Goal: Information Seeking & Learning: Check status

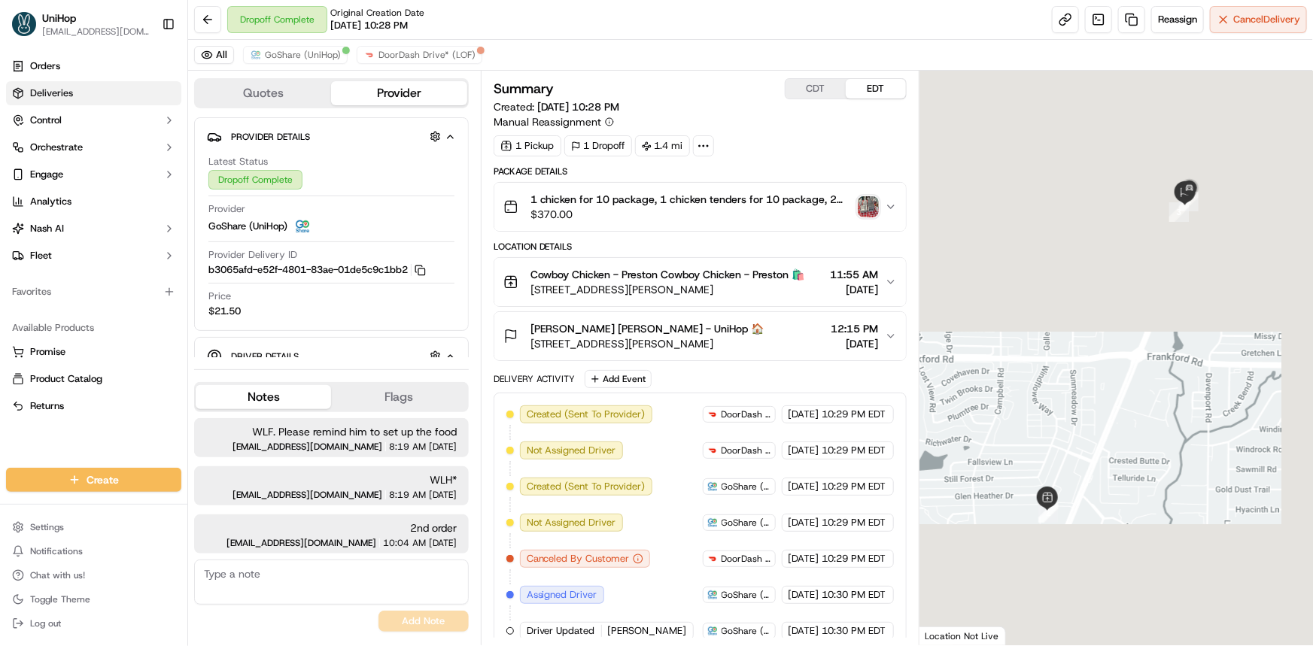
click at [71, 90] on span "Deliveries" at bounding box center [51, 94] width 43 height 14
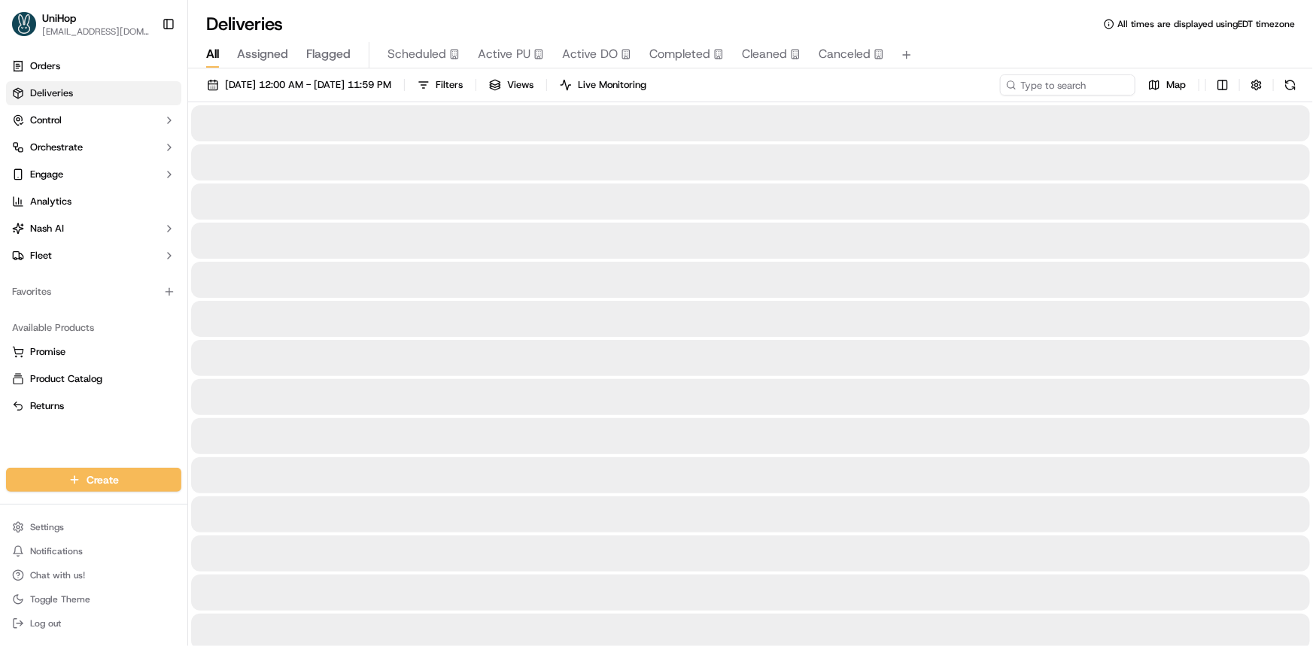
click at [490, 60] on span "Active PU" at bounding box center [504, 54] width 53 height 18
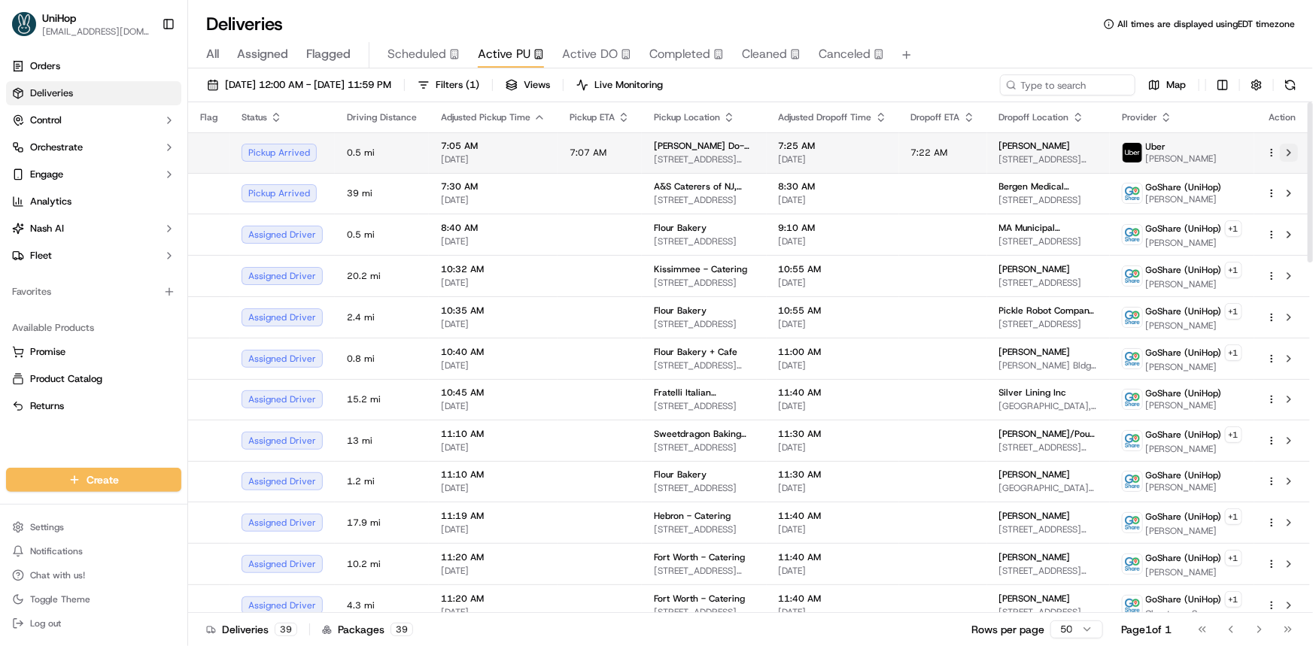
click at [1288, 150] on button at bounding box center [1289, 153] width 18 height 18
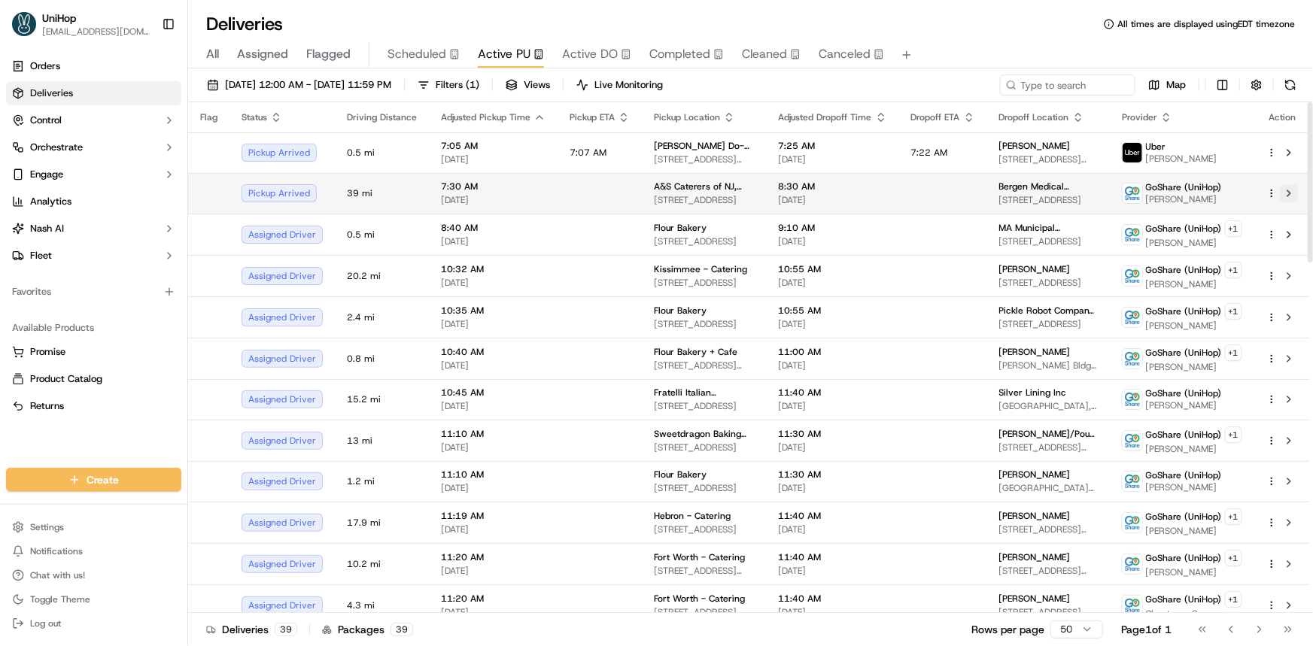
click at [1284, 193] on button at bounding box center [1289, 193] width 18 height 18
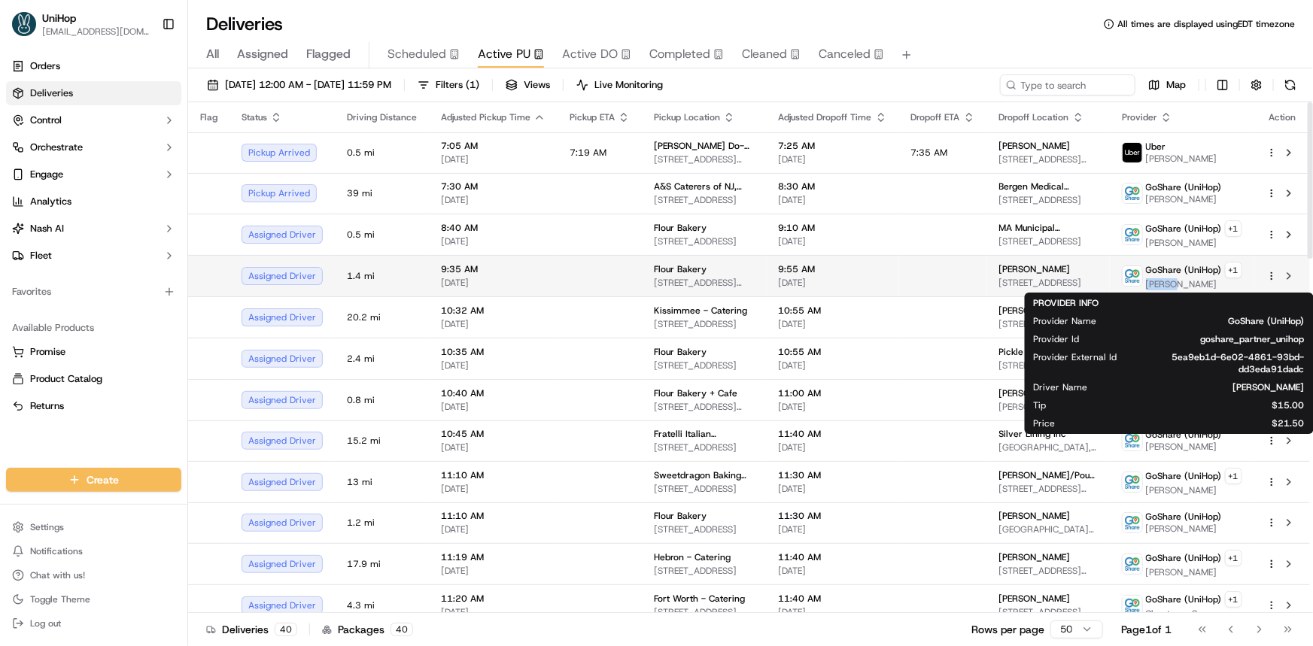
copy span "Dmitry"
drag, startPoint x: 1147, startPoint y: 283, endPoint x: 1175, endPoint y: 284, distance: 28.6
click at [1175, 284] on span "Dmitry S." at bounding box center [1194, 284] width 96 height 12
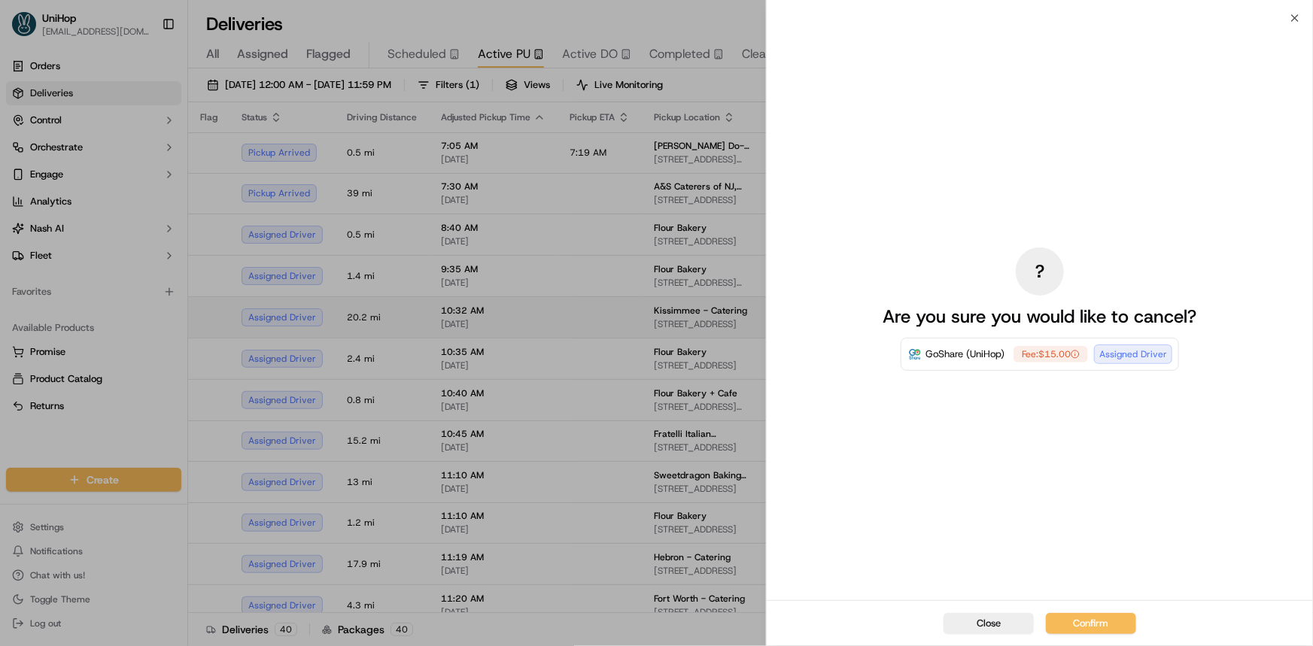
click at [990, 619] on button "Close" at bounding box center [988, 623] width 90 height 21
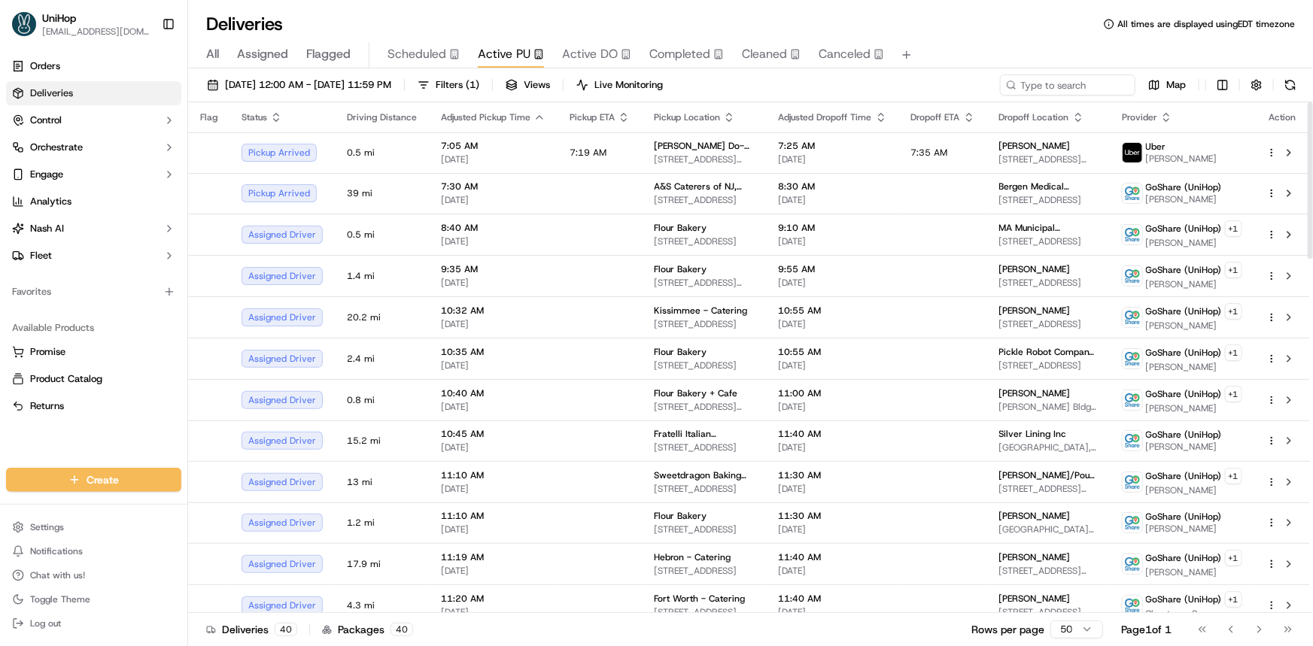
drag, startPoint x: 116, startPoint y: 440, endPoint x: 138, endPoint y: 440, distance: 21.8
click at [116, 440] on div "Orders Deliveries Control Orchestrate Engage Analytics [PERSON_NAME] Fleet Favo…" at bounding box center [93, 252] width 187 height 408
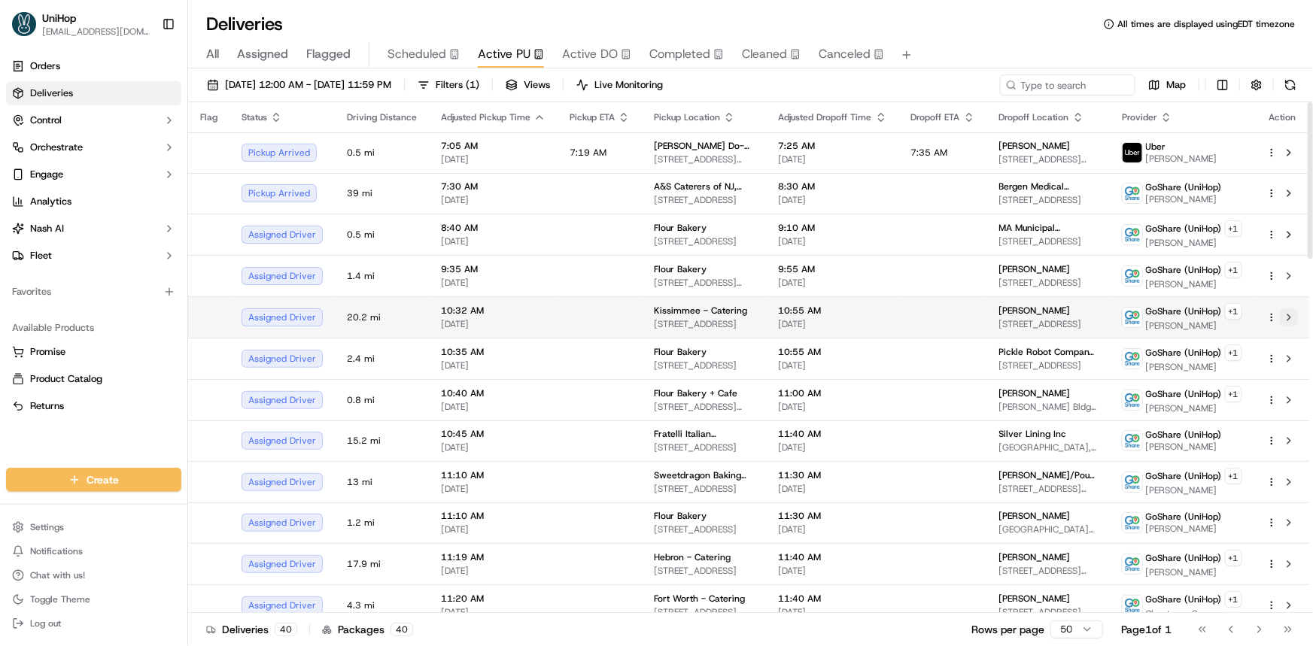
click at [1288, 320] on button at bounding box center [1289, 317] width 18 height 18
click at [1287, 316] on button at bounding box center [1289, 317] width 18 height 18
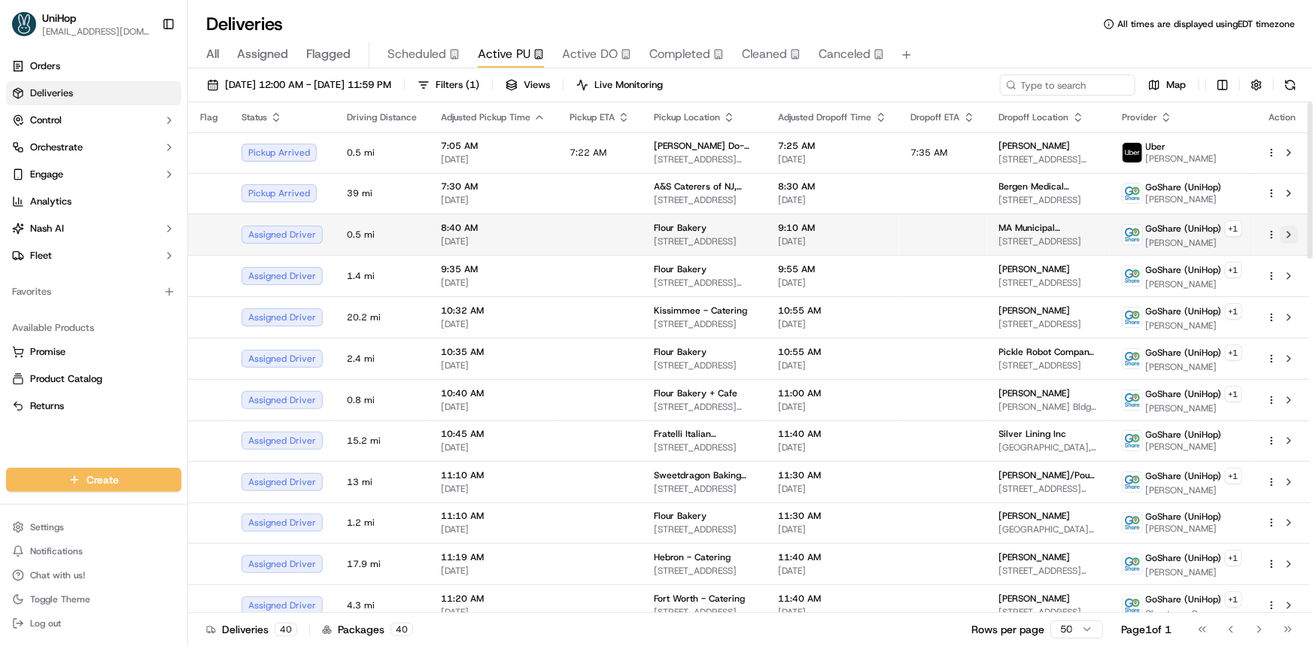
click at [1292, 234] on button at bounding box center [1289, 235] width 18 height 18
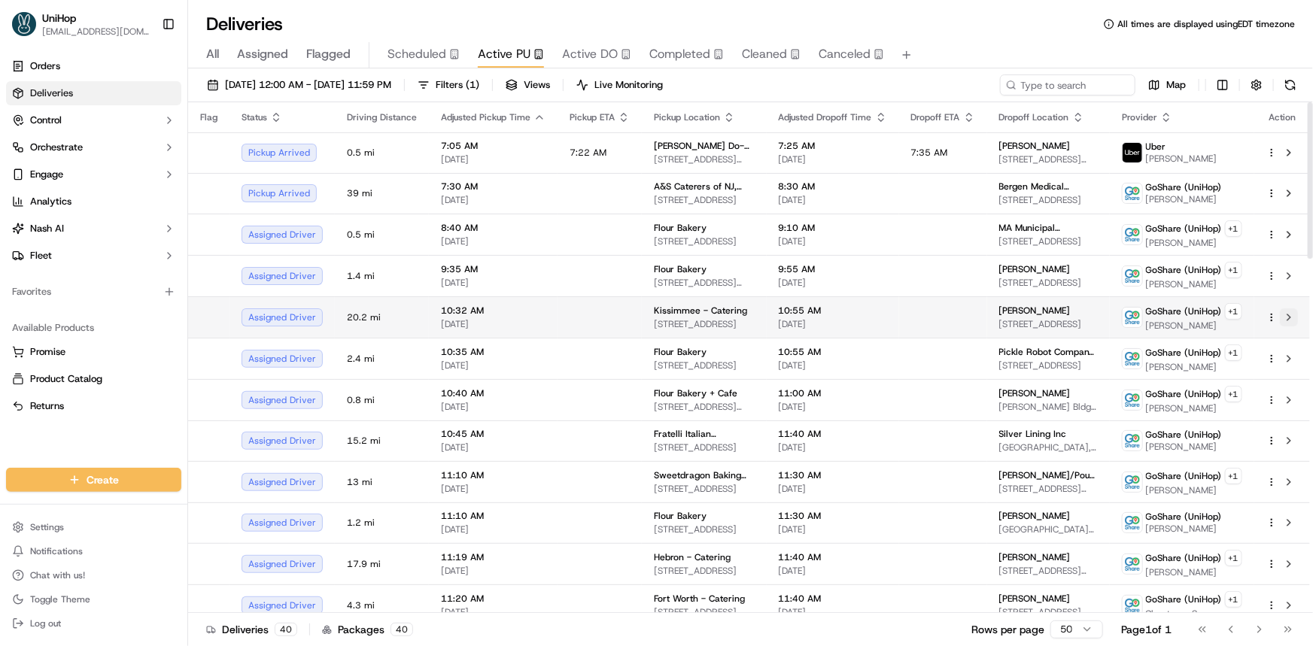
click at [1290, 316] on button at bounding box center [1289, 317] width 18 height 18
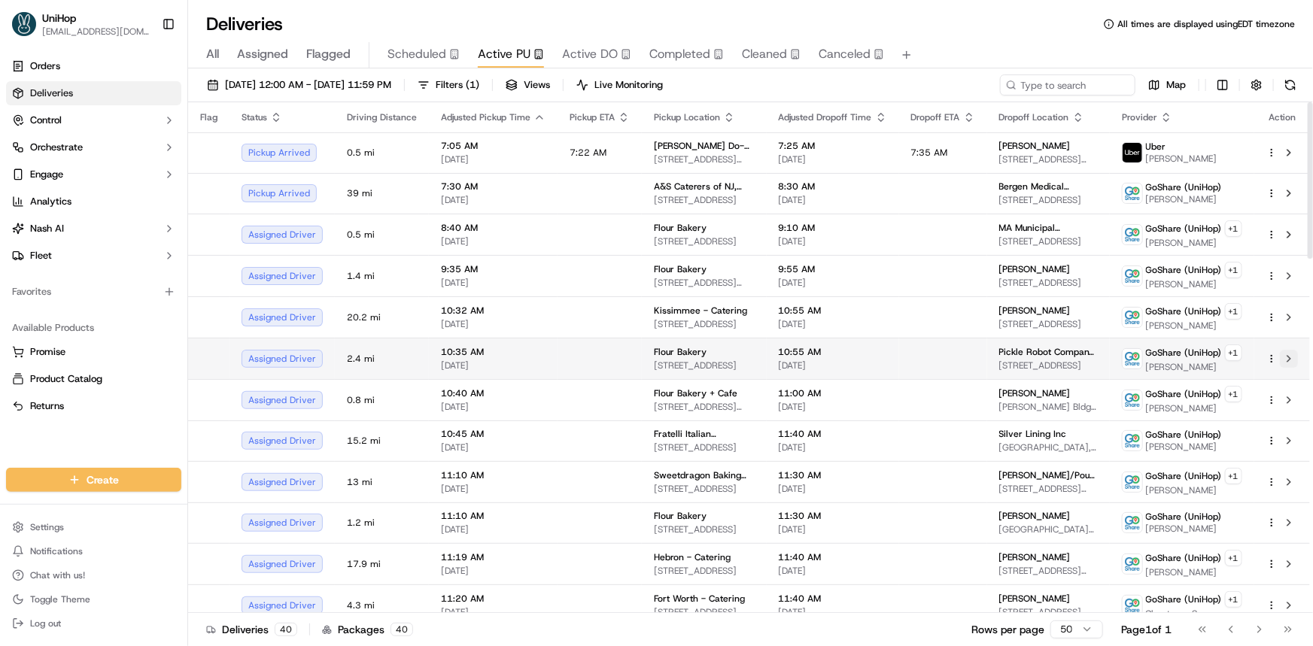
click at [1286, 357] on button at bounding box center [1289, 359] width 18 height 18
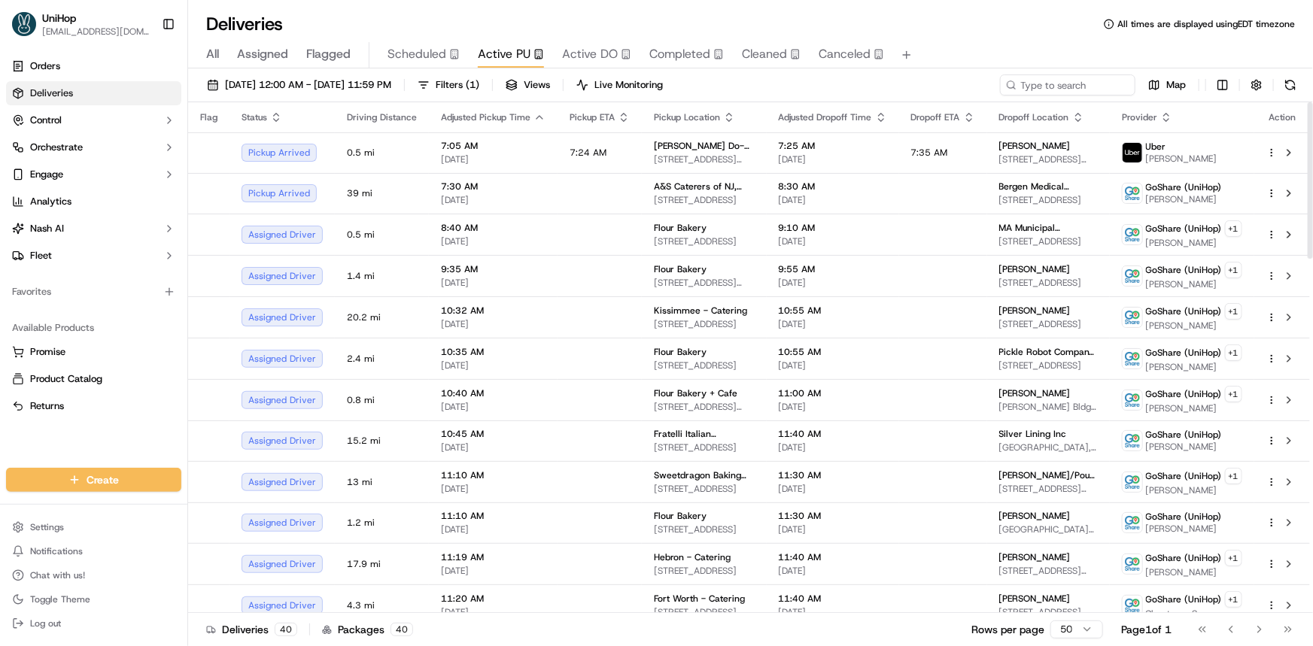
click at [415, 44] on button "Scheduled" at bounding box center [423, 55] width 72 height 26
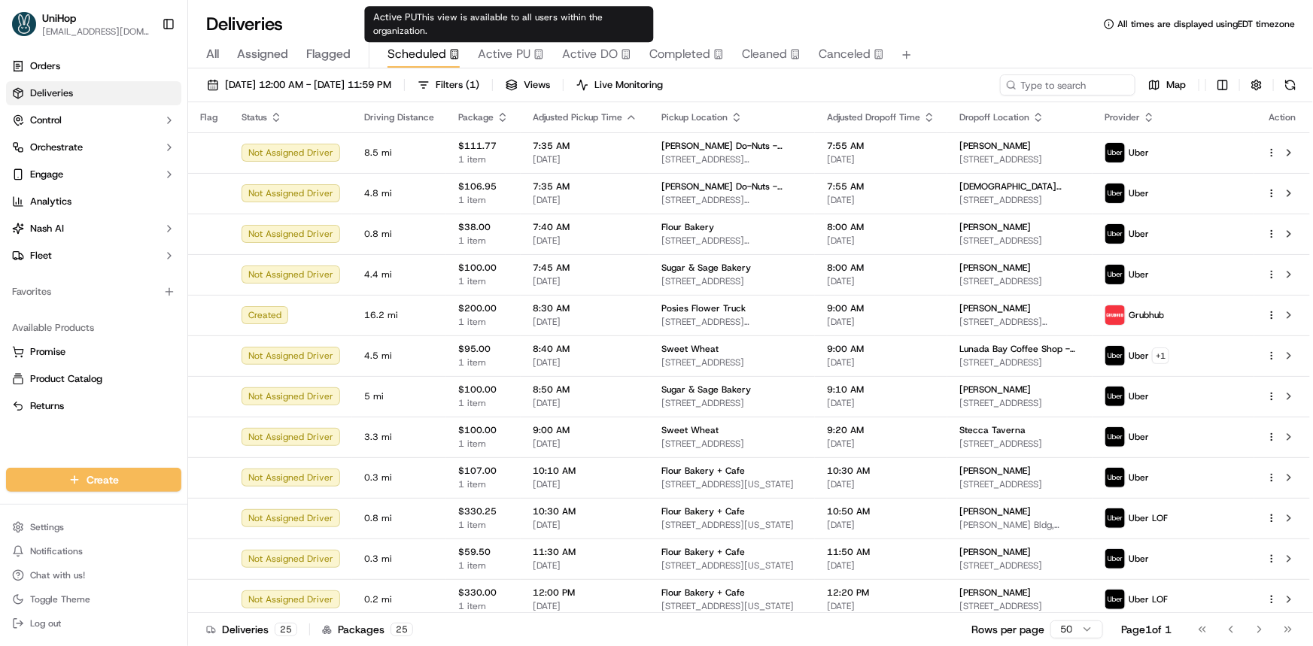
click at [515, 53] on span "Active PU" at bounding box center [504, 54] width 53 height 18
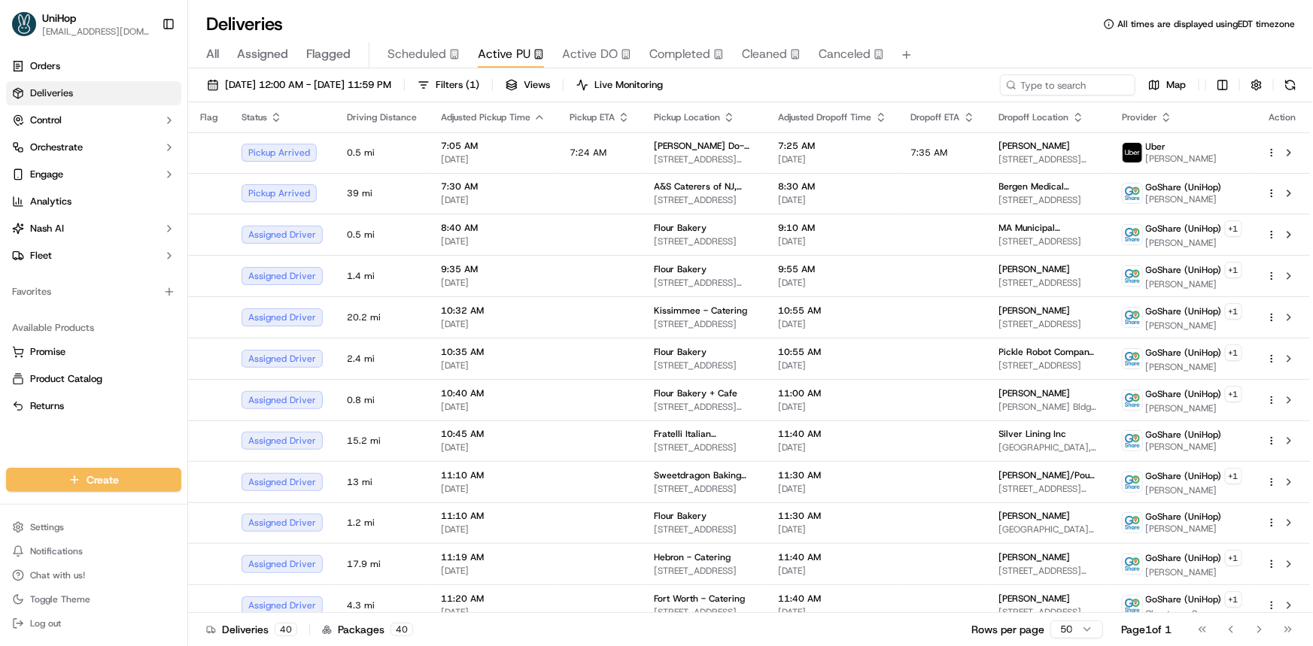
click at [26, 438] on div "Orders Deliveries Control Orchestrate Engage Analytics [PERSON_NAME] Fleet Favo…" at bounding box center [93, 252] width 187 height 408
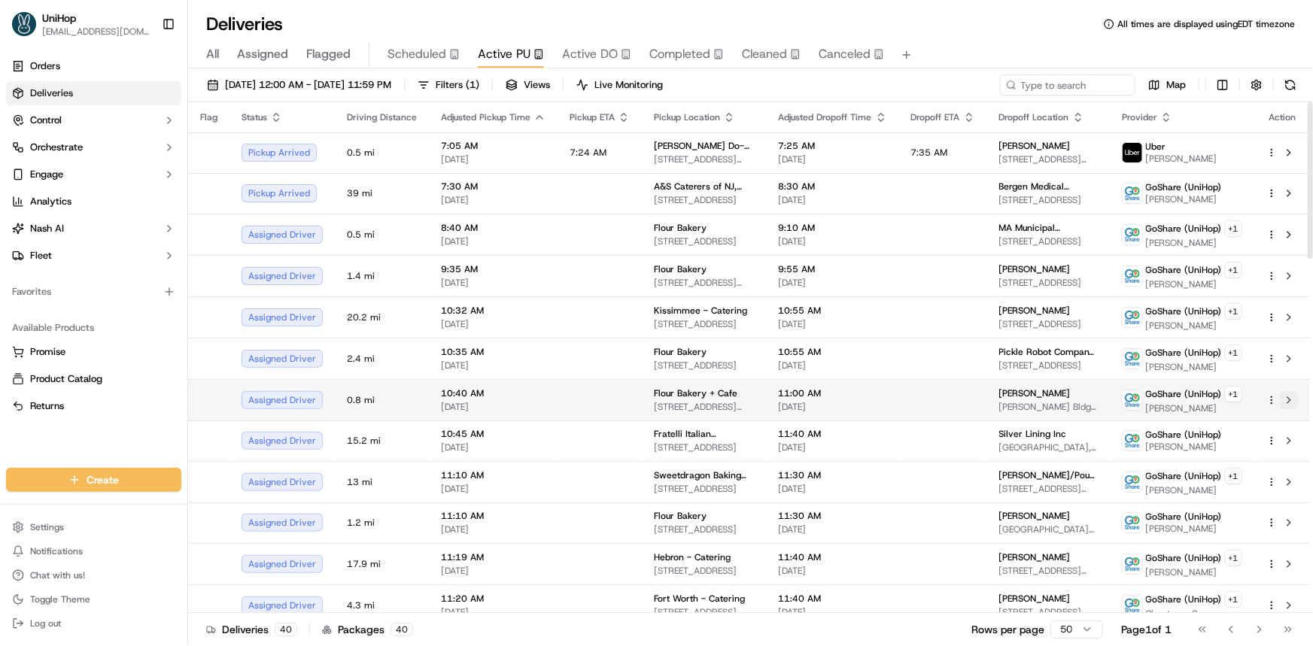
click at [1288, 403] on button at bounding box center [1289, 400] width 18 height 18
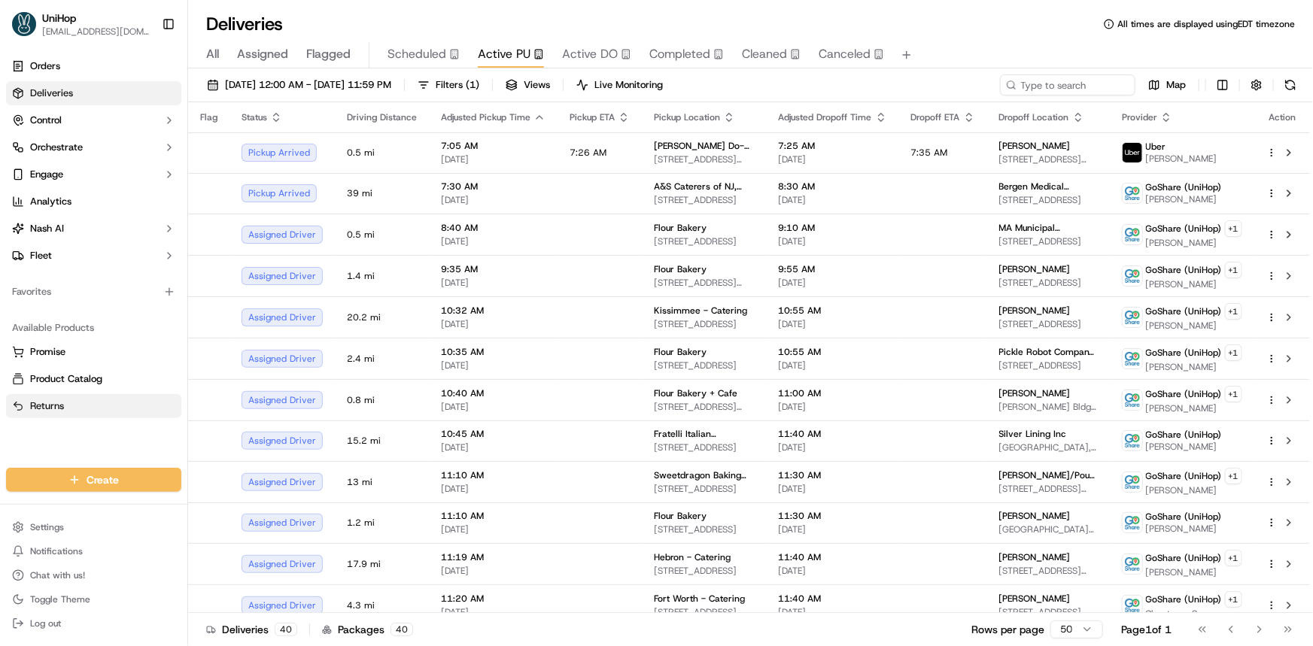
drag, startPoint x: 21, startPoint y: 434, endPoint x: 90, endPoint y: 400, distance: 76.7
click at [22, 434] on div "Orders Deliveries Control Orchestrate Engage Analytics [PERSON_NAME] Fleet Favo…" at bounding box center [93, 252] width 187 height 408
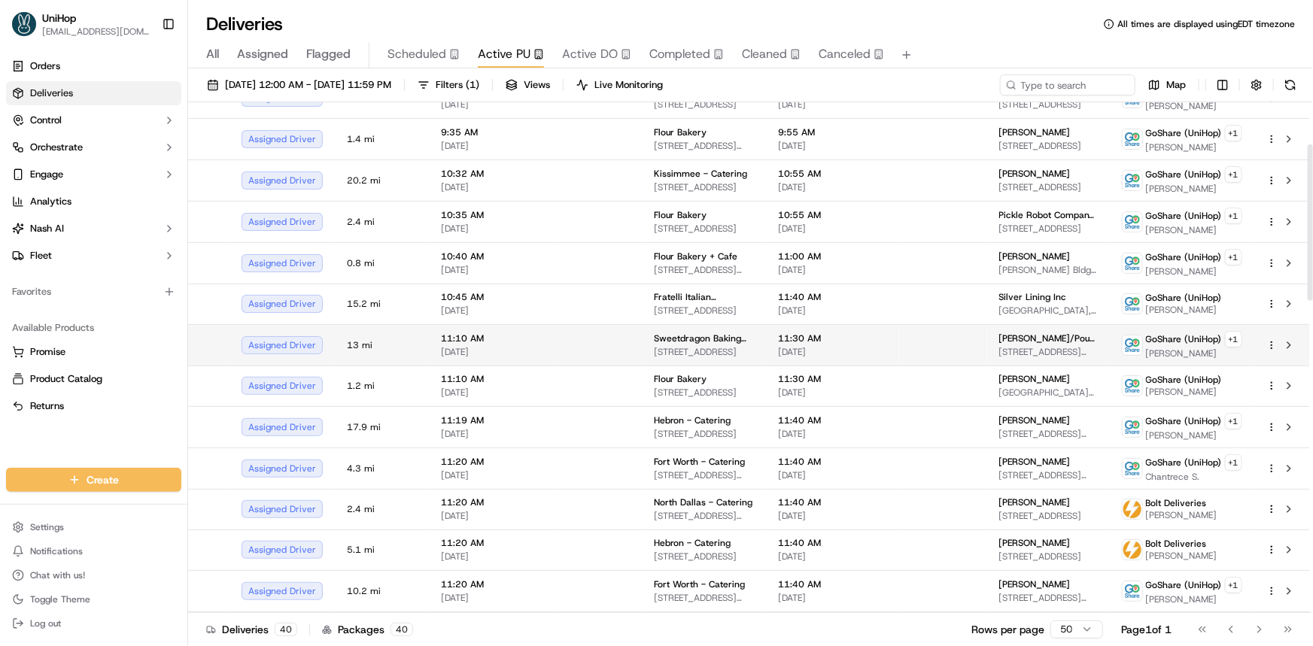
scroll to position [136, 0]
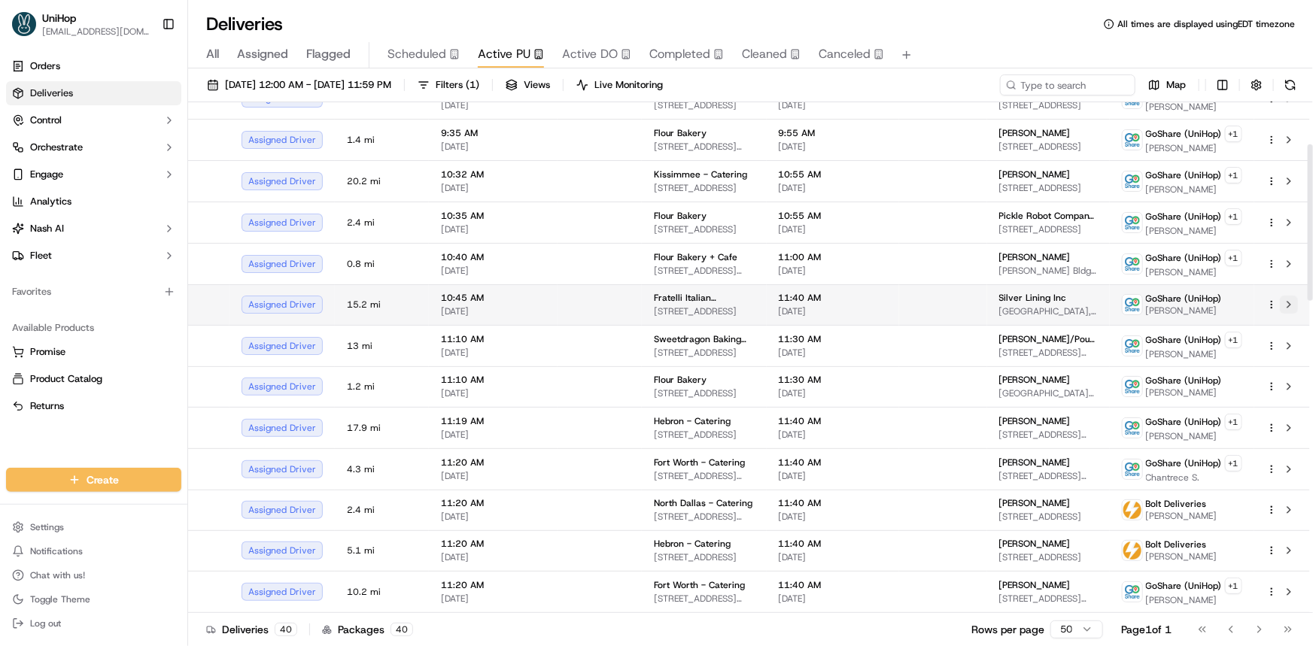
click at [1288, 301] on button at bounding box center [1289, 305] width 18 height 18
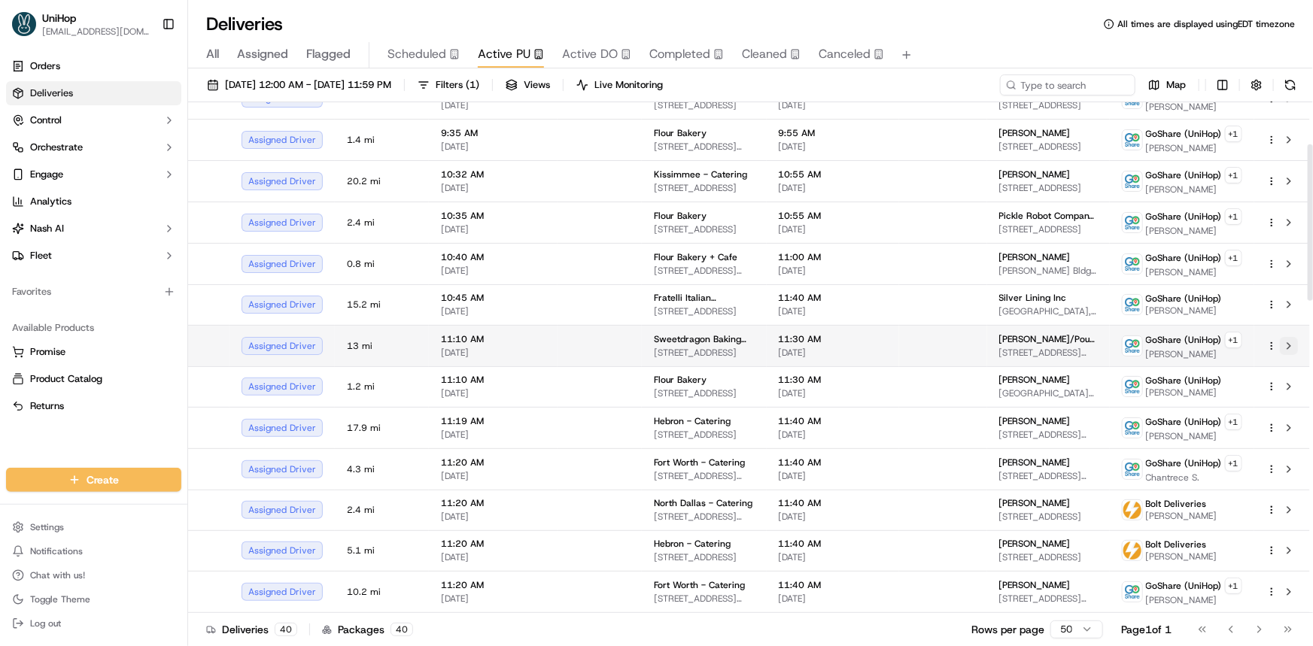
click at [1287, 341] on button at bounding box center [1289, 346] width 18 height 18
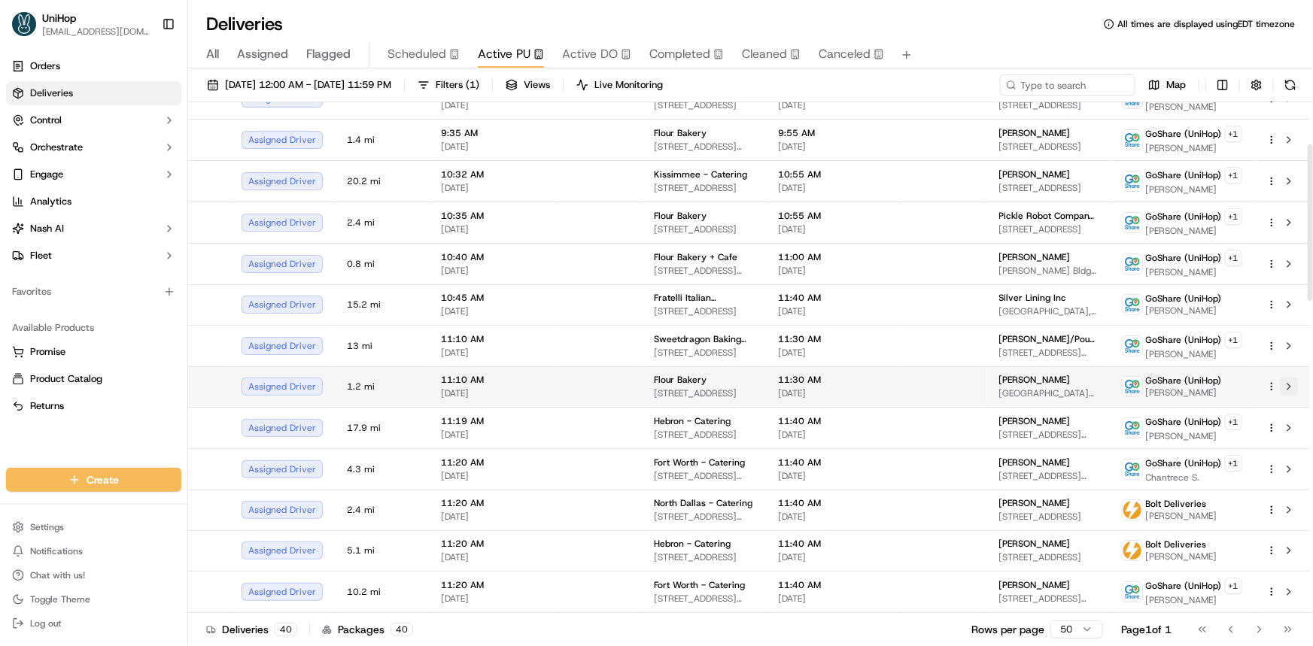
click at [1289, 381] on button at bounding box center [1289, 387] width 18 height 18
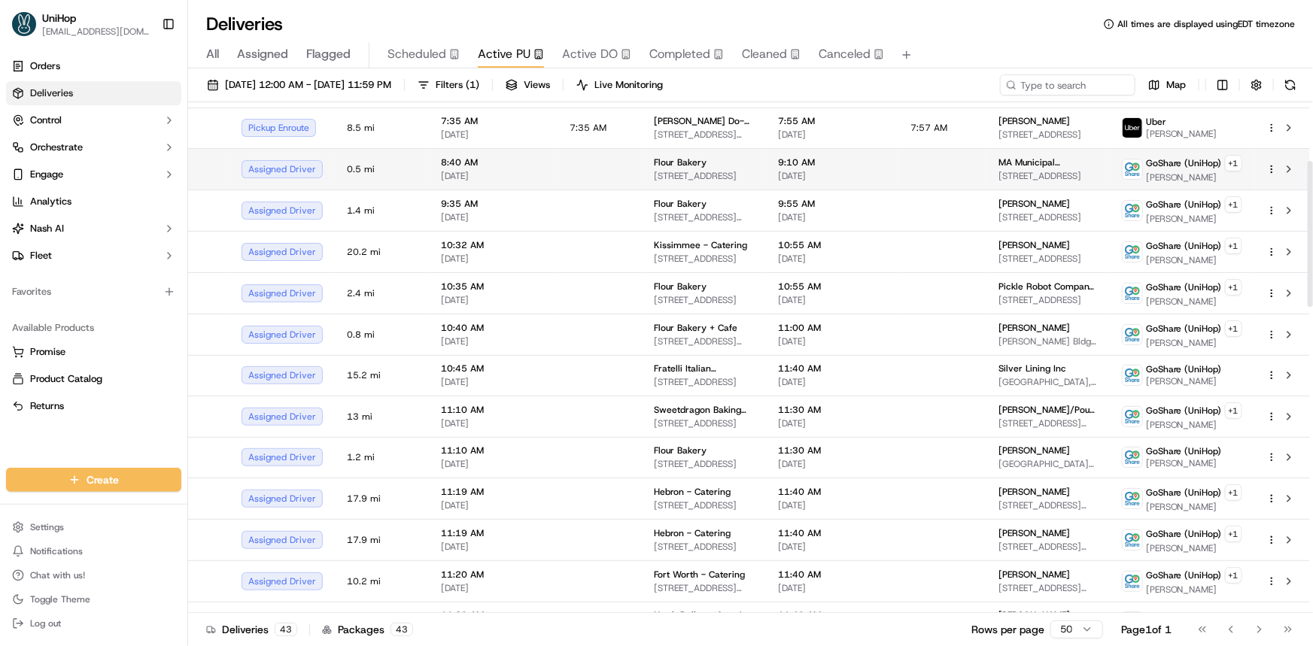
scroll to position [211, 0]
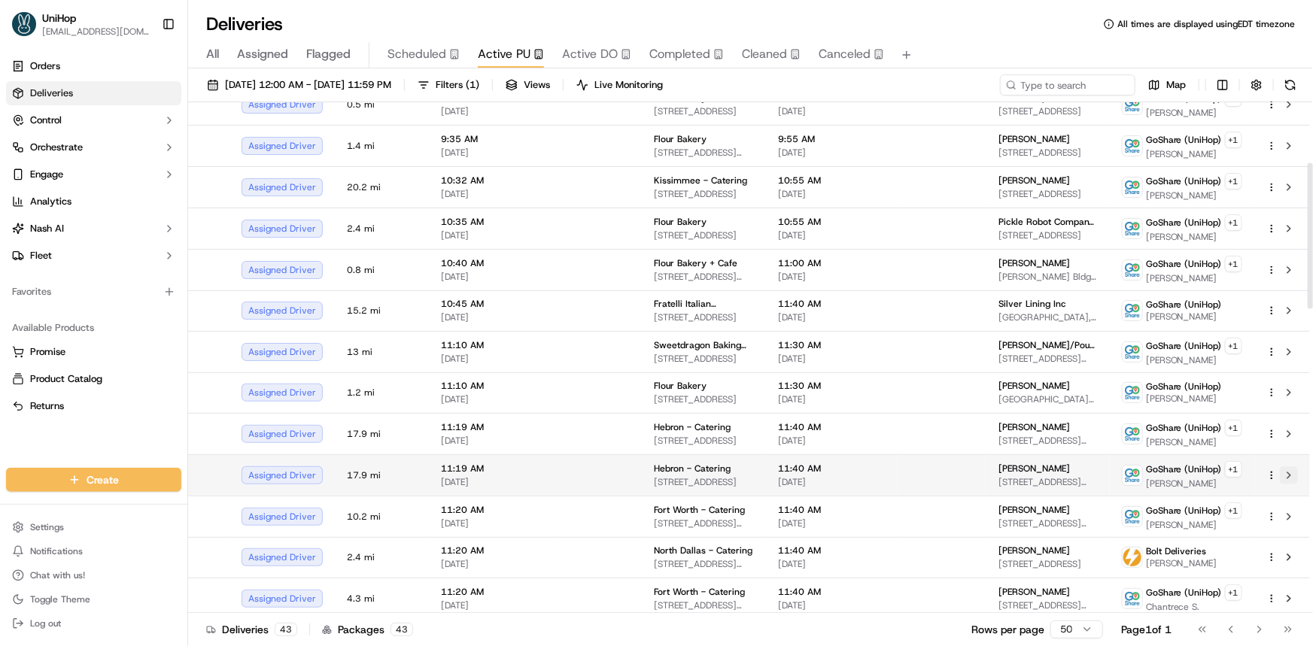
click at [1290, 469] on button at bounding box center [1289, 475] width 18 height 18
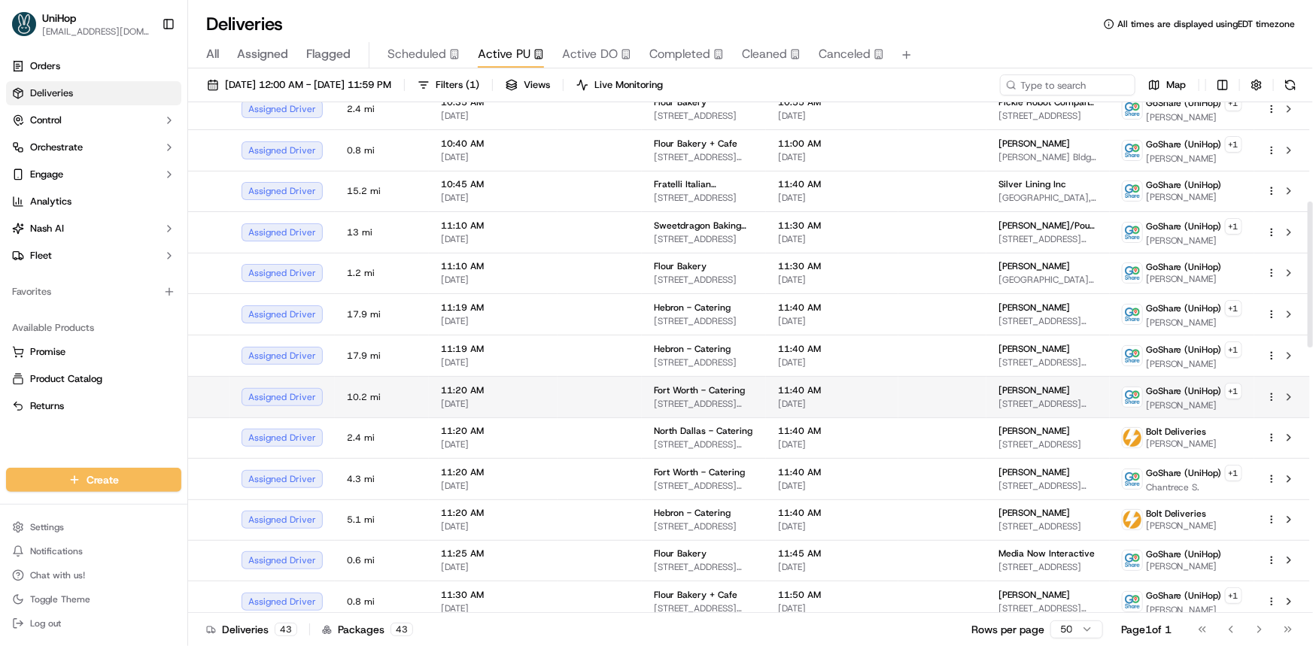
scroll to position [348, 0]
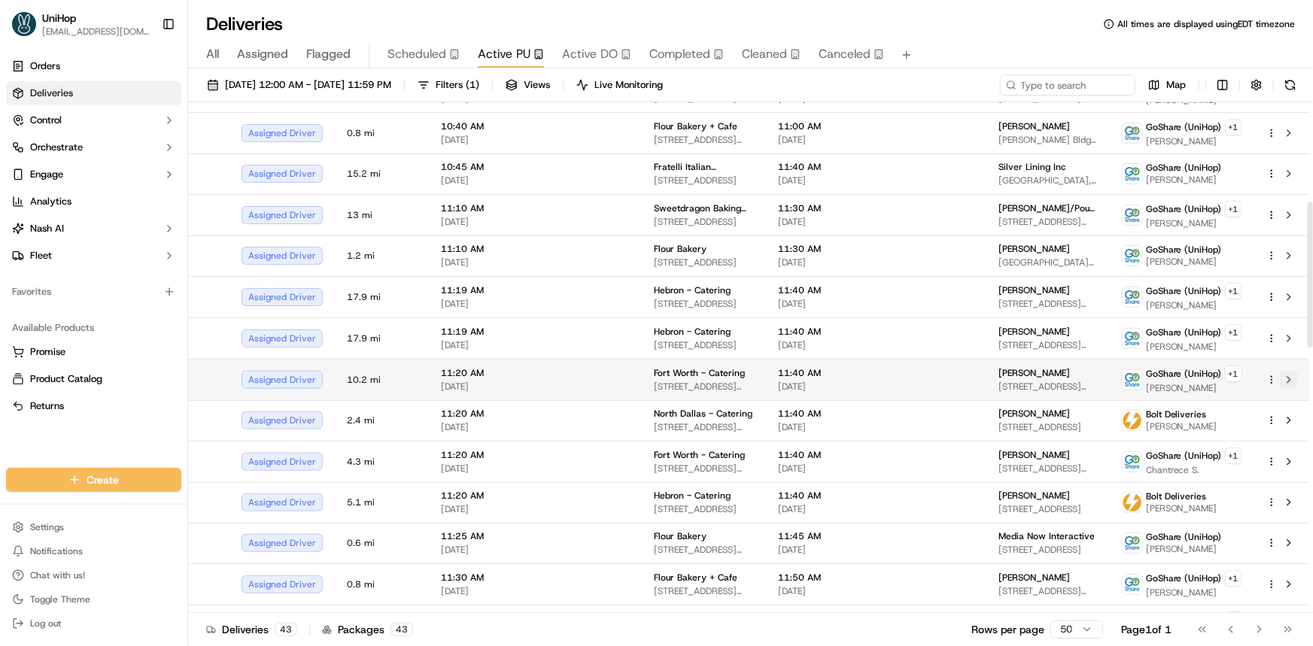
click at [1288, 374] on button at bounding box center [1289, 380] width 18 height 18
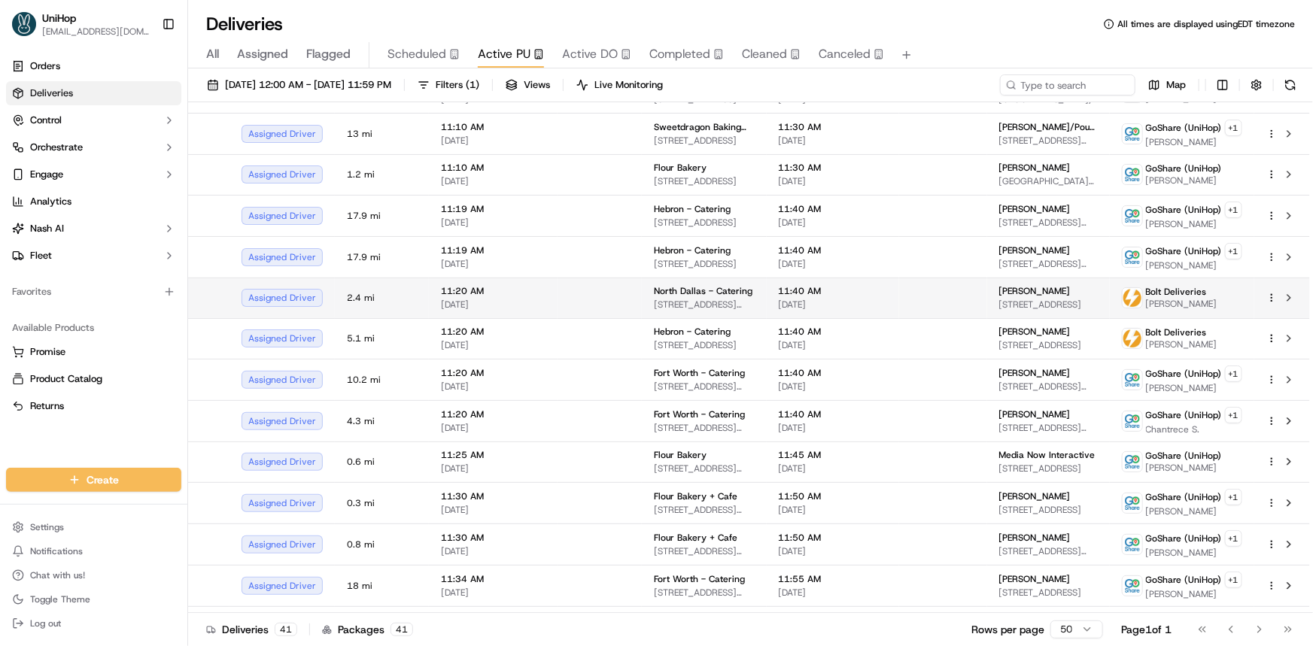
scroll to position [350, 0]
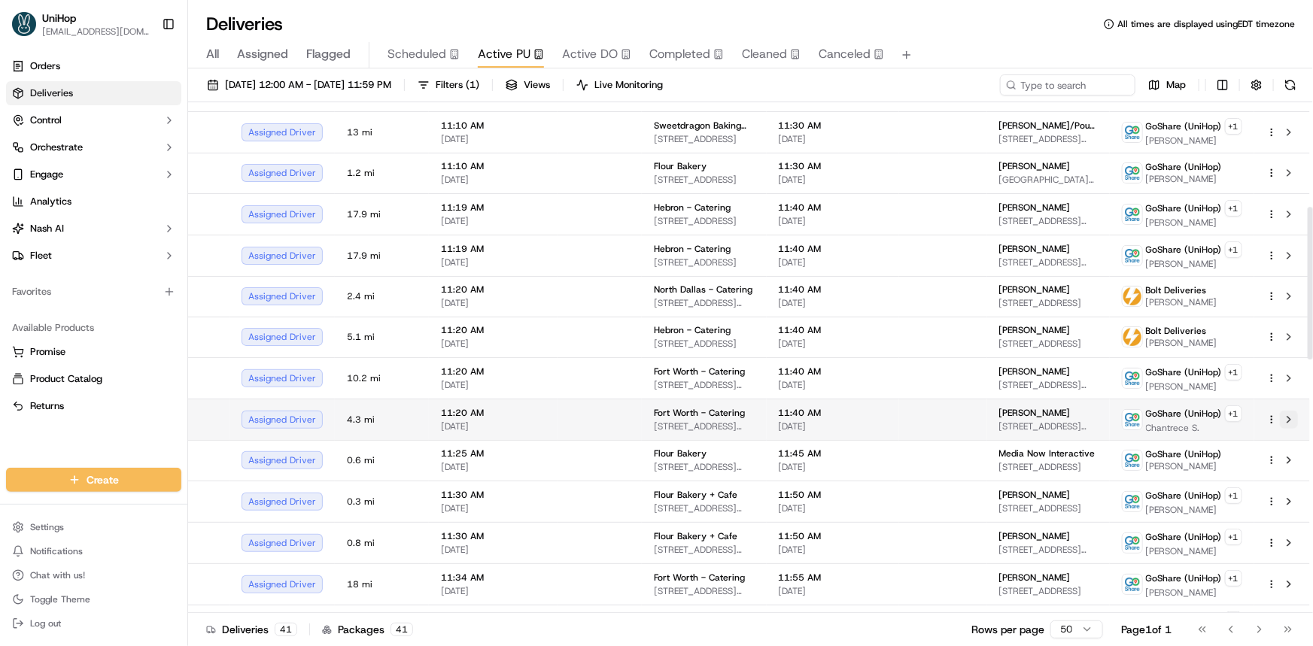
click at [1290, 414] on button at bounding box center [1289, 420] width 18 height 18
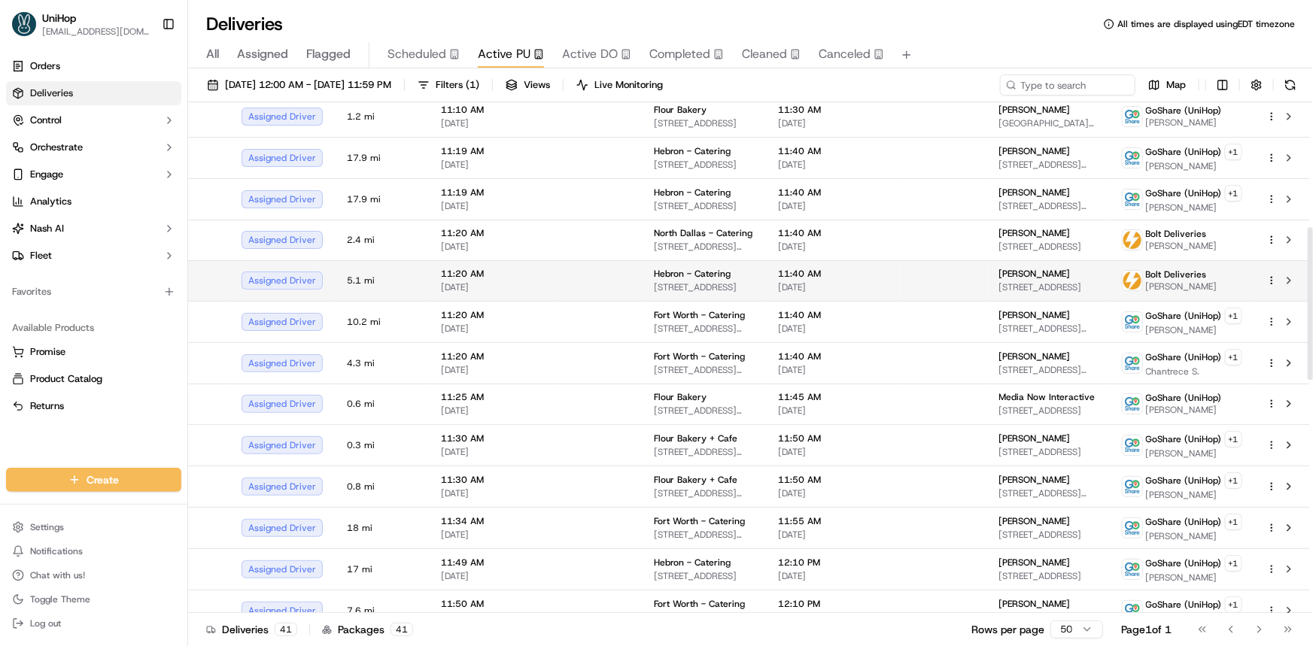
scroll to position [418, 0]
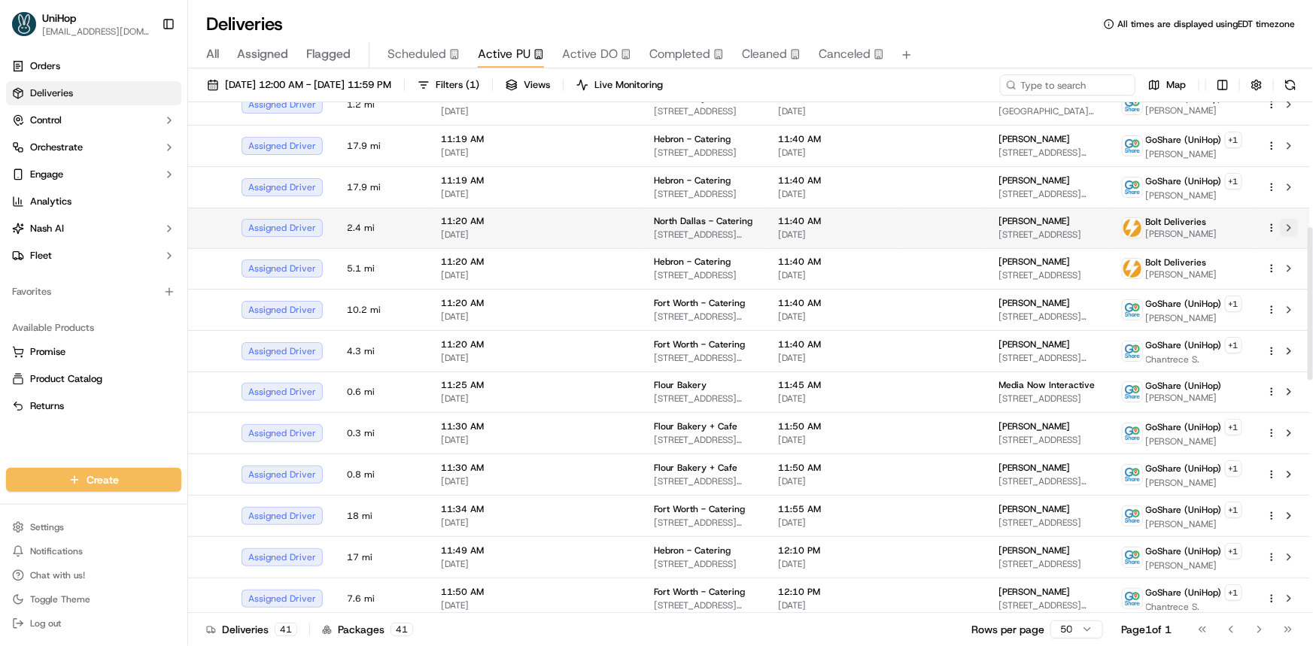
click at [1286, 223] on button at bounding box center [1289, 228] width 18 height 18
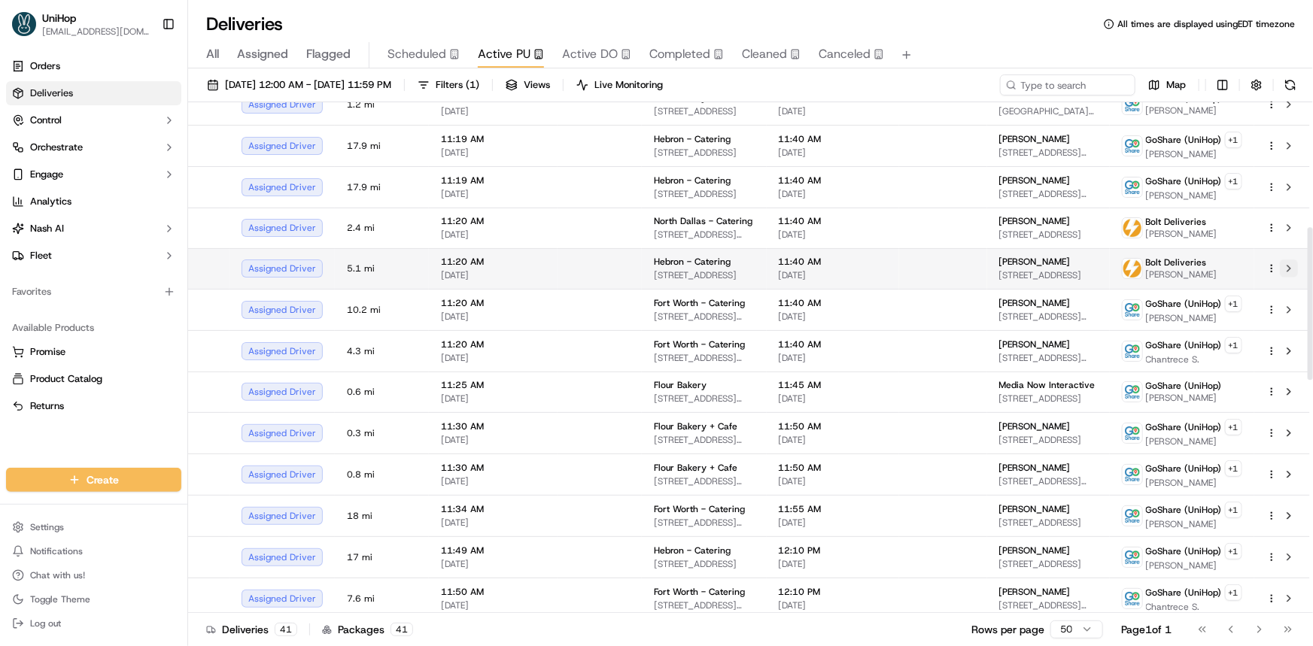
click at [1289, 263] on button at bounding box center [1289, 269] width 18 height 18
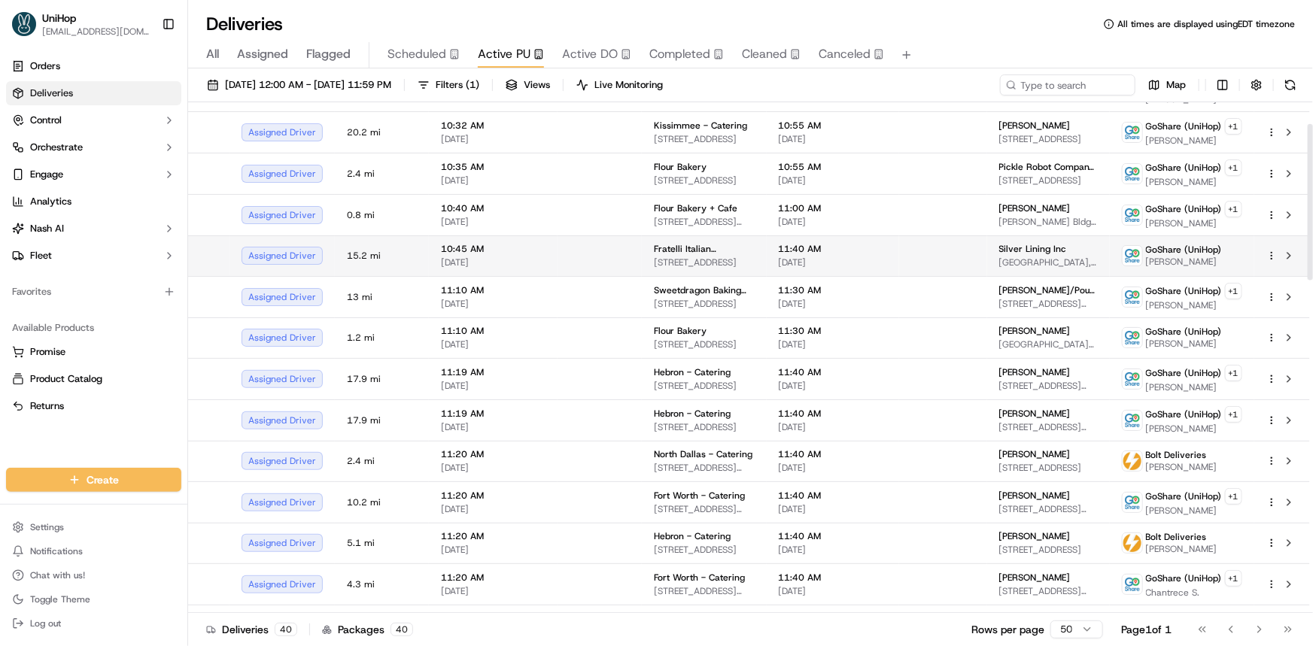
scroll to position [0, 0]
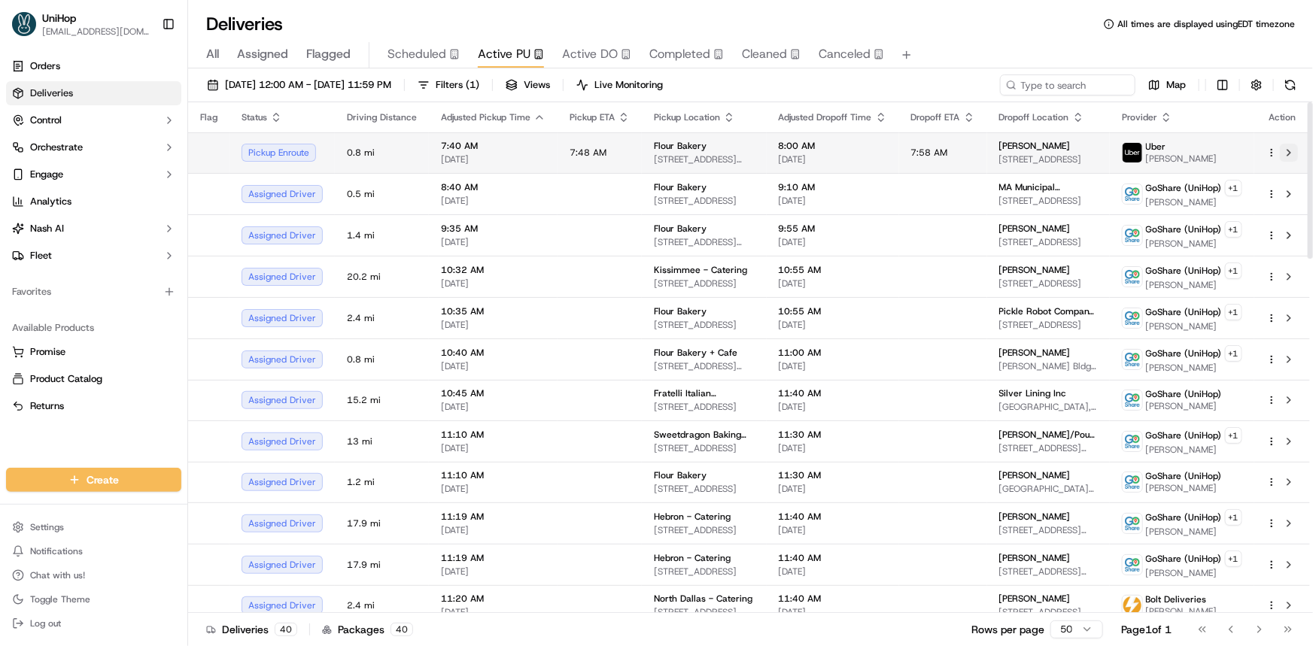
click at [1288, 156] on button at bounding box center [1289, 153] width 18 height 18
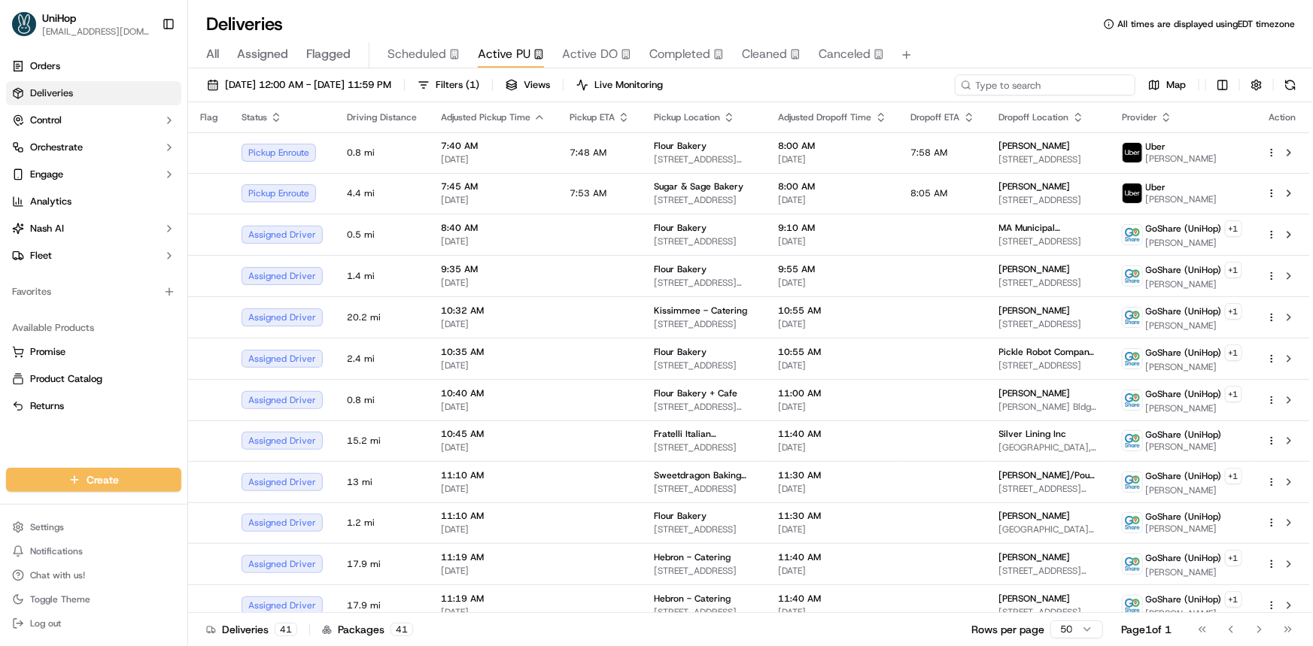
click at [1045, 82] on input at bounding box center [1045, 84] width 181 height 21
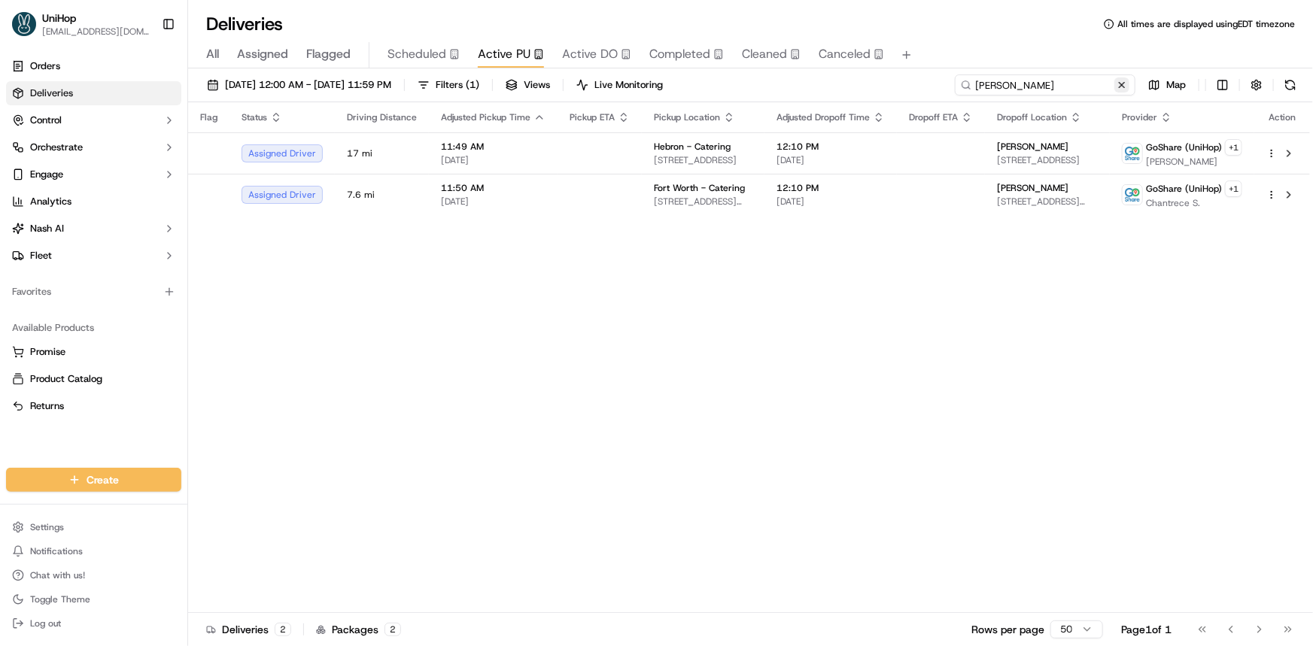
type input "adam"
click at [1129, 79] on button at bounding box center [1121, 84] width 15 height 15
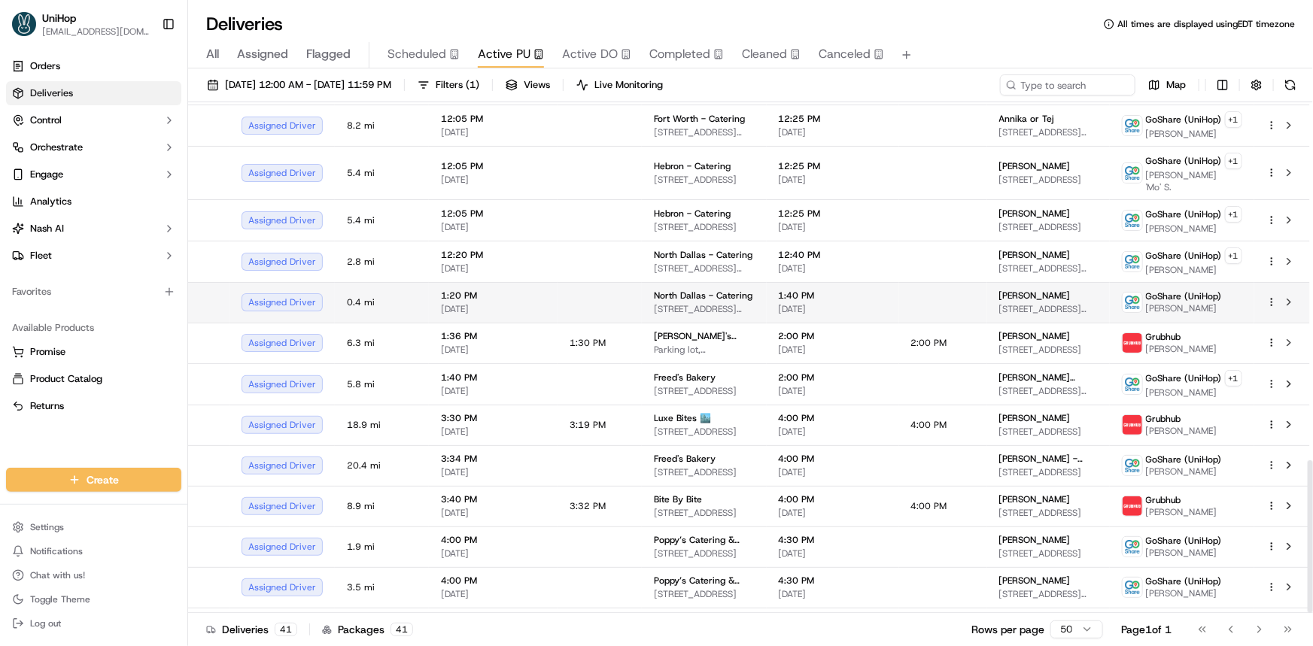
scroll to position [1197, 0]
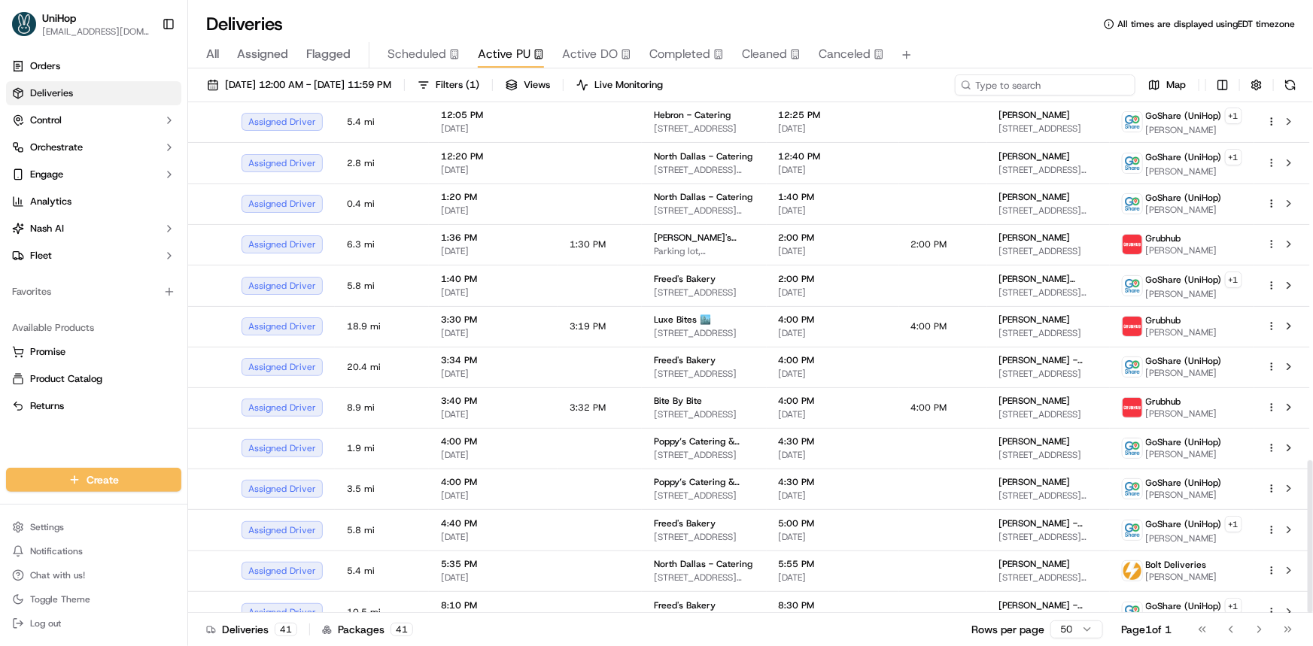
click at [1087, 90] on input at bounding box center [1045, 84] width 181 height 21
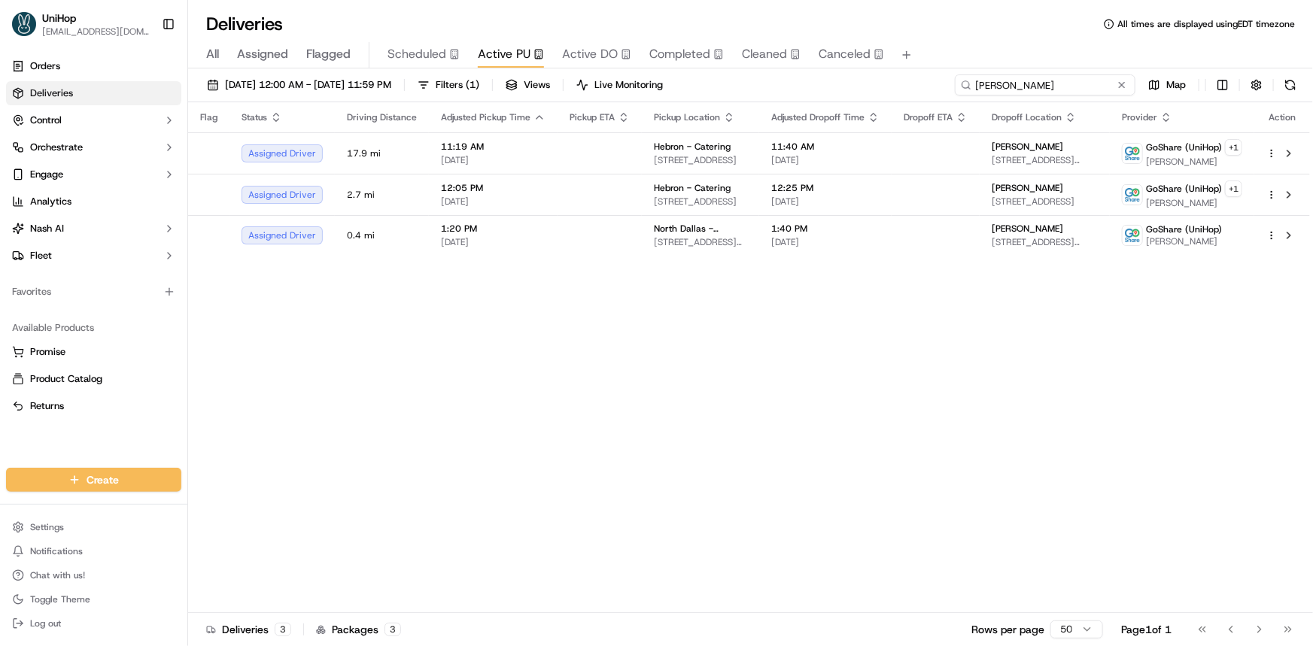
type input "erick"
click at [1142, 71] on div "Sep 16 2025 12:00 AM - Sep 16 2025 11:59 PM Filters ( 1 ) Views Live Monitoring…" at bounding box center [750, 358] width 1125 height 581
click at [1127, 84] on button at bounding box center [1121, 84] width 15 height 15
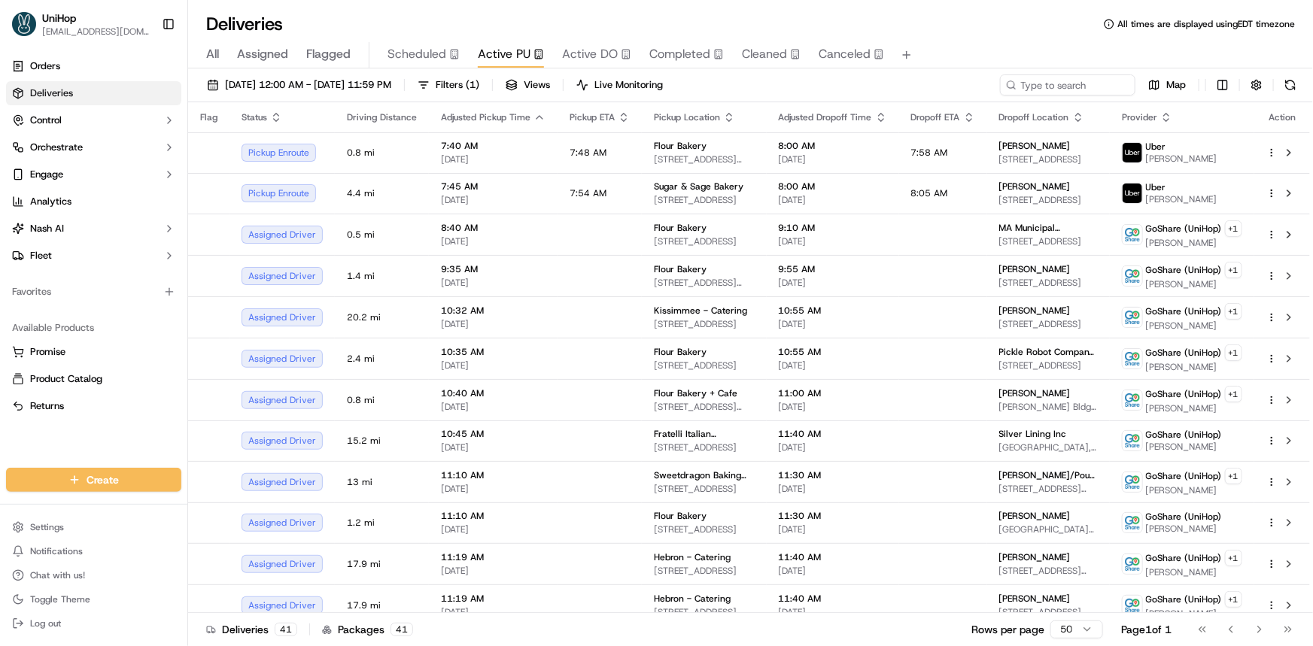
click at [23, 439] on div "Orders Deliveries Control Orchestrate Engage Analytics [PERSON_NAME] Fleet Favo…" at bounding box center [93, 252] width 187 height 408
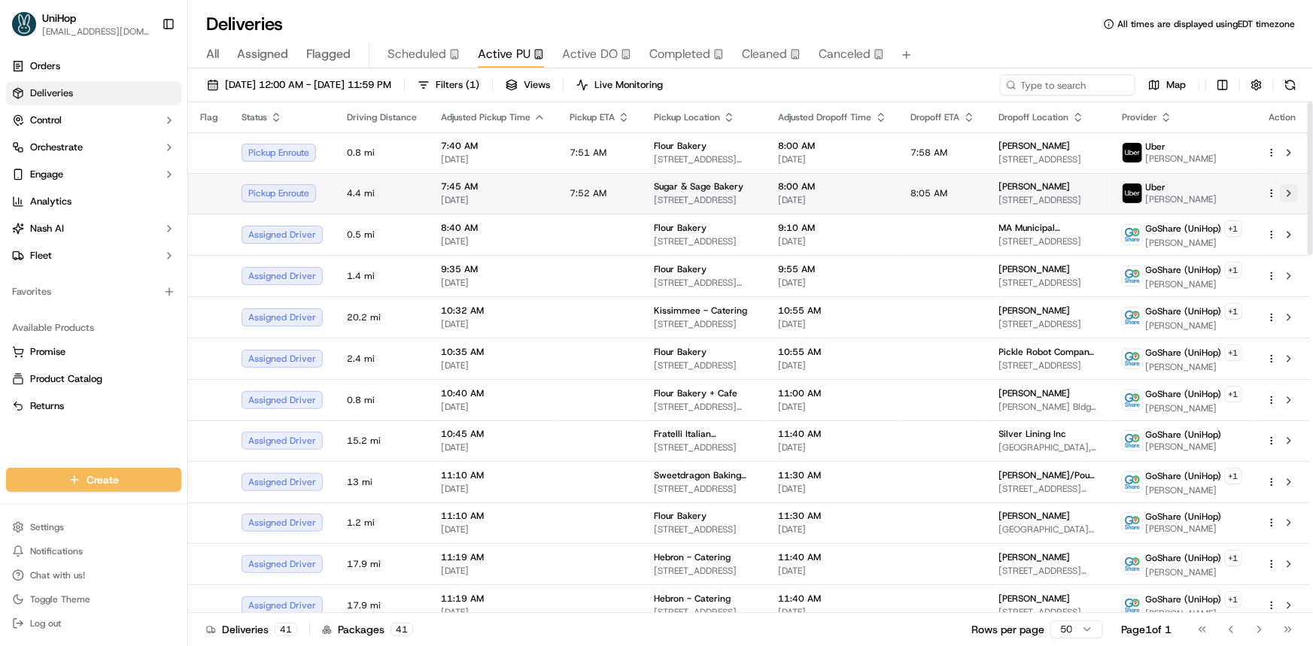
click at [1287, 197] on button at bounding box center [1289, 193] width 18 height 18
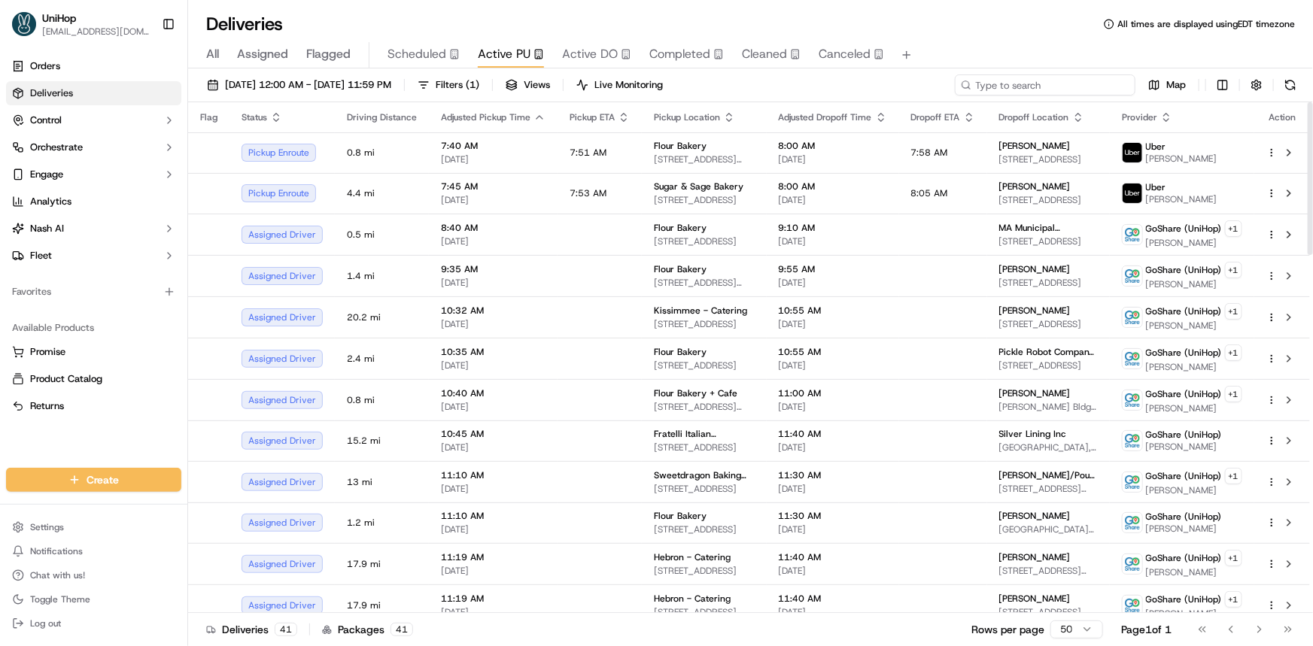
click at [1065, 90] on input at bounding box center [1045, 84] width 181 height 21
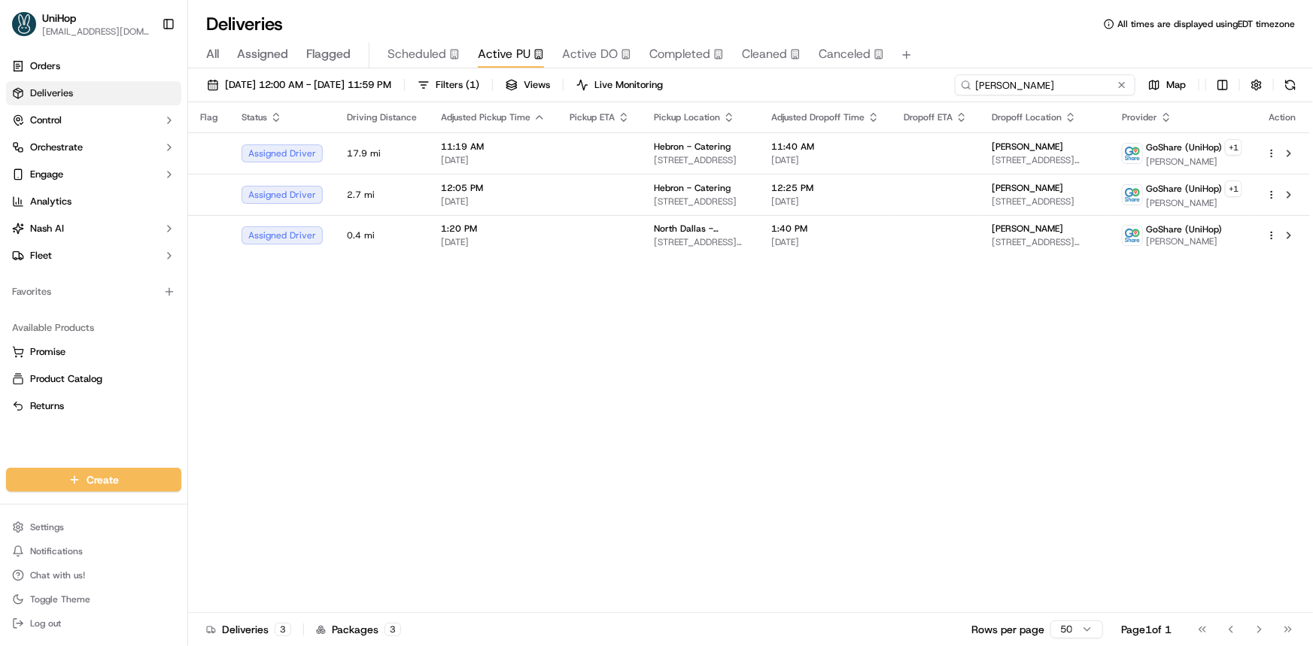
type input "erick"
click at [1117, 79] on button at bounding box center [1121, 84] width 15 height 15
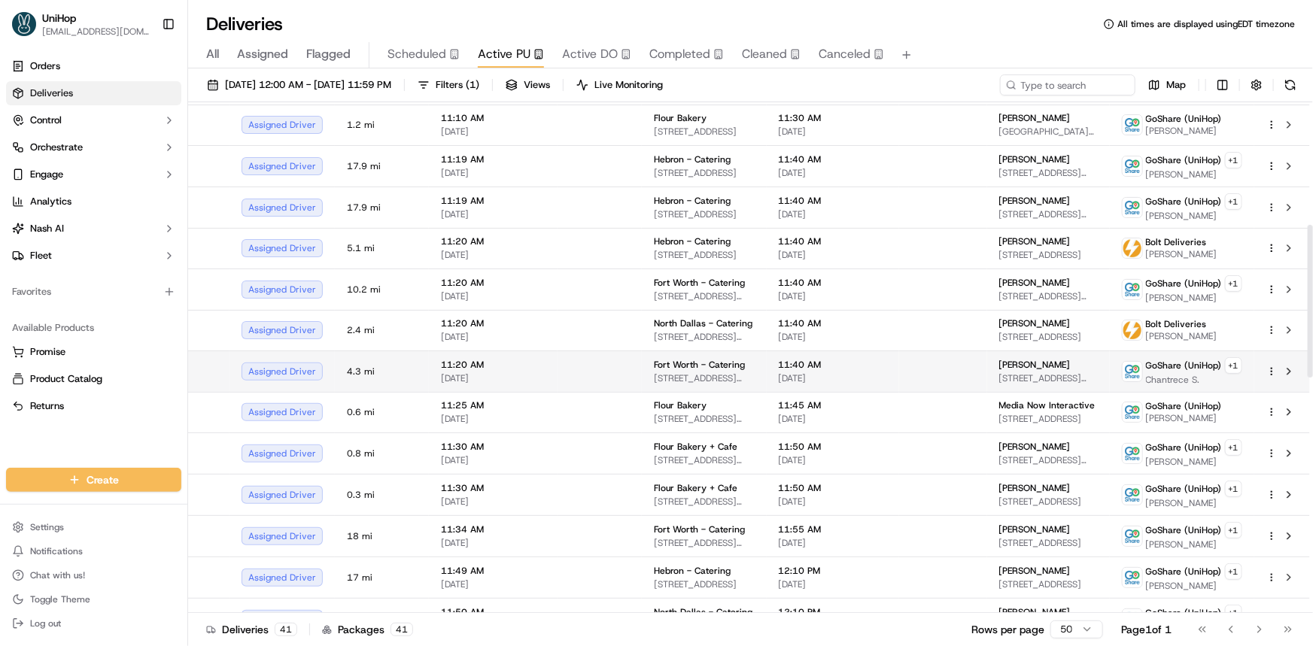
scroll to position [410, 0]
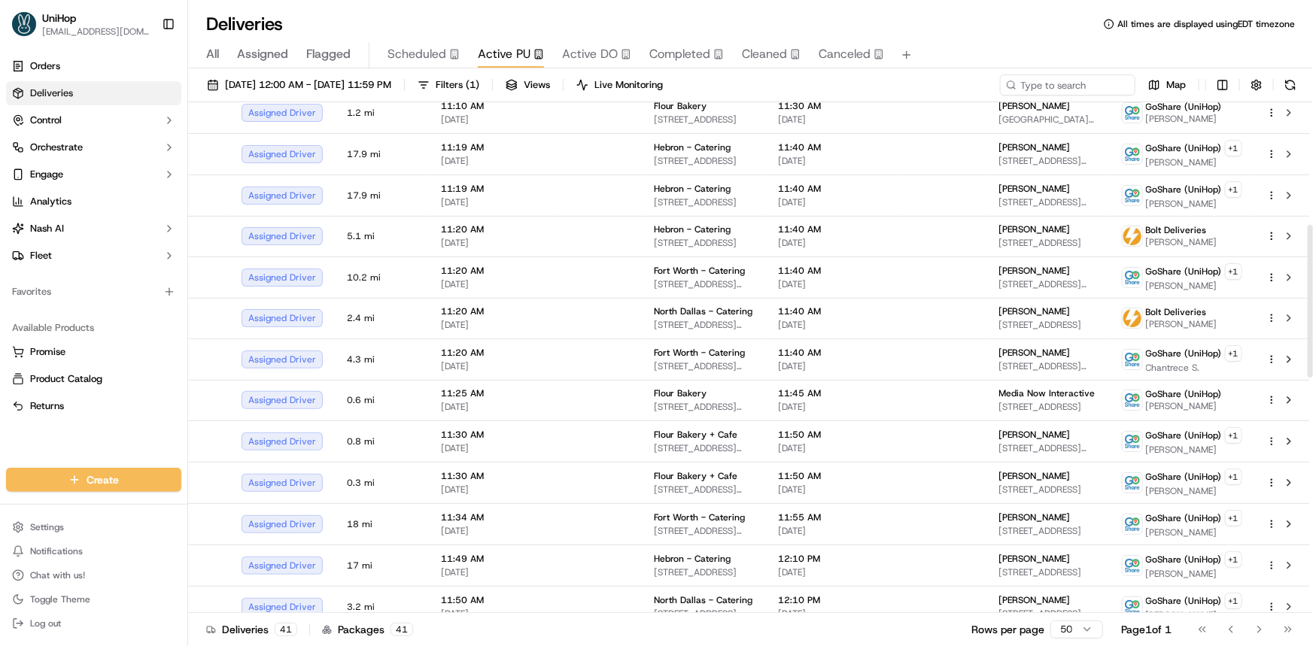
click at [29, 455] on div "Orders Deliveries Control Orchestrate Engage Analytics [PERSON_NAME] Fleet Favo…" at bounding box center [93, 252] width 187 height 408
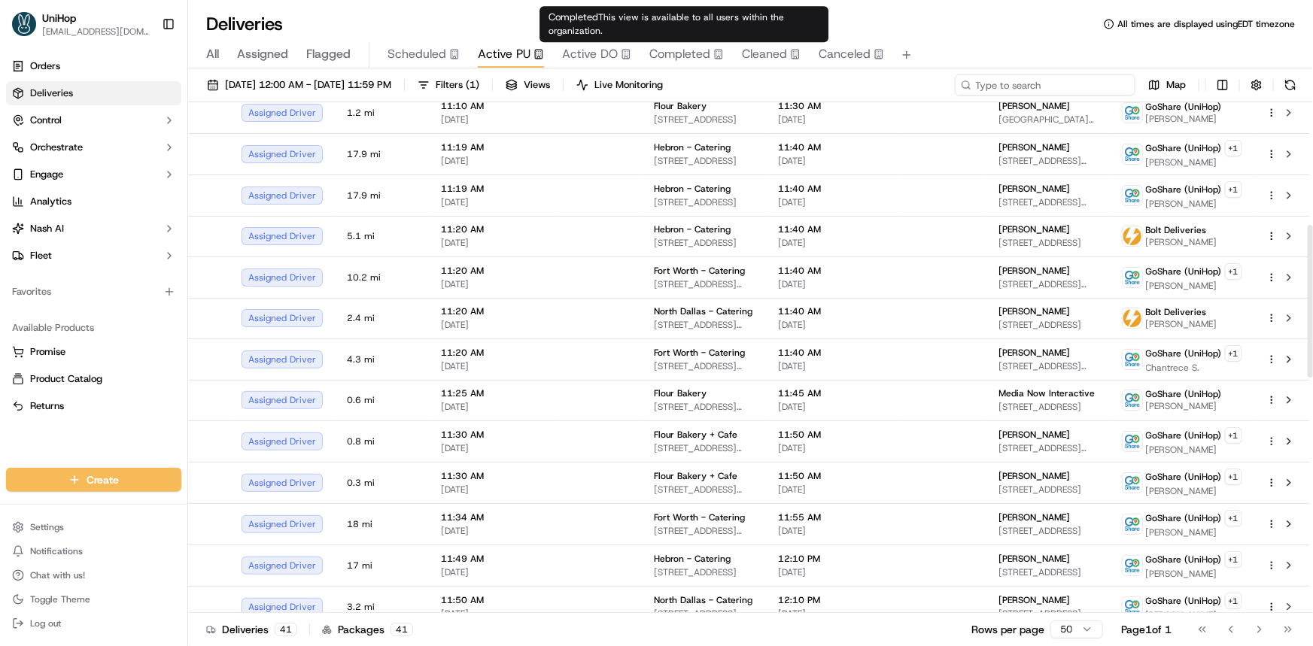
click at [1053, 75] on input at bounding box center [1045, 84] width 181 height 21
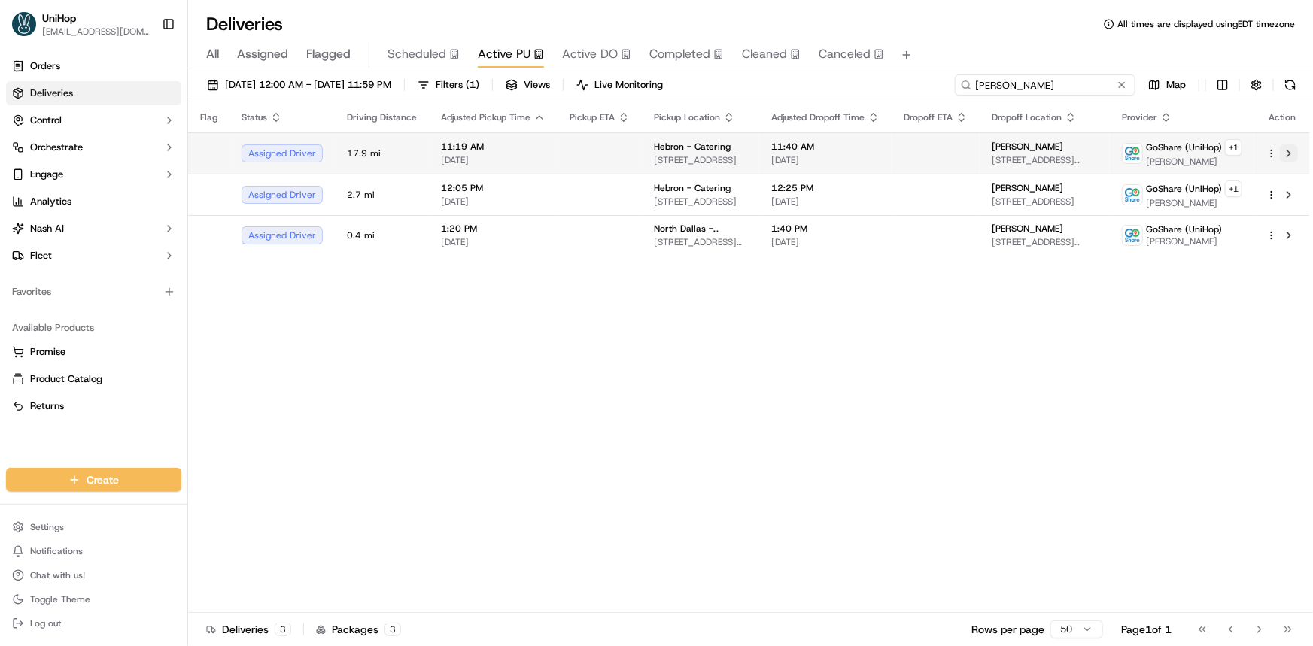
type input "erick M"
click at [1296, 153] on button at bounding box center [1289, 153] width 18 height 18
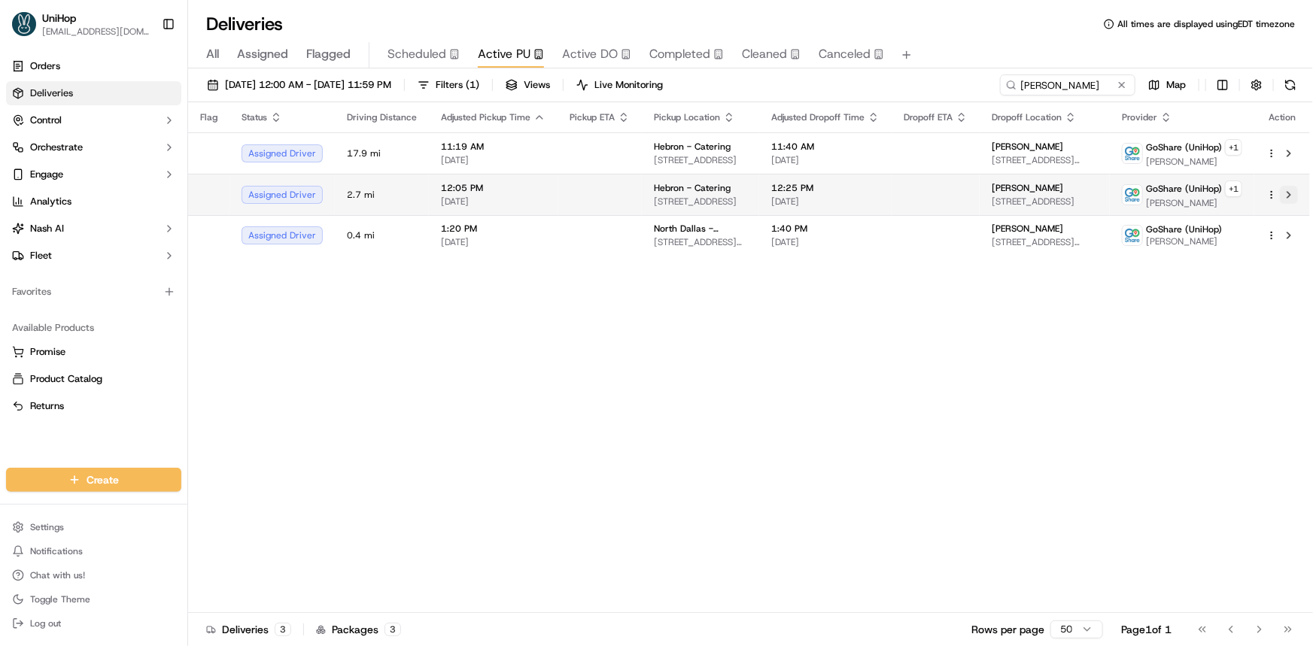
click at [1287, 191] on button at bounding box center [1289, 195] width 18 height 18
click at [1286, 194] on button at bounding box center [1289, 195] width 18 height 18
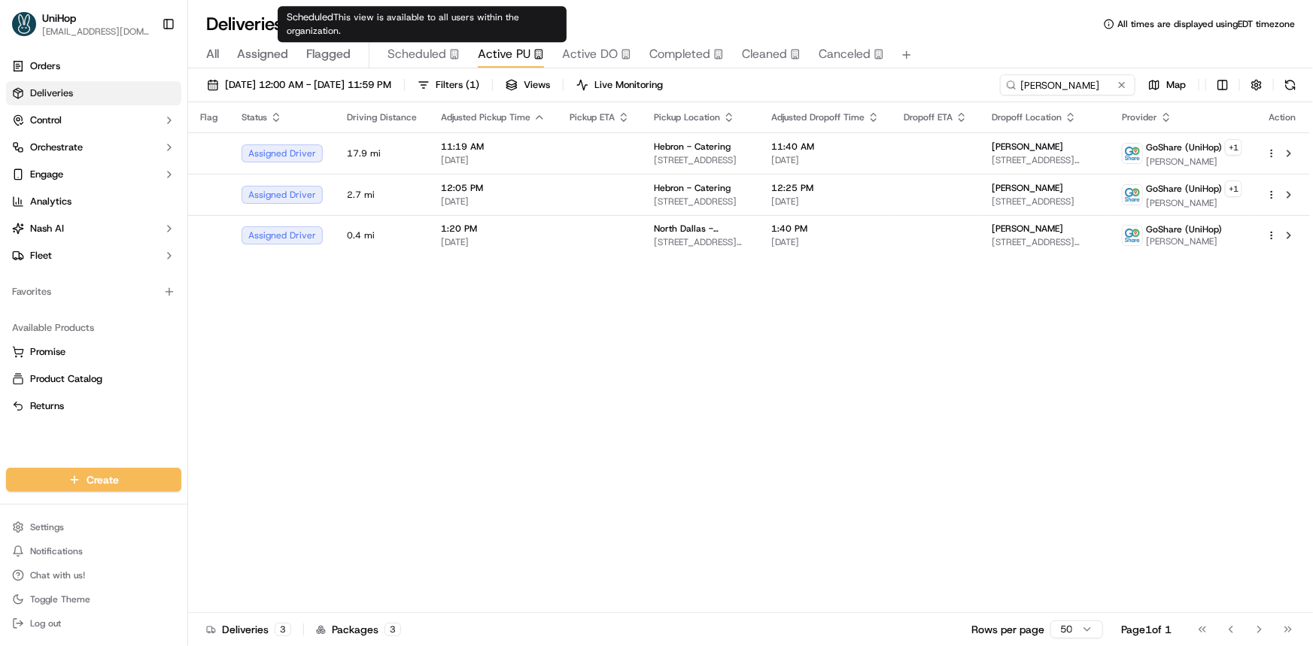
click at [331, 50] on span "Flagged" at bounding box center [328, 54] width 44 height 18
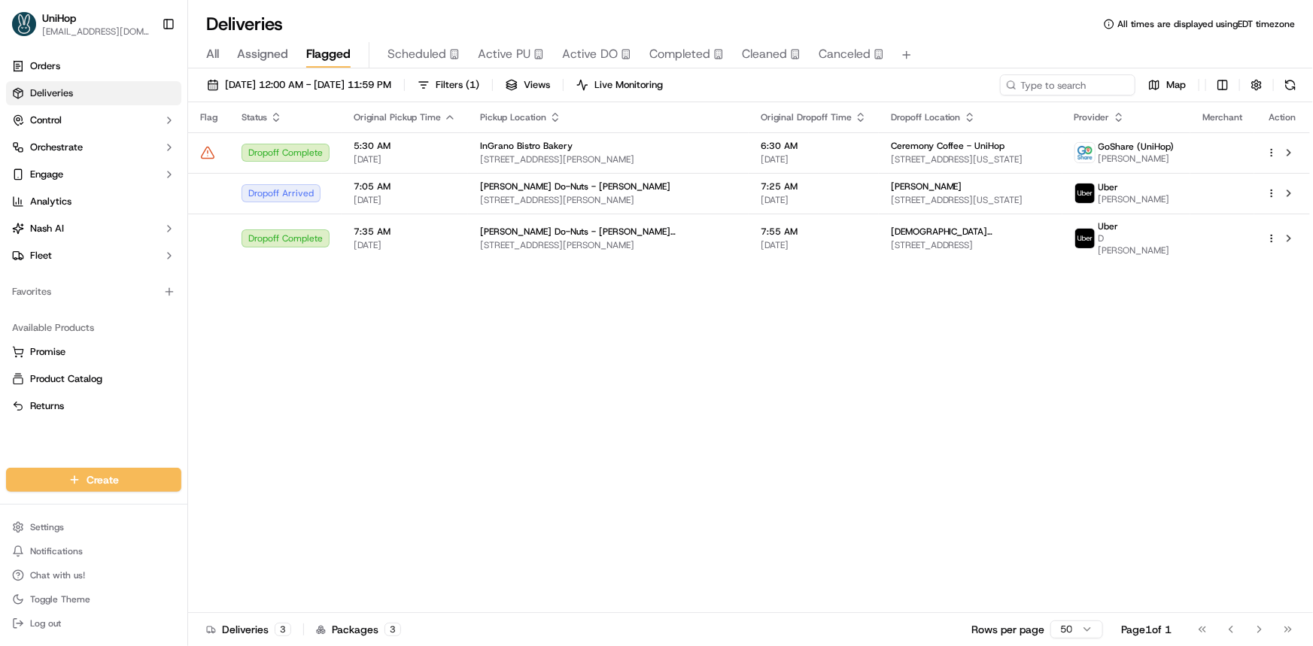
click at [730, 257] on div "Flag Status Original Pickup Time Pickup Location Original Dropoff Time Dropoff …" at bounding box center [749, 357] width 1122 height 511
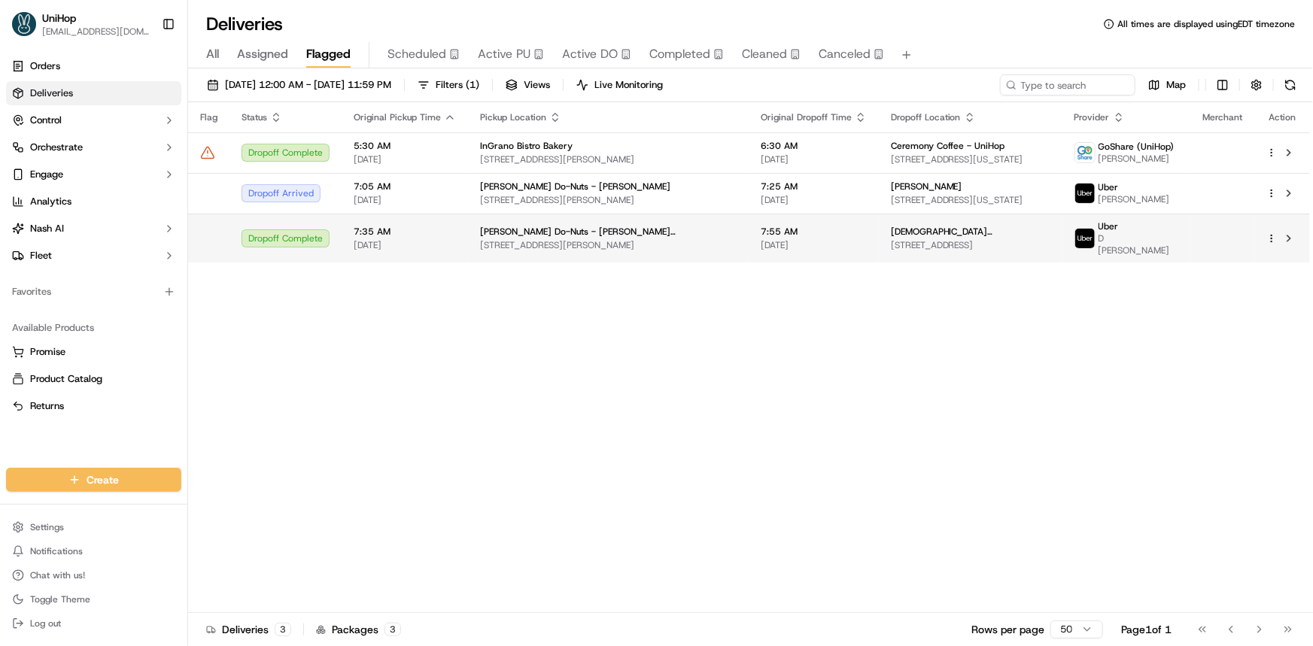
click at [723, 241] on td "Shipley Do-Nuts - Norwood Park 1045 Norwood Park Blvd, Austin, TX 78753, USA" at bounding box center [608, 238] width 281 height 49
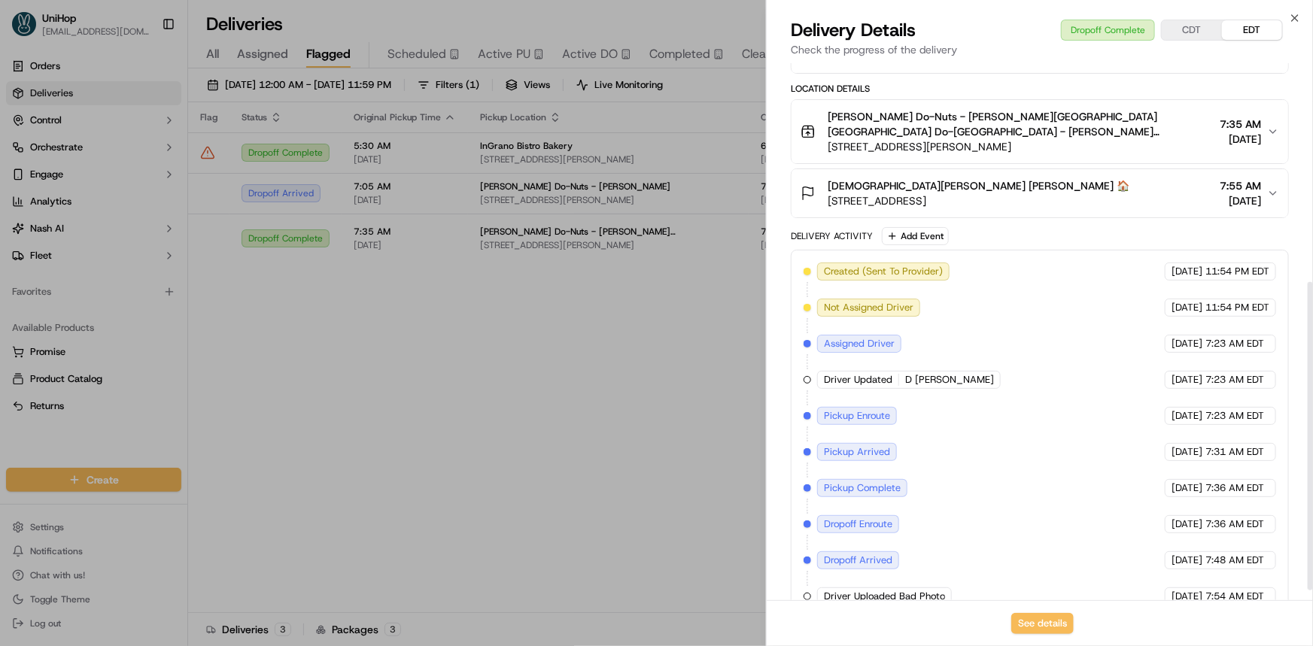
scroll to position [397, 0]
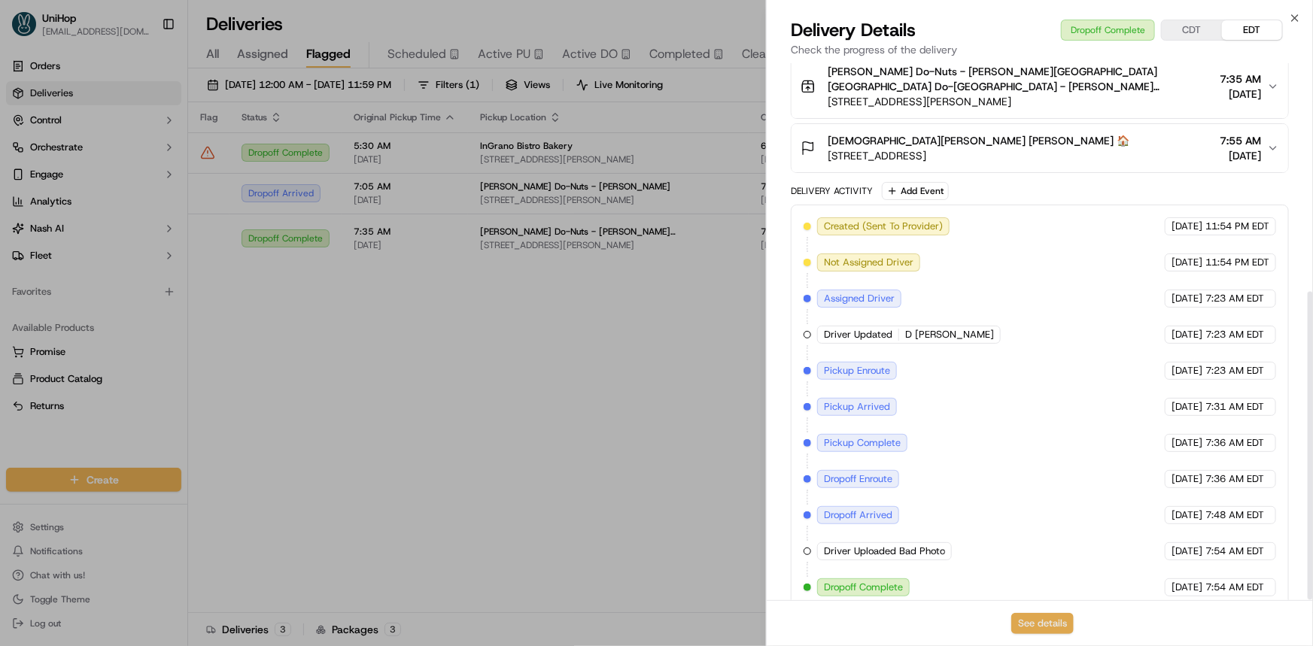
click at [1049, 625] on button "See details" at bounding box center [1042, 623] width 62 height 21
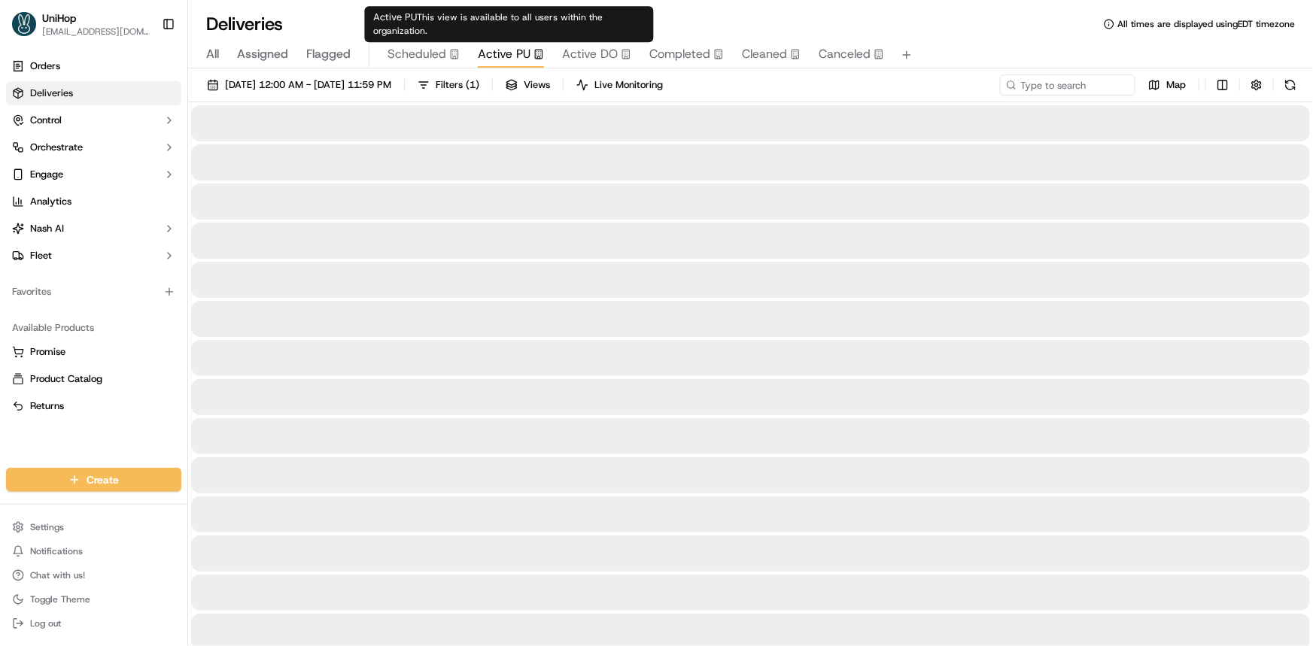
click at [504, 47] on body "UniHop dispatch@unihop.app Toggle Sidebar Orders Deliveries Control Orchestrate…" at bounding box center [656, 323] width 1313 height 646
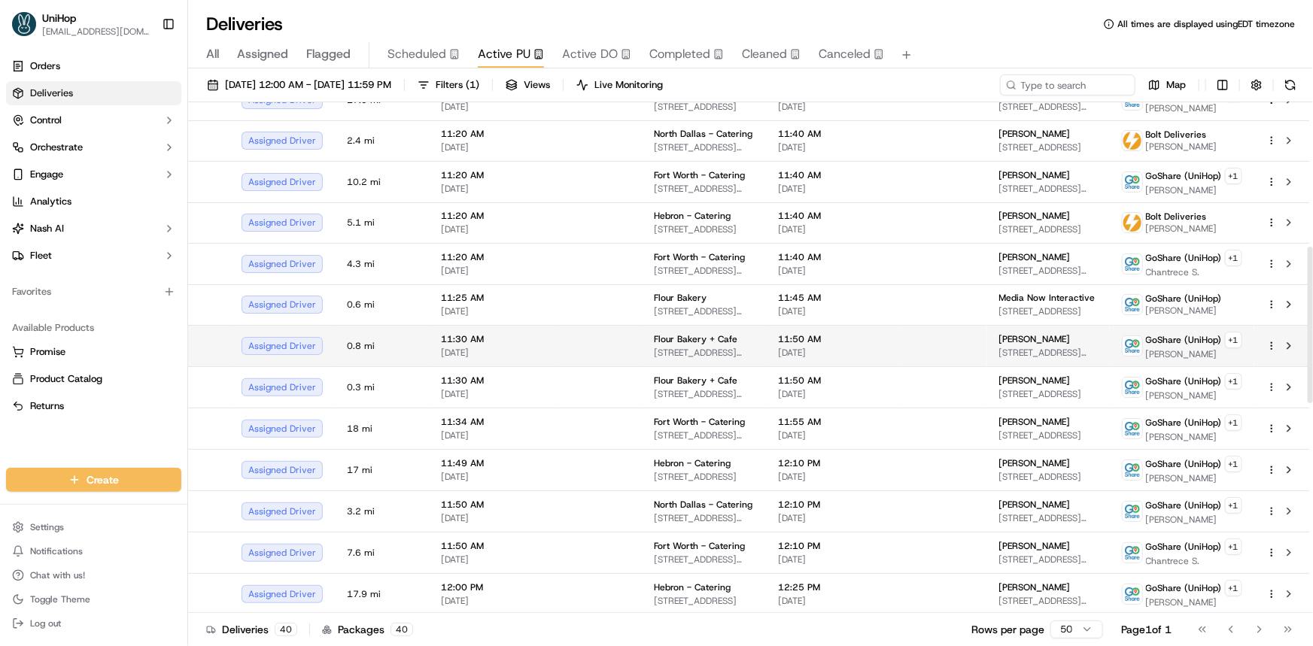
scroll to position [479, 0]
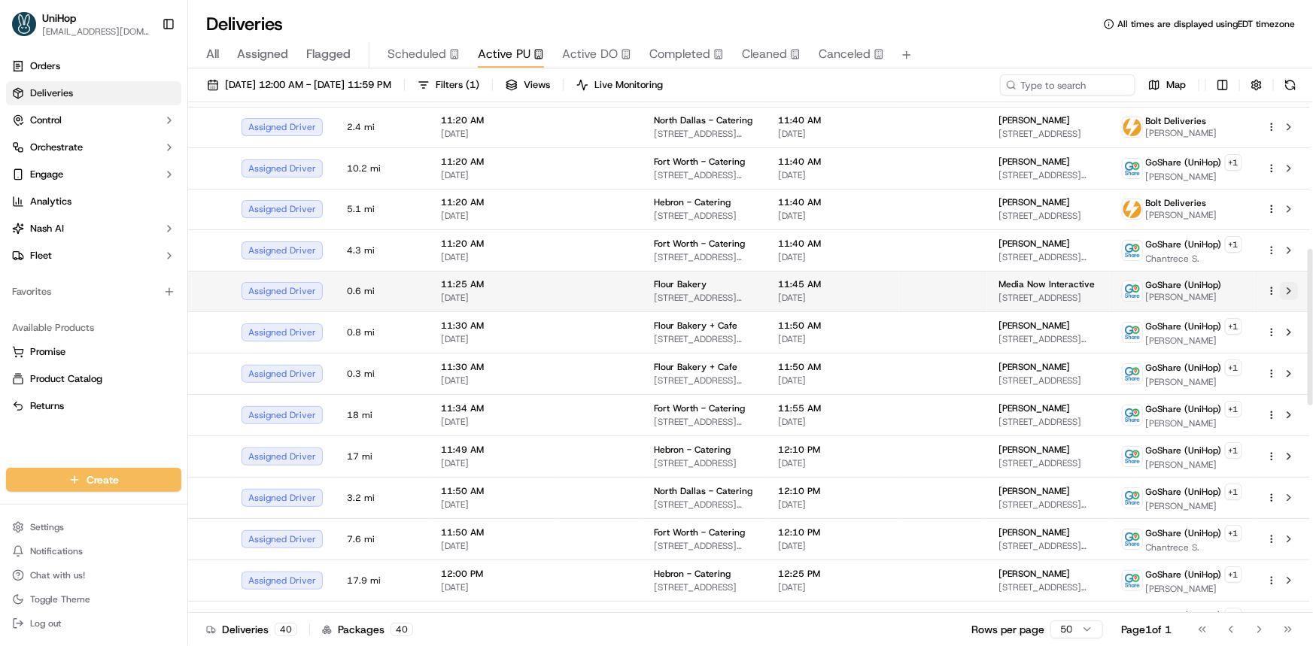
click at [1290, 288] on button at bounding box center [1289, 291] width 18 height 18
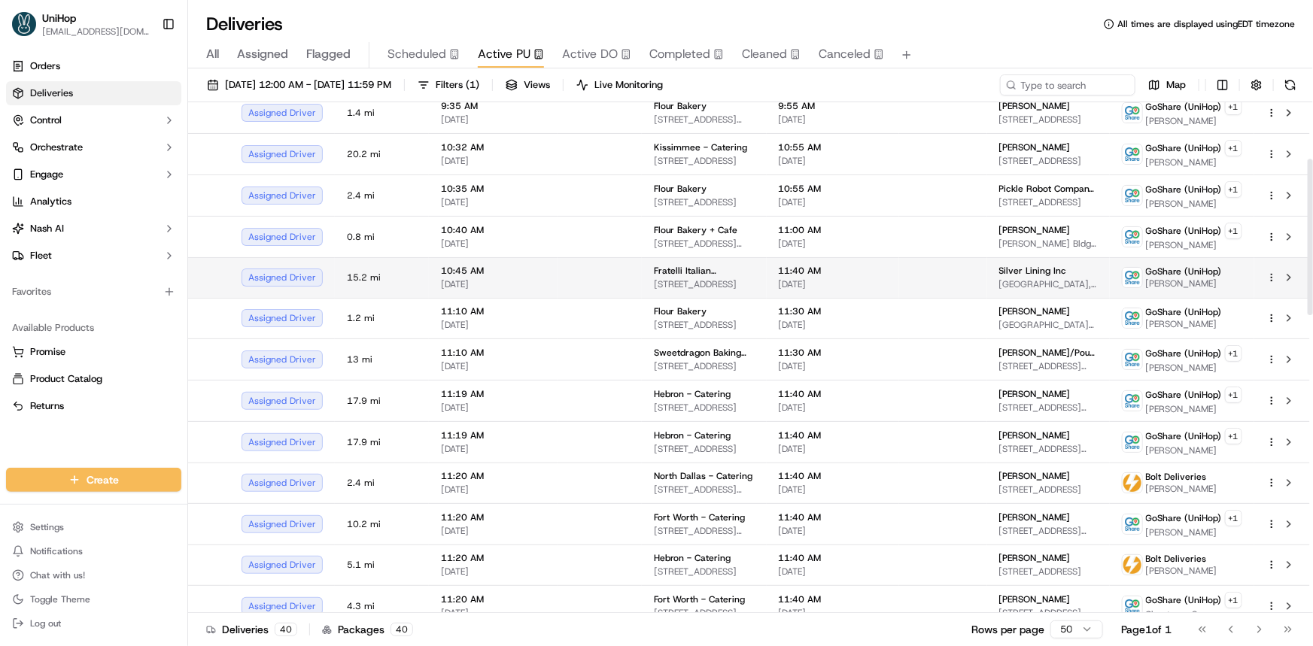
scroll to position [0, 0]
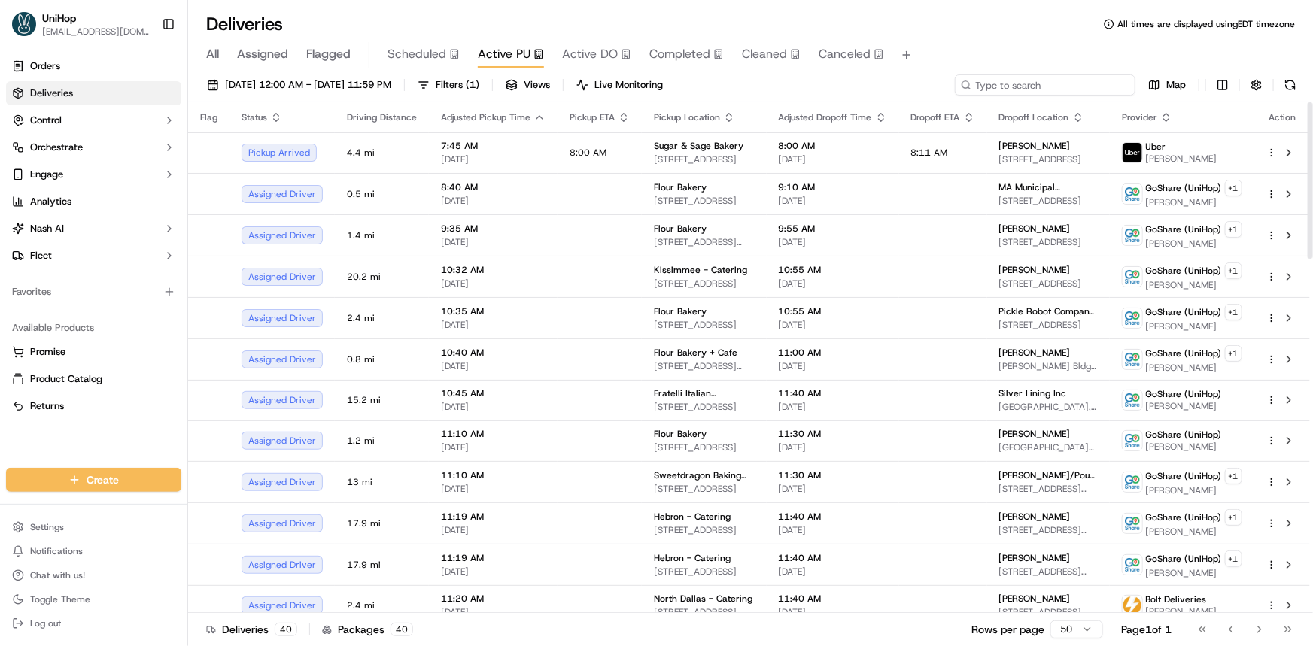
click at [1067, 81] on input at bounding box center [1045, 84] width 181 height 21
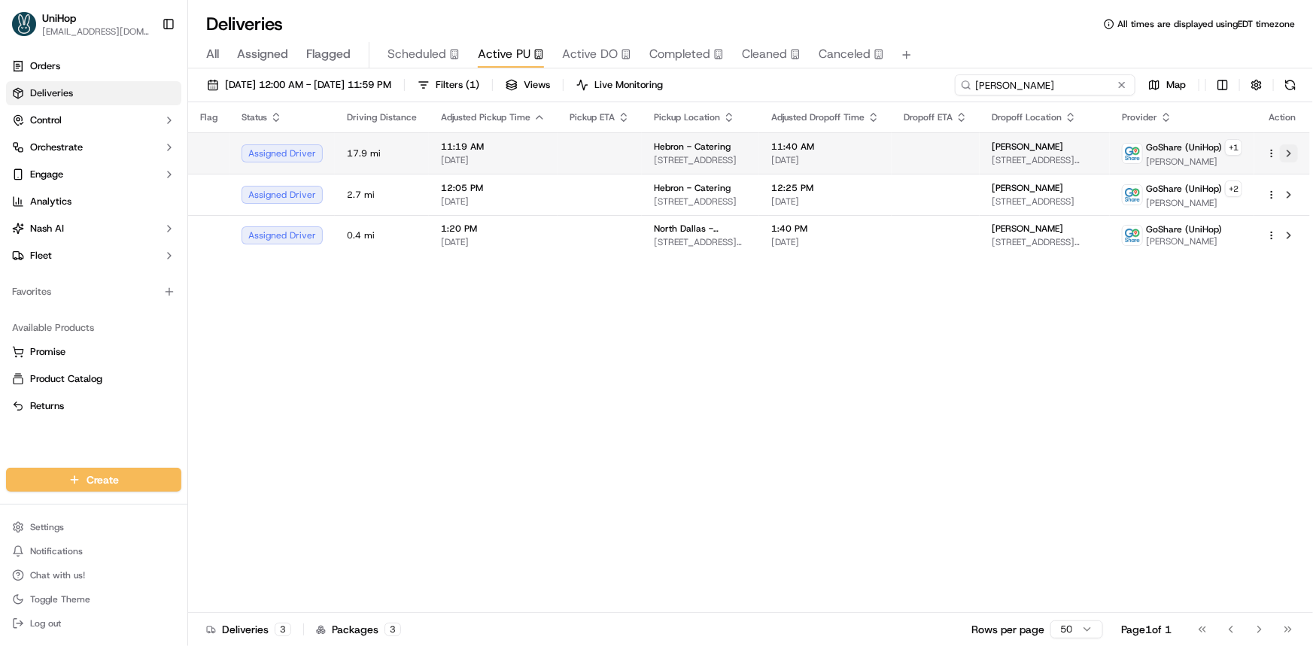
type input "erick"
click at [1289, 153] on button at bounding box center [1289, 153] width 18 height 18
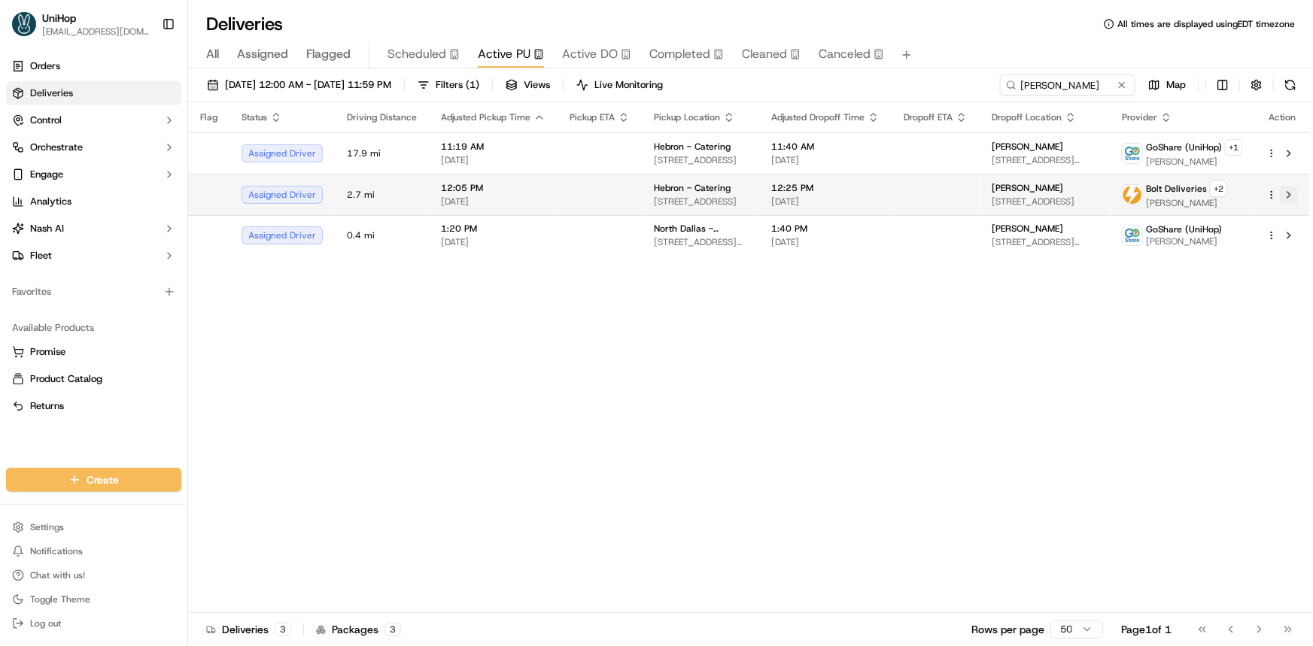
click at [1285, 196] on button at bounding box center [1289, 195] width 18 height 18
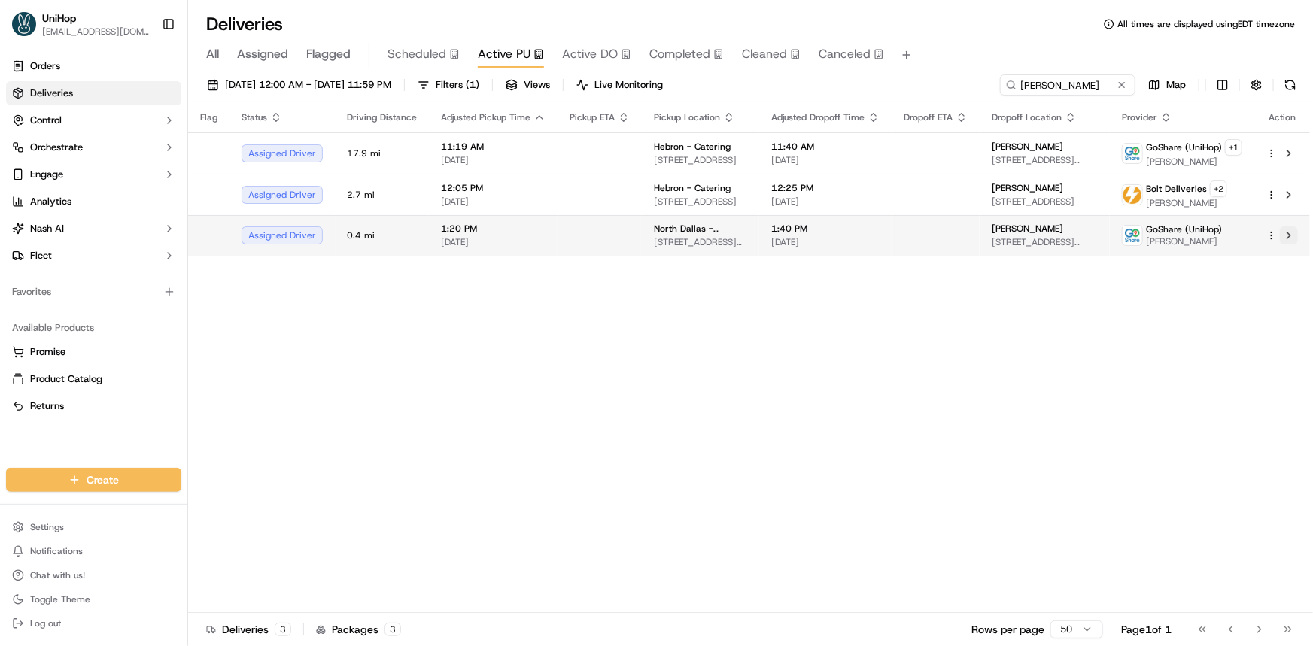
click at [1289, 238] on button at bounding box center [1289, 235] width 18 height 18
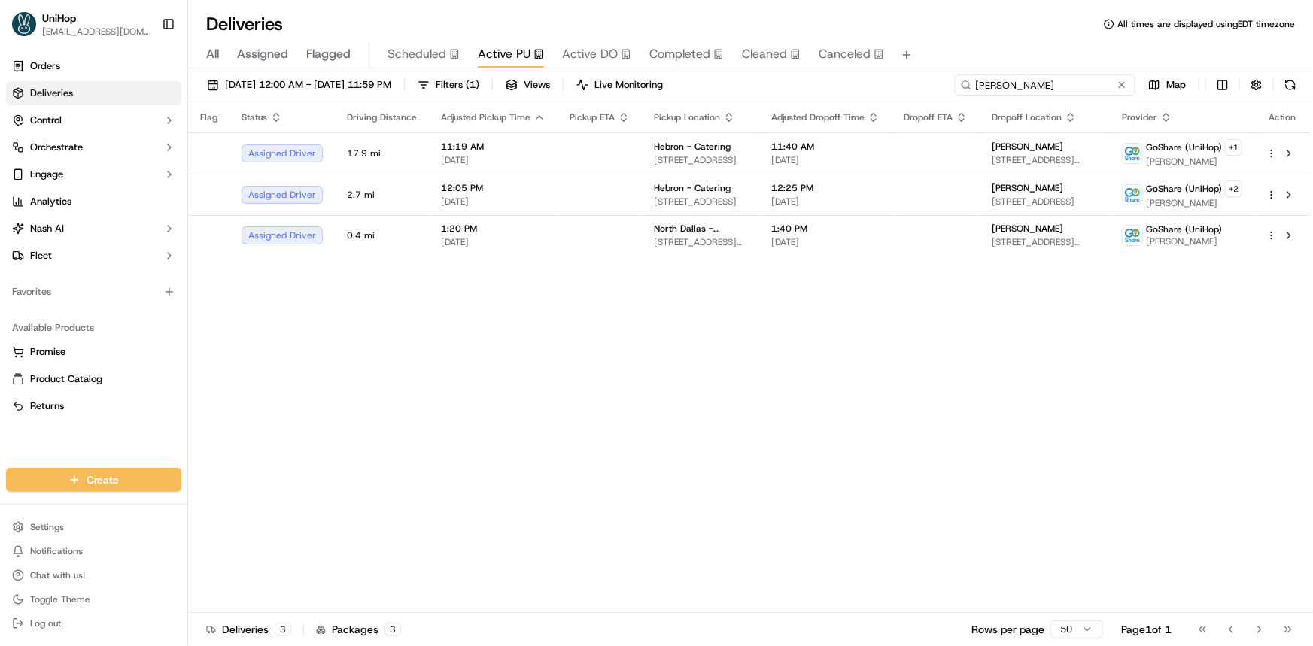
click at [1132, 84] on input "erick" at bounding box center [1045, 84] width 181 height 21
click at [1123, 81] on button at bounding box center [1121, 84] width 15 height 15
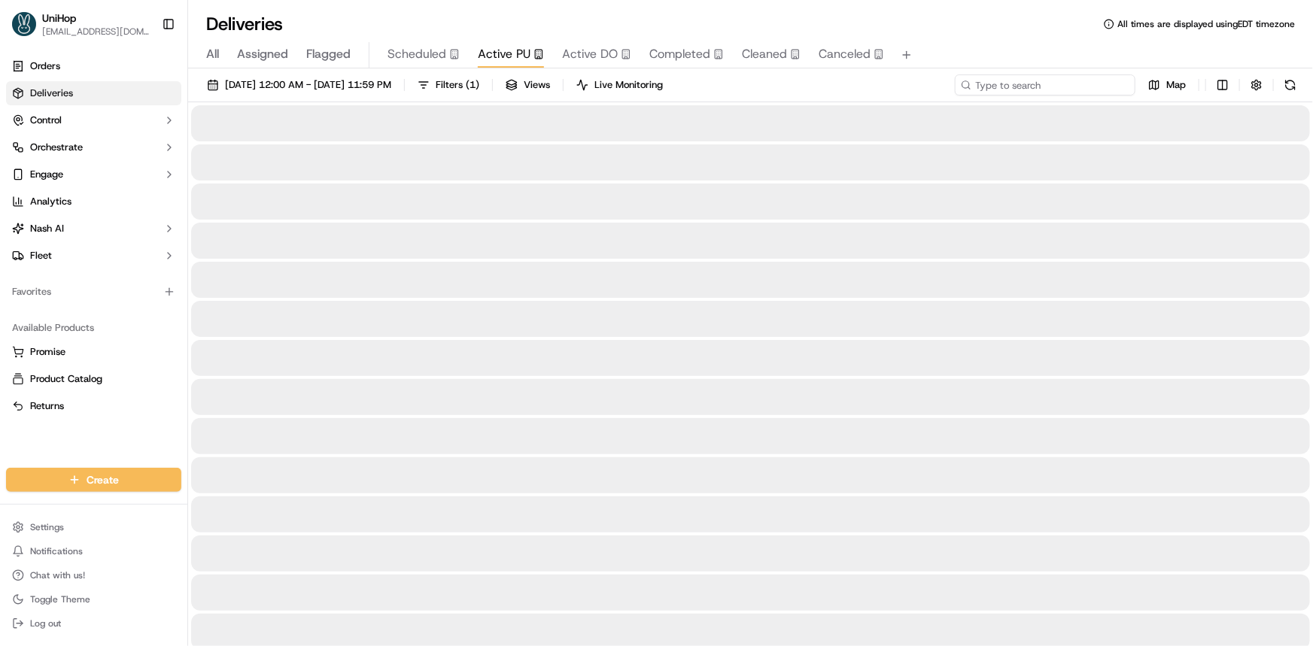
click at [1065, 81] on input at bounding box center [1045, 84] width 181 height 21
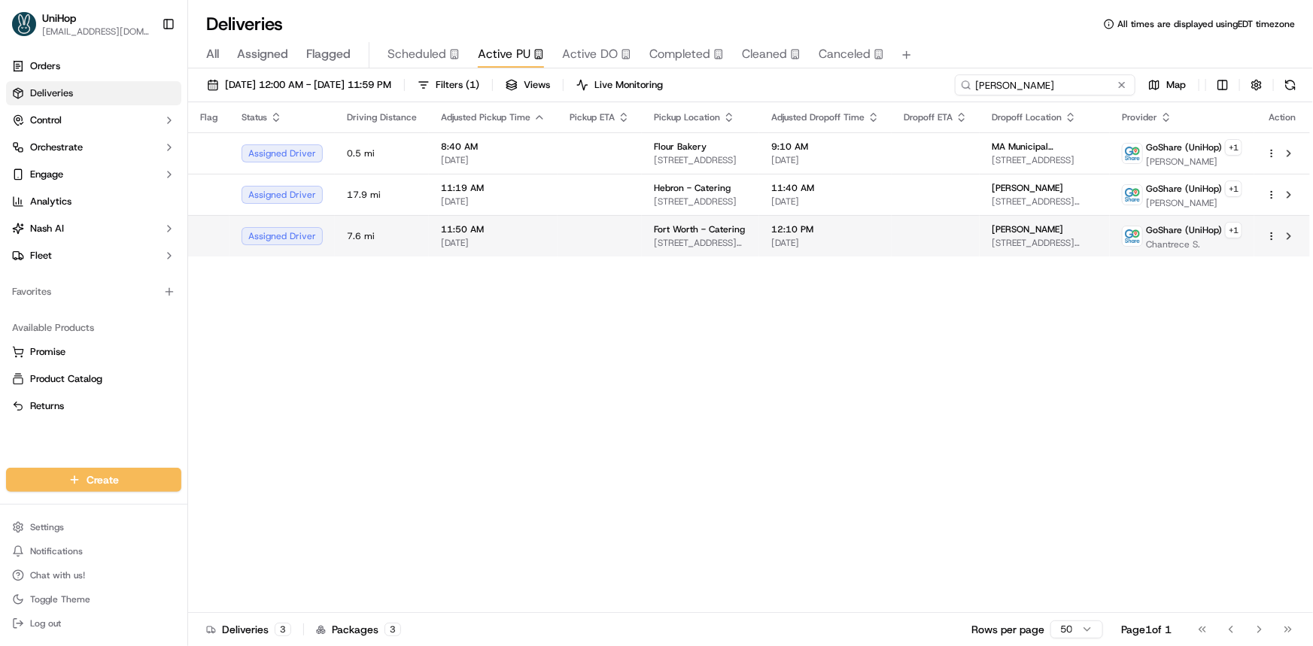
type input "chris"
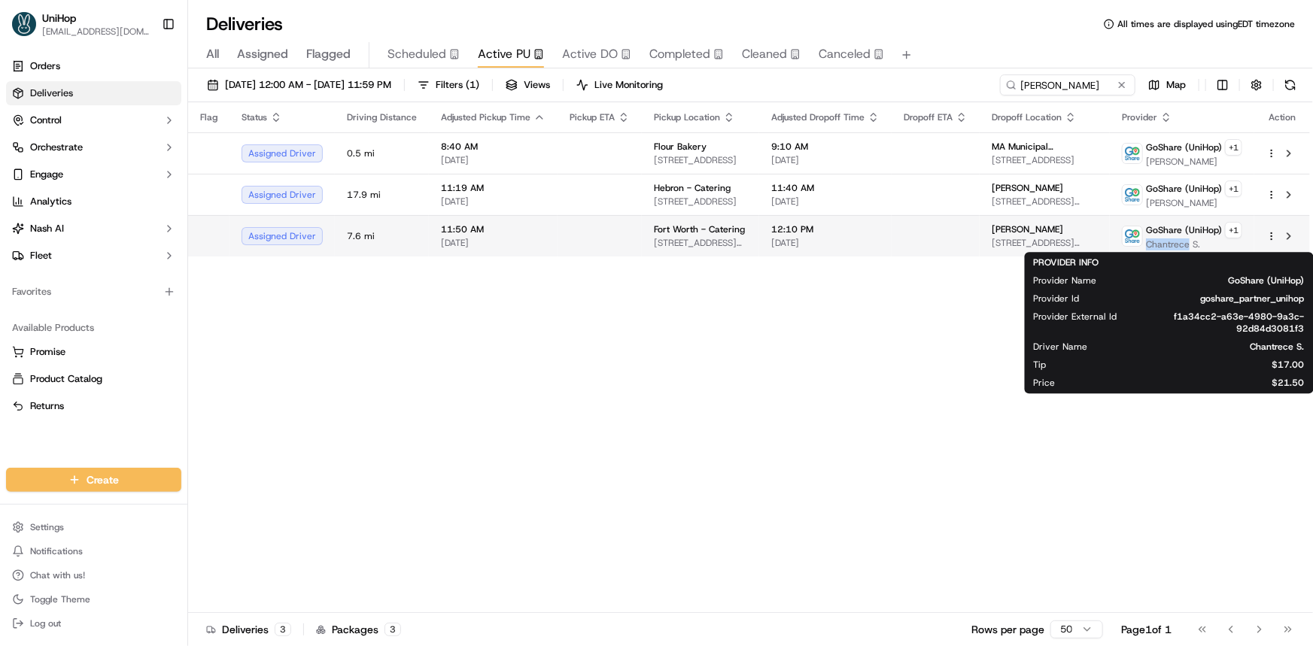
drag, startPoint x: 1156, startPoint y: 243, endPoint x: 1189, endPoint y: 244, distance: 32.4
click at [1189, 244] on div "GoShare (UniHop) + 1 Chantrece S." at bounding box center [1182, 236] width 120 height 29
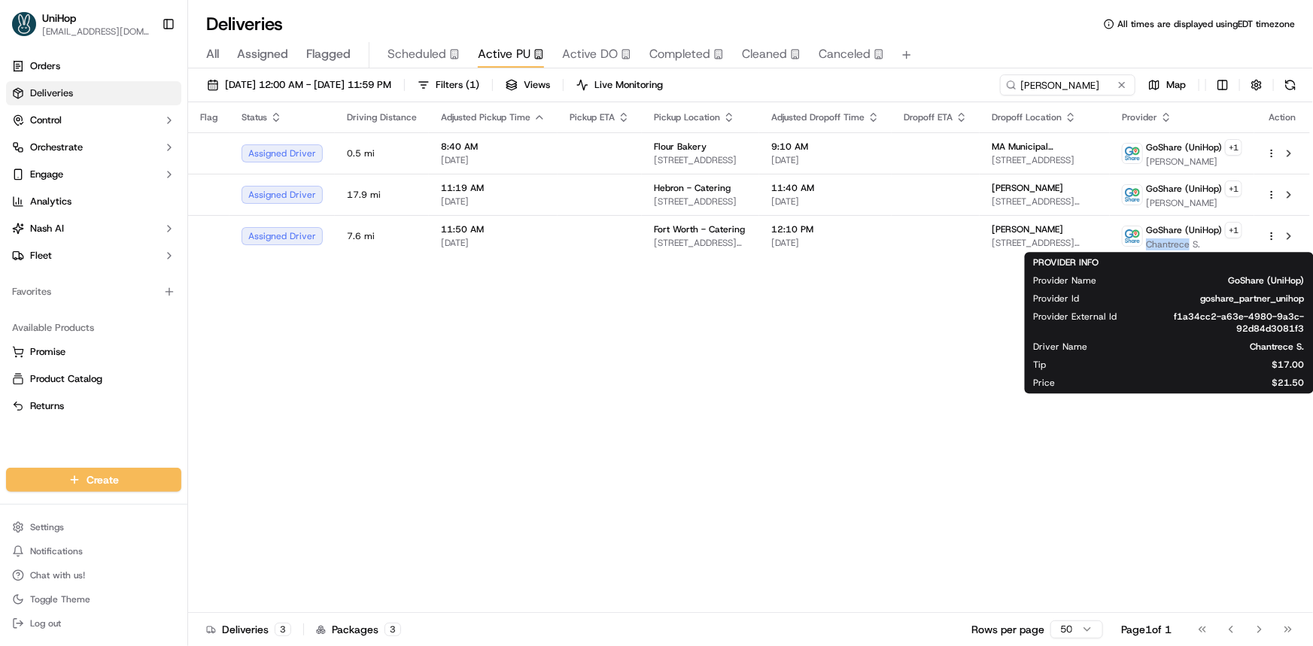
copy span "Chantrece"
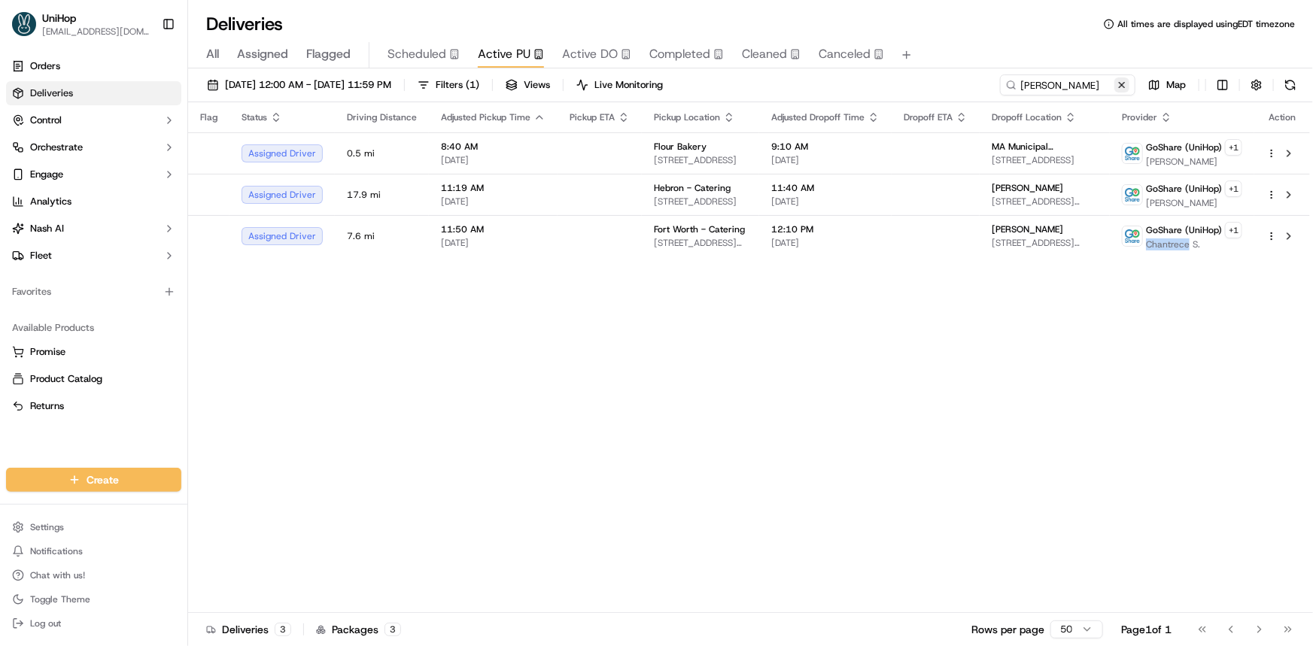
click at [1121, 84] on button at bounding box center [1121, 84] width 15 height 15
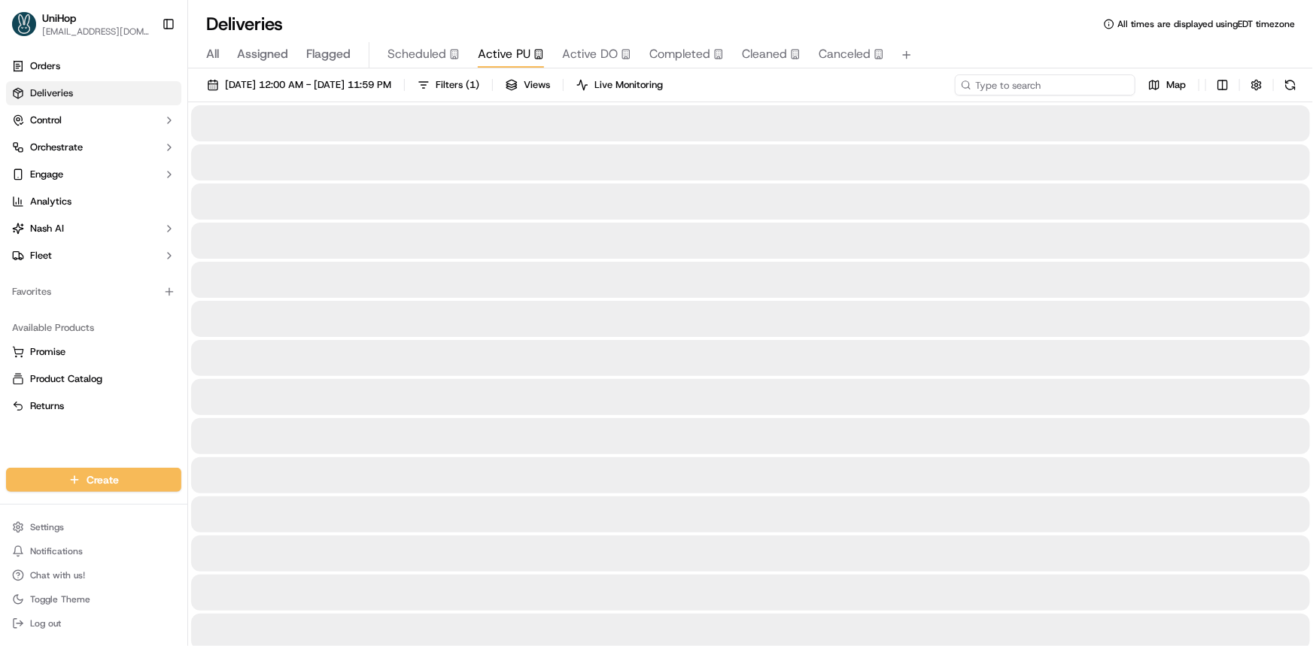
click at [1088, 84] on input at bounding box center [1045, 84] width 181 height 21
paste input "Chantrece"
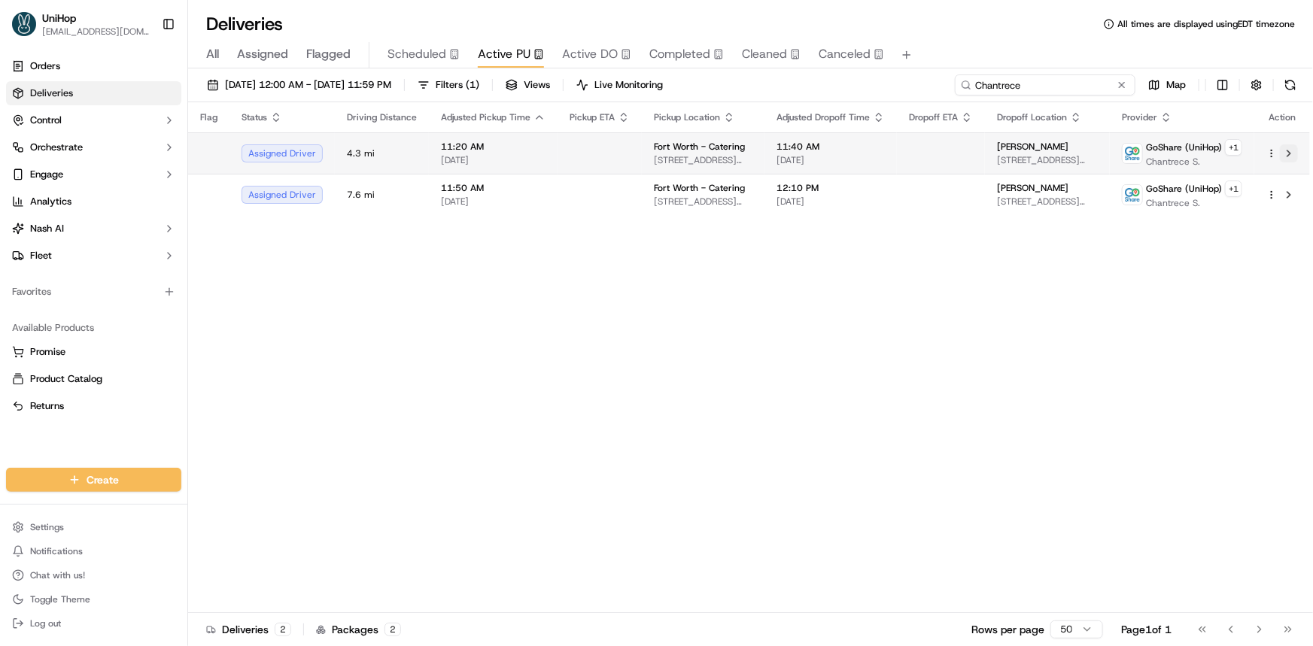
type input "Chantrece"
click at [1290, 147] on button at bounding box center [1289, 153] width 18 height 18
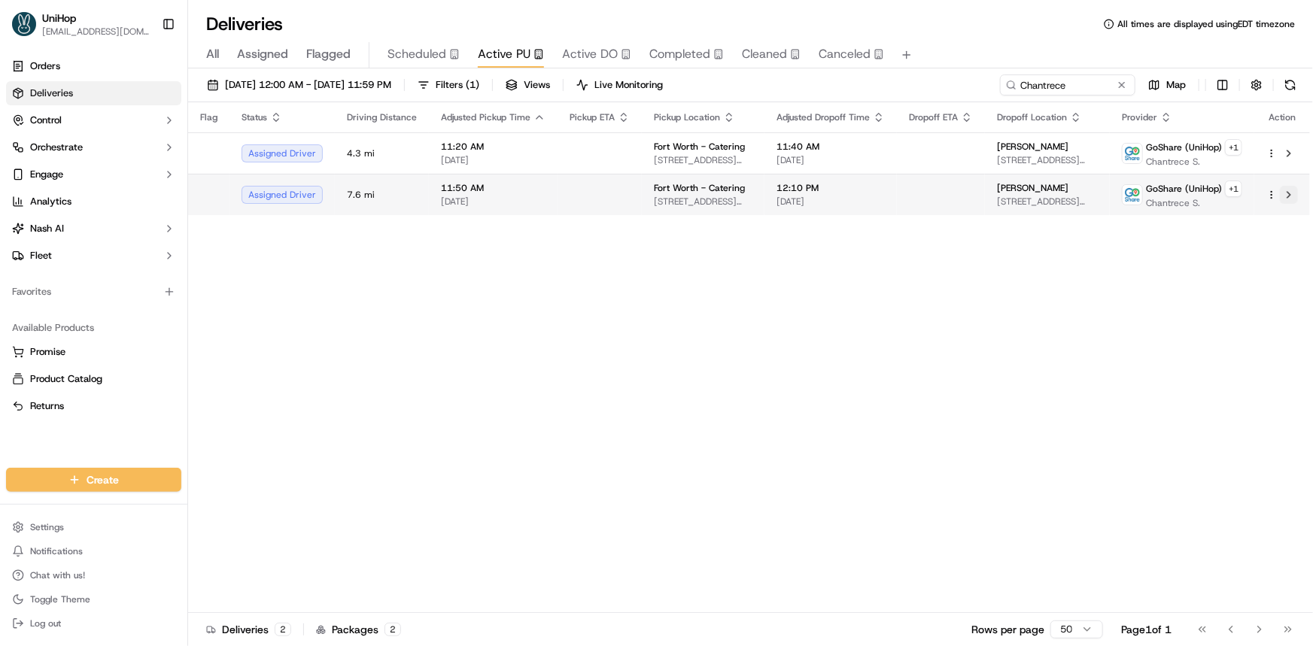
click at [1287, 190] on button at bounding box center [1289, 195] width 18 height 18
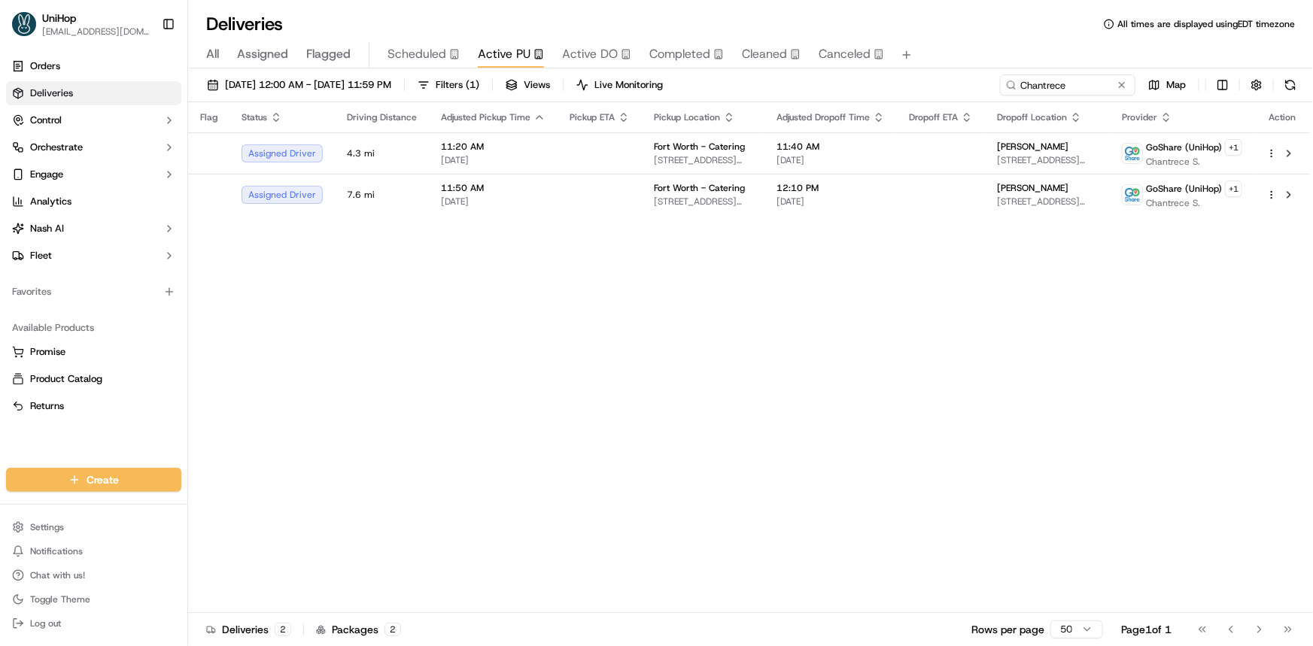
click at [1116, 84] on button at bounding box center [1121, 84] width 15 height 15
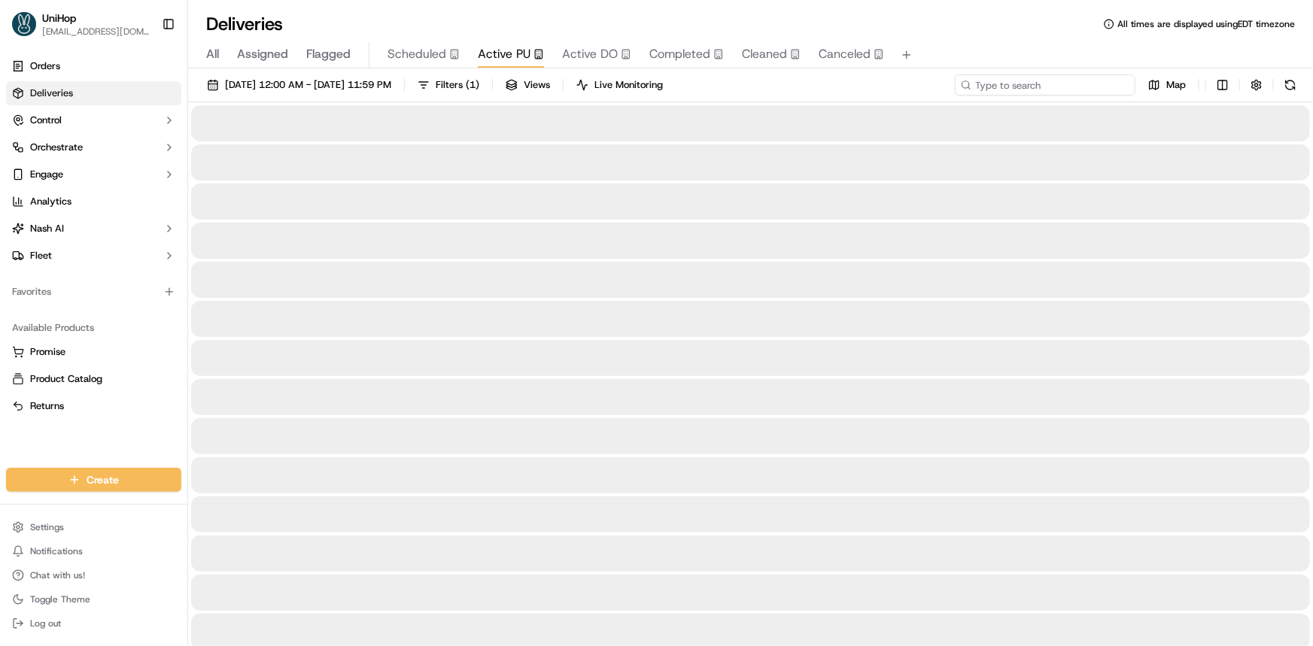
click at [1079, 90] on input at bounding box center [1045, 84] width 181 height 21
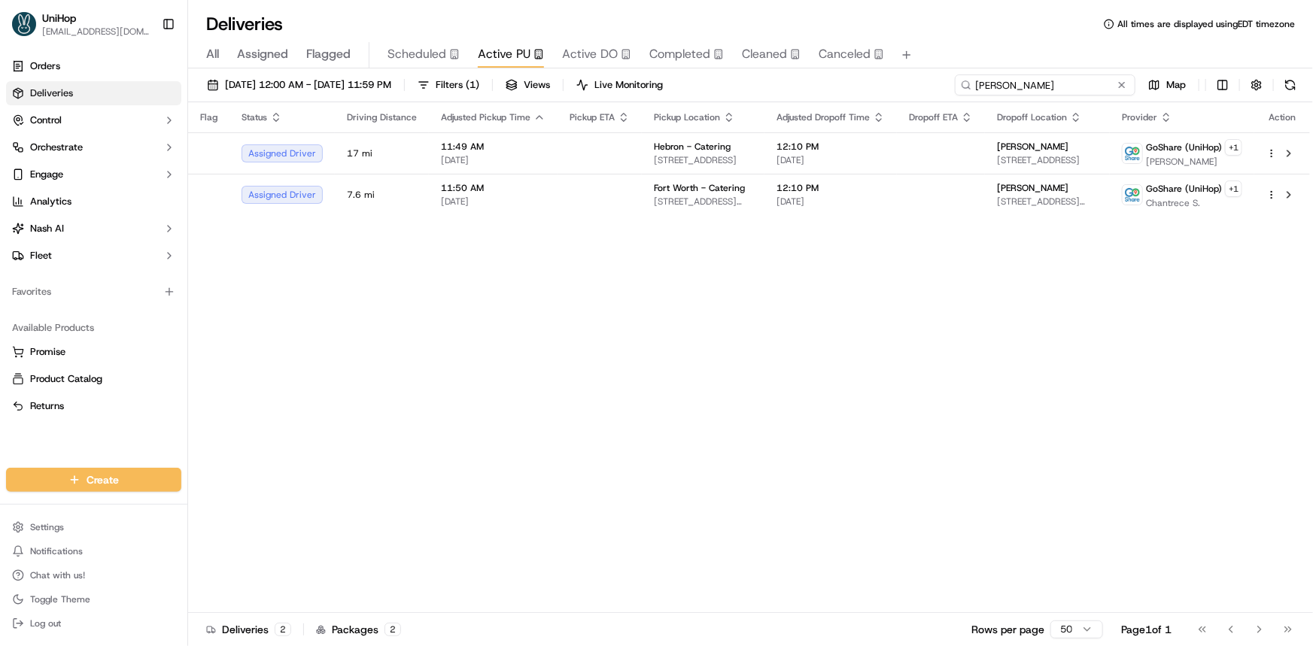
type input "adam"
click at [1123, 81] on button at bounding box center [1121, 84] width 15 height 15
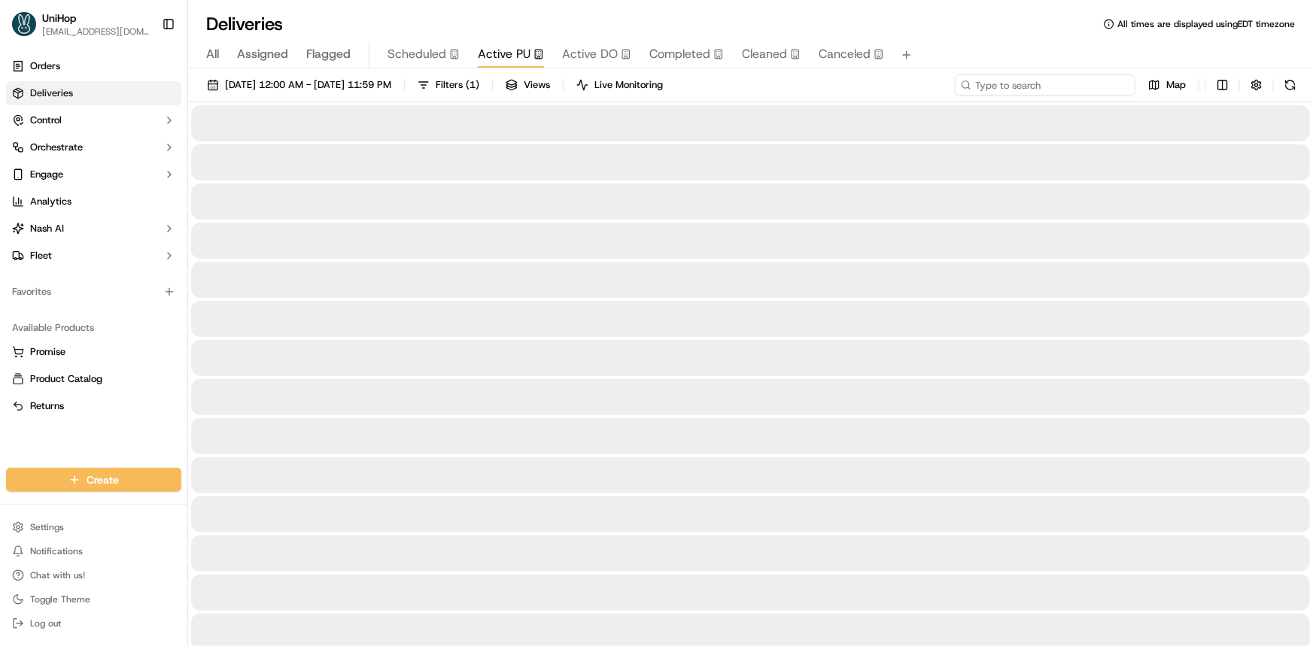
click at [1070, 82] on input at bounding box center [1045, 84] width 181 height 21
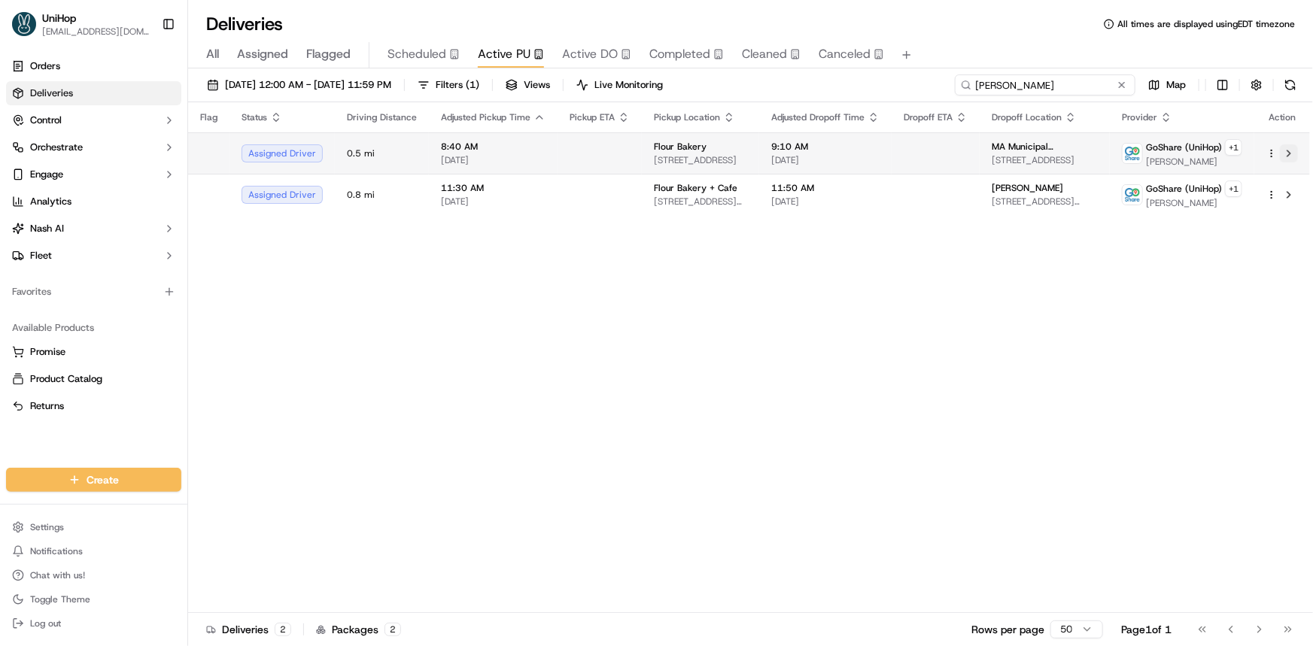
type input "antonio"
click at [1287, 152] on button at bounding box center [1289, 153] width 18 height 18
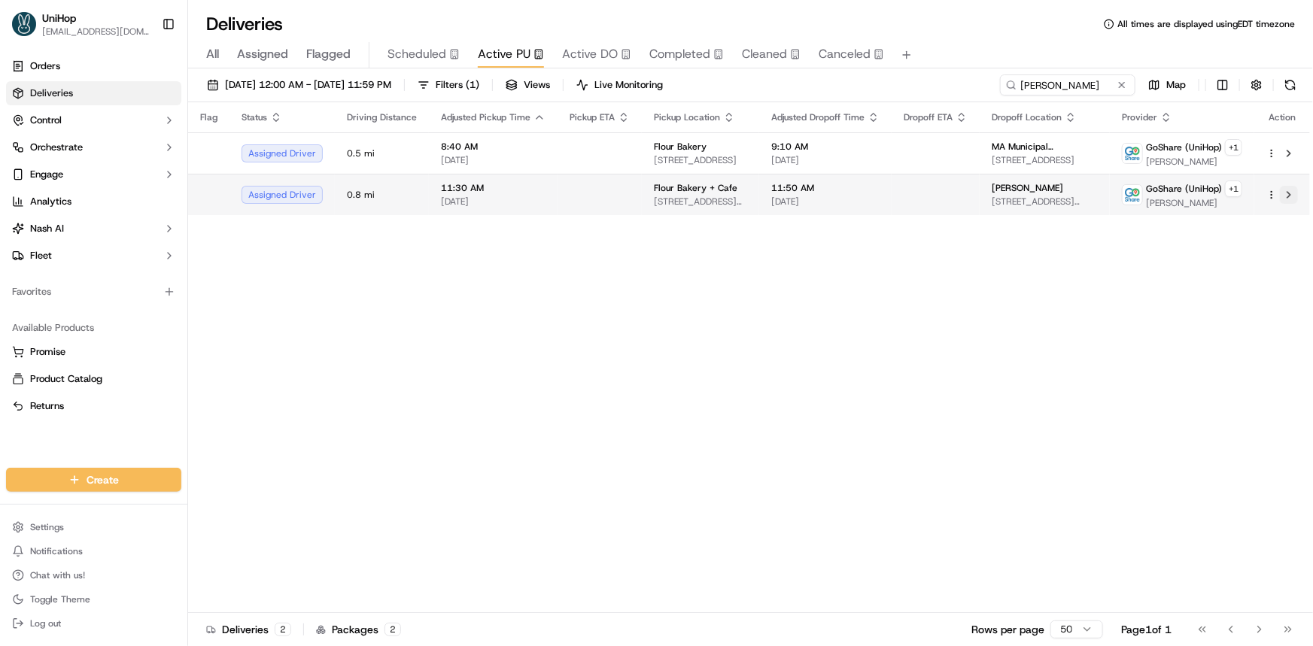
click at [1289, 194] on button at bounding box center [1289, 195] width 18 height 18
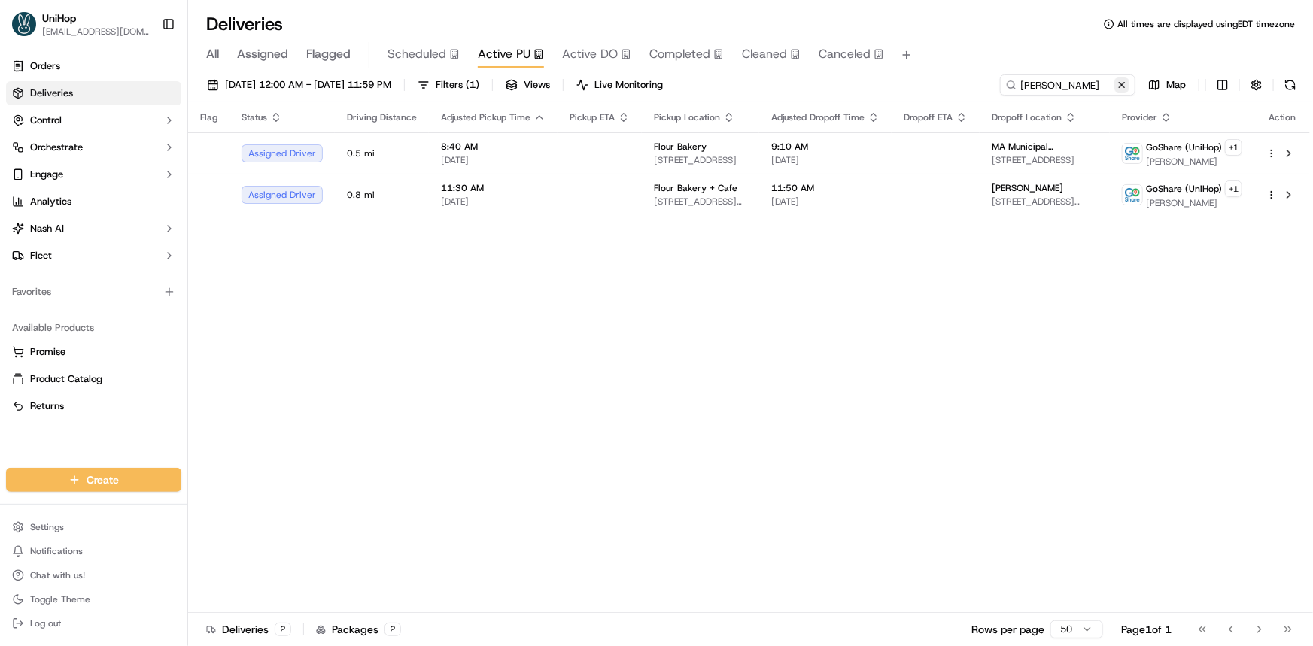
click at [1121, 87] on button at bounding box center [1121, 84] width 15 height 15
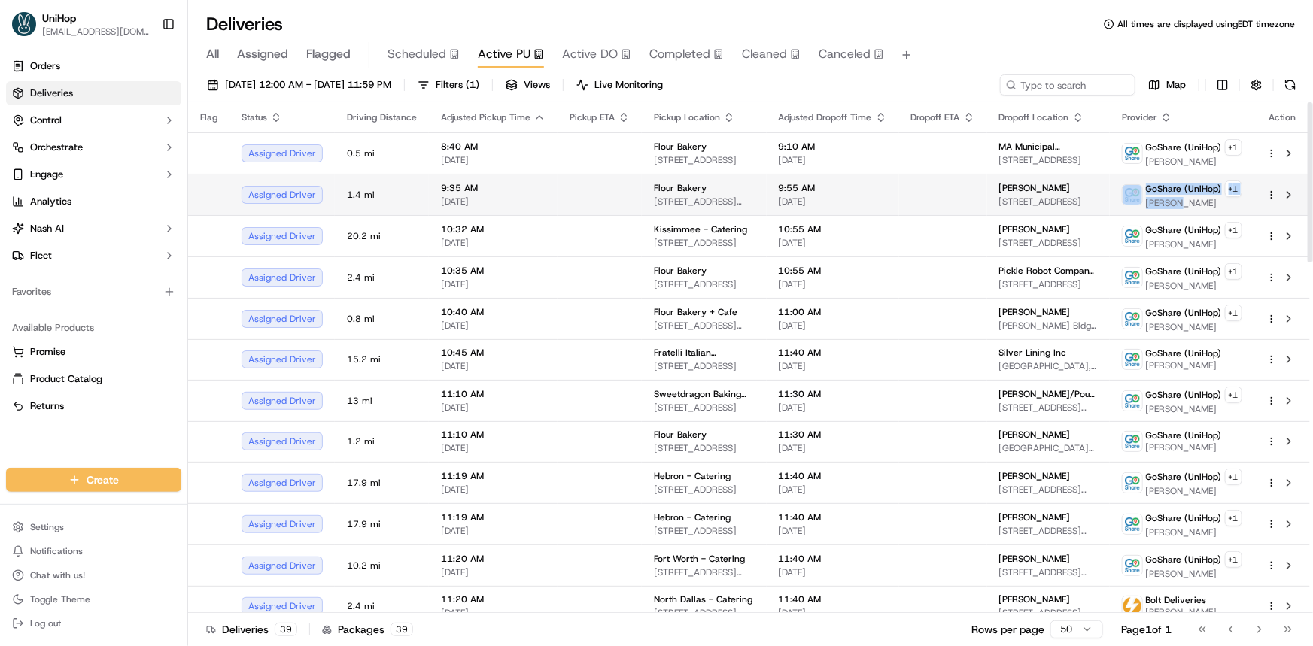
drag, startPoint x: 1144, startPoint y: 204, endPoint x: 1142, endPoint y: 213, distance: 9.3
click at [1181, 204] on div "GoShare (UniHop) + 1 Dmitry S." at bounding box center [1182, 195] width 120 height 29
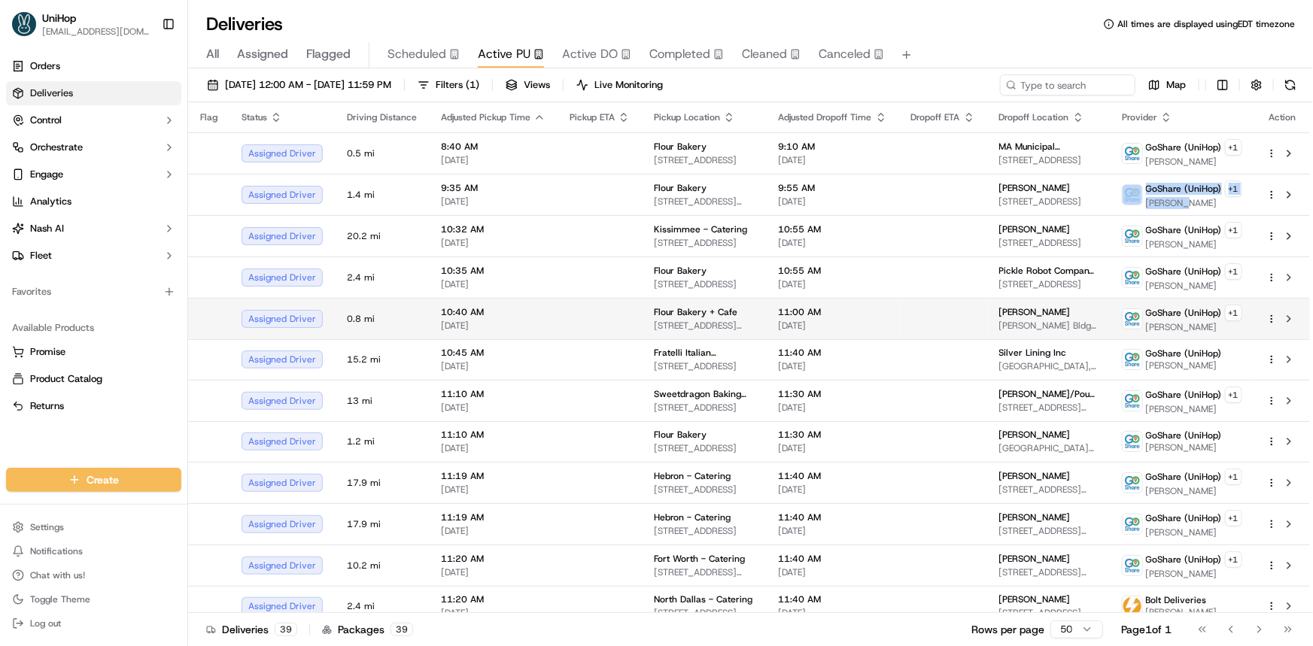
drag, startPoint x: 135, startPoint y: 442, endPoint x: 1256, endPoint y: 326, distance: 1127.1
click at [136, 442] on div "Orders Deliveries Control Orchestrate Engage Analytics Nash AI Fleet Favorites …" at bounding box center [93, 252] width 187 height 408
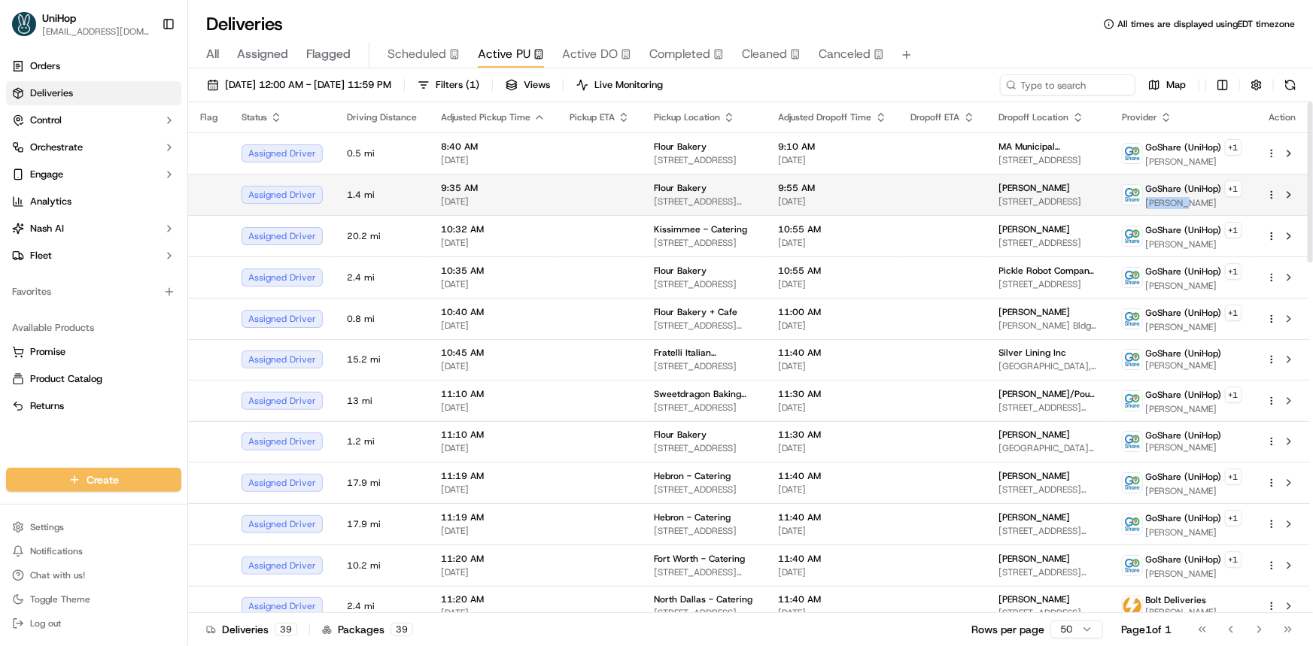
drag, startPoint x: 1147, startPoint y: 202, endPoint x: 1182, endPoint y: 206, distance: 34.8
click at [1181, 205] on span "Dmitry S." at bounding box center [1194, 203] width 96 height 12
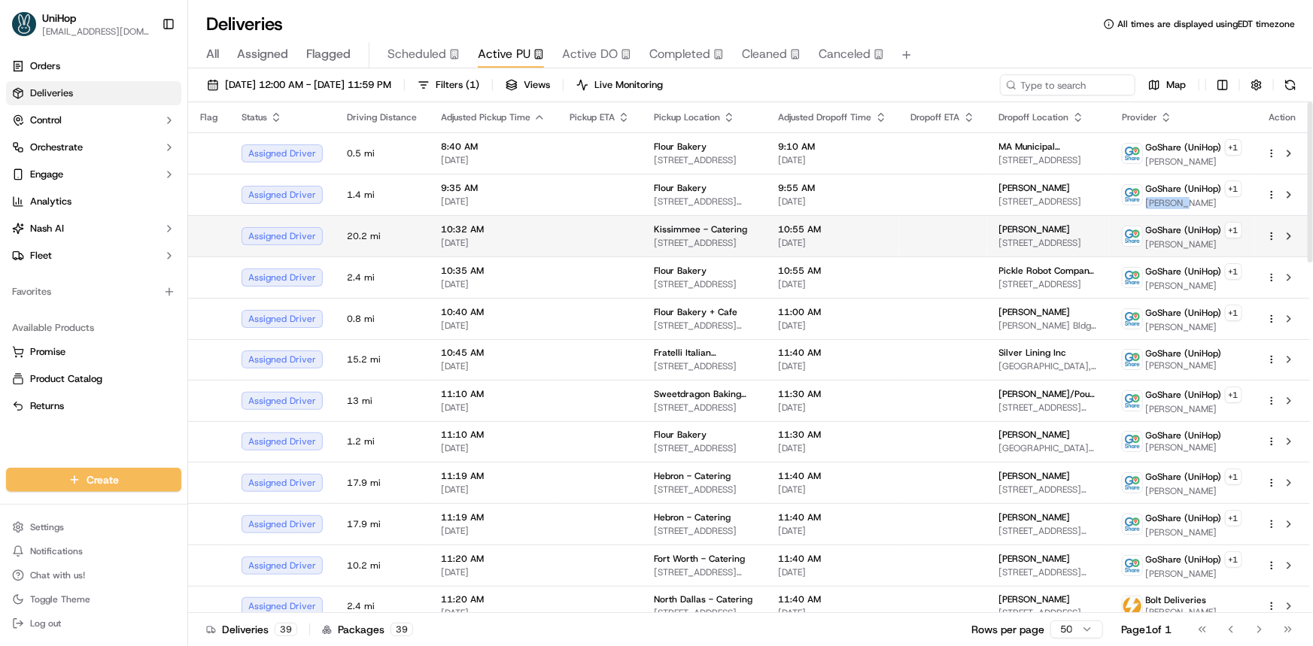
copy span "Dmitry S"
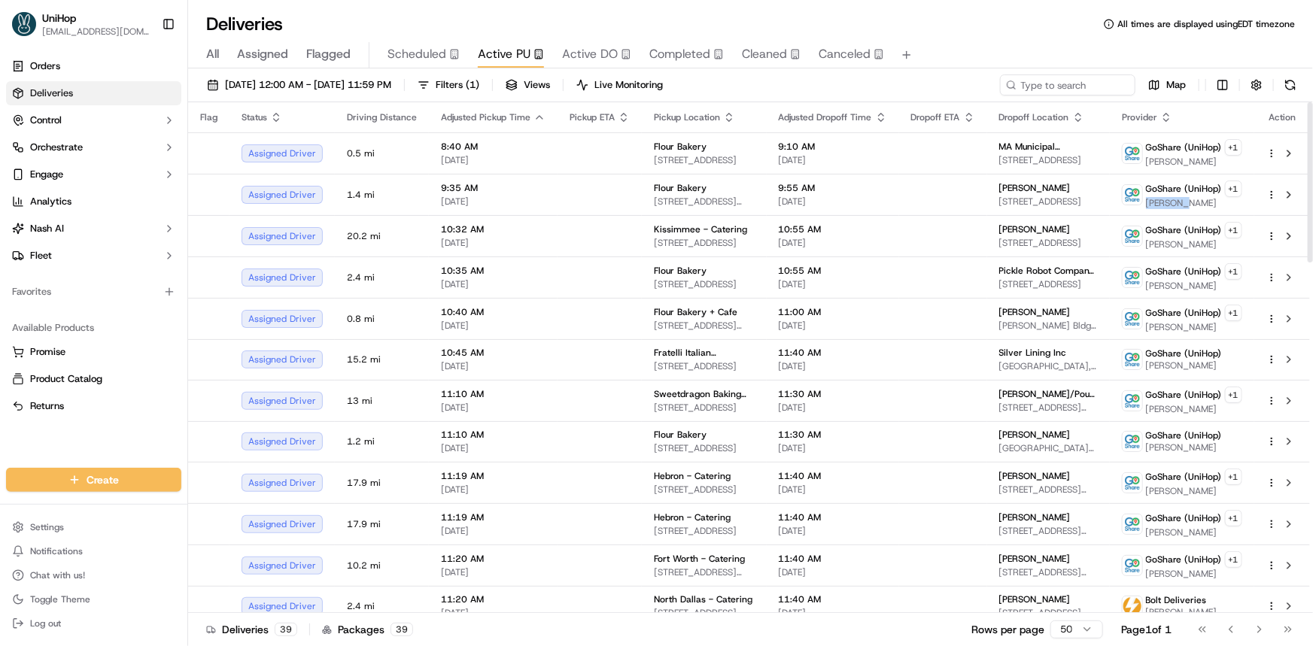
click at [123, 432] on div "Orders Deliveries Control Orchestrate Engage Analytics Nash AI Fleet Favorites …" at bounding box center [93, 252] width 187 height 408
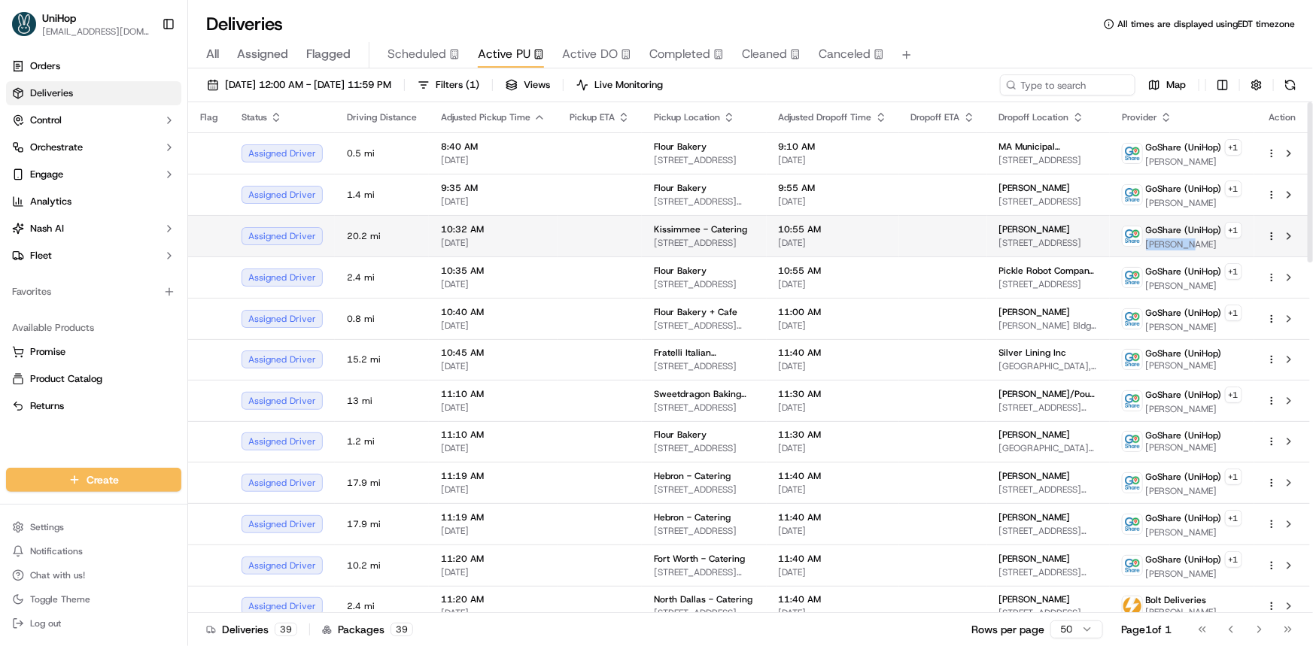
drag, startPoint x: 1164, startPoint y: 242, endPoint x: 1189, endPoint y: 245, distance: 24.9
click at [1189, 245] on span "Gustavo B." at bounding box center [1194, 244] width 96 height 12
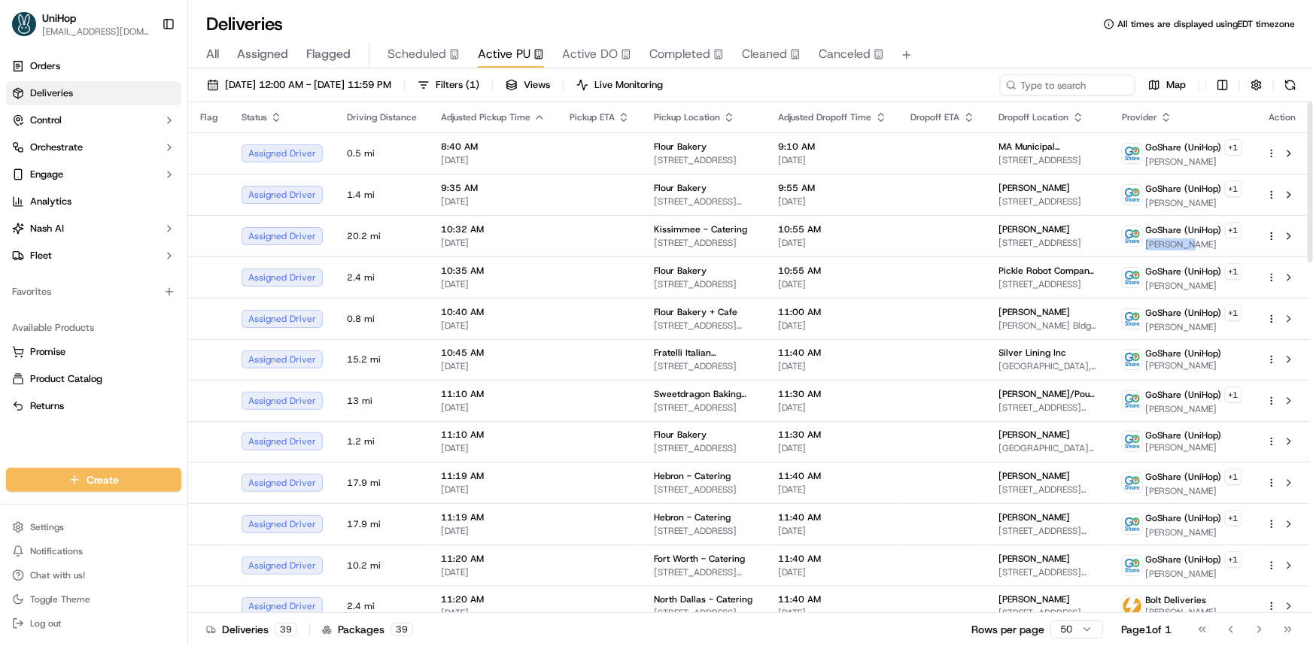
copy span "Gustavo B"
click at [150, 419] on div "Available Products Promise Product Catalog Returns" at bounding box center [93, 367] width 187 height 114
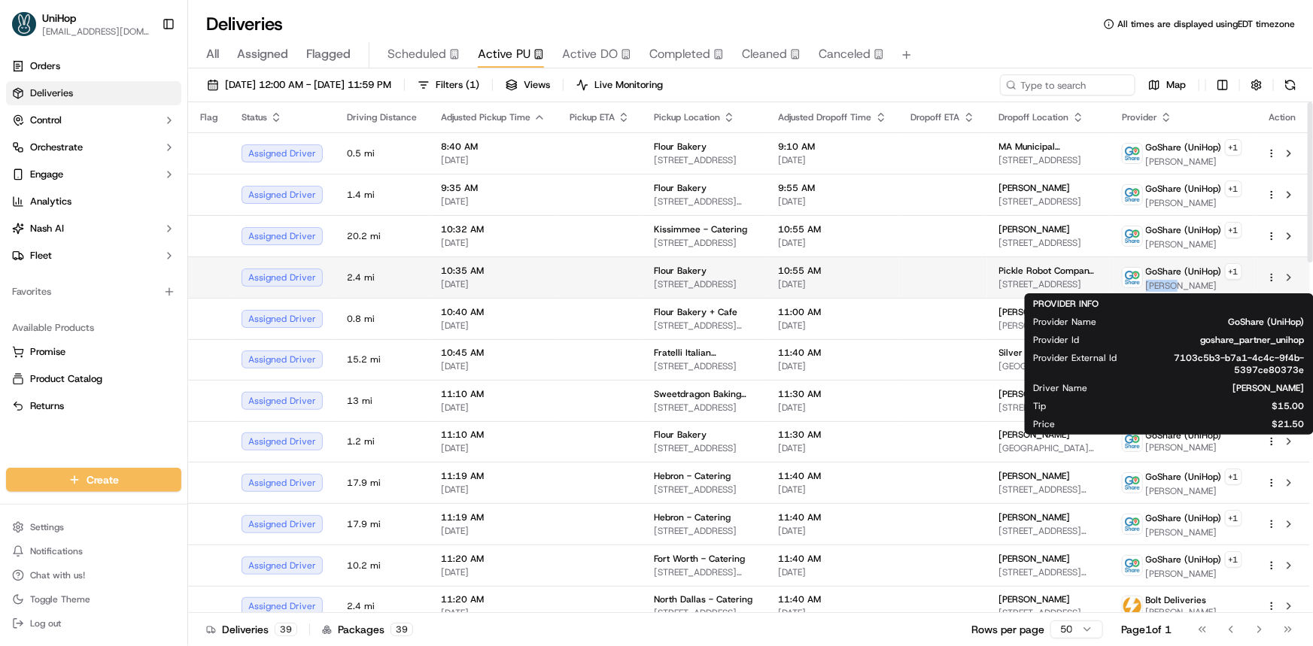
drag, startPoint x: 1147, startPoint y: 286, endPoint x: 1172, endPoint y: 286, distance: 25.6
click at [1172, 286] on span "Yery L." at bounding box center [1194, 286] width 96 height 12
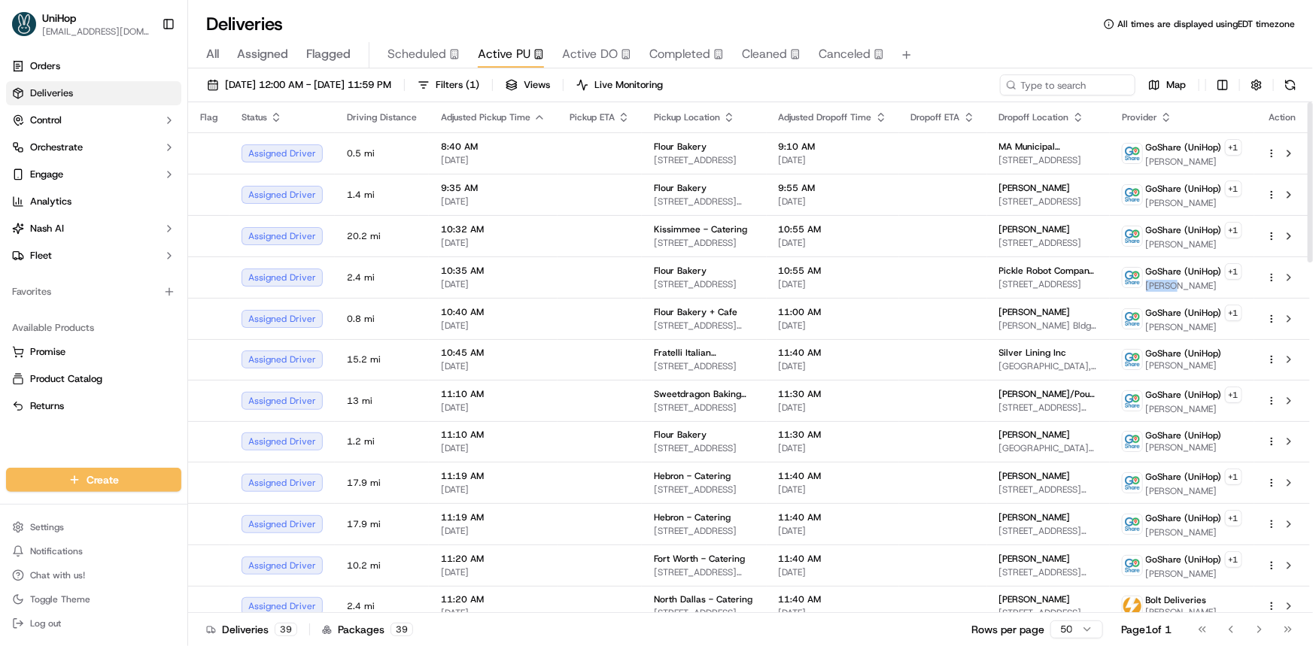
copy span "Yery L"
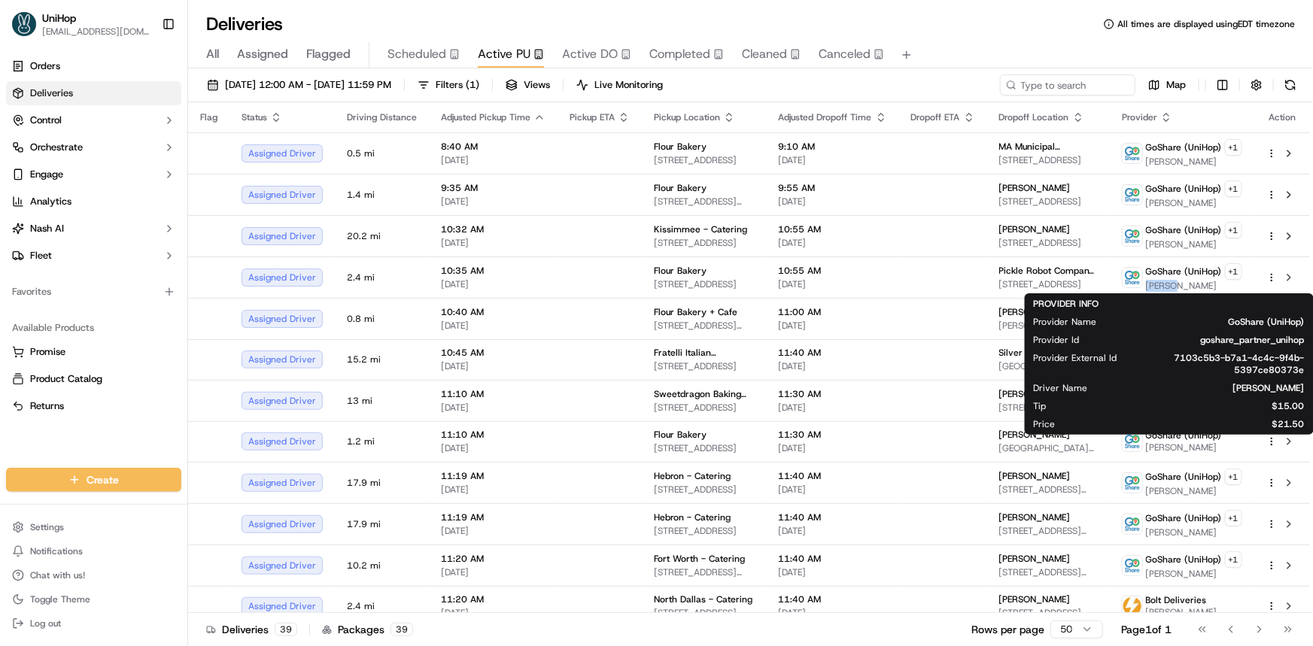
click at [129, 424] on div "Available Products Promise Product Catalog Returns" at bounding box center [93, 367] width 187 height 114
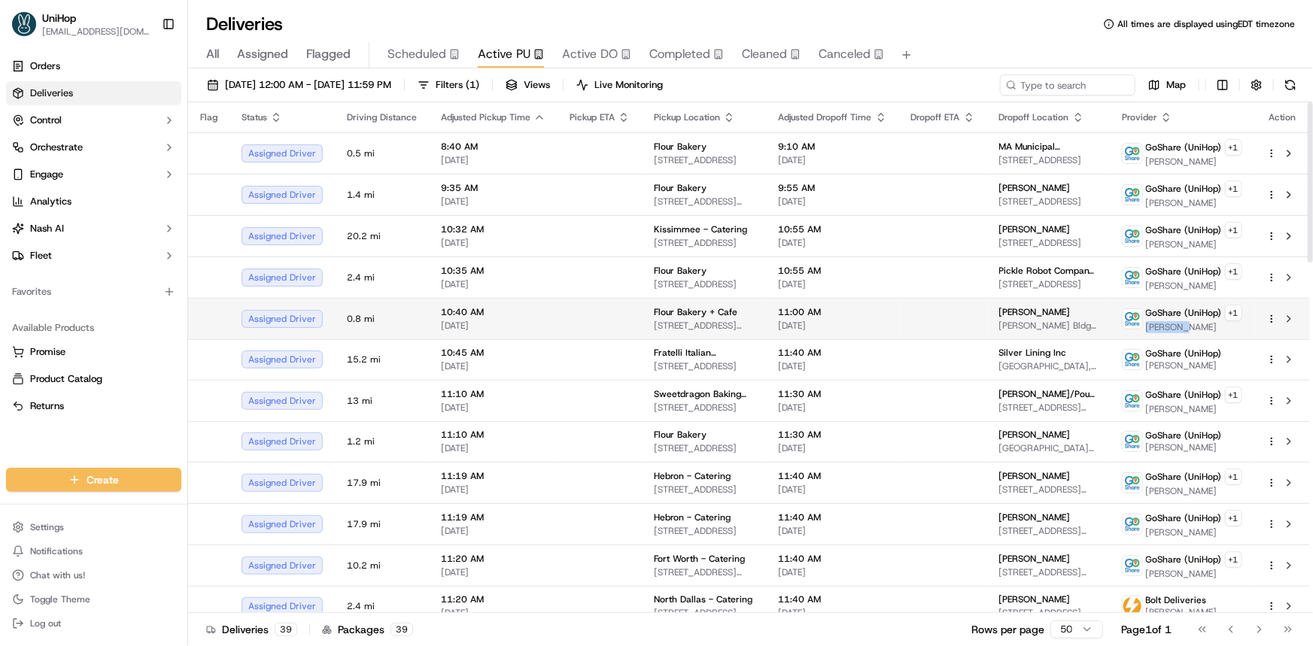
drag, startPoint x: 1147, startPoint y: 322, endPoint x: 1183, endPoint y: 326, distance: 35.6
click at [1183, 326] on span "Dmitry S." at bounding box center [1194, 327] width 96 height 12
copy span "Dmitry S"
click at [106, 419] on div "Available Products Promise Product Catalog Returns" at bounding box center [93, 367] width 187 height 114
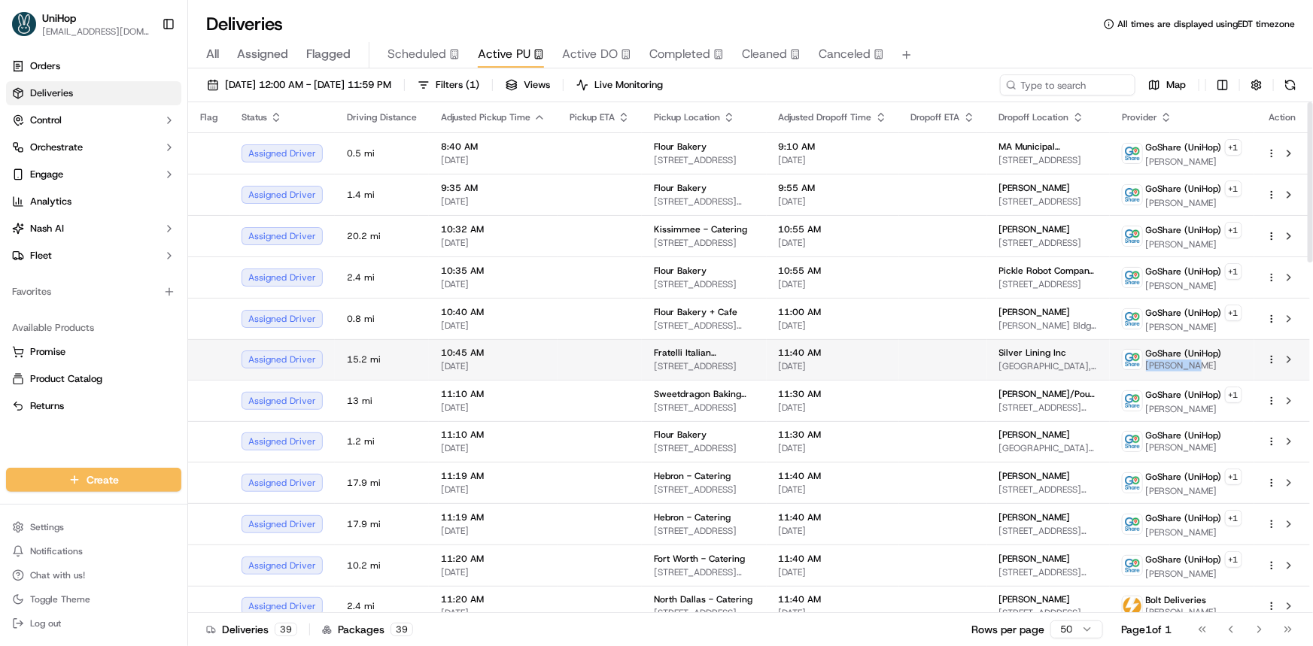
drag, startPoint x: 1149, startPoint y: 366, endPoint x: 1188, endPoint y: 366, distance: 39.1
click at [1188, 366] on span "Marjorie S." at bounding box center [1184, 366] width 76 height 12
copy span "Marjorie S"
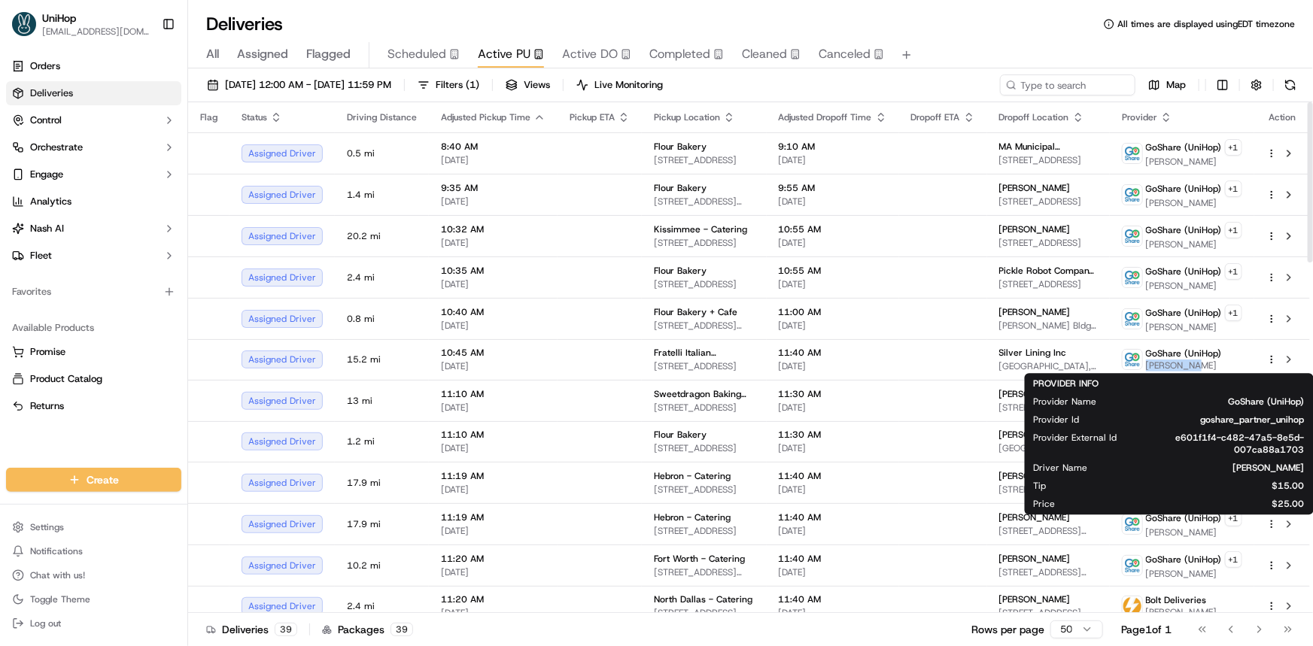
click at [140, 445] on div "Orders Deliveries Control Orchestrate Engage Analytics Nash AI Fleet Favorites …" at bounding box center [93, 252] width 187 height 408
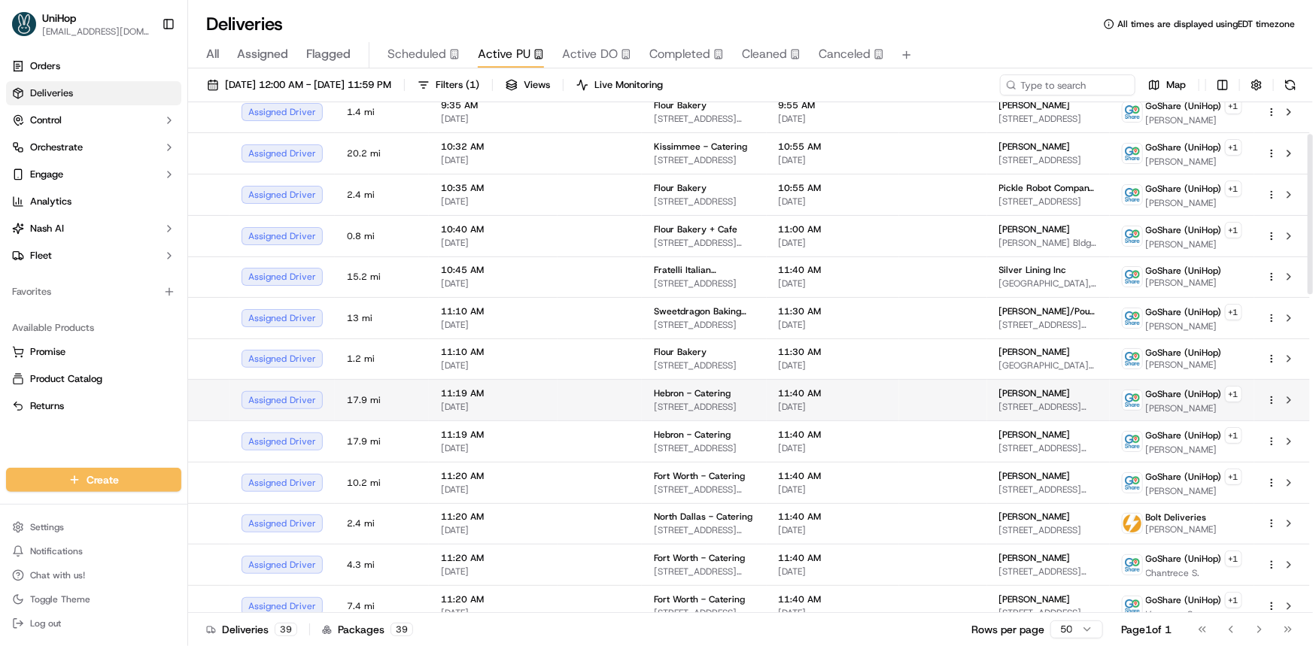
scroll to position [136, 0]
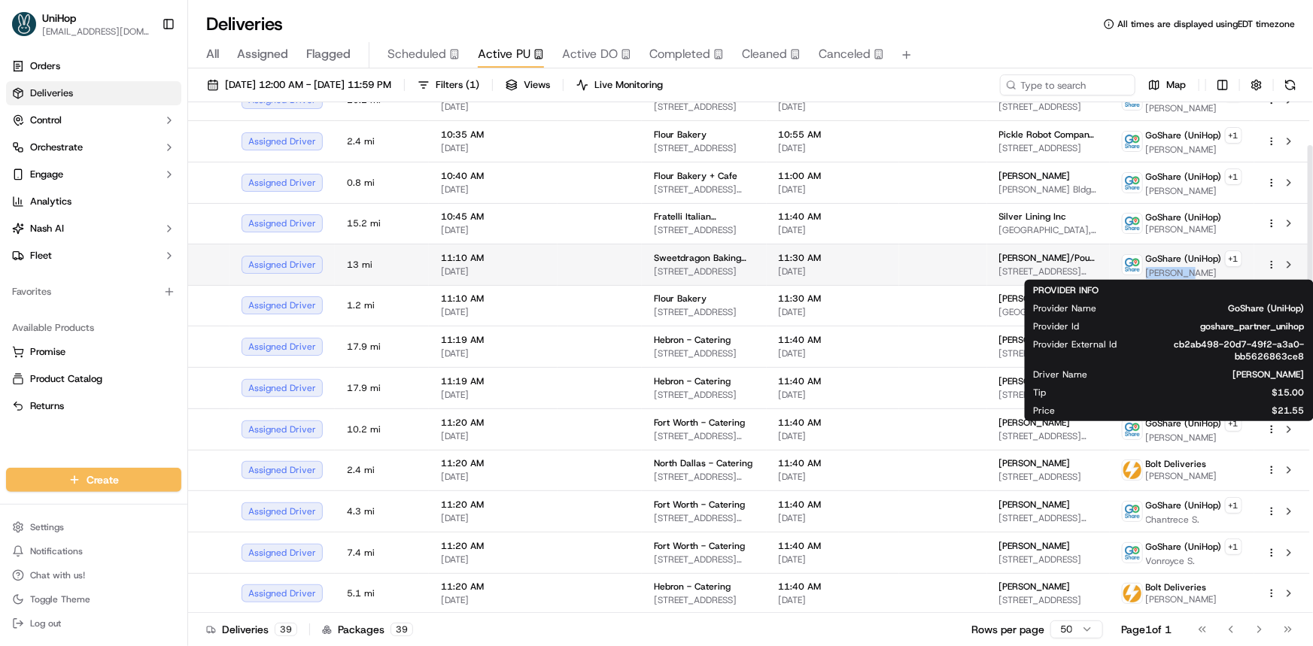
drag, startPoint x: 1149, startPoint y: 266, endPoint x: 1186, endPoint y: 271, distance: 37.1
click at [1186, 271] on span "Sabrina E." at bounding box center [1194, 273] width 96 height 12
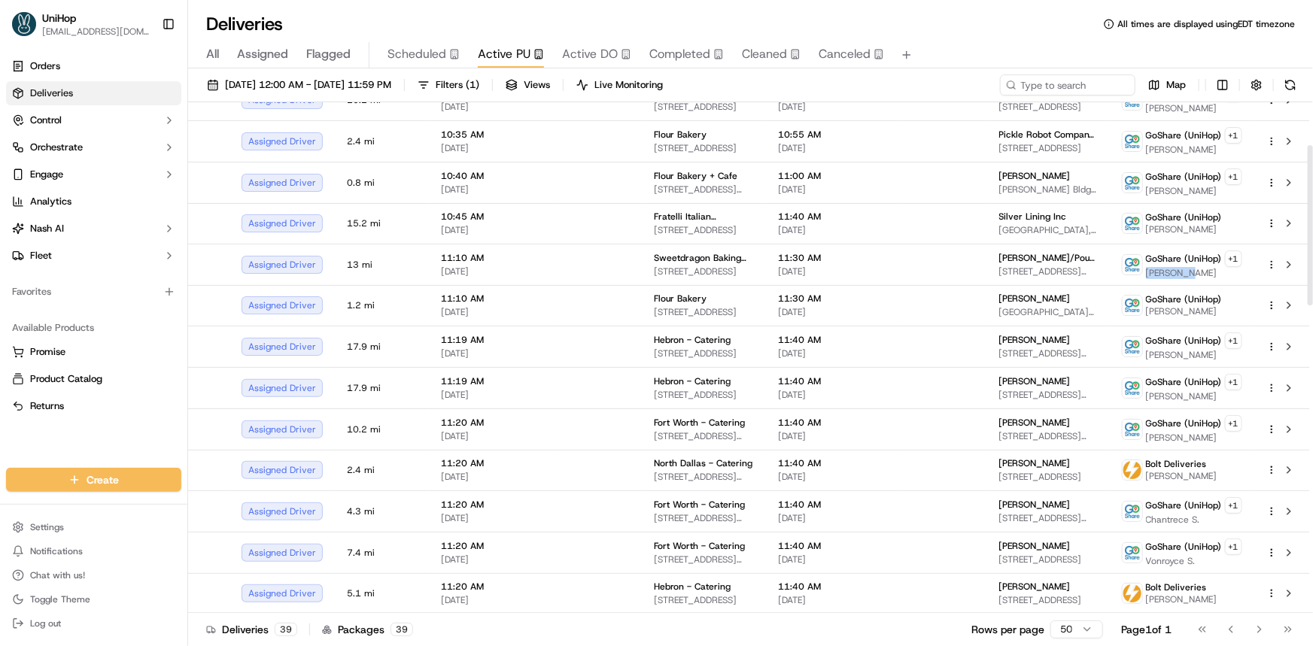
copy span "Sabrina E"
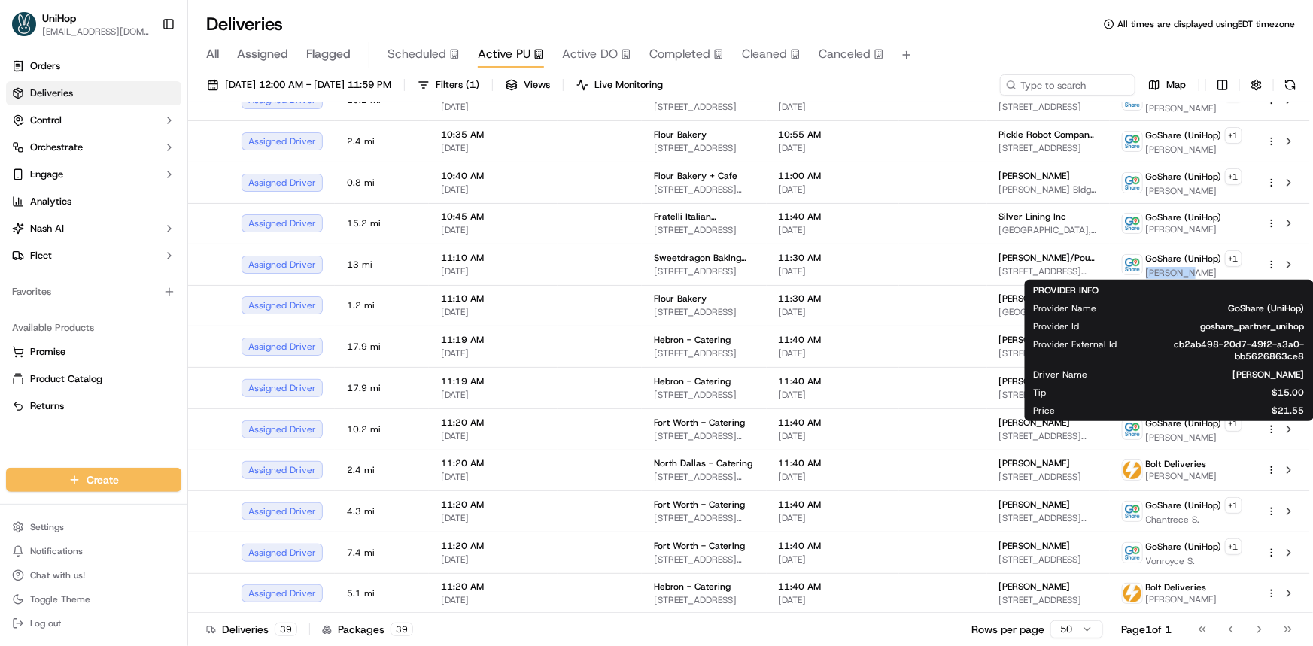
click at [107, 427] on div "Orders Deliveries Control Orchestrate Engage Analytics Nash AI Fleet Favorites …" at bounding box center [93, 252] width 187 height 408
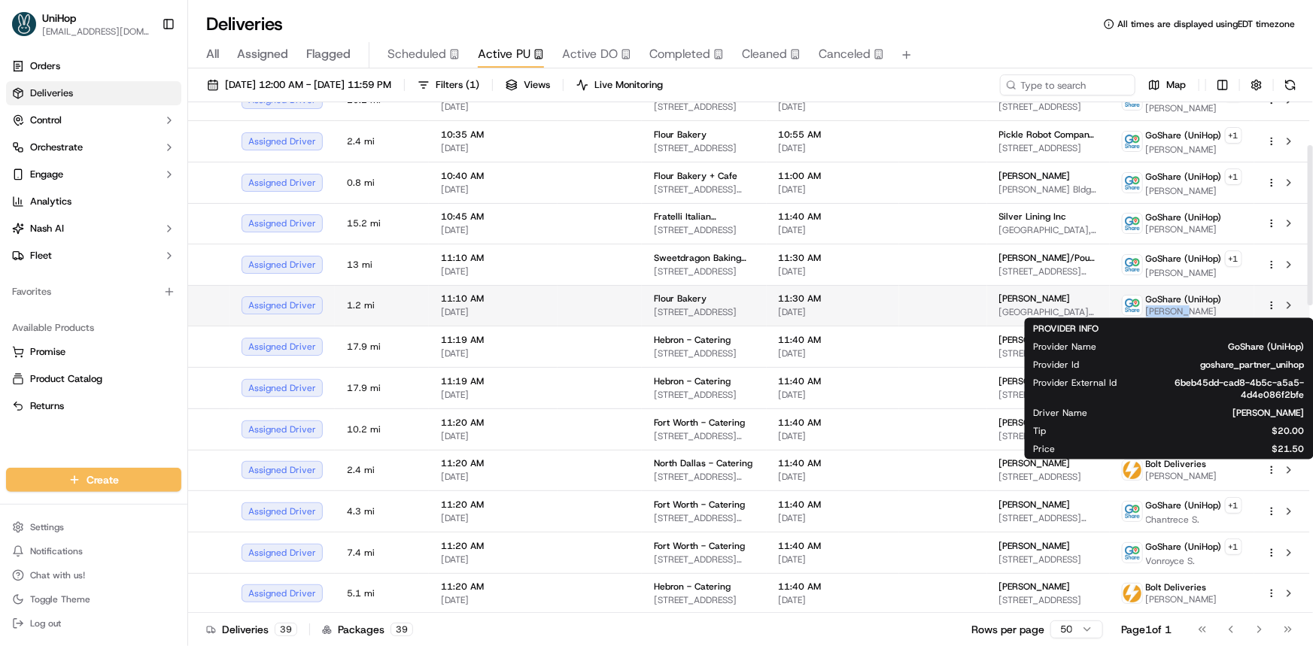
drag, startPoint x: 1162, startPoint y: 308, endPoint x: 1182, endPoint y: 308, distance: 19.6
click at [1182, 308] on span "Dmitry S." at bounding box center [1184, 311] width 76 height 12
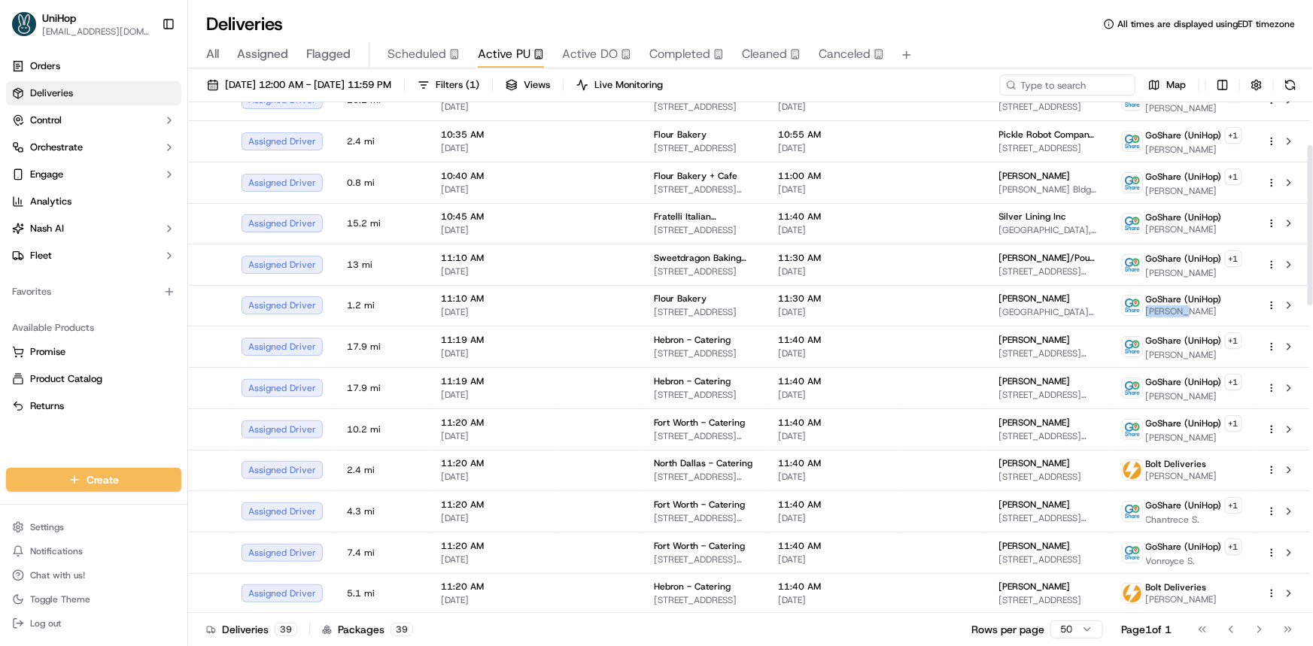
copy span "Dmitry S"
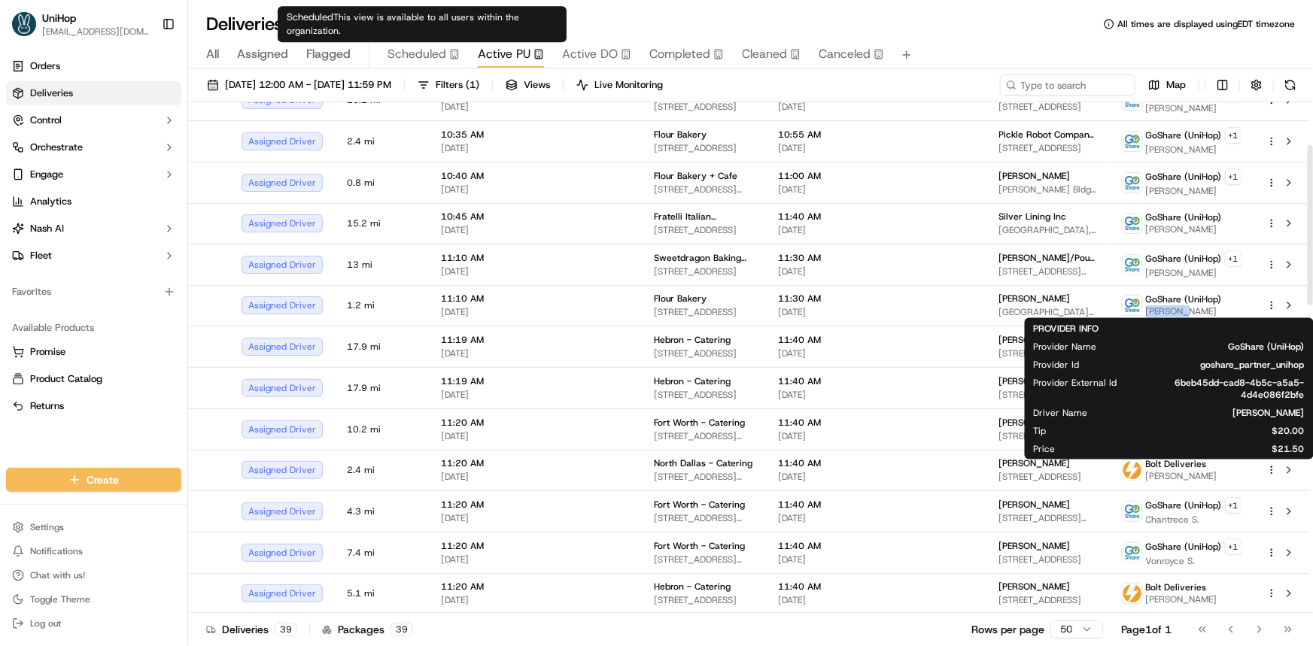
click at [333, 50] on span "Flagged" at bounding box center [328, 54] width 44 height 18
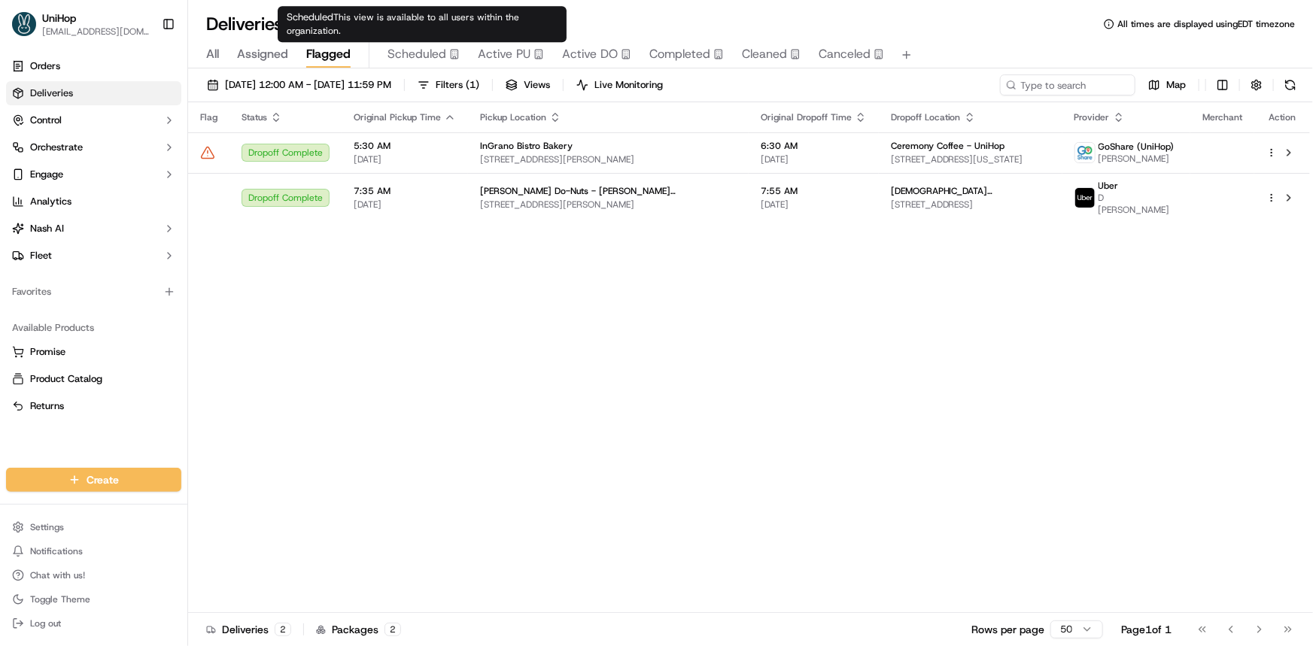
click at [415, 61] on span "Scheduled" at bounding box center [416, 54] width 59 height 18
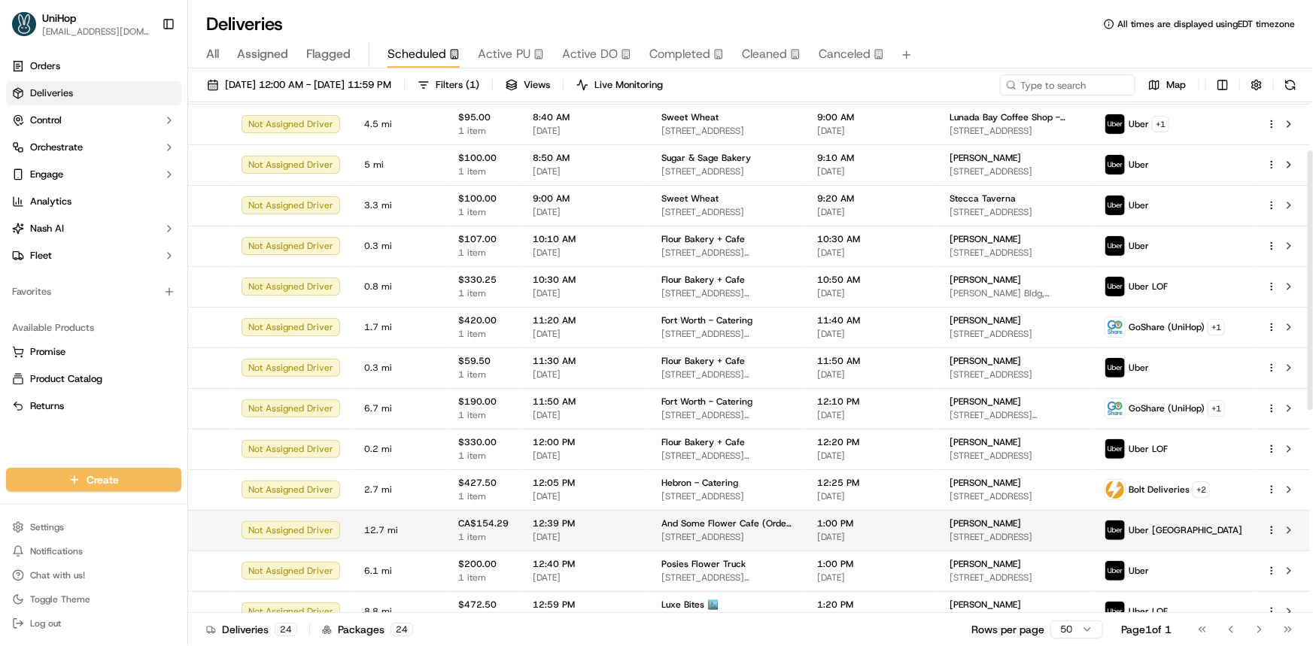
scroll to position [68, 0]
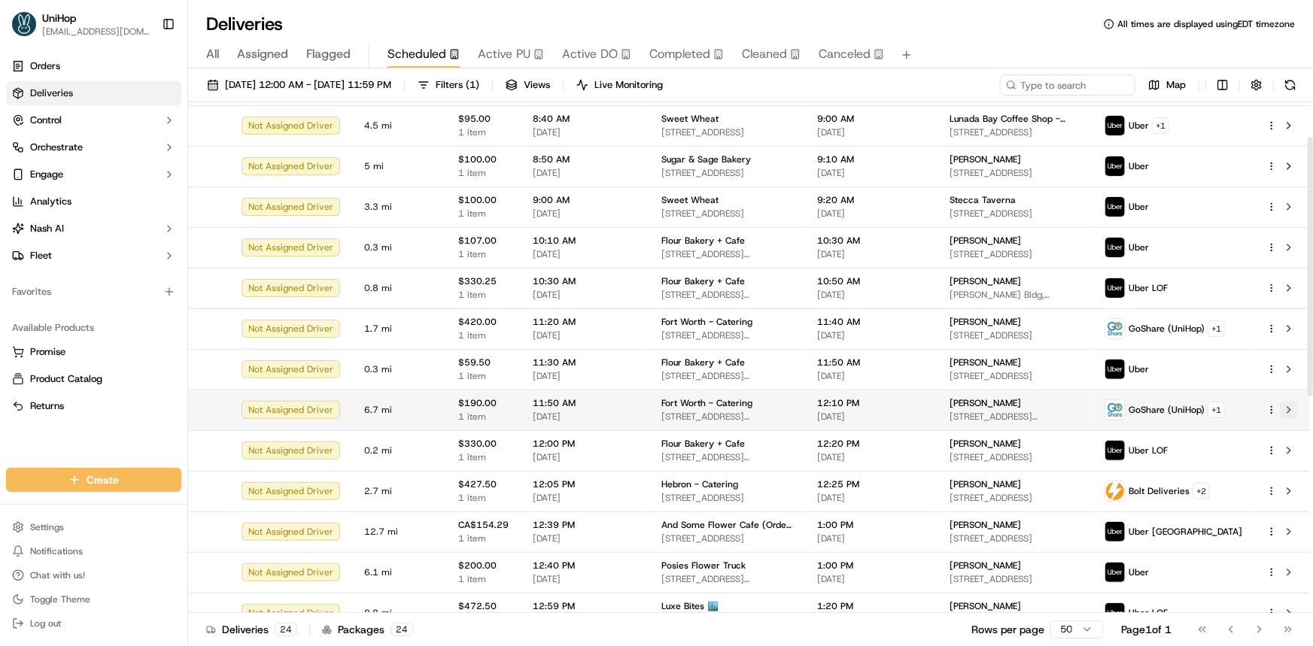
click at [1292, 412] on button at bounding box center [1289, 410] width 18 height 18
click at [1290, 408] on button at bounding box center [1289, 410] width 18 height 18
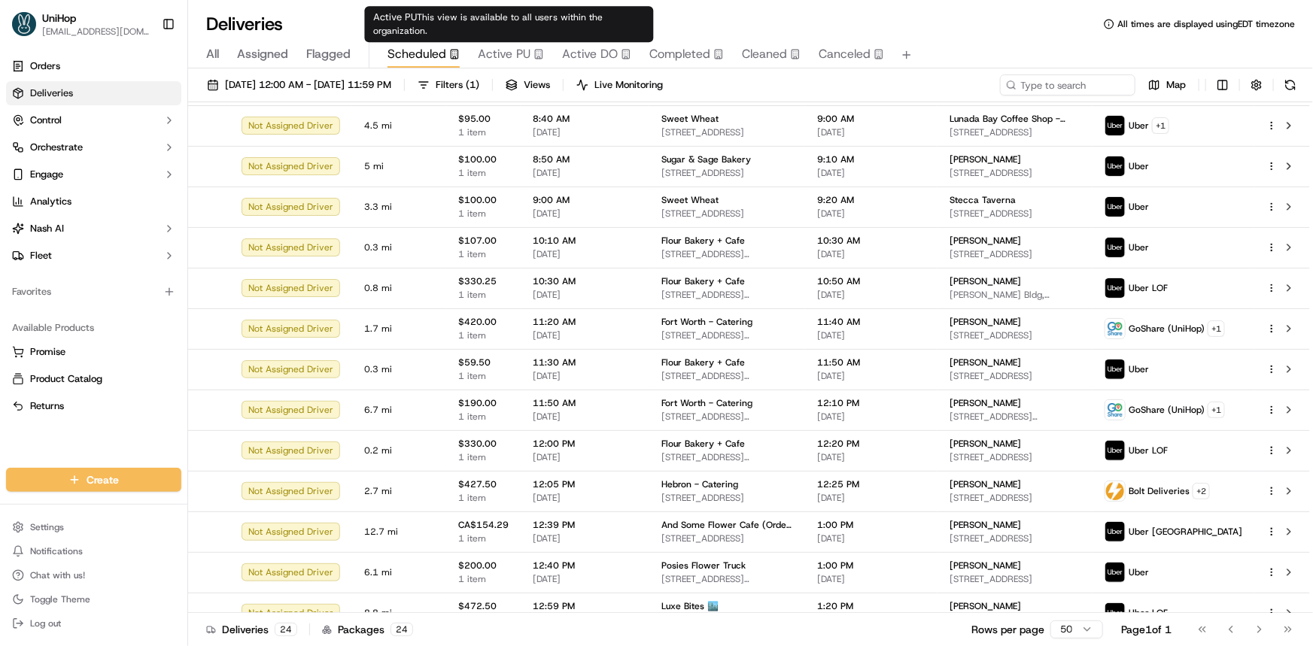
click at [518, 53] on span "Active PU" at bounding box center [504, 54] width 53 height 18
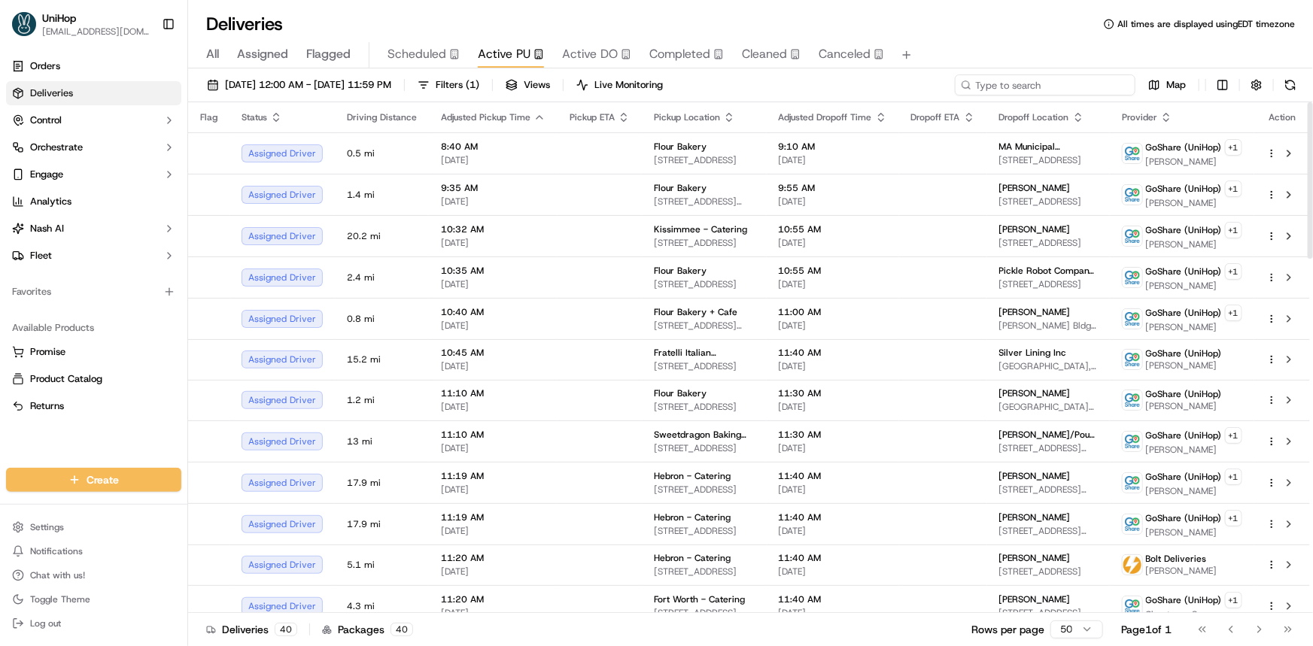
click at [1080, 91] on input at bounding box center [1045, 84] width 181 height 21
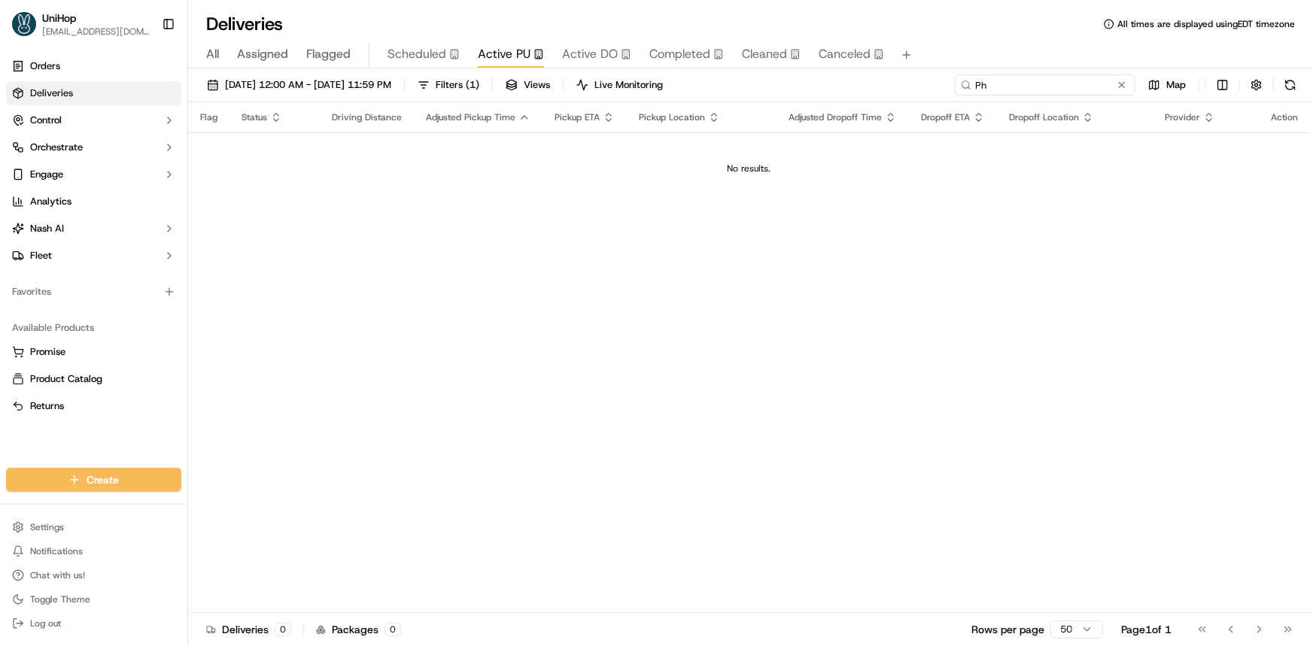
type input "P"
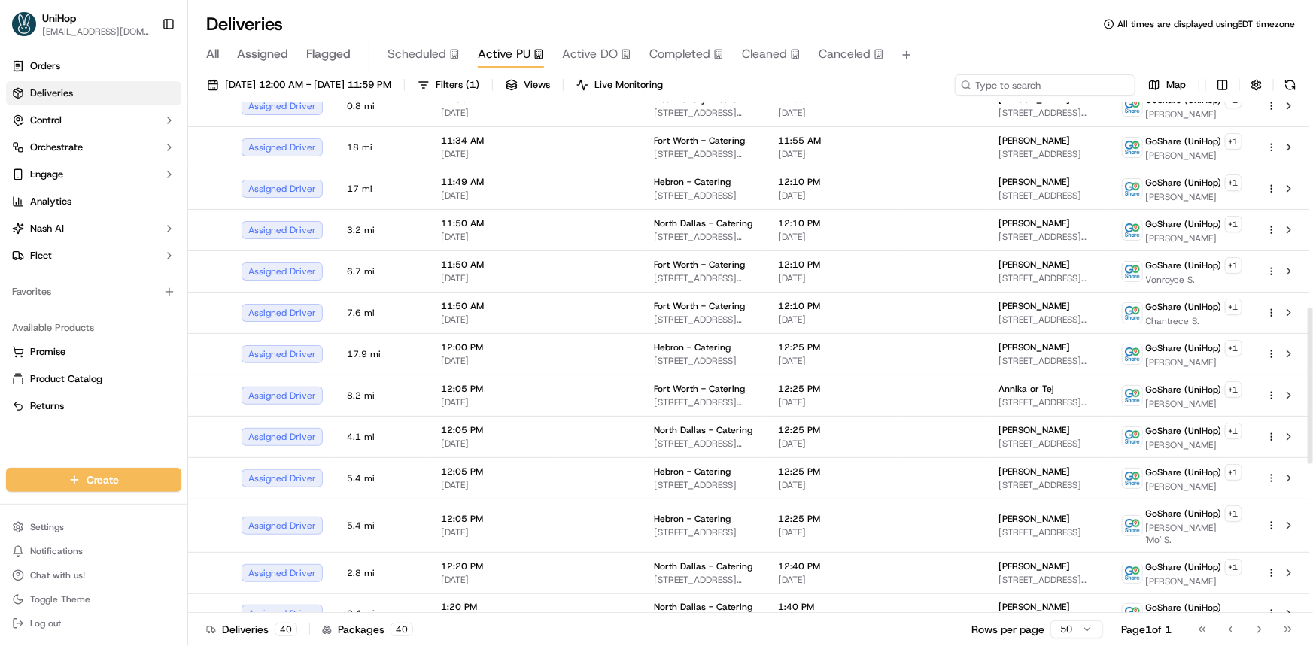
scroll to position [610, 0]
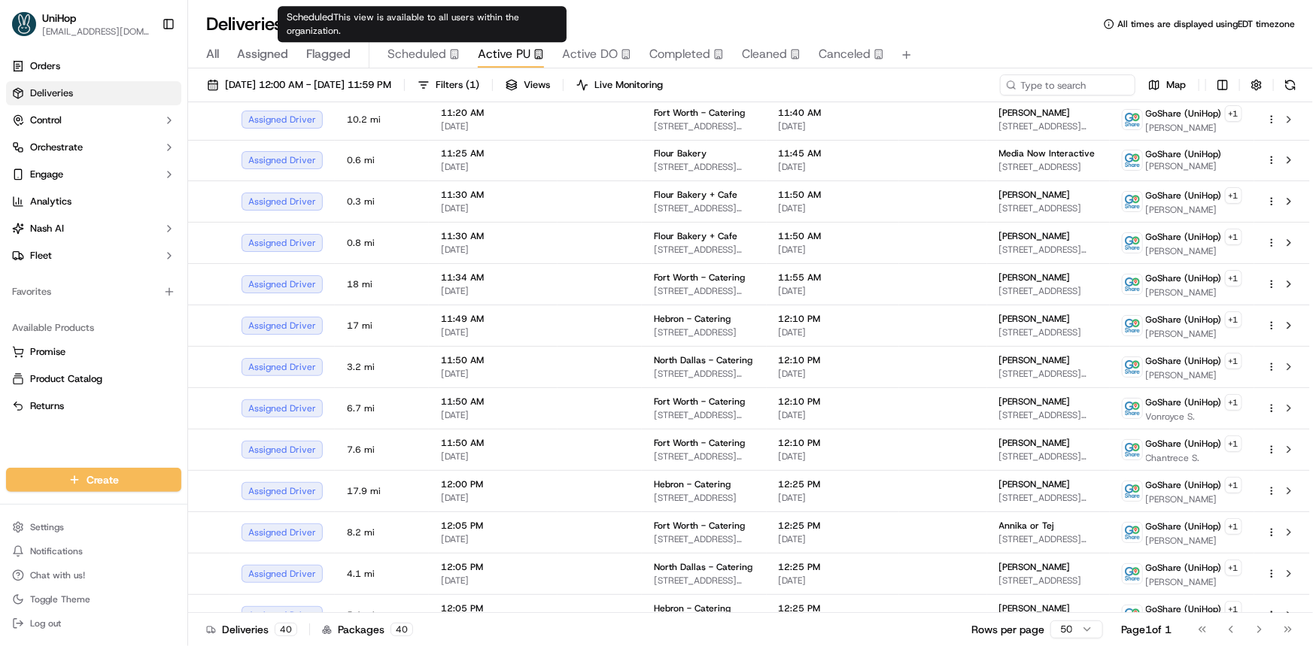
click at [409, 53] on span "Scheduled" at bounding box center [416, 54] width 59 height 18
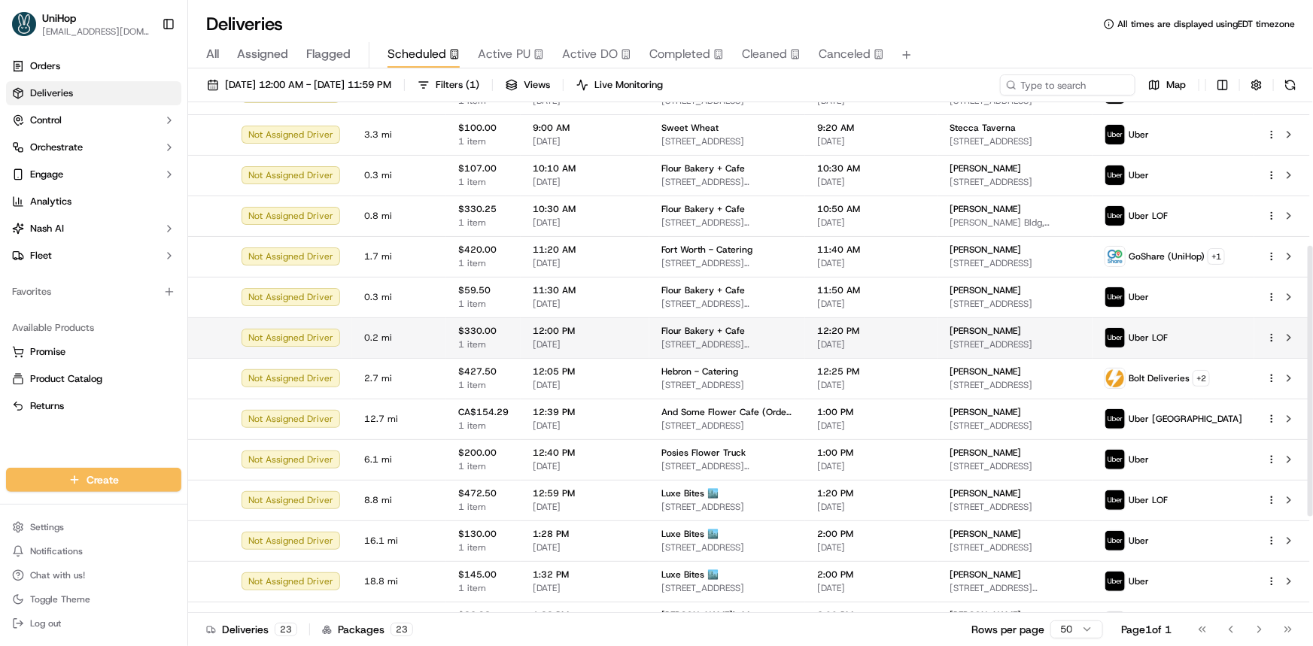
scroll to position [136, 0]
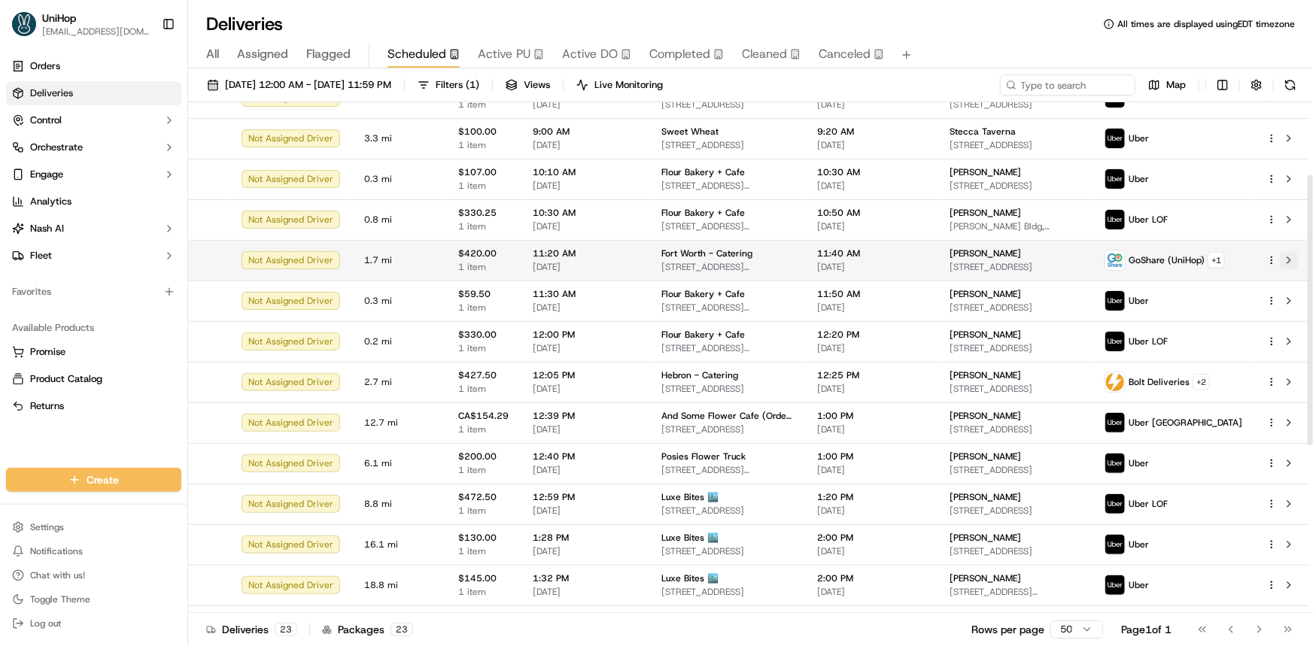
click at [1290, 255] on button at bounding box center [1289, 260] width 18 height 18
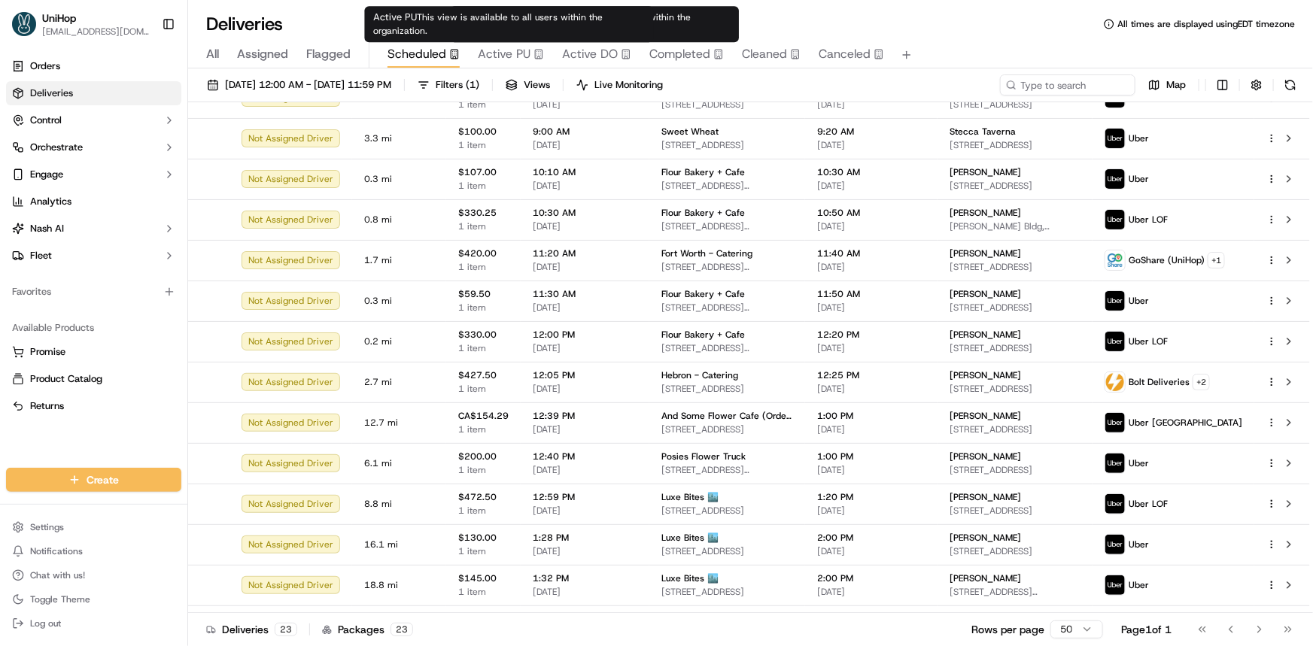
click at [513, 54] on span "Active PU" at bounding box center [504, 54] width 53 height 18
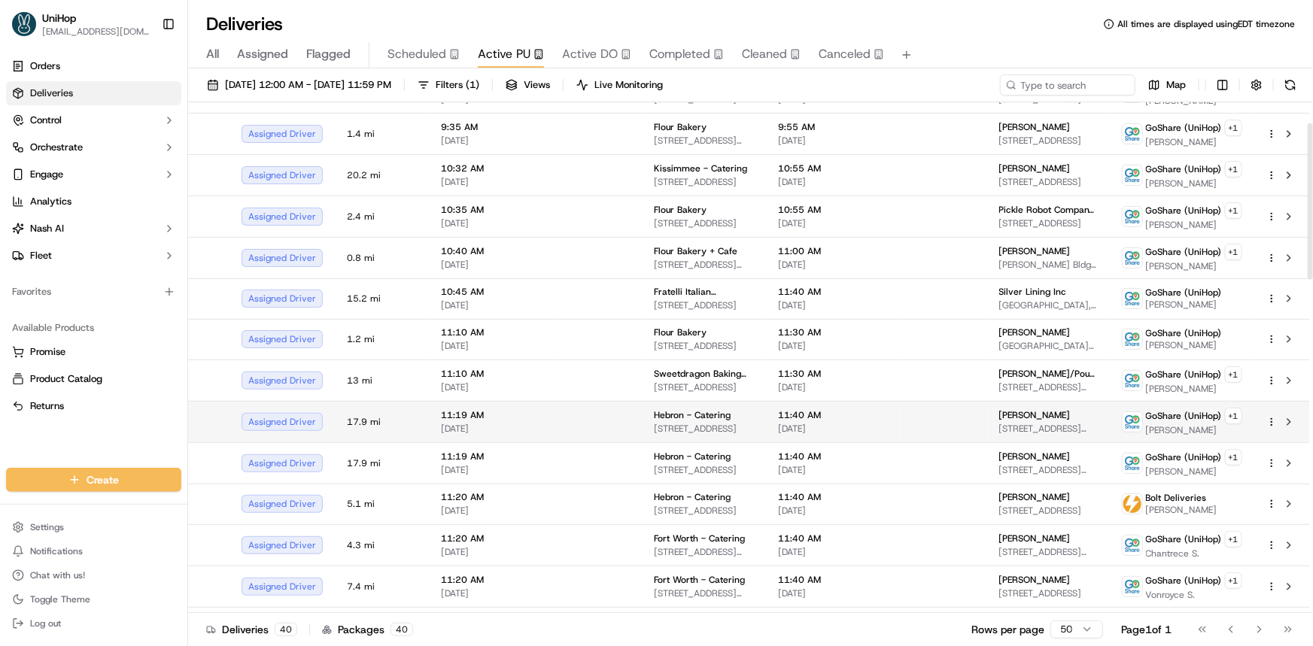
scroll to position [68, 0]
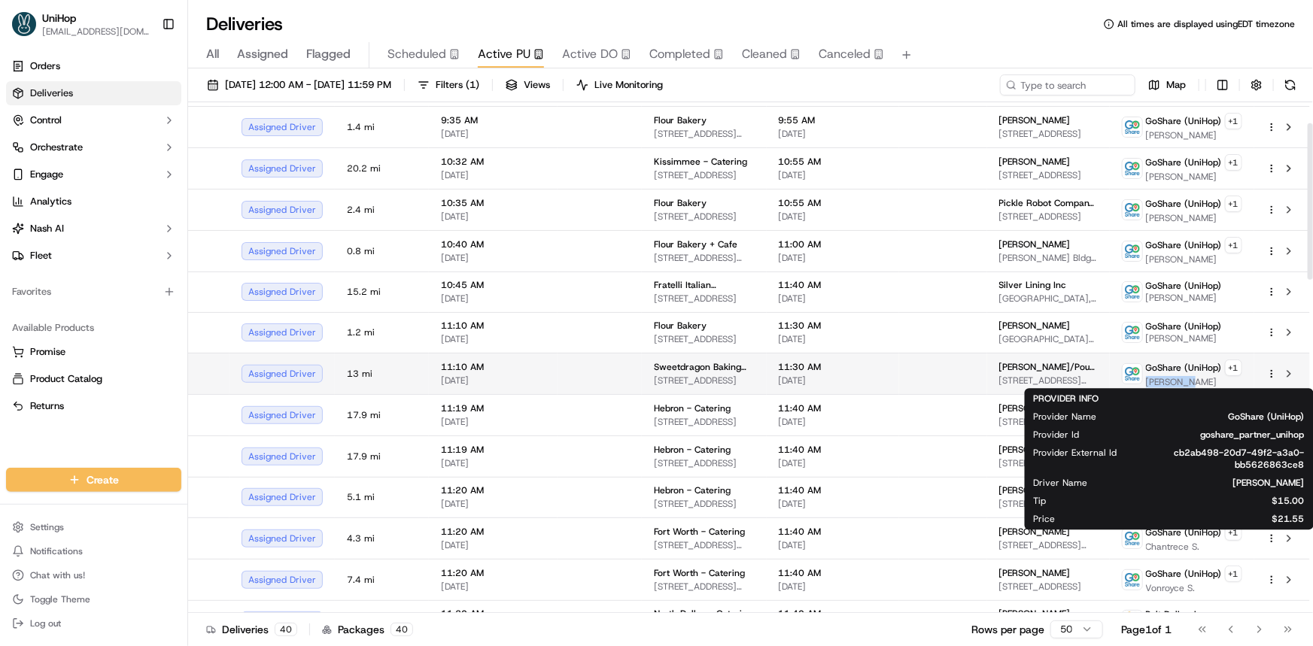
drag, startPoint x: 1148, startPoint y: 379, endPoint x: 1185, endPoint y: 383, distance: 37.1
click at [1185, 383] on span "Sabrina E." at bounding box center [1194, 382] width 96 height 12
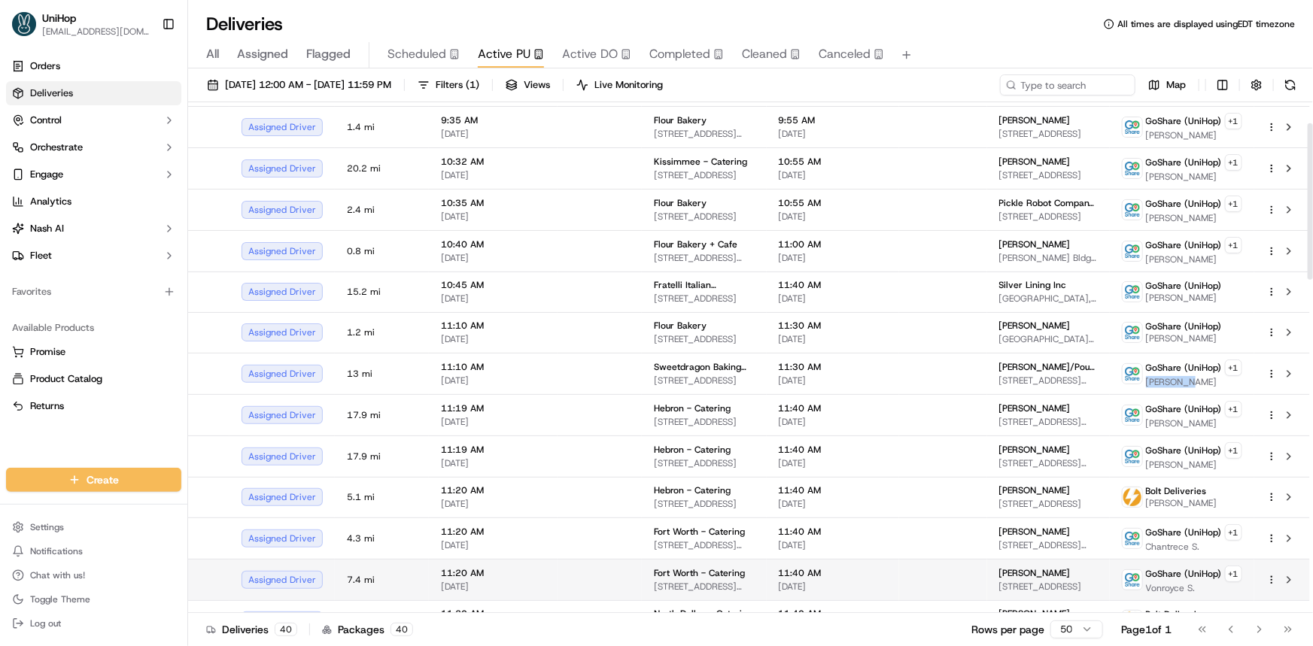
copy span "Sabrina E"
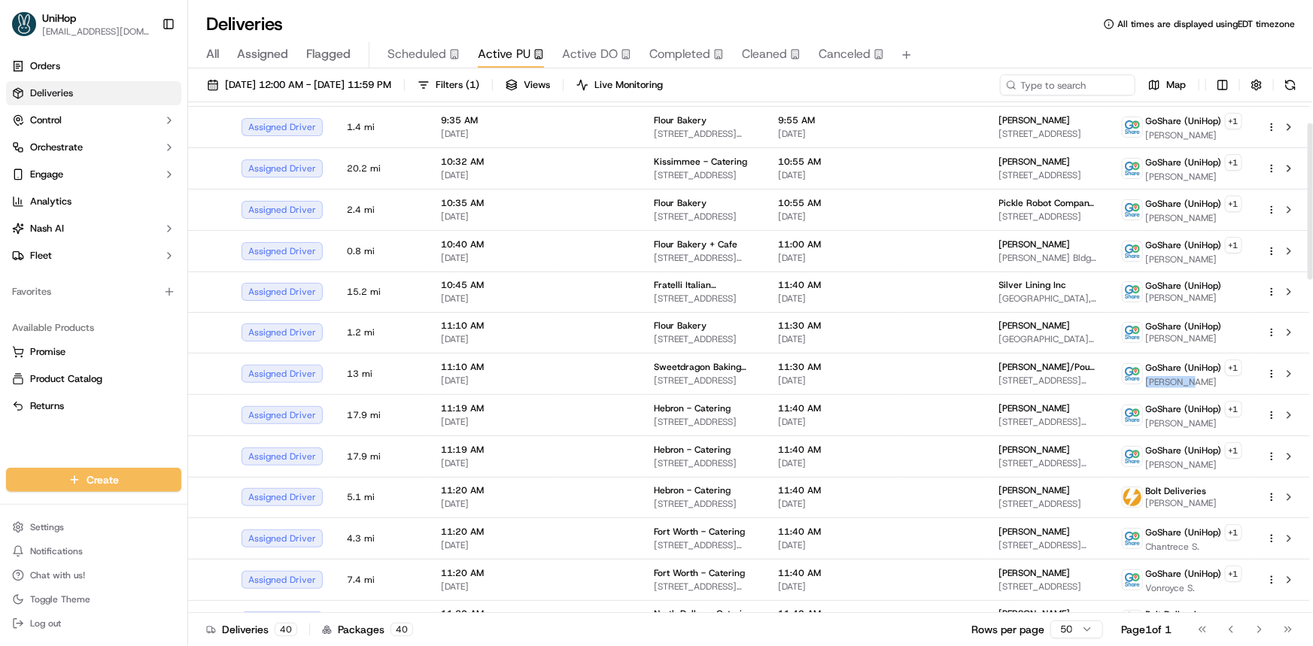
click at [135, 435] on div "Orders Deliveries Control Orchestrate Engage Analytics Nash AI Fleet Favorites …" at bounding box center [93, 252] width 187 height 408
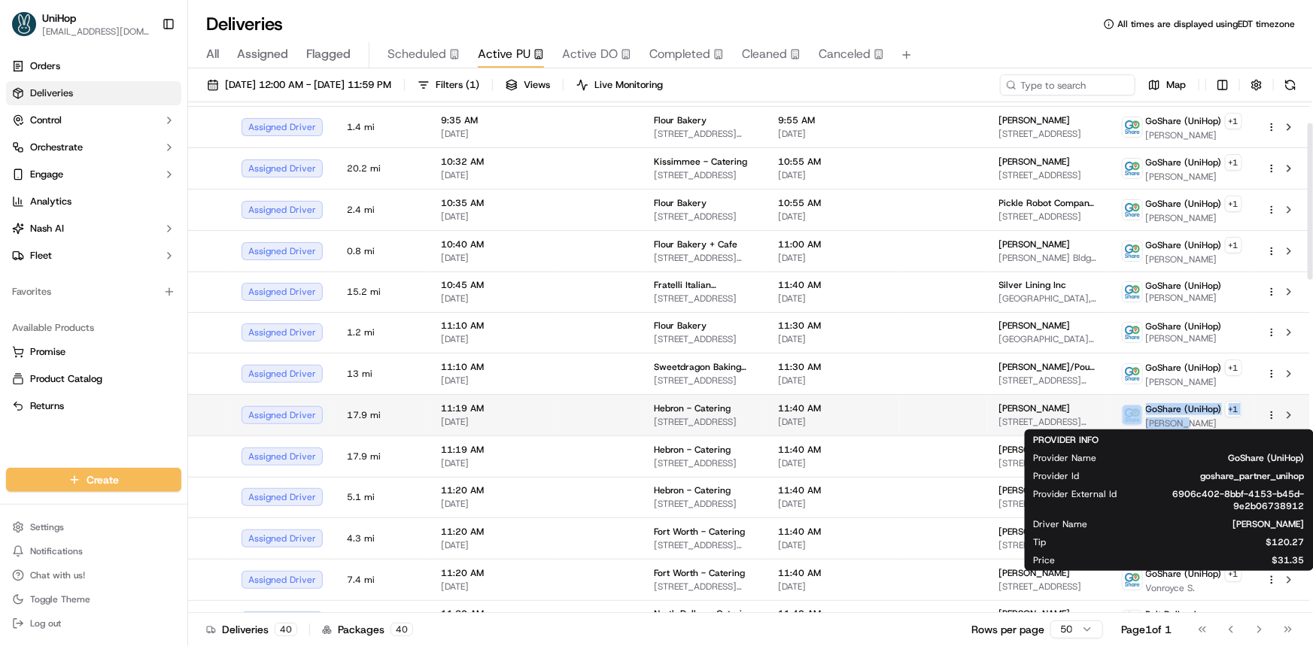
drag, startPoint x: 1145, startPoint y: 419, endPoint x: 1180, endPoint y: 421, distance: 34.7
click at [1180, 421] on div "GoShare (UniHop) + 1 Erick M." at bounding box center [1182, 415] width 120 height 29
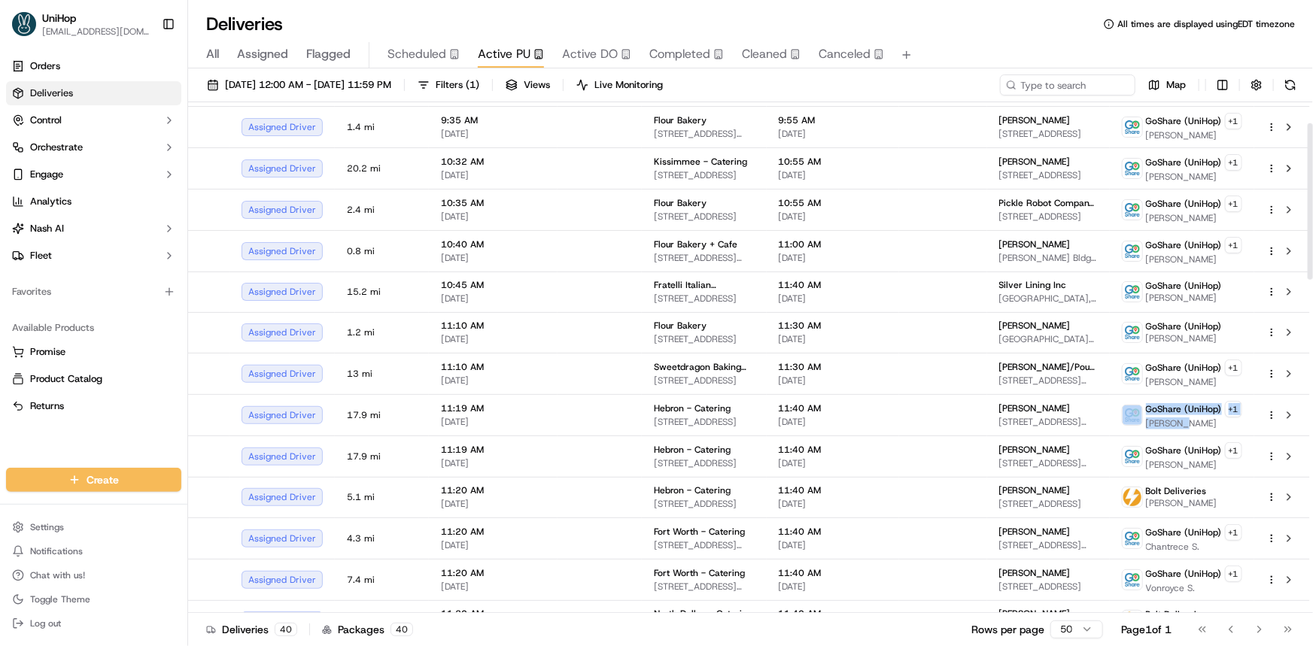
click at [54, 441] on div "Orders Deliveries Control Orchestrate Engage Analytics Nash AI Fleet Favorites …" at bounding box center [93, 252] width 187 height 408
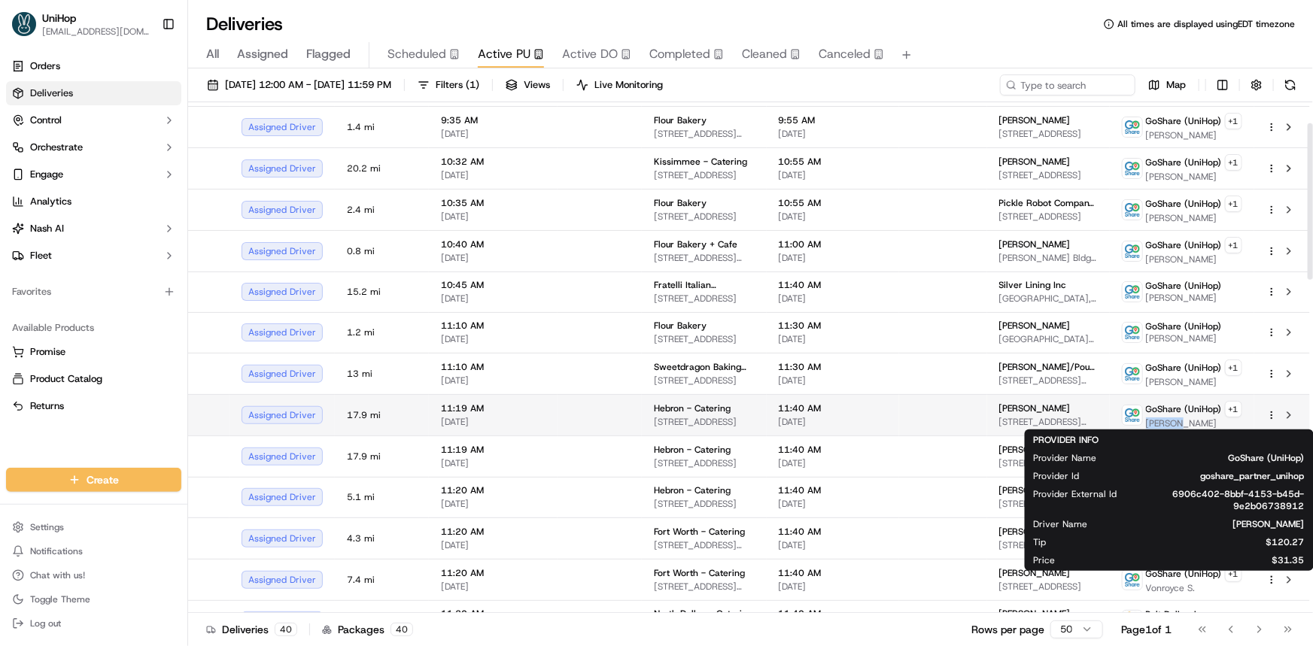
drag, startPoint x: 1150, startPoint y: 422, endPoint x: 1176, endPoint y: 421, distance: 26.3
click at [1176, 421] on span "Erick M." at bounding box center [1194, 424] width 96 height 12
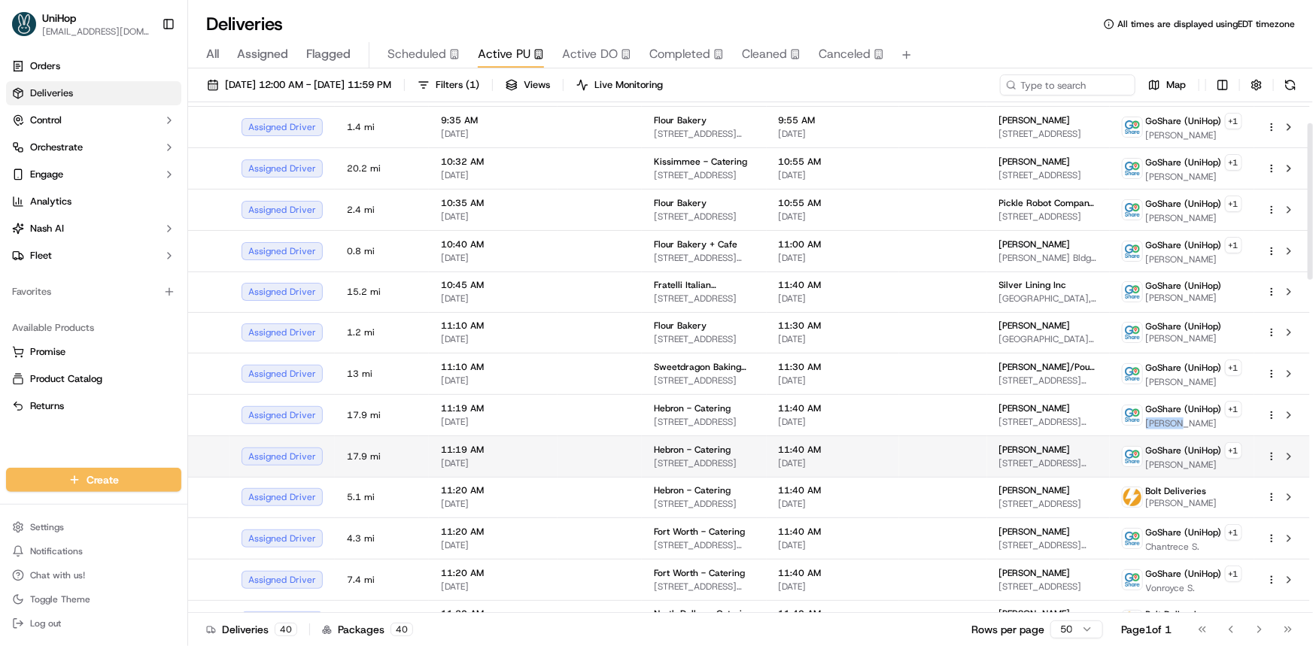
click at [84, 436] on div "Orders Deliveries Control Orchestrate Engage Analytics Nash AI Fleet Favorites …" at bounding box center [93, 252] width 187 height 408
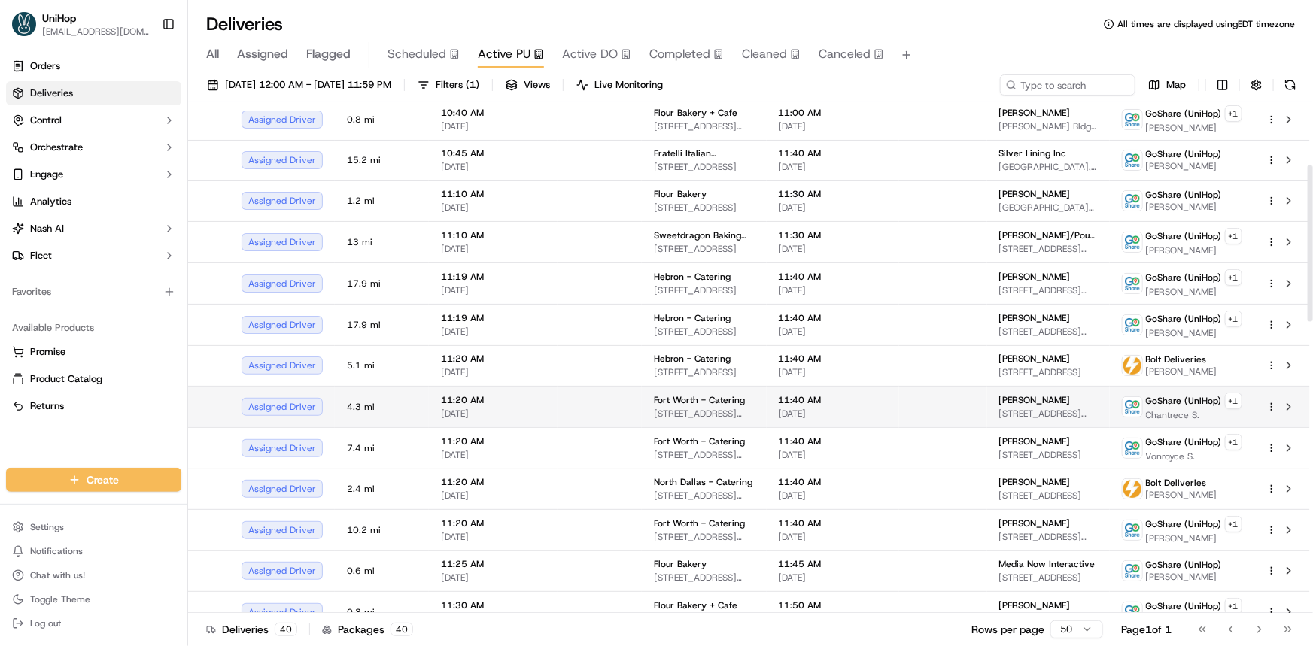
scroll to position [205, 0]
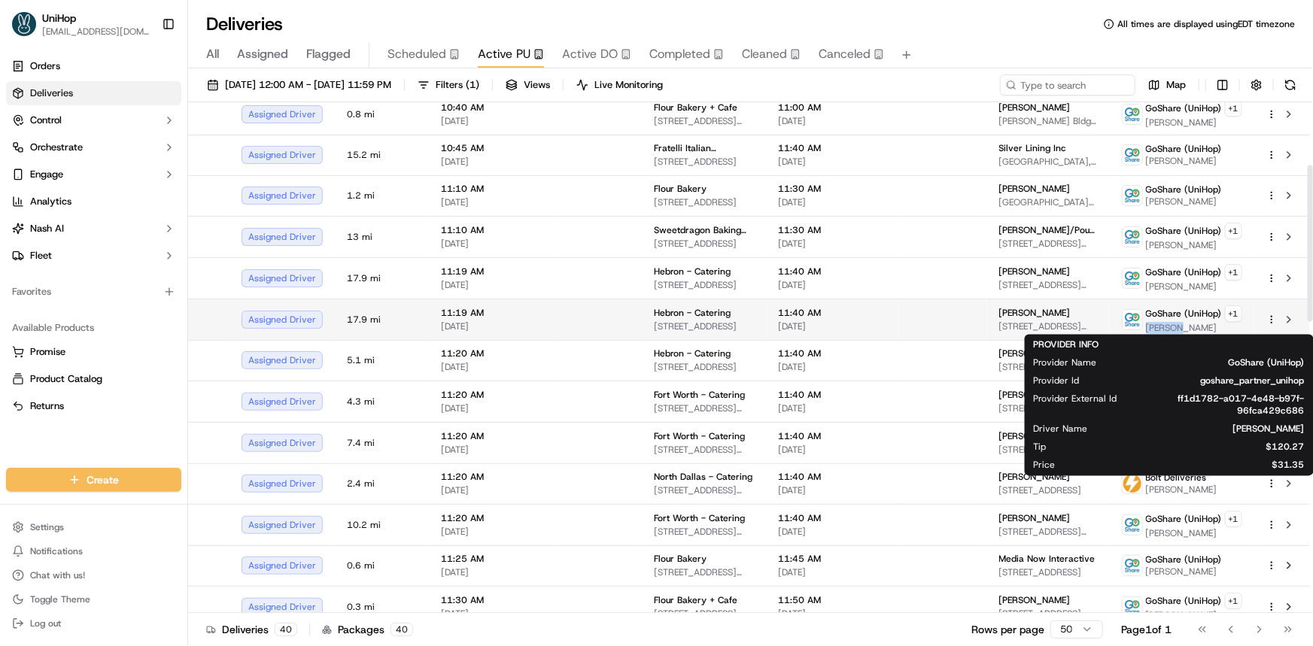
drag, startPoint x: 1150, startPoint y: 323, endPoint x: 1174, endPoint y: 327, distance: 25.2
click at [1174, 327] on span "Chris A." at bounding box center [1194, 328] width 96 height 12
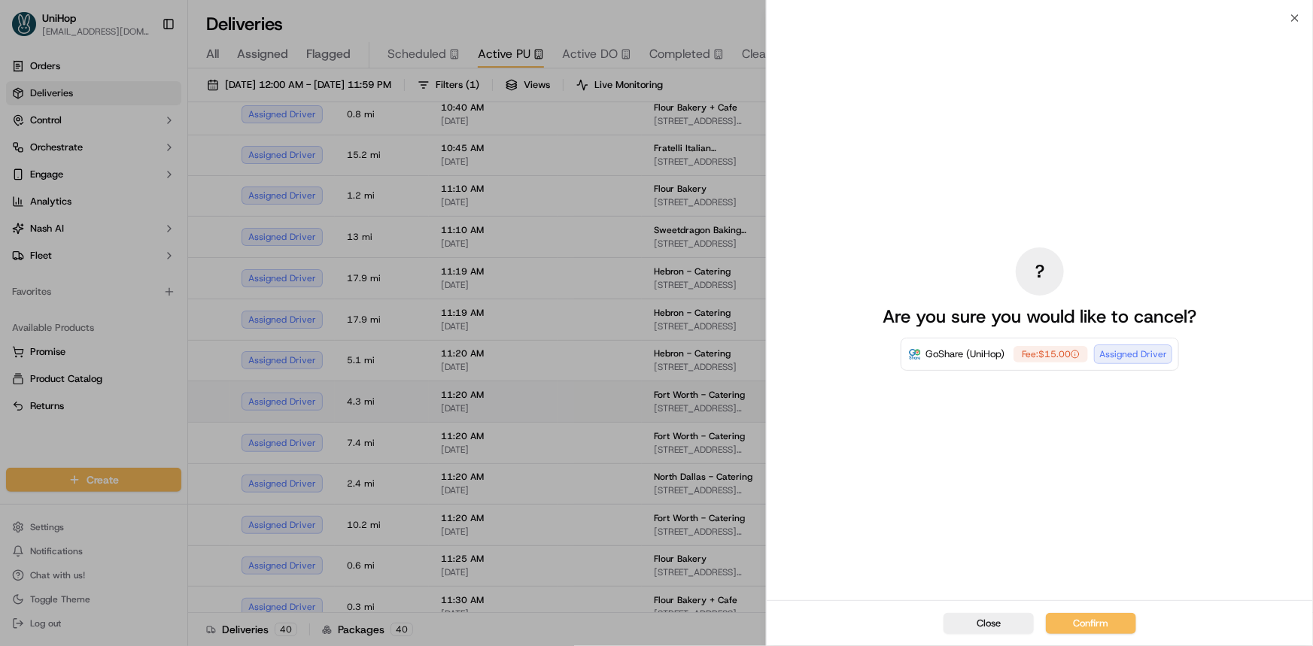
click at [982, 628] on button "Close" at bounding box center [988, 623] width 90 height 21
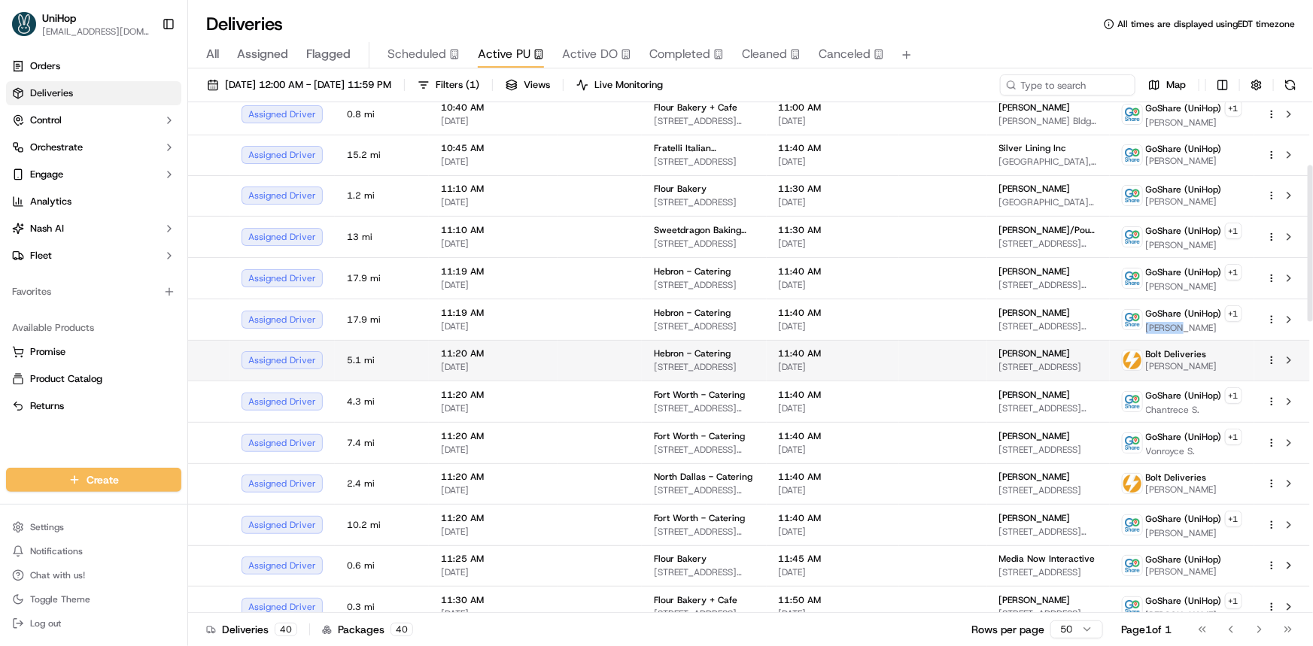
drag, startPoint x: 1147, startPoint y: 362, endPoint x: 1214, endPoint y: 363, distance: 67.0
click at [1214, 363] on div "Bolt Deliveries Michael Mounts" at bounding box center [1182, 360] width 120 height 24
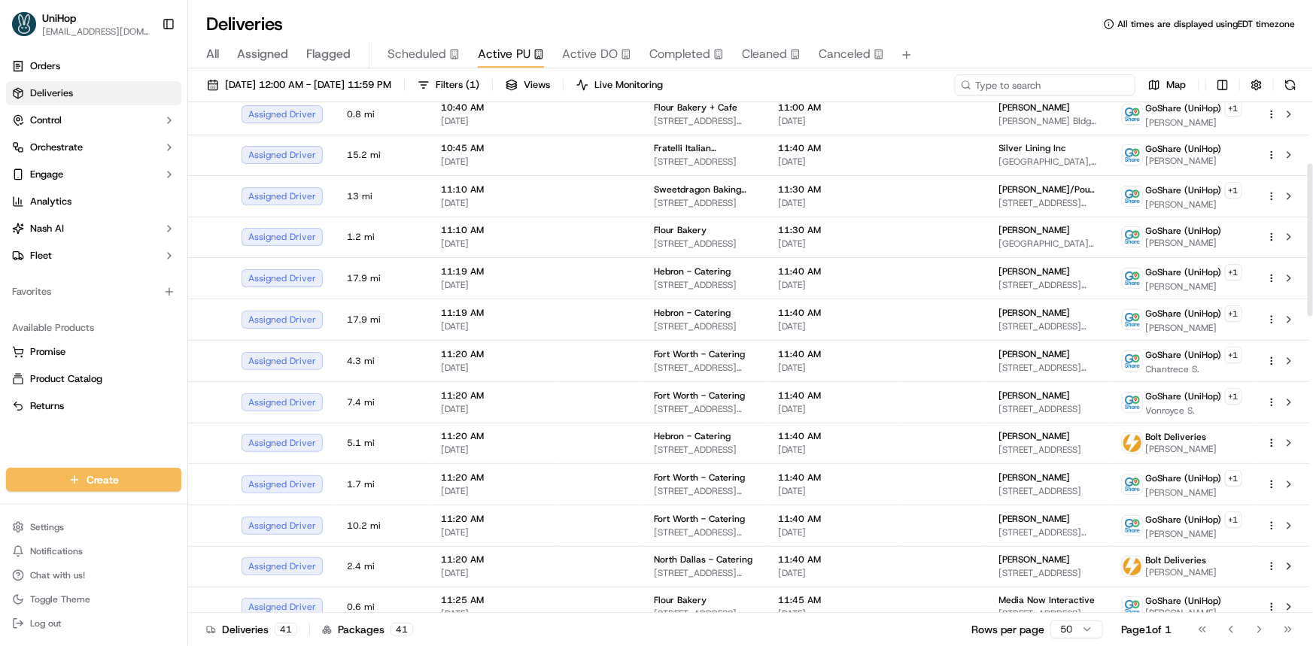
click at [1057, 90] on input at bounding box center [1045, 84] width 181 height 21
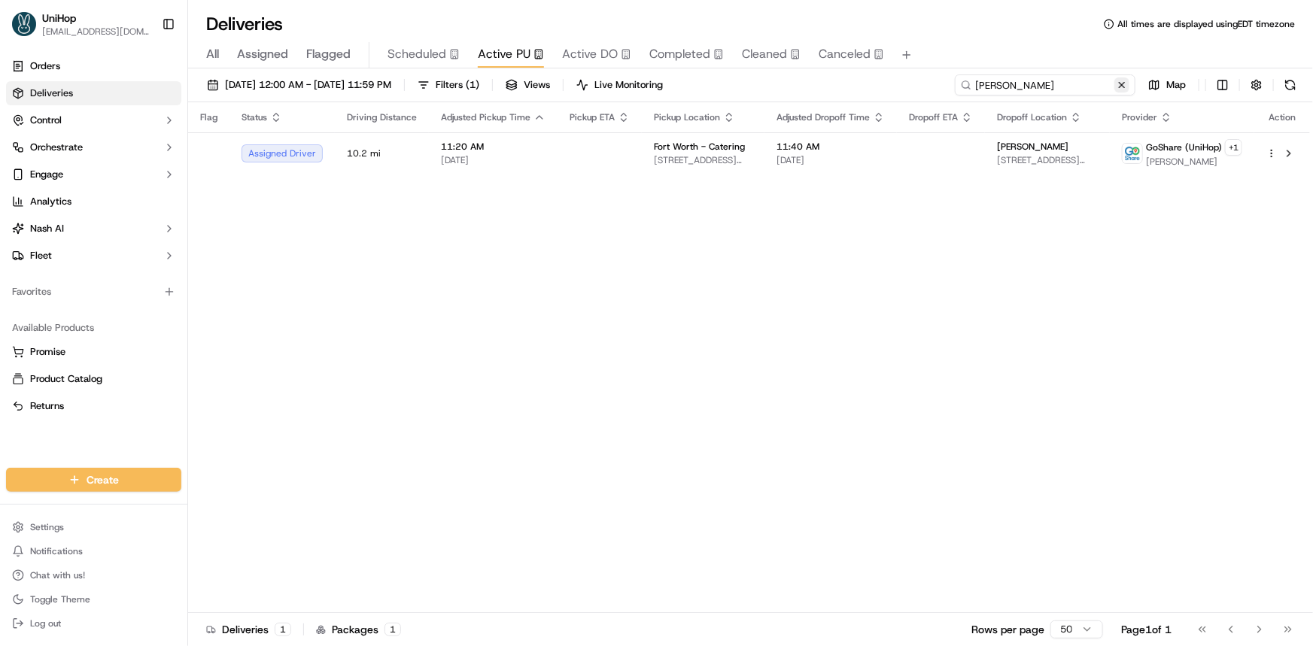
type input "abbas"
click at [1126, 91] on button at bounding box center [1121, 84] width 15 height 15
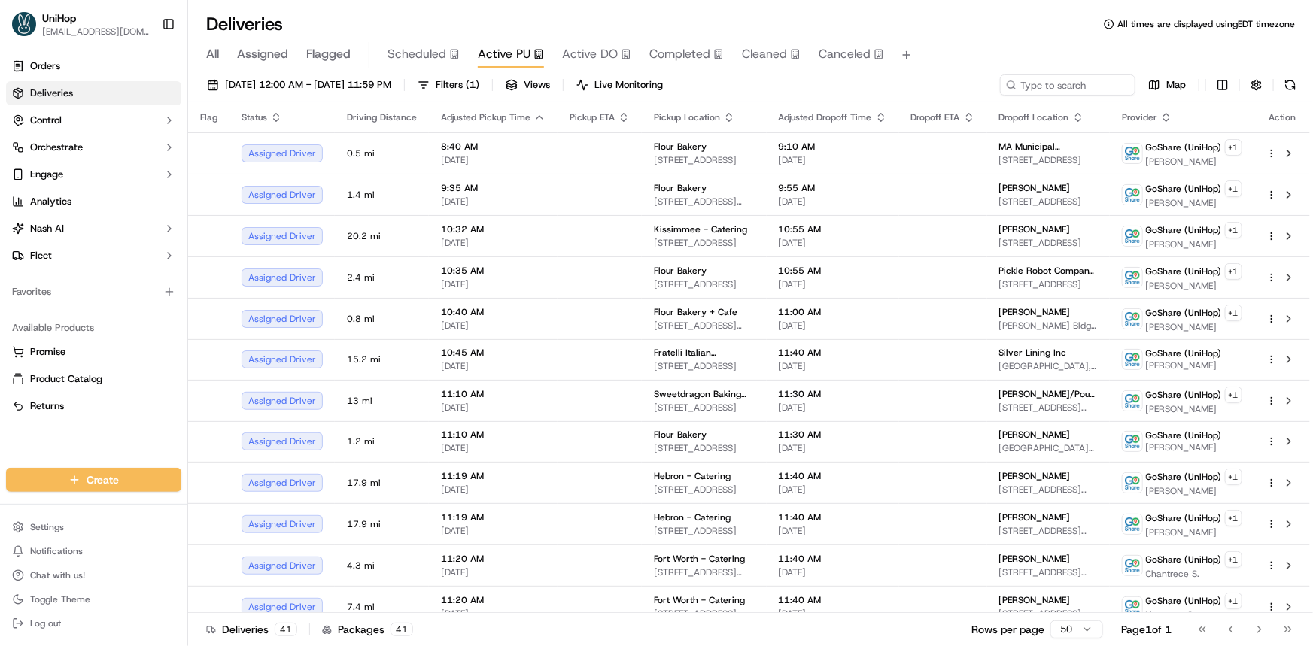
drag, startPoint x: 81, startPoint y: 439, endPoint x: 1076, endPoint y: 0, distance: 1087.3
click at [81, 439] on div "Orders Deliveries Control Orchestrate Engage Analytics Nash AI Fleet Favorites …" at bounding box center [93, 252] width 187 height 408
click at [667, 50] on span "Completed" at bounding box center [679, 54] width 61 height 18
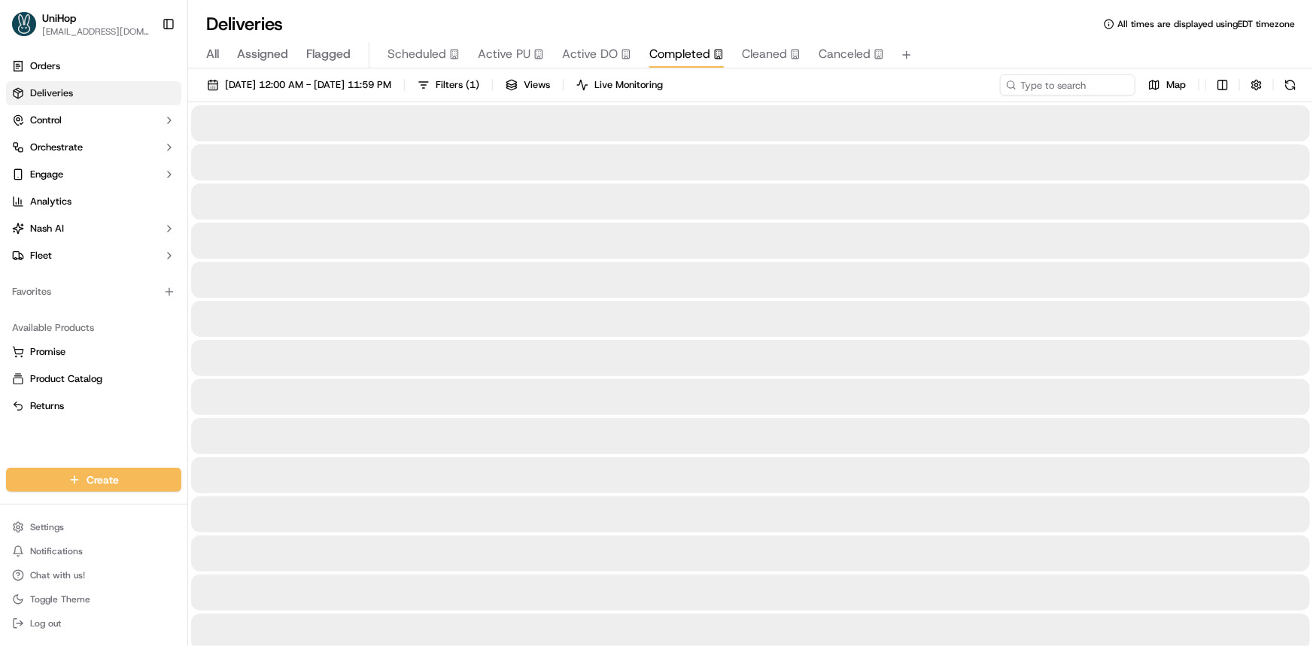
click at [1059, 83] on input at bounding box center [1045, 84] width 181 height 21
paste input "Fort Worth"
type input "Fort Worth"
click at [353, 78] on span "Sep 16 2025 12:00 AM - Sep 16 2025 11:59 PM" at bounding box center [308, 85] width 166 height 14
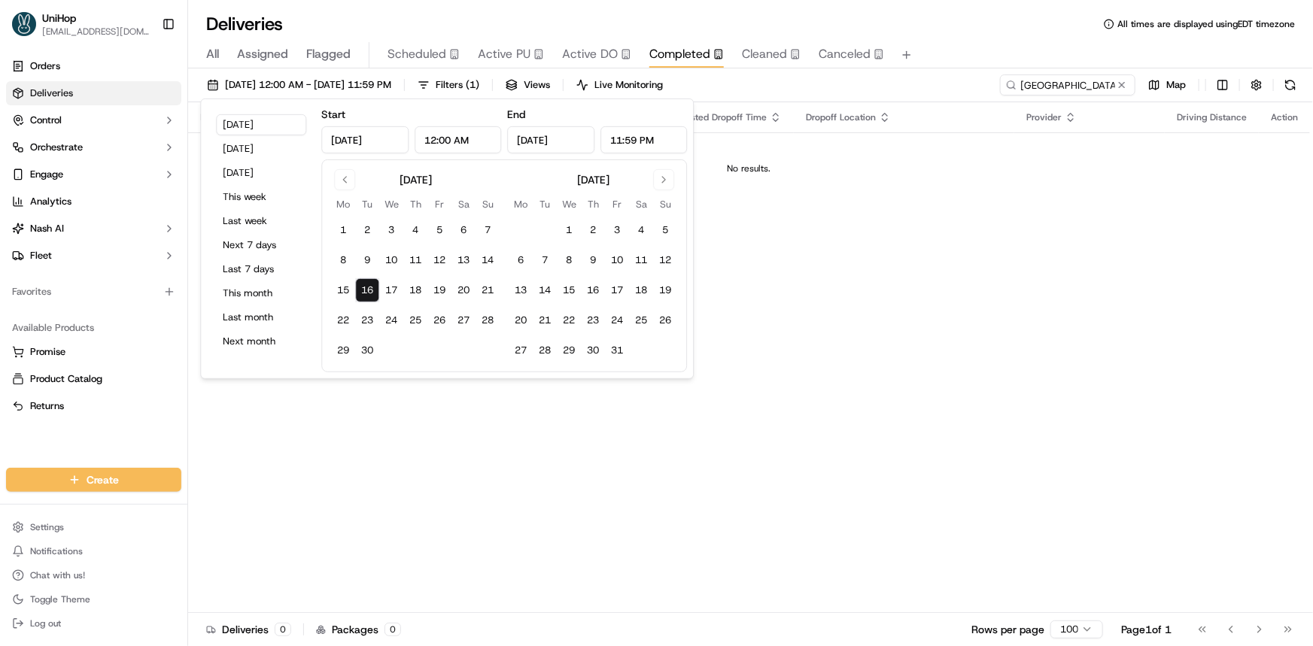
drag, startPoint x: 345, startPoint y: 180, endPoint x: 354, endPoint y: 193, distance: 15.2
click at [345, 180] on button "Go to previous month" at bounding box center [344, 179] width 21 height 21
click at [440, 225] on button "1" at bounding box center [439, 230] width 24 height 24
type input "Aug 1, 2025"
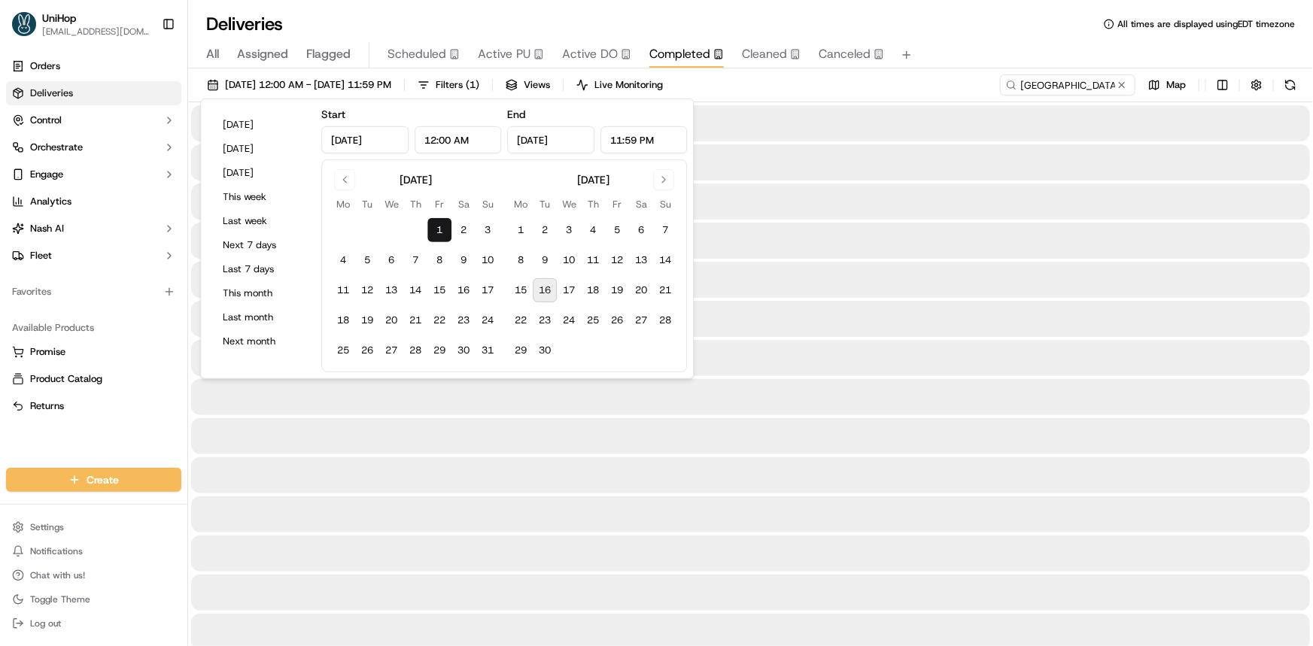
click at [546, 282] on button "16" at bounding box center [545, 290] width 24 height 24
type input "Sep 16, 2025"
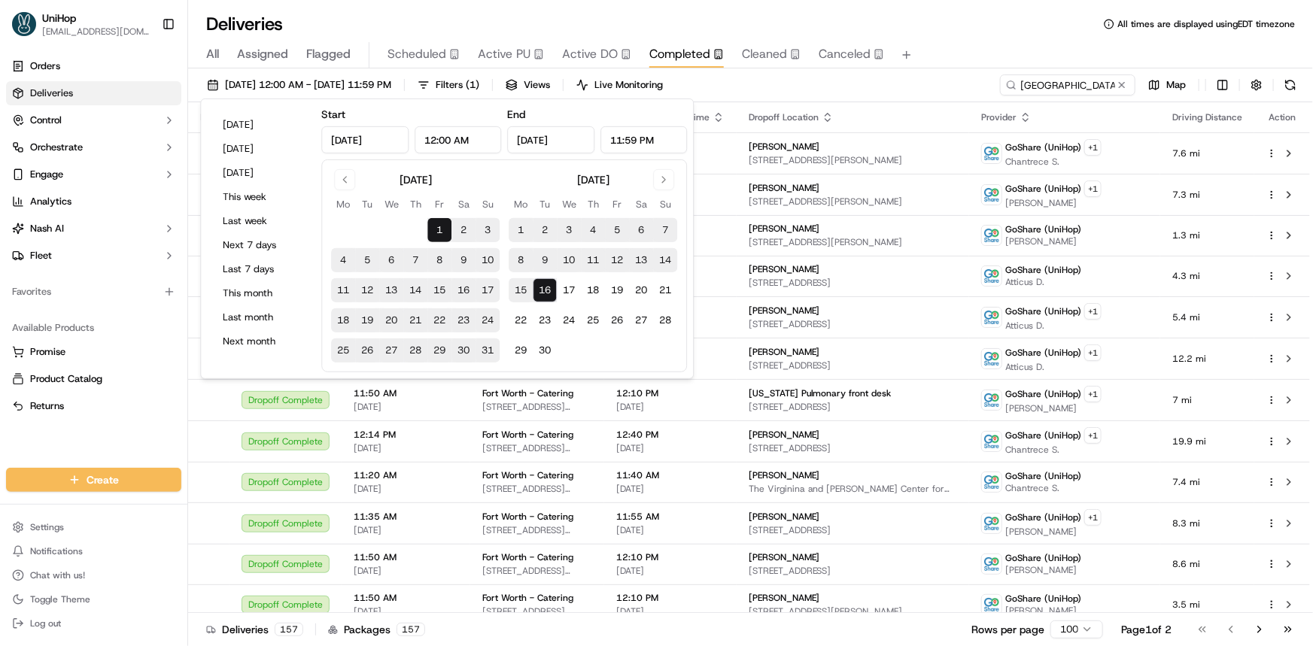
click at [1001, 44] on div "All Assigned Flagged Scheduled Active PU Active DO Completed Cleaned Canceled" at bounding box center [750, 55] width 1125 height 26
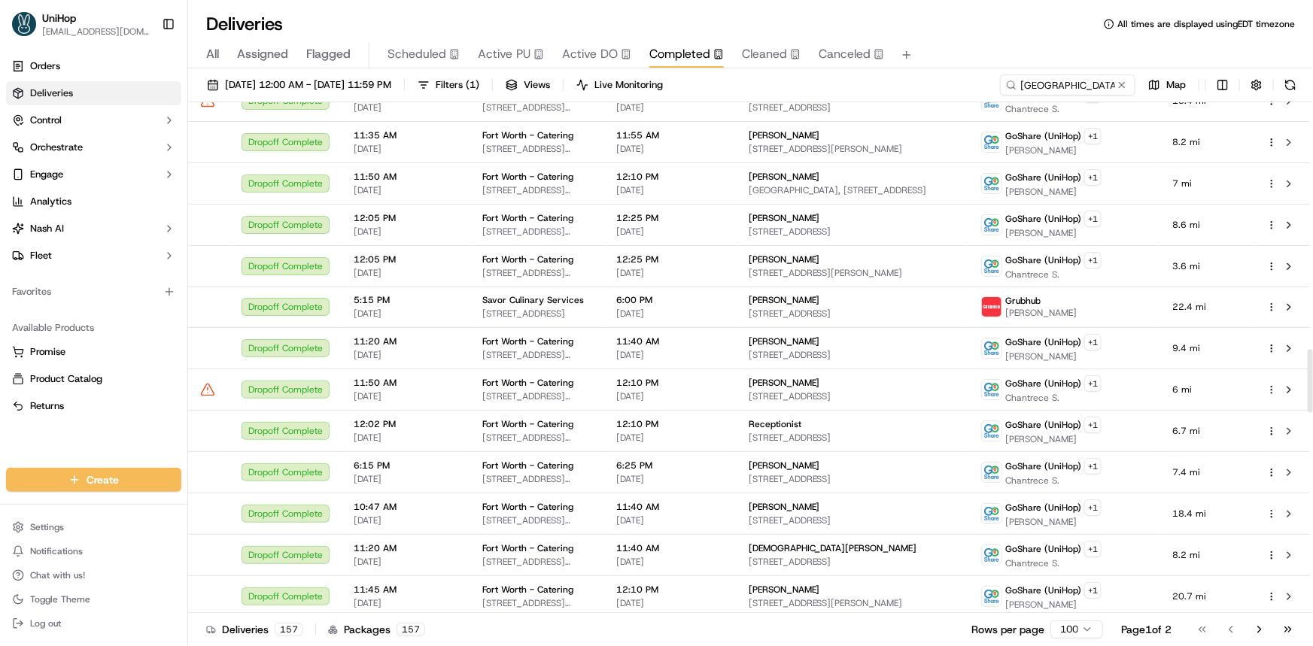
scroll to position [2325, 0]
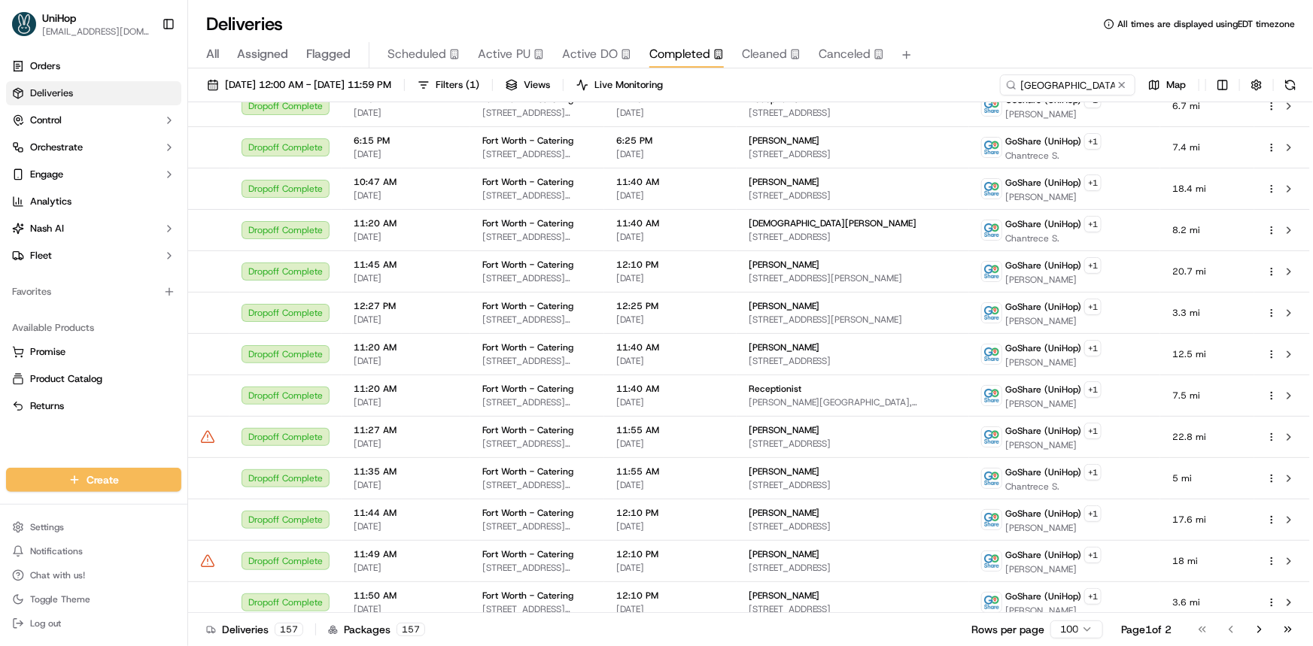
click at [68, 436] on div "Orders Deliveries Control Orchestrate Engage Analytics Nash AI Fleet Favorites …" at bounding box center [93, 252] width 187 height 408
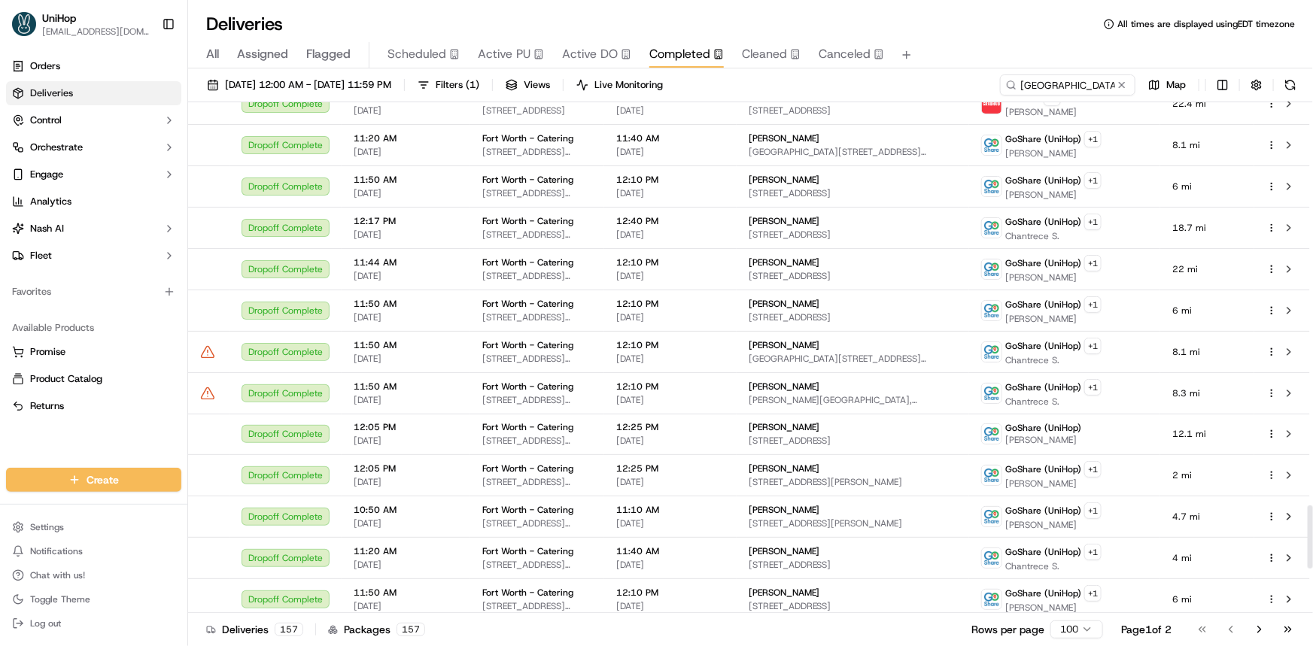
scroll to position [3283, 0]
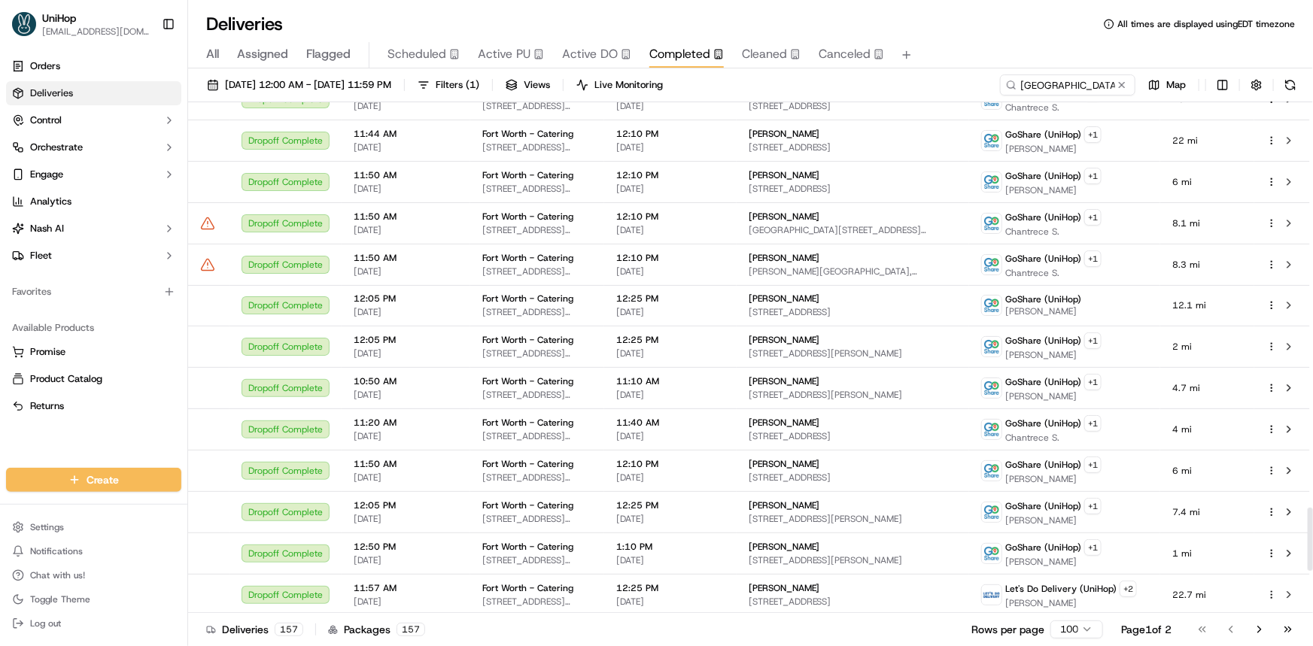
click at [118, 435] on div "Orders Deliveries Control Orchestrate Engage Analytics Nash AI Fleet Favorites …" at bounding box center [93, 252] width 187 height 408
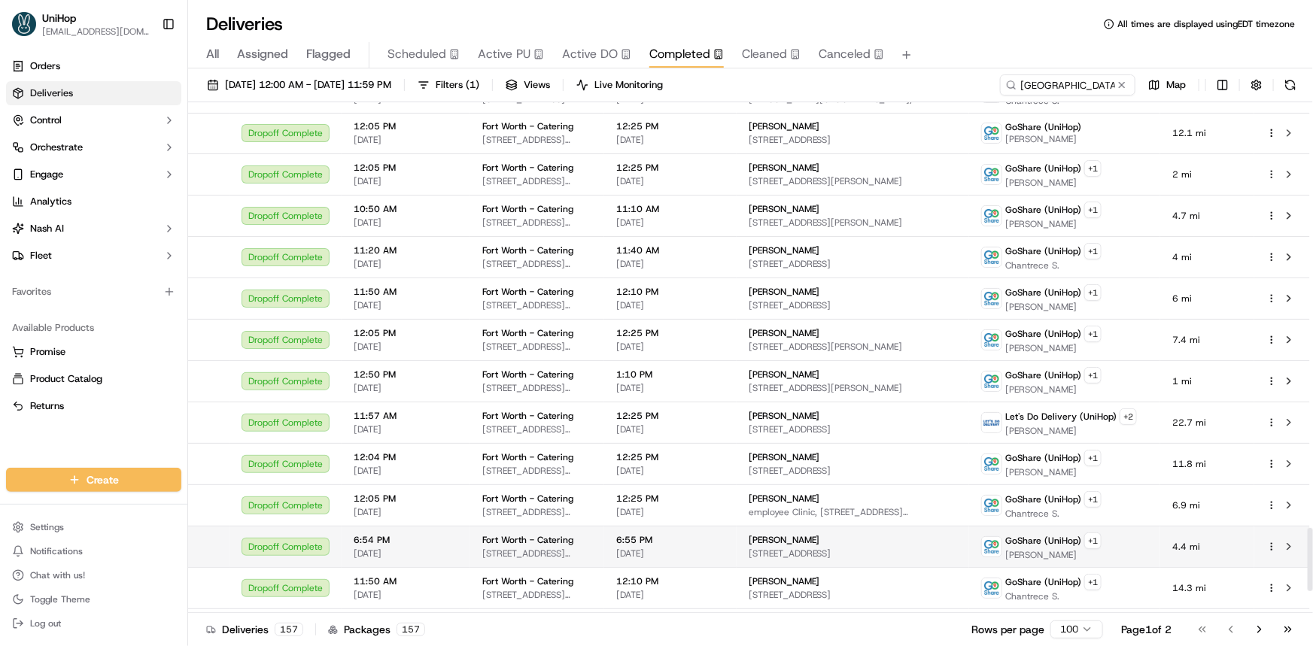
scroll to position [3419, 0]
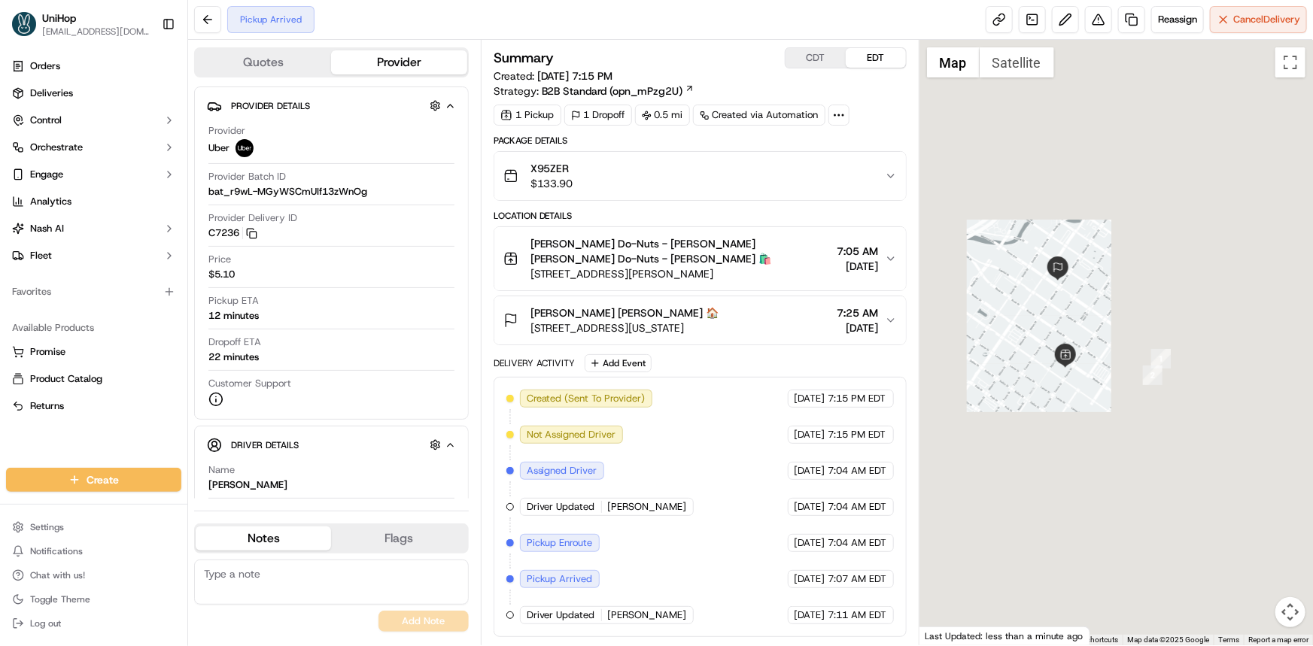
drag, startPoint x: 1049, startPoint y: 286, endPoint x: 1027, endPoint y: 308, distance: 30.9
click at [1027, 308] on div at bounding box center [1115, 343] width 393 height 606
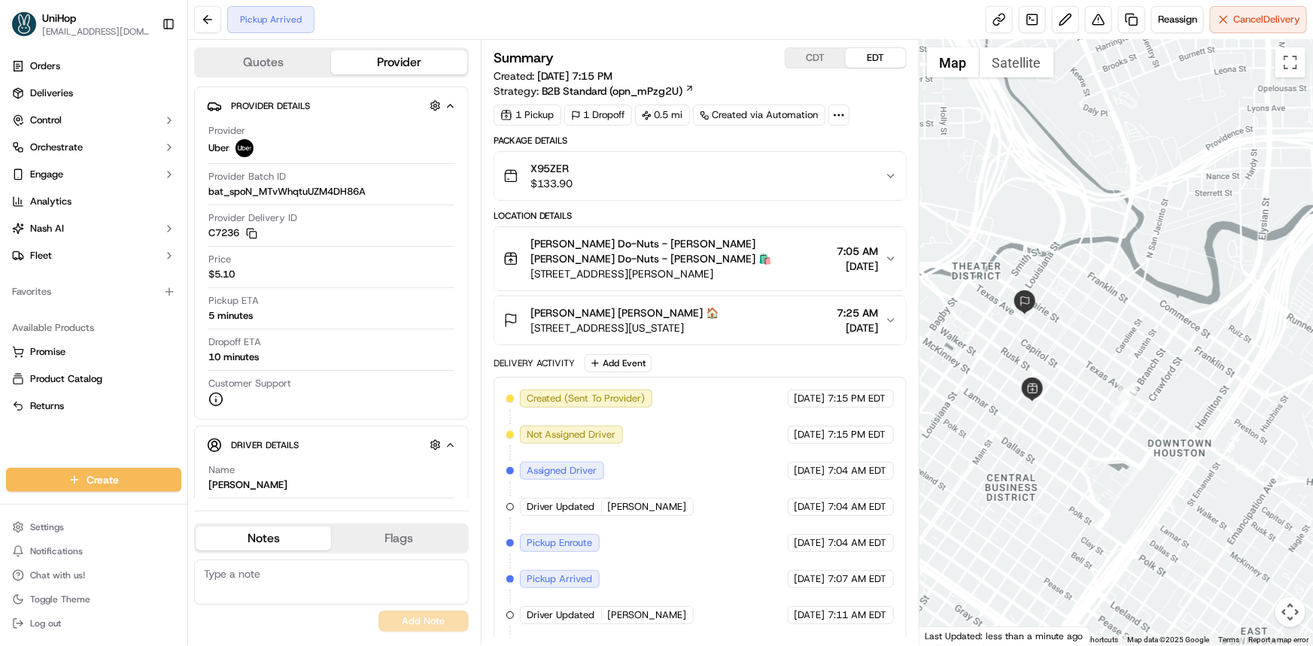
click at [26, 439] on div "Orders Deliveries Control Orchestrate Engage Analytics [PERSON_NAME] Fleet Favo…" at bounding box center [93, 252] width 187 height 408
drag, startPoint x: 1126, startPoint y: 257, endPoint x: 1083, endPoint y: 286, distance: 50.9
click at [1113, 217] on div at bounding box center [1115, 343] width 393 height 606
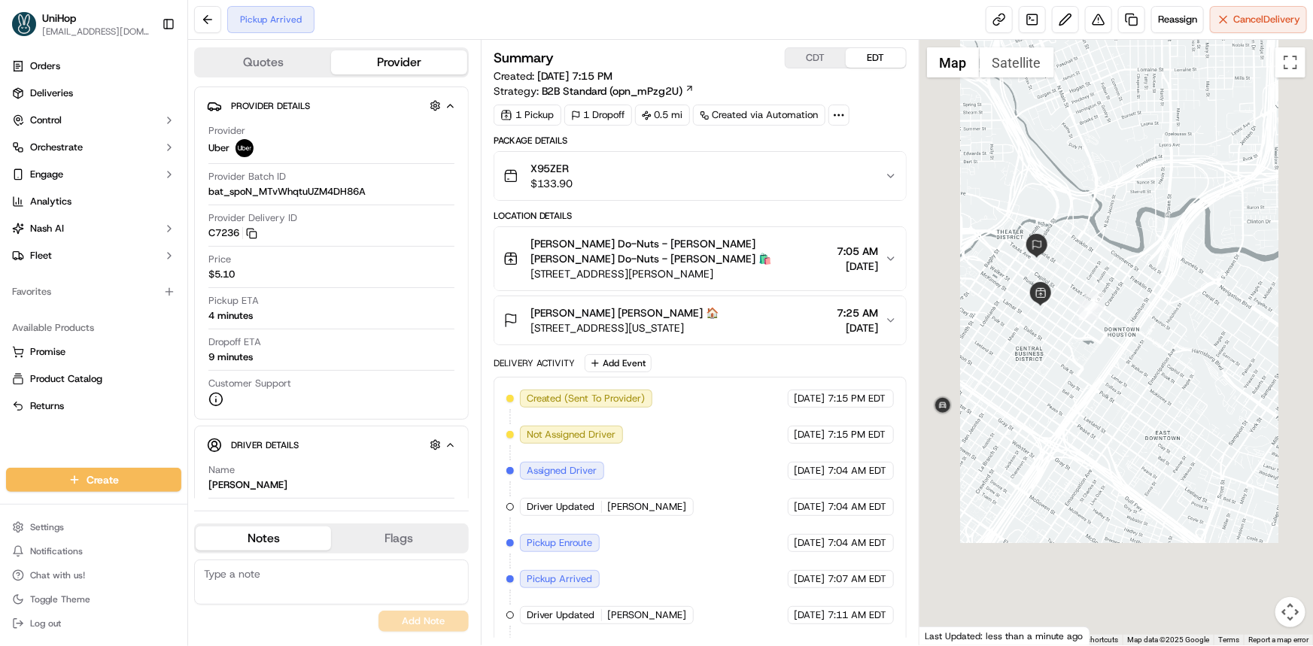
drag, startPoint x: 1065, startPoint y: 396, endPoint x: 1043, endPoint y: 429, distance: 40.1
click at [1059, 402] on div at bounding box center [1115, 343] width 393 height 606
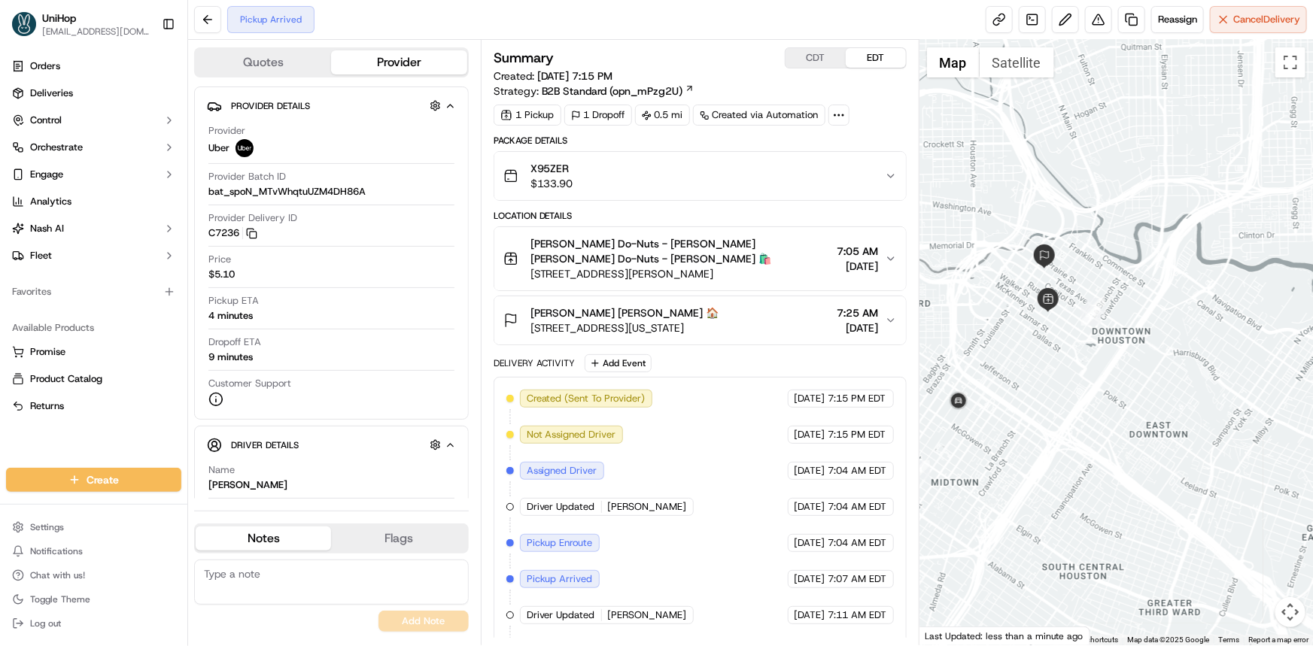
scroll to position [32, 0]
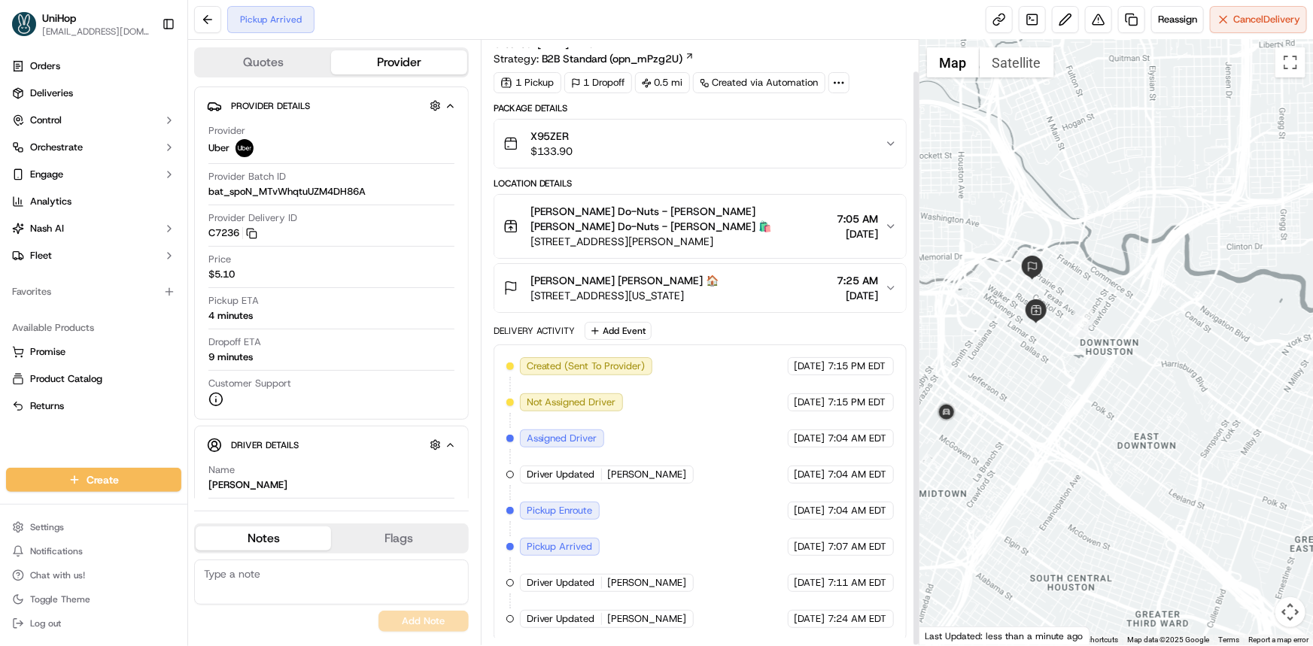
drag, startPoint x: 1019, startPoint y: 400, endPoint x: 1004, endPoint y: 411, distance: 19.0
click at [1006, 406] on div at bounding box center [1115, 343] width 393 height 606
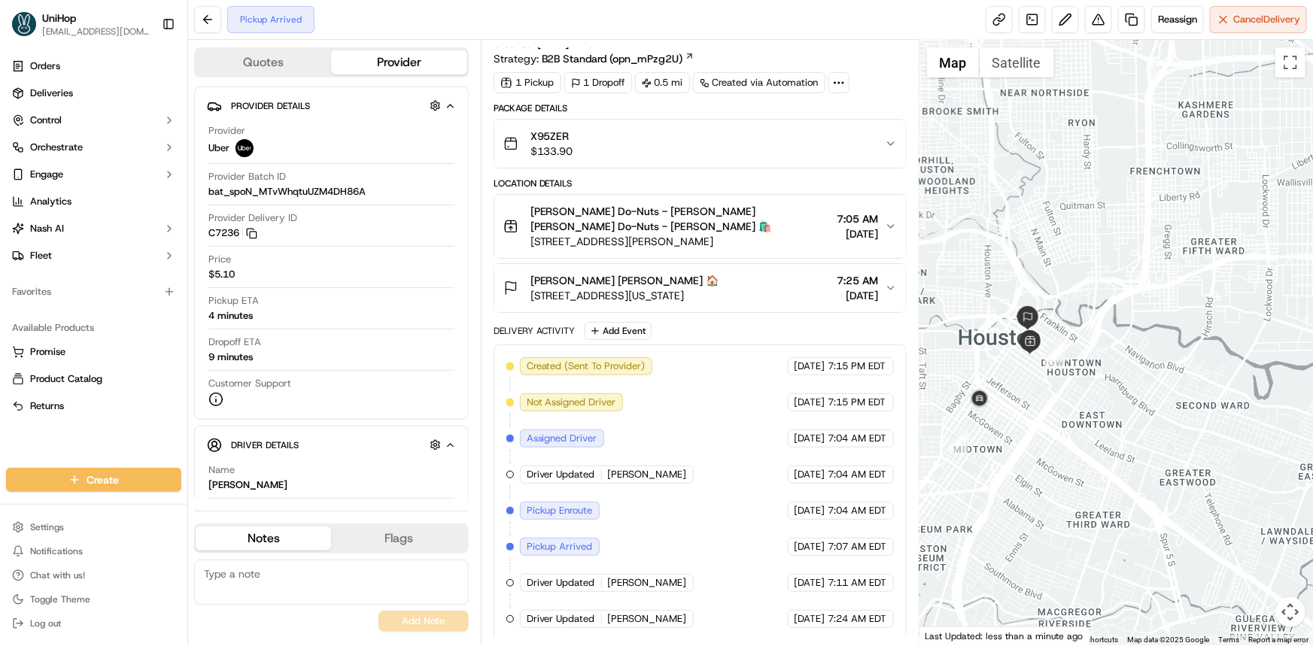
drag, startPoint x: 1037, startPoint y: 374, endPoint x: 1044, endPoint y: 378, distance: 8.1
click at [1044, 378] on div at bounding box center [1115, 343] width 393 height 606
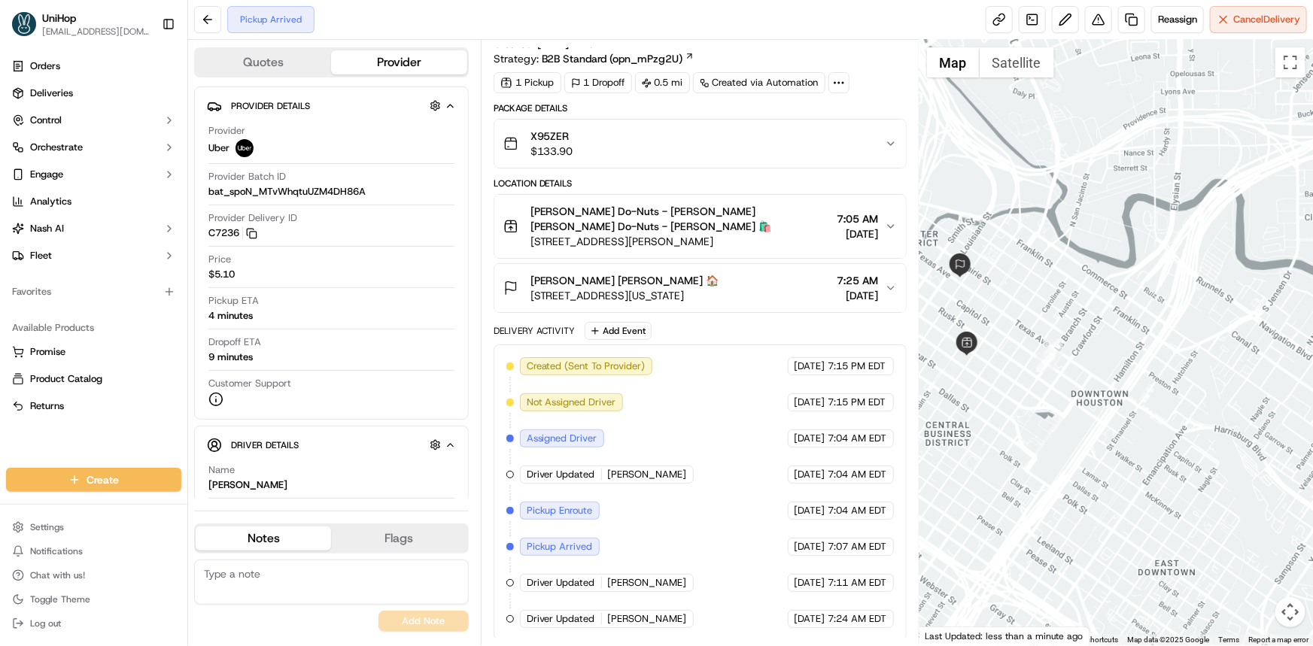
drag, startPoint x: 1058, startPoint y: 373, endPoint x: 995, endPoint y: 375, distance: 63.2
click at [1074, 373] on div at bounding box center [1115, 343] width 393 height 606
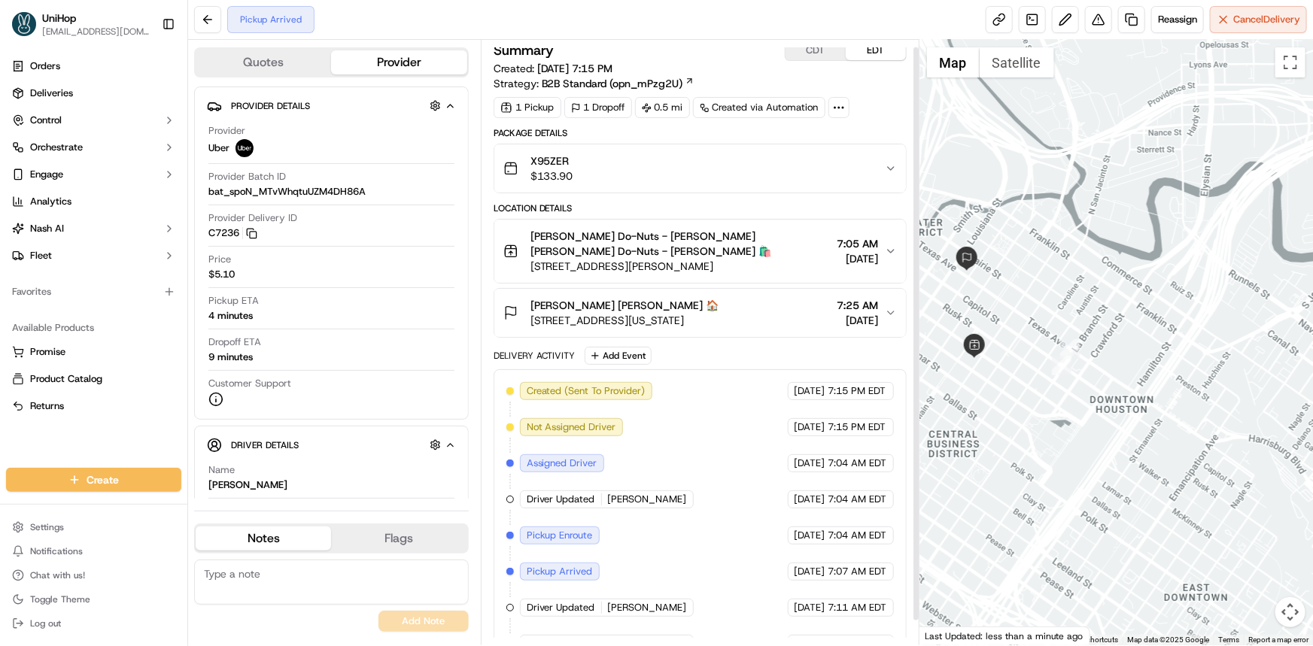
scroll to position [0, 0]
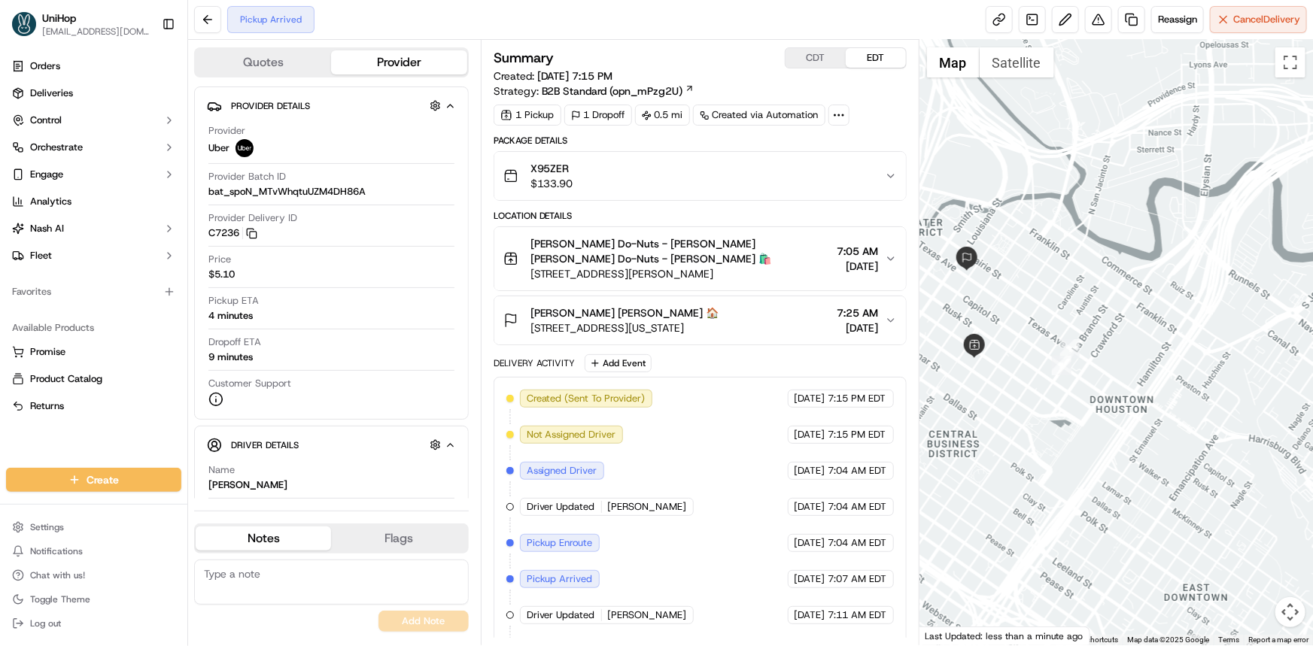
click at [831, 53] on button "CDT" at bounding box center [815, 58] width 60 height 20
click at [870, 60] on button "EDT" at bounding box center [876, 58] width 60 height 20
drag, startPoint x: 673, startPoint y: 241, endPoint x: 752, endPoint y: 279, distance: 88.5
click at [752, 279] on div "Shipley Do-Nuts - McKinney Shipley Do-Nuts - McKinney 🛍️ 1001 McKinney St, Hous…" at bounding box center [680, 258] width 301 height 45
click at [1080, 320] on div at bounding box center [1115, 343] width 393 height 606
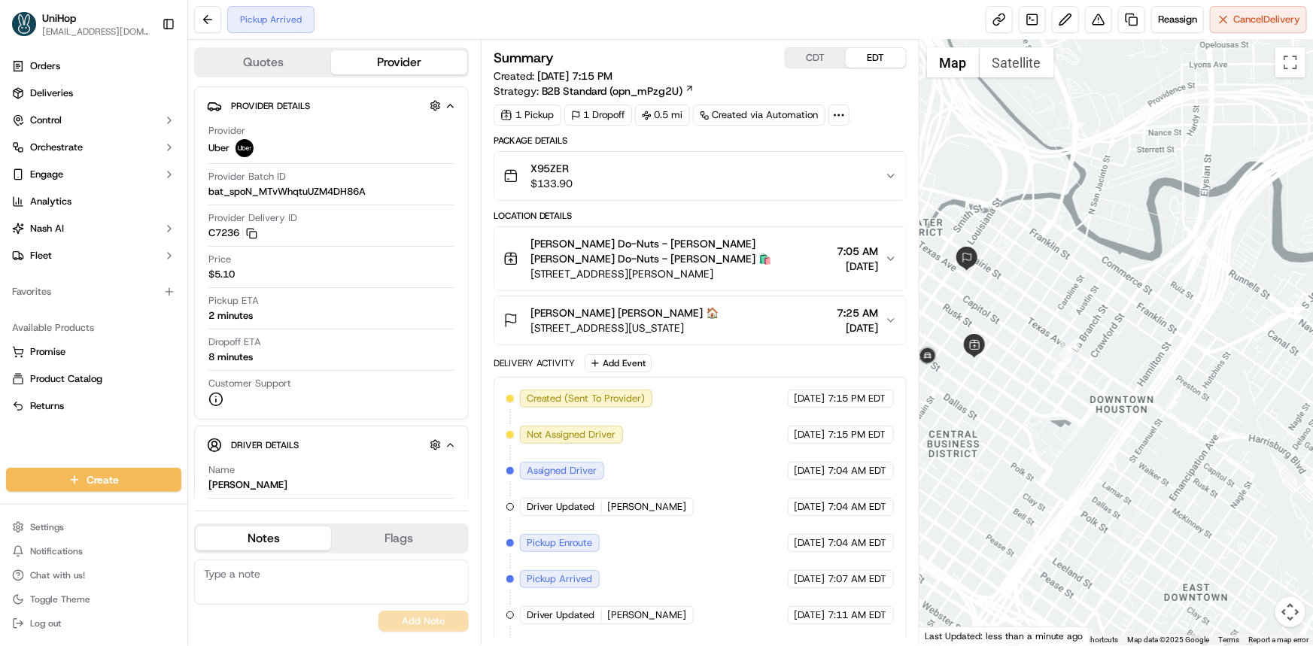
click at [381, 580] on textarea at bounding box center [331, 582] width 275 height 45
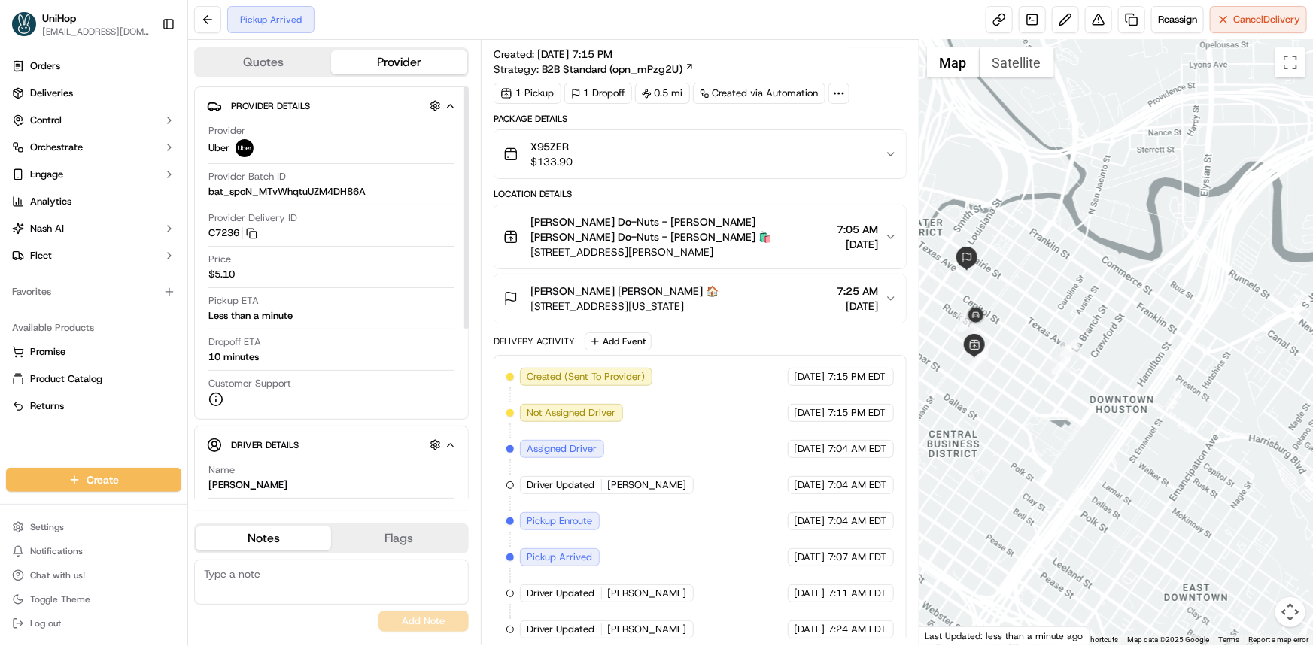
scroll to position [32, 0]
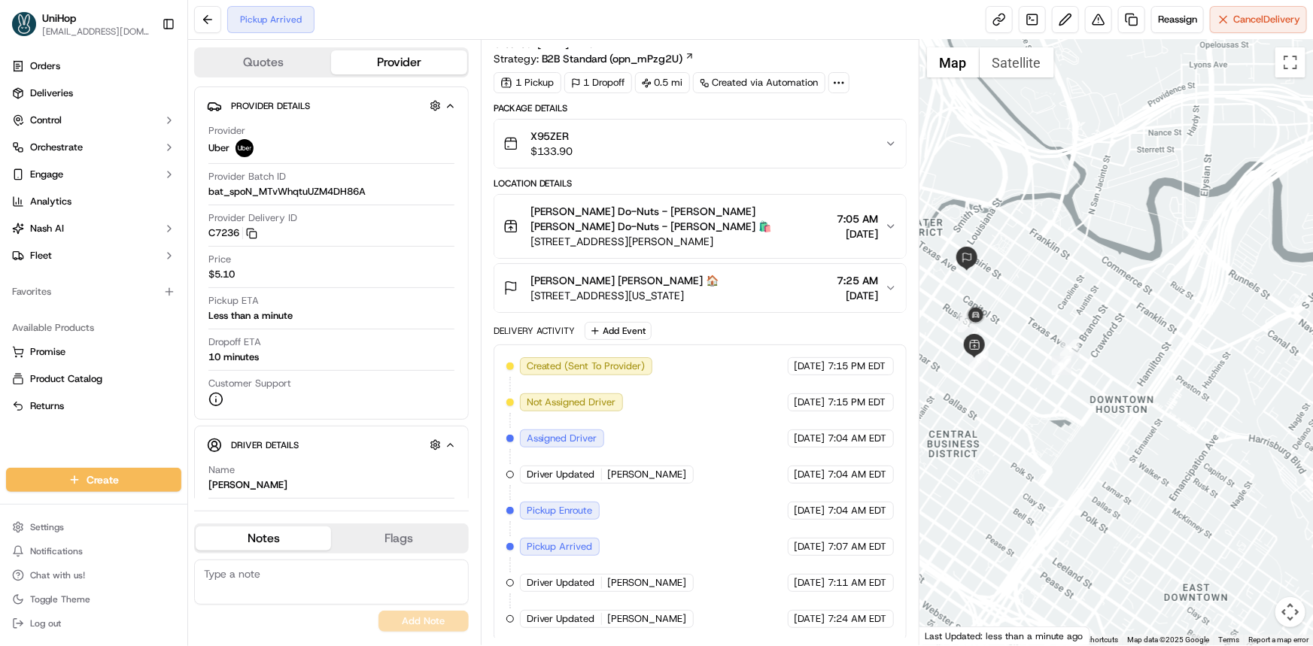
drag, startPoint x: 1113, startPoint y: 387, endPoint x: 1139, endPoint y: 434, distance: 53.9
click at [1139, 434] on div at bounding box center [1115, 343] width 393 height 606
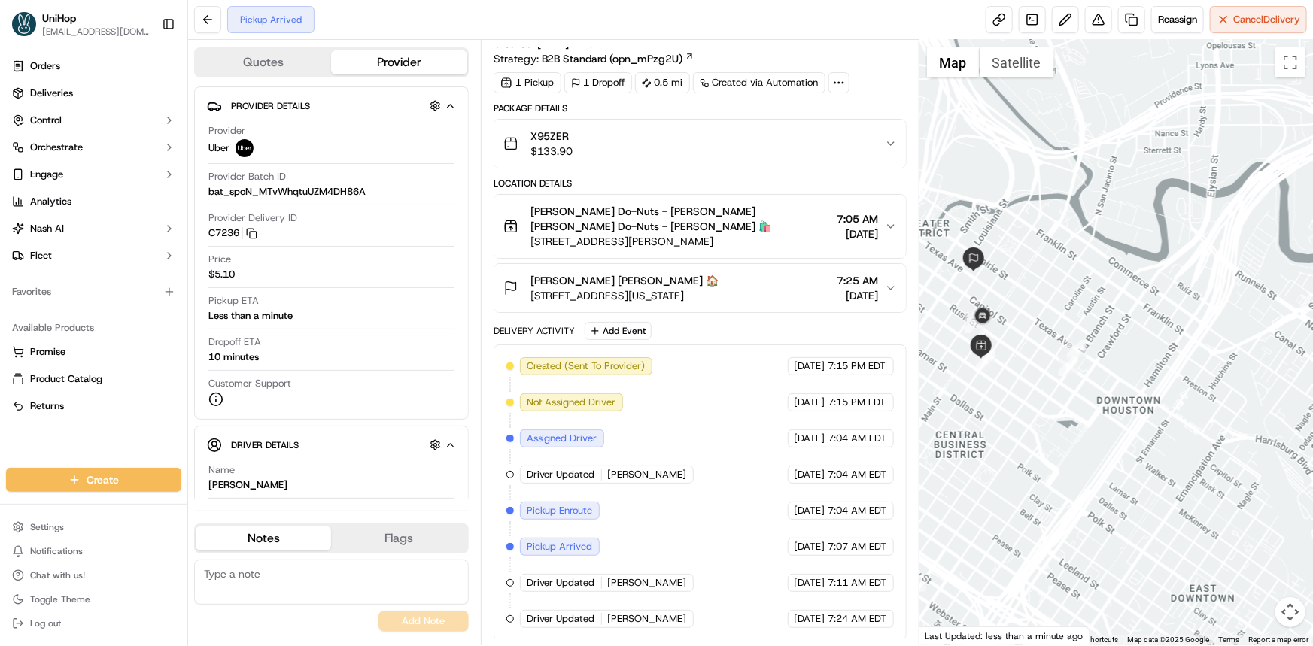
drag, startPoint x: 1040, startPoint y: 351, endPoint x: 1067, endPoint y: 359, distance: 28.3
click at [1067, 359] on div at bounding box center [1115, 343] width 393 height 606
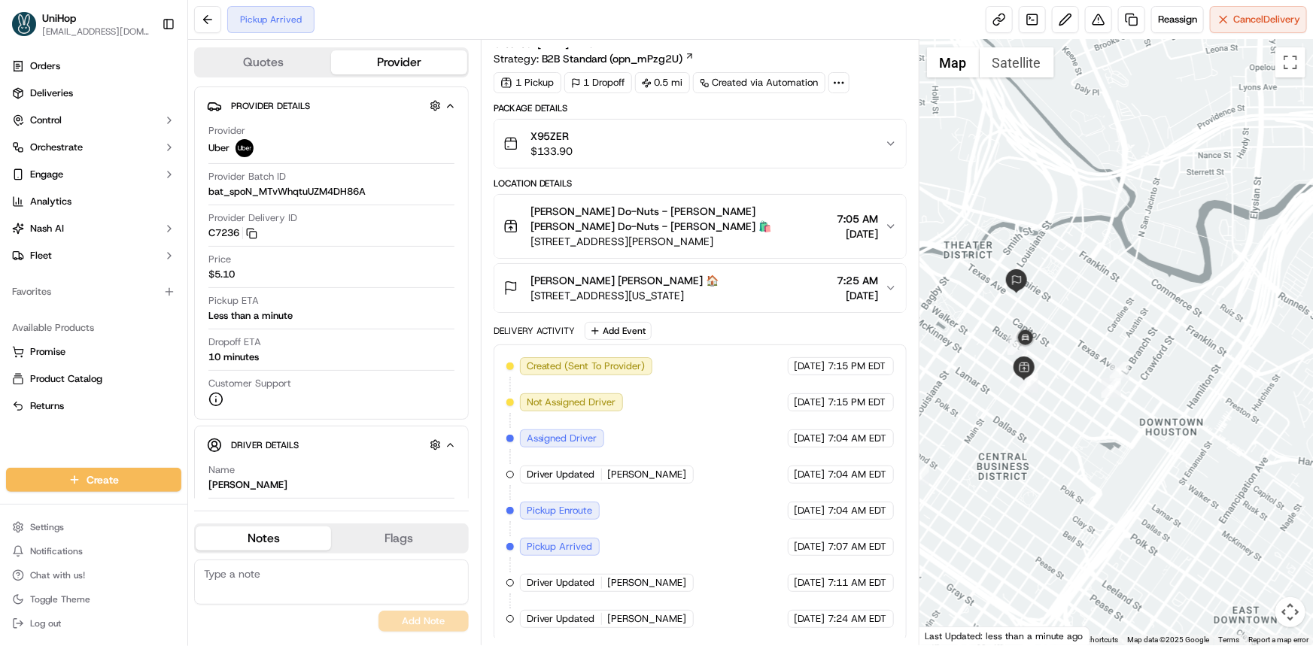
click at [1022, 398] on div at bounding box center [1115, 343] width 393 height 606
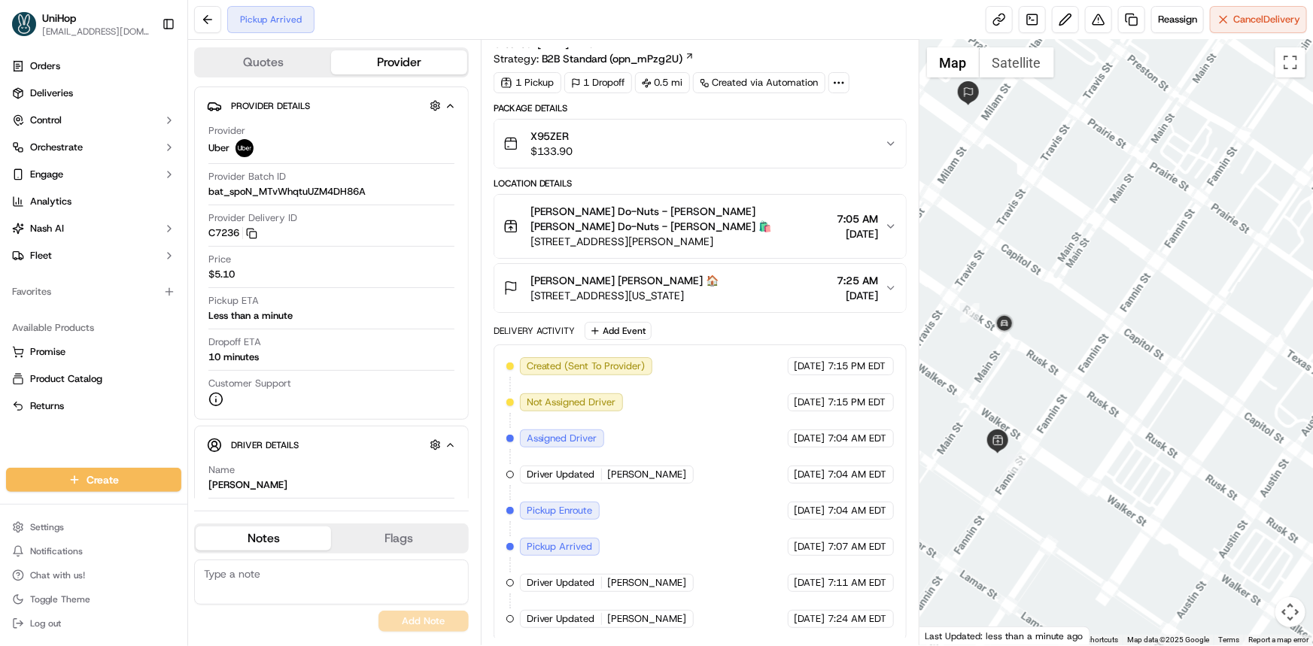
drag, startPoint x: 1034, startPoint y: 369, endPoint x: 1041, endPoint y: 350, distance: 21.0
click at [1041, 350] on div at bounding box center [1115, 343] width 393 height 606
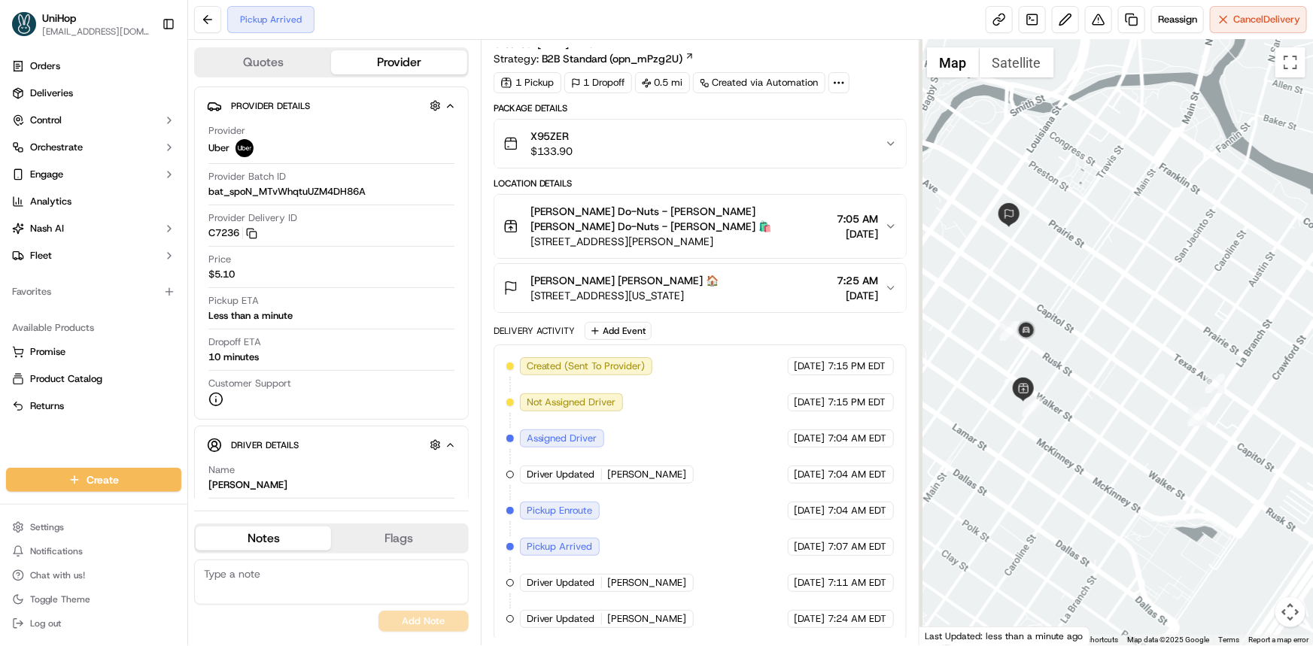
drag, startPoint x: 1064, startPoint y: 377, endPoint x: 1107, endPoint y: 353, distance: 49.2
click at [1104, 353] on div at bounding box center [1115, 343] width 393 height 606
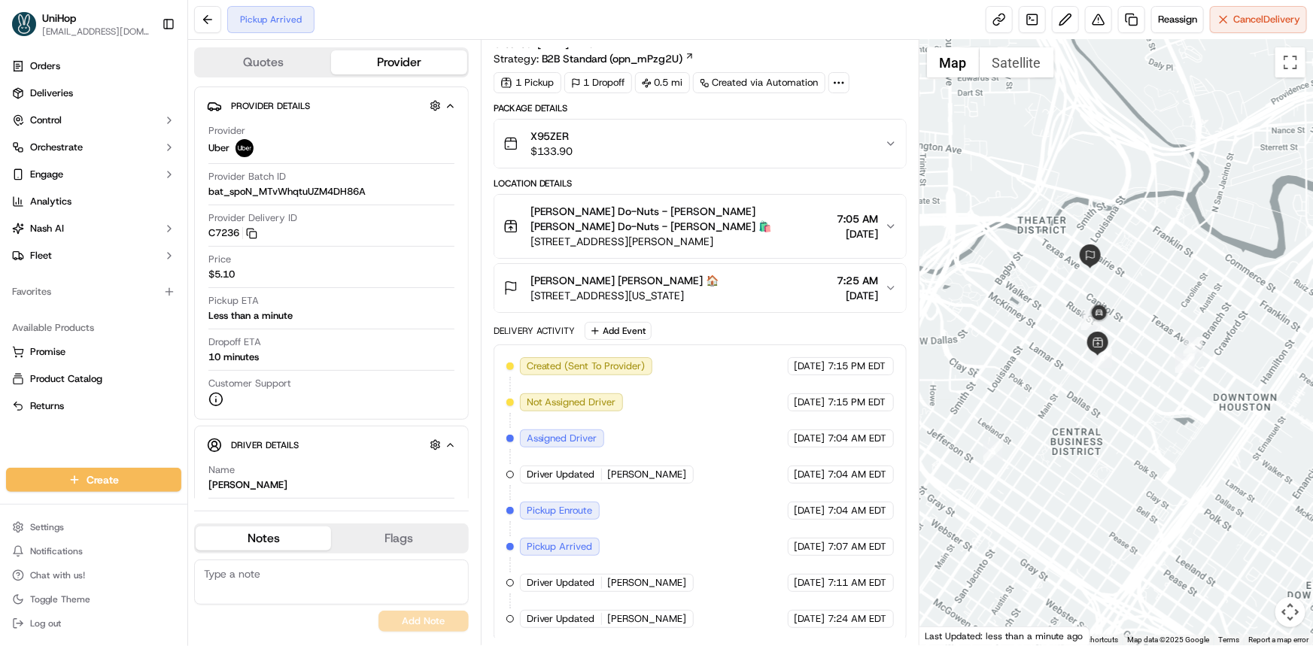
drag, startPoint x: 1144, startPoint y: 399, endPoint x: 1158, endPoint y: 399, distance: 13.5
click at [1154, 399] on div at bounding box center [1115, 343] width 393 height 606
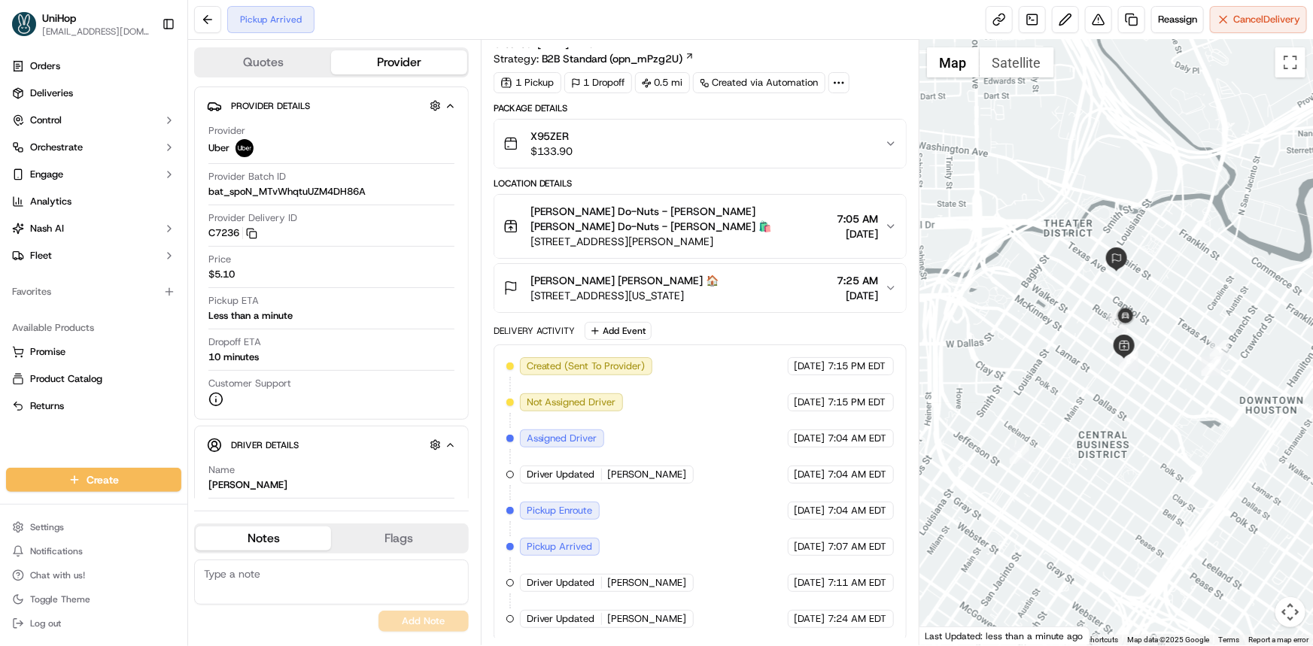
drag, startPoint x: 1209, startPoint y: 352, endPoint x: 1192, endPoint y: 366, distance: 22.0
click at [1199, 366] on div at bounding box center [1115, 343] width 393 height 606
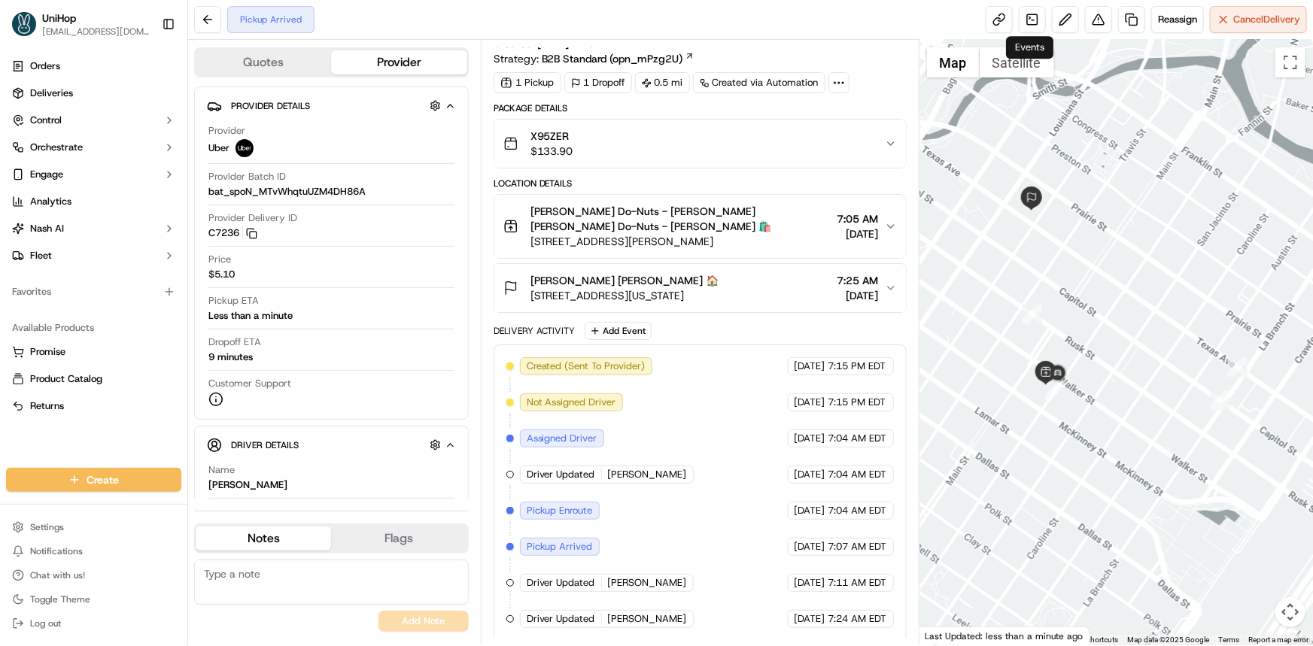
click at [1045, 339] on div at bounding box center [1115, 343] width 393 height 606
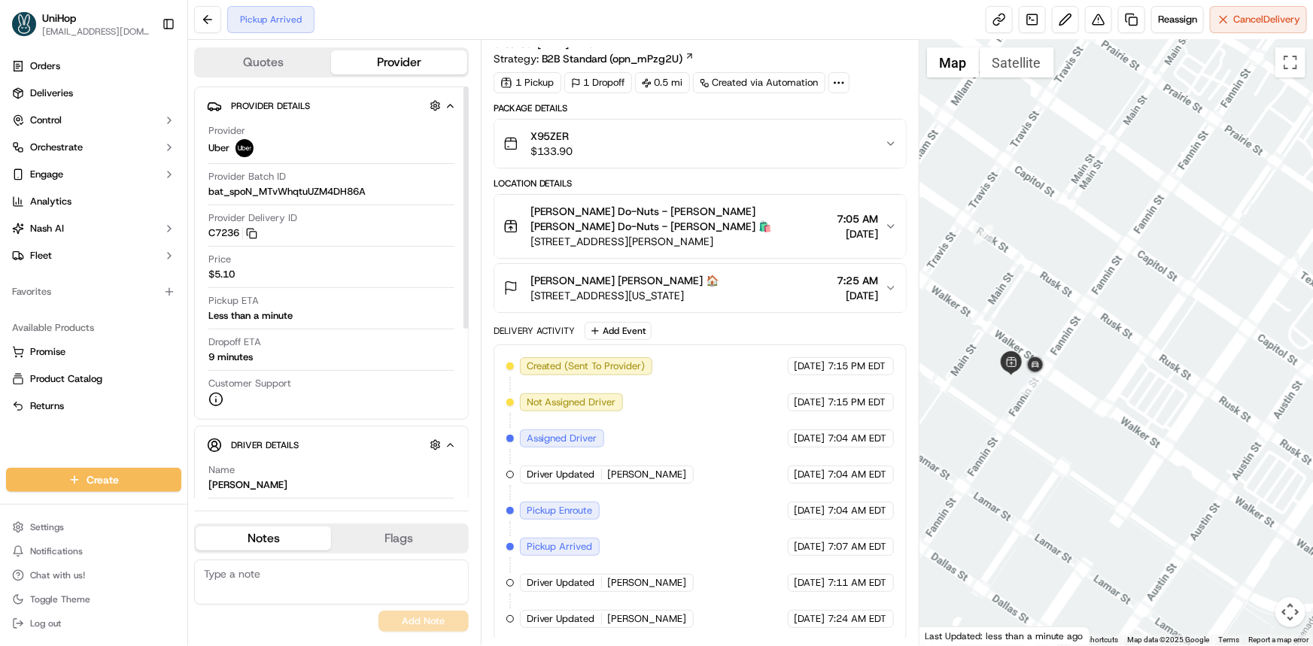
drag, startPoint x: 1078, startPoint y: 405, endPoint x: 1074, endPoint y: 412, distance: 8.4
click at [1074, 404] on div at bounding box center [1115, 343] width 393 height 606
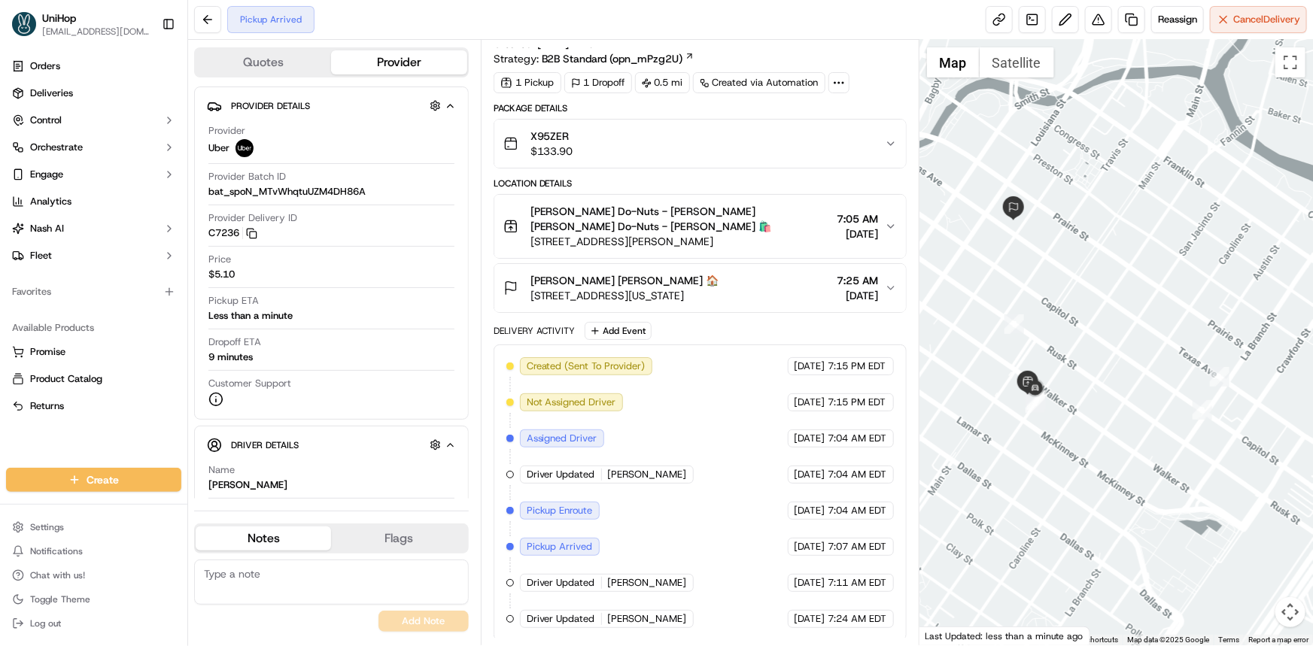
click at [1054, 275] on div at bounding box center [1115, 343] width 393 height 606
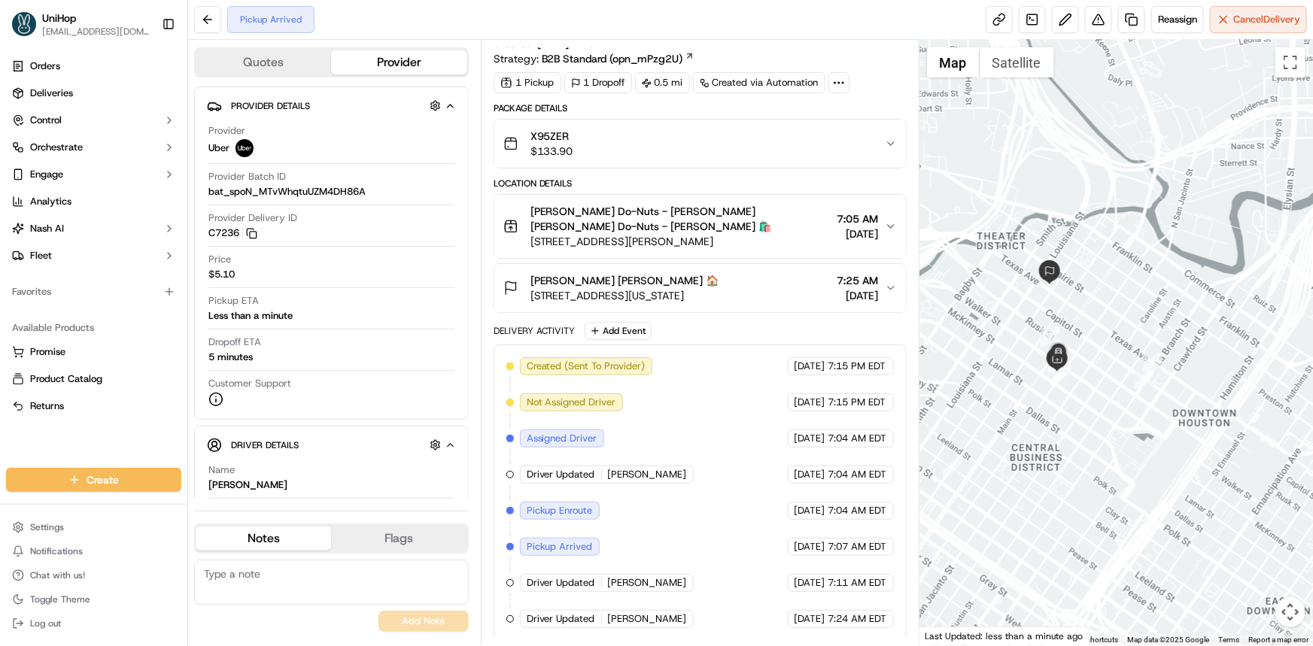
click at [1138, 432] on div at bounding box center [1115, 343] width 393 height 606
drag, startPoint x: 1099, startPoint y: 364, endPoint x: 962, endPoint y: 405, distance: 143.6
click at [1089, 358] on div at bounding box center [1115, 343] width 393 height 606
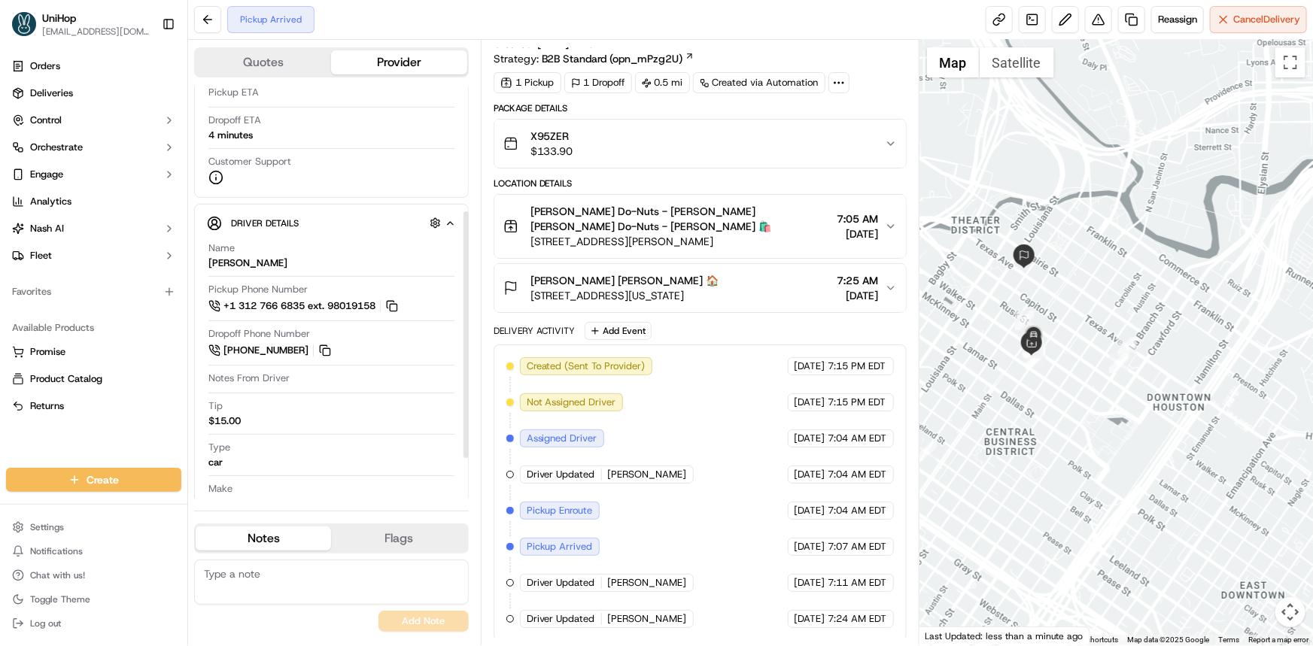
scroll to position [273, 0]
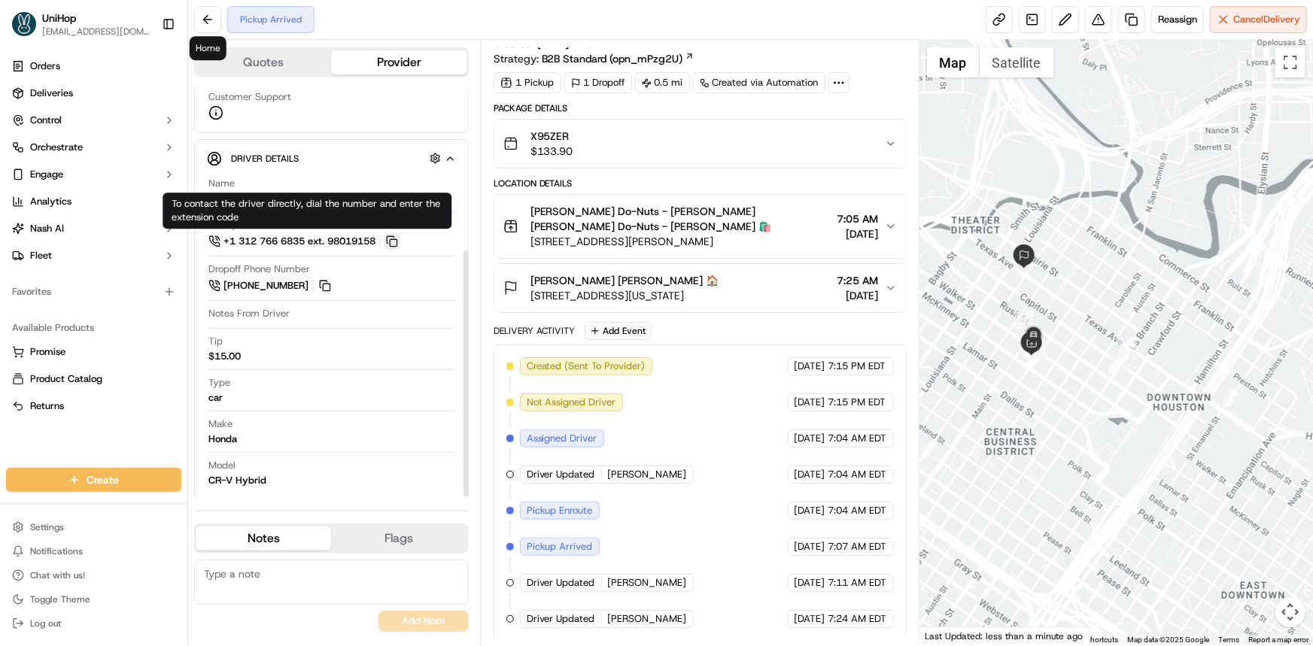
click at [397, 233] on button at bounding box center [392, 241] width 17 height 17
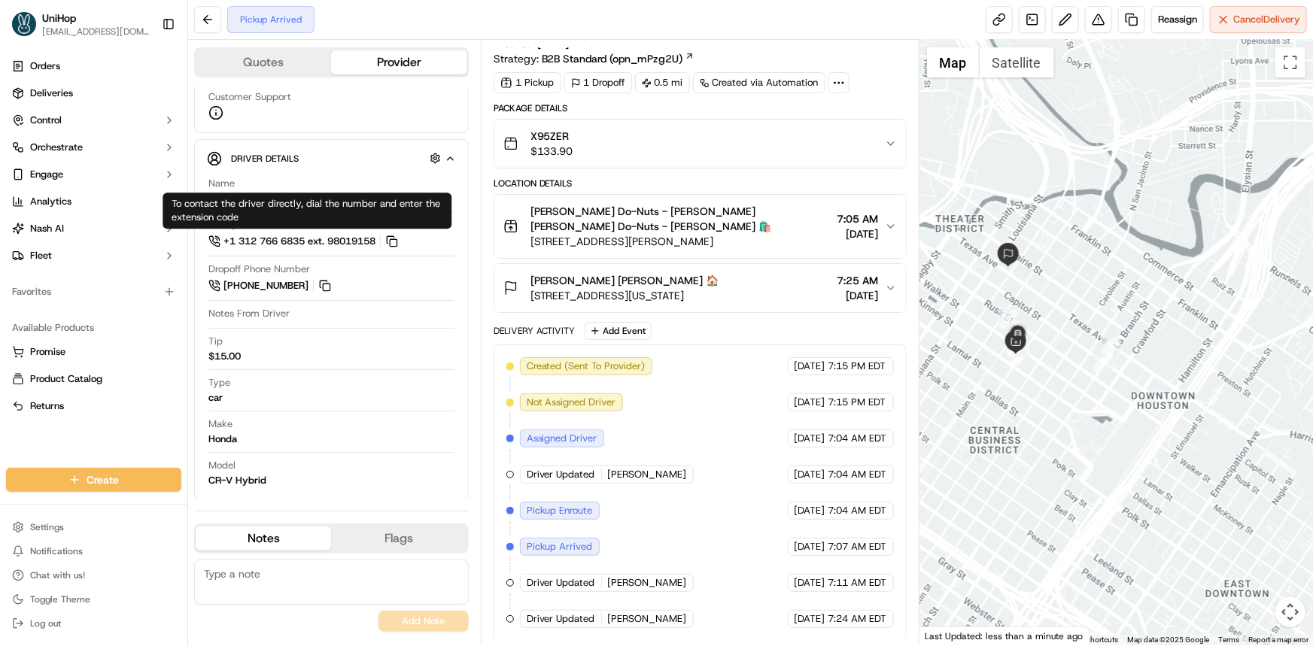
click at [1129, 348] on div at bounding box center [1115, 343] width 393 height 606
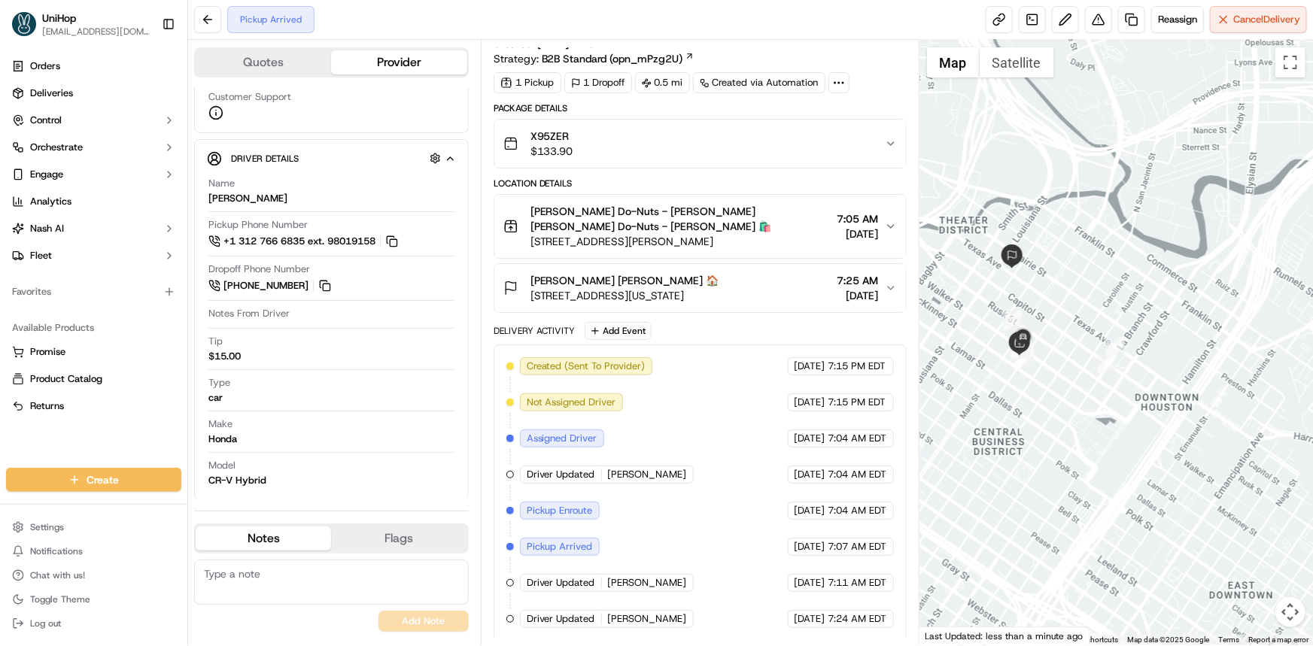
drag, startPoint x: 1104, startPoint y: 397, endPoint x: 1121, endPoint y: 412, distance: 21.9
click at [1121, 412] on div at bounding box center [1115, 343] width 393 height 606
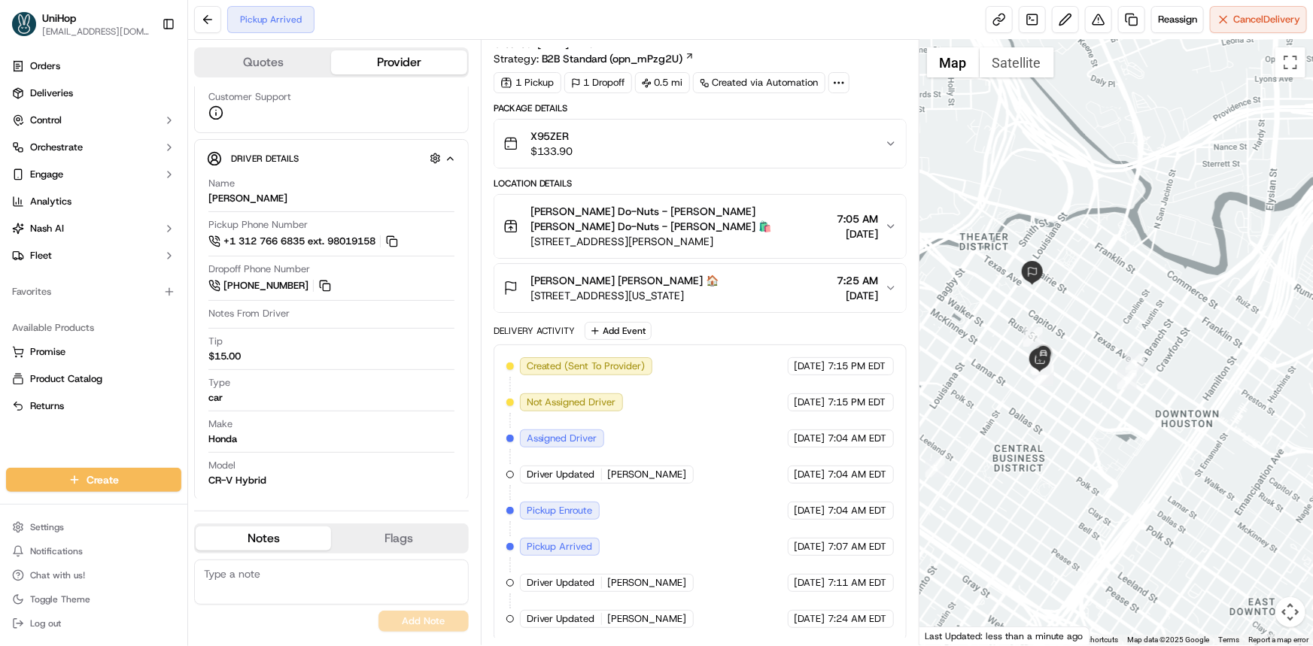
click at [1075, 406] on div at bounding box center [1115, 343] width 393 height 606
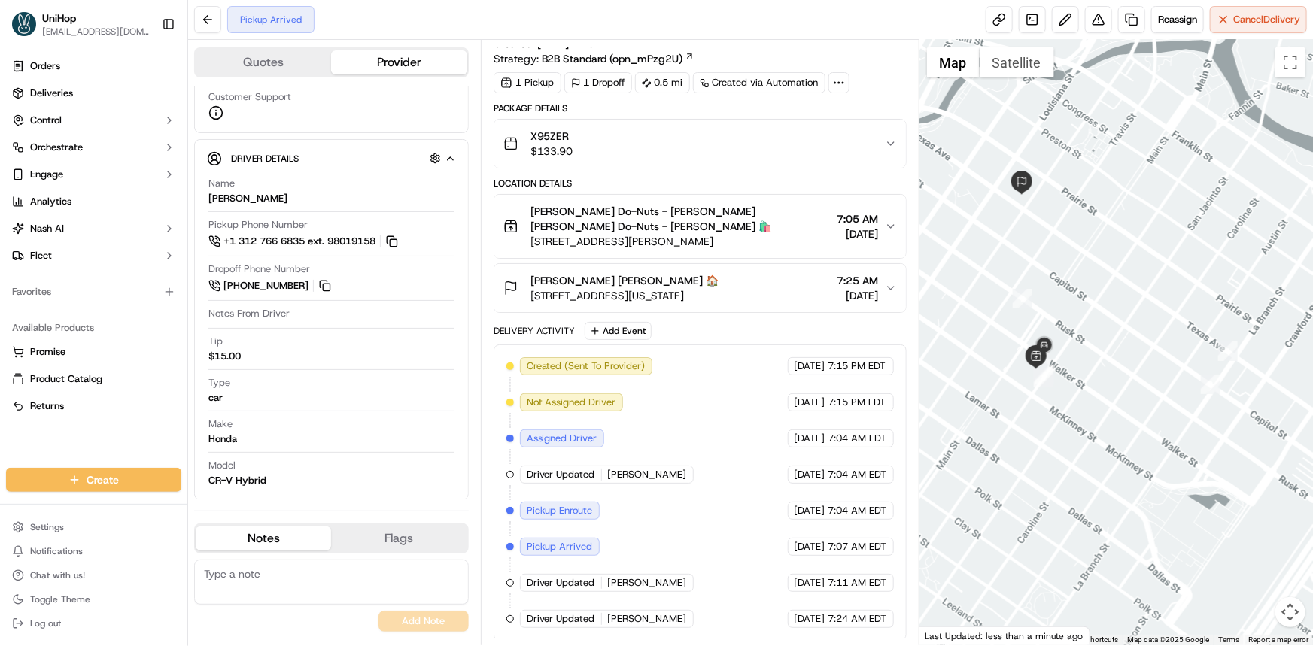
drag, startPoint x: 1053, startPoint y: 387, endPoint x: 1101, endPoint y: 409, distance: 52.9
click at [1101, 409] on div at bounding box center [1115, 343] width 393 height 606
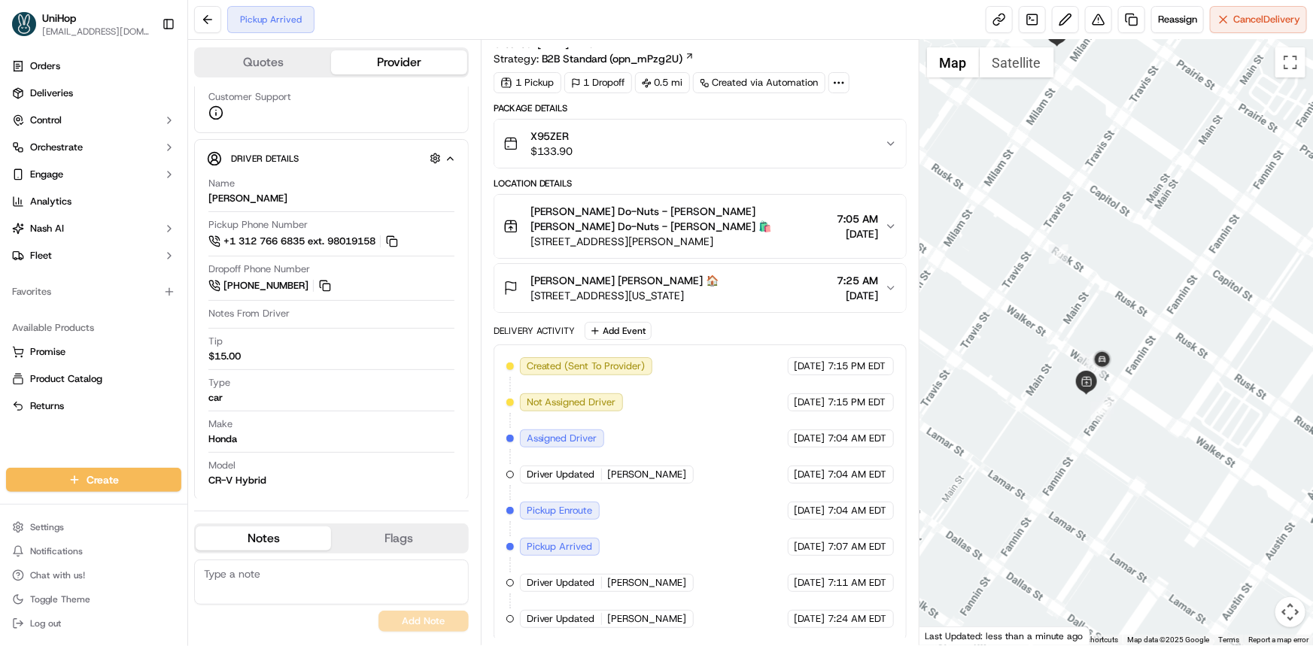
drag, startPoint x: 1139, startPoint y: 403, endPoint x: 1132, endPoint y: 415, distance: 14.8
click at [1132, 415] on div at bounding box center [1115, 343] width 393 height 606
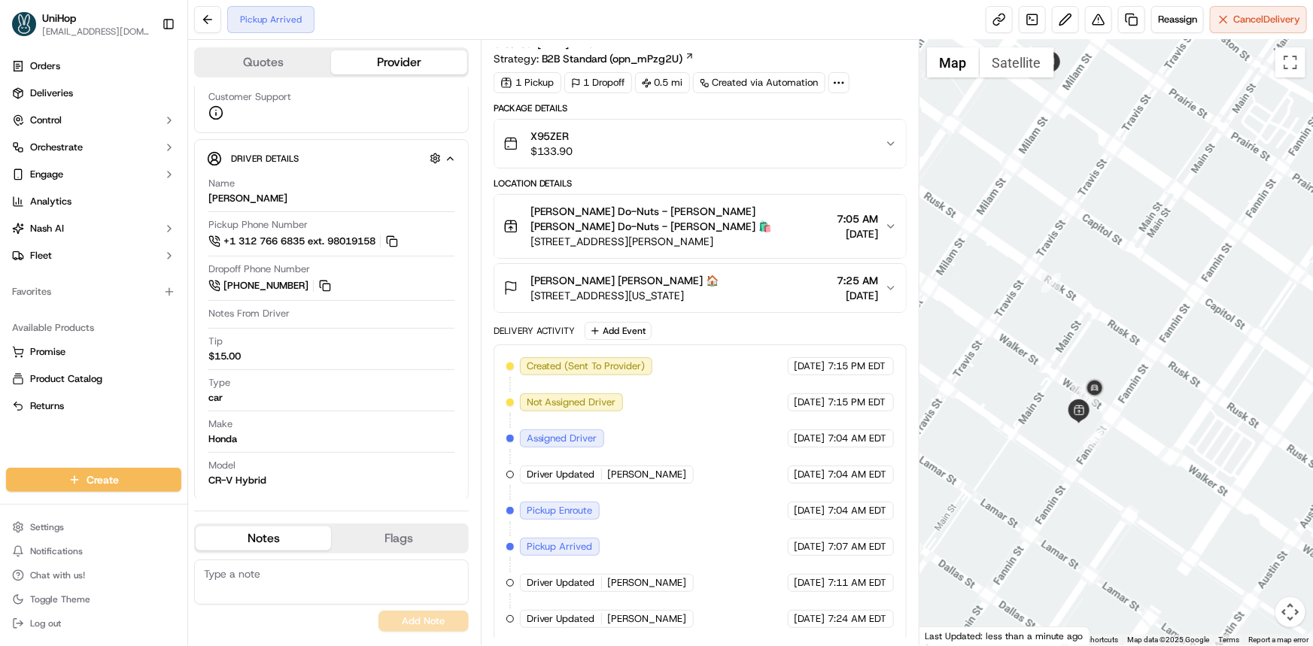
drag, startPoint x: 1120, startPoint y: 415, endPoint x: 1123, endPoint y: 427, distance: 11.7
click at [1123, 427] on div at bounding box center [1115, 343] width 393 height 606
drag, startPoint x: 1069, startPoint y: 344, endPoint x: 1060, endPoint y: 323, distance: 22.9
click at [1062, 318] on div at bounding box center [1115, 343] width 393 height 606
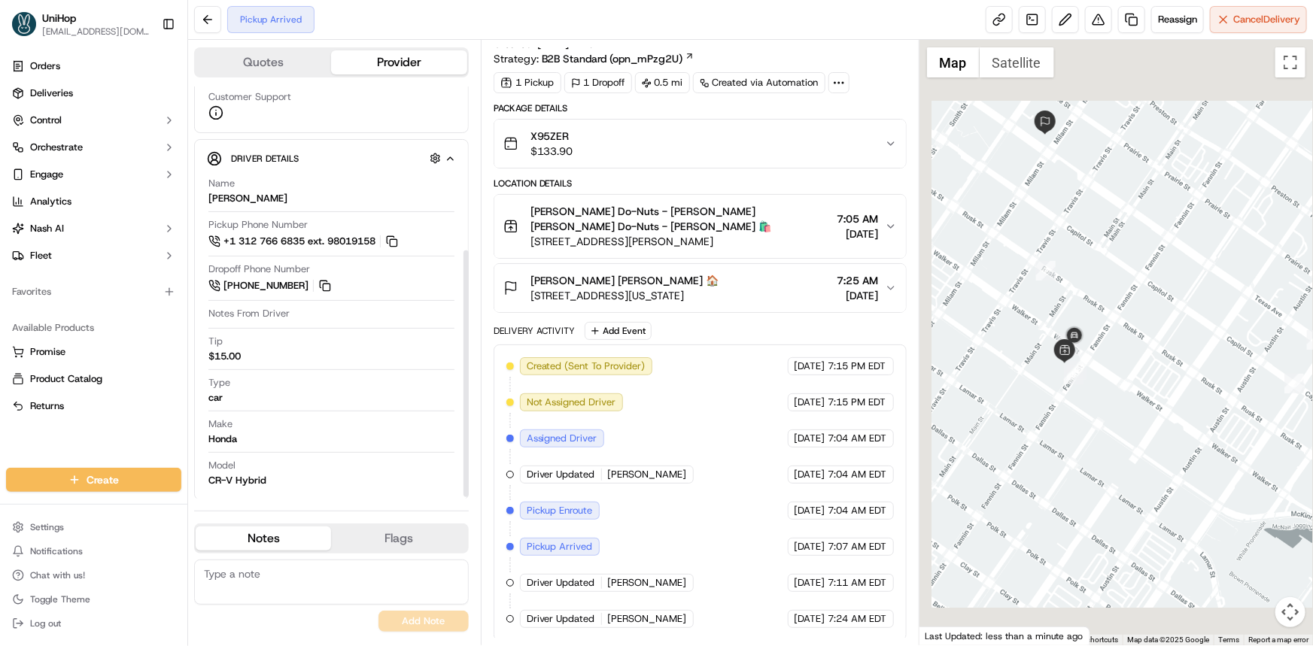
click at [1095, 445] on div at bounding box center [1115, 343] width 393 height 606
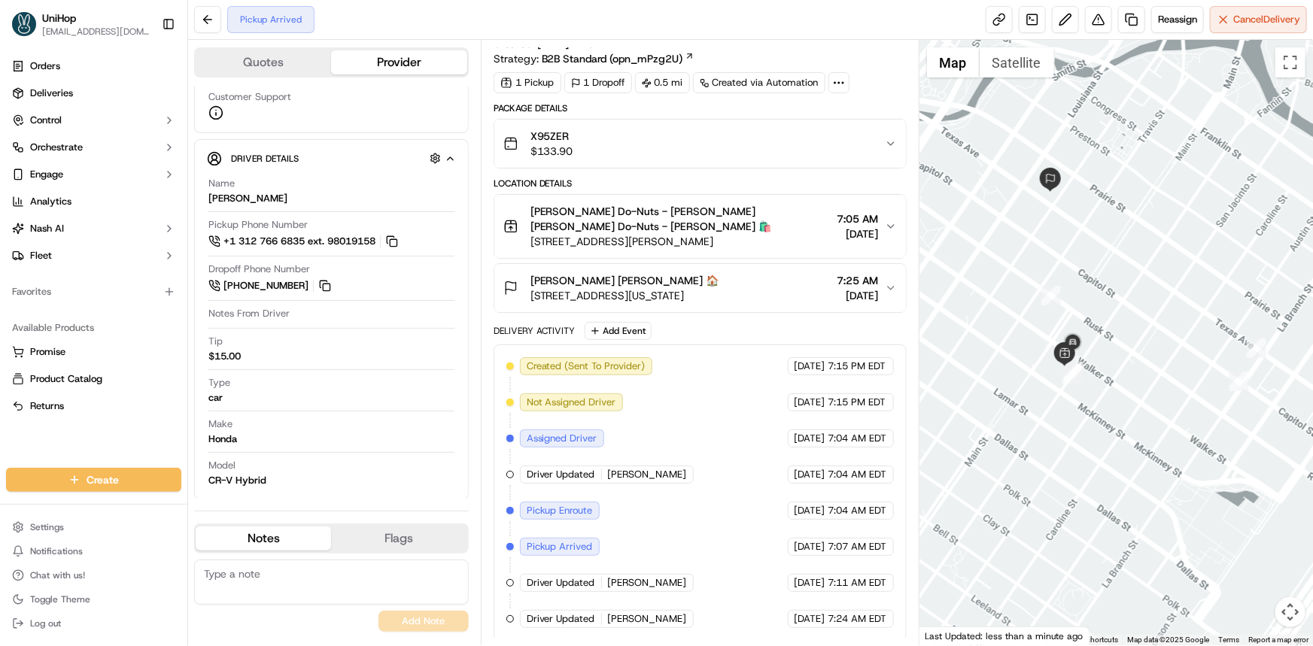
drag, startPoint x: 1009, startPoint y: 299, endPoint x: 1000, endPoint y: 305, distance: 10.5
click at [1006, 299] on div at bounding box center [1115, 343] width 393 height 606
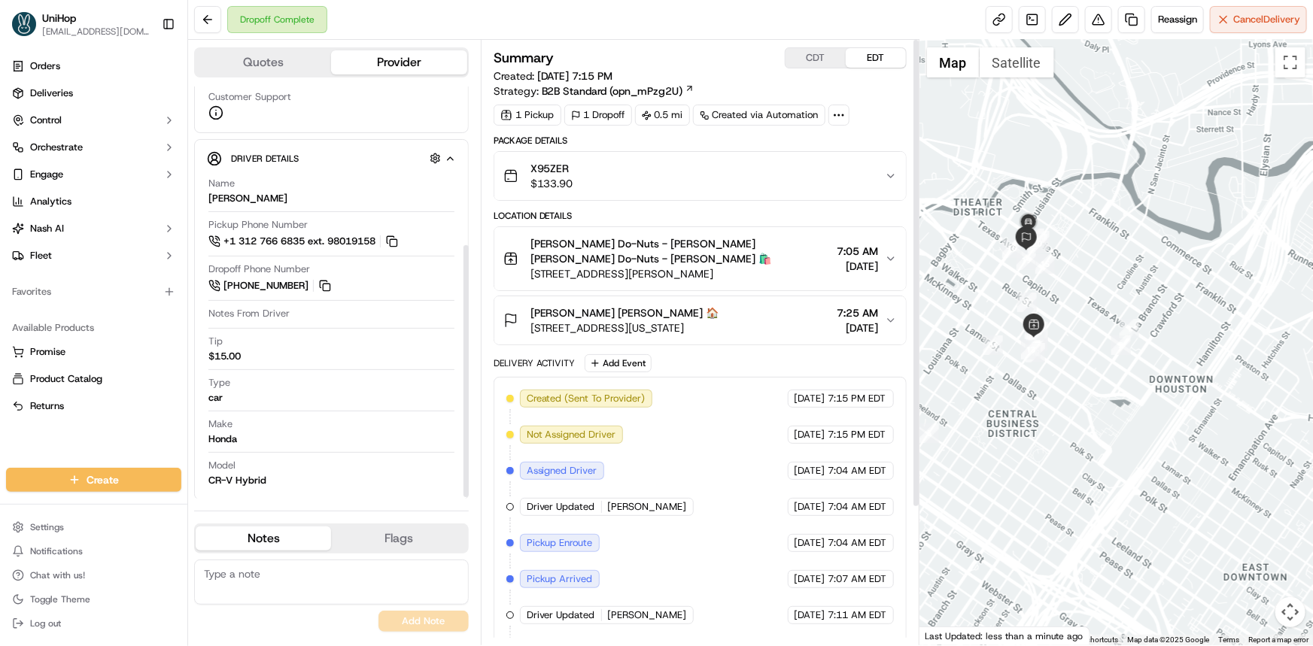
scroll to position [0, 0]
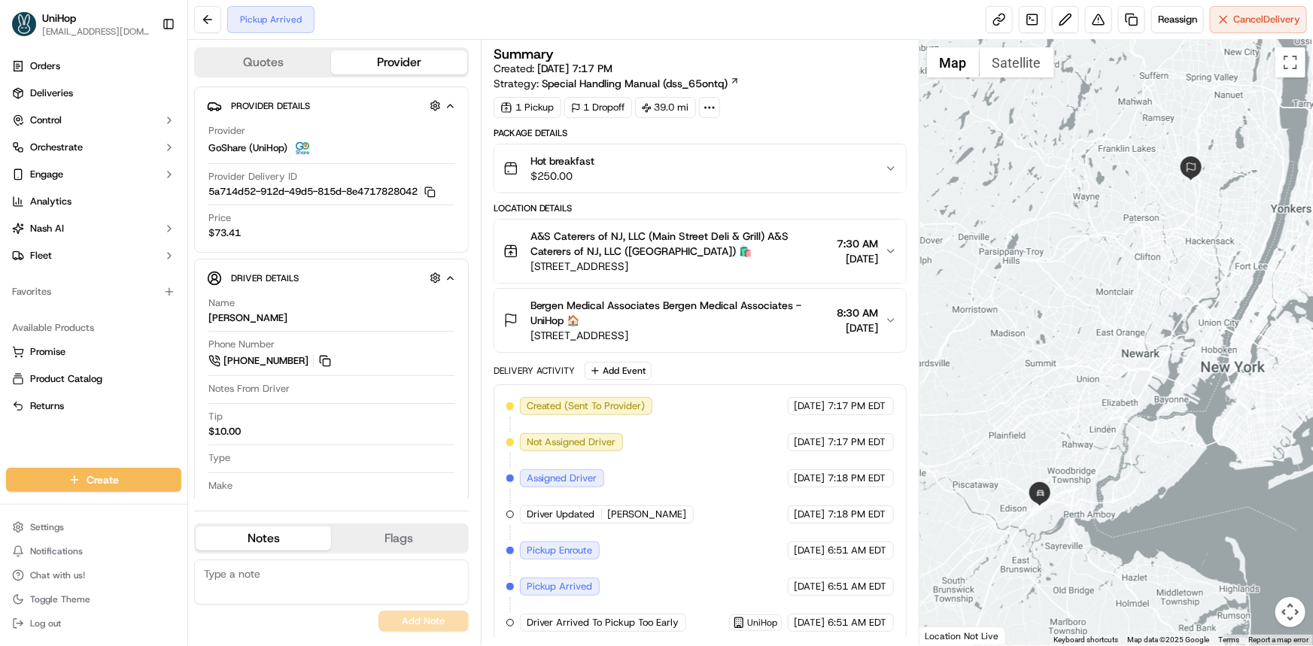
scroll to position [4, 0]
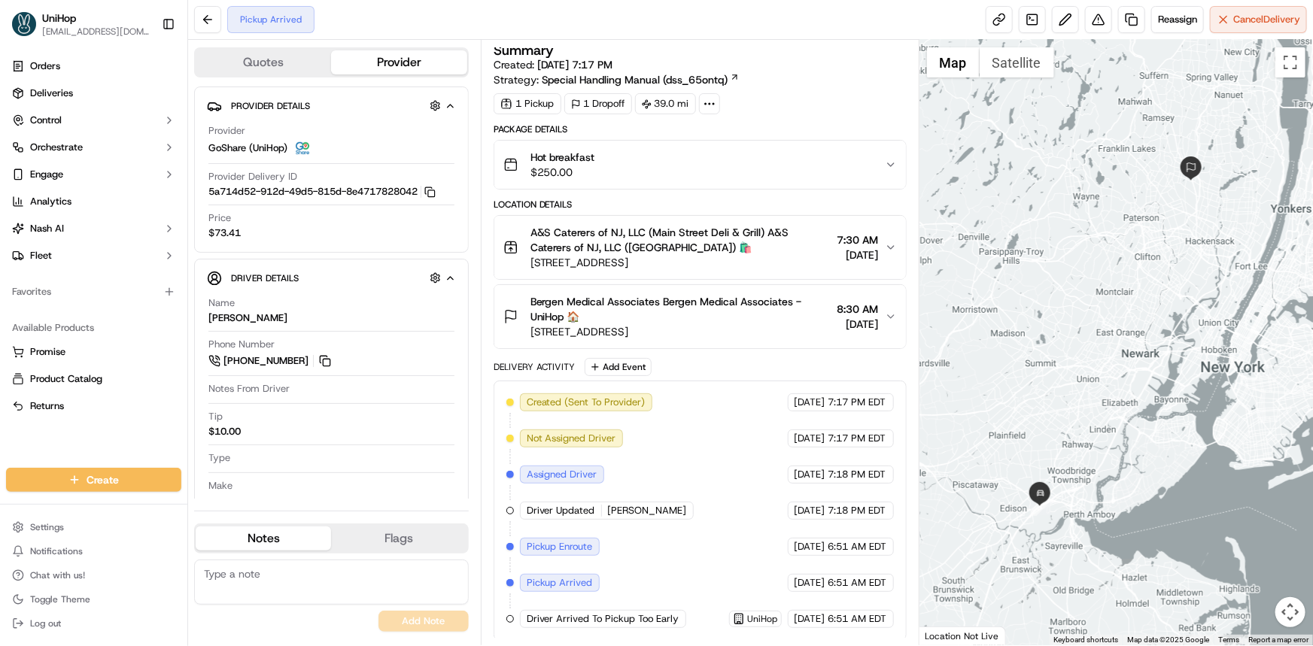
drag, startPoint x: 11, startPoint y: 442, endPoint x: 330, endPoint y: 630, distance: 371.4
click at [11, 442] on div "Orders Deliveries Control Orchestrate Engage Analytics [PERSON_NAME] Fleet Favo…" at bounding box center [93, 252] width 187 height 408
click at [1101, 323] on div at bounding box center [1115, 343] width 393 height 606
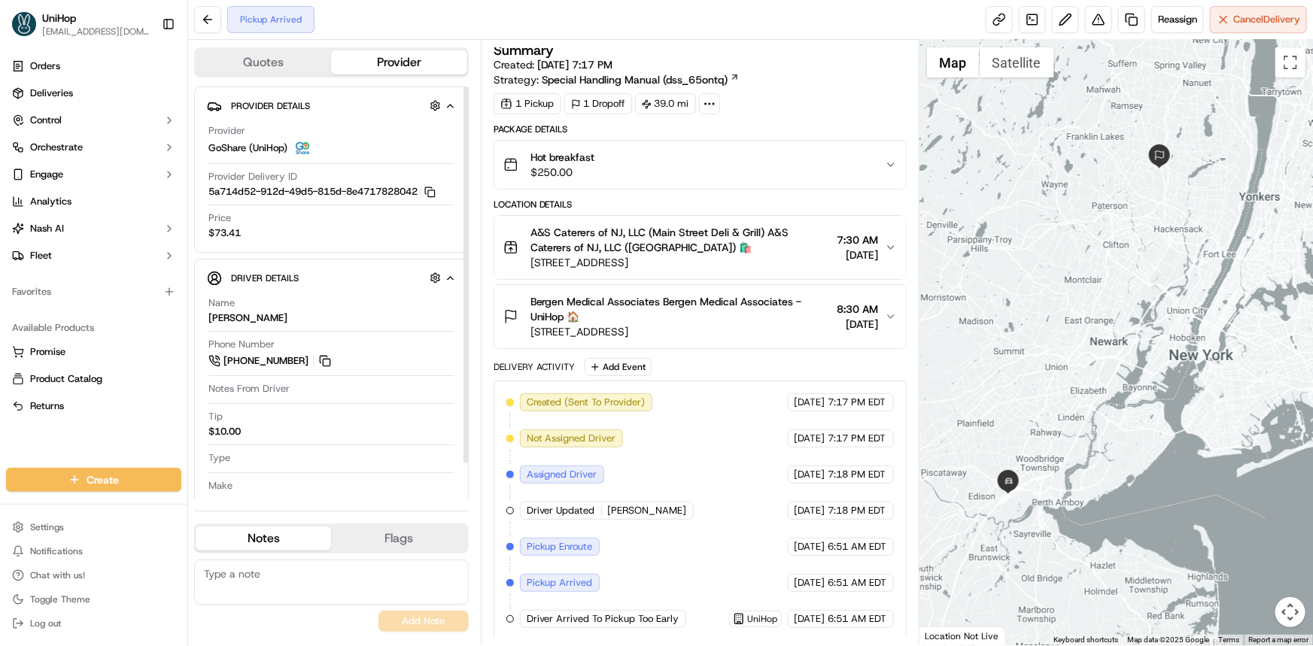
drag, startPoint x: 984, startPoint y: 329, endPoint x: 993, endPoint y: 326, distance: 9.5
click at [991, 321] on div at bounding box center [1115, 343] width 393 height 606
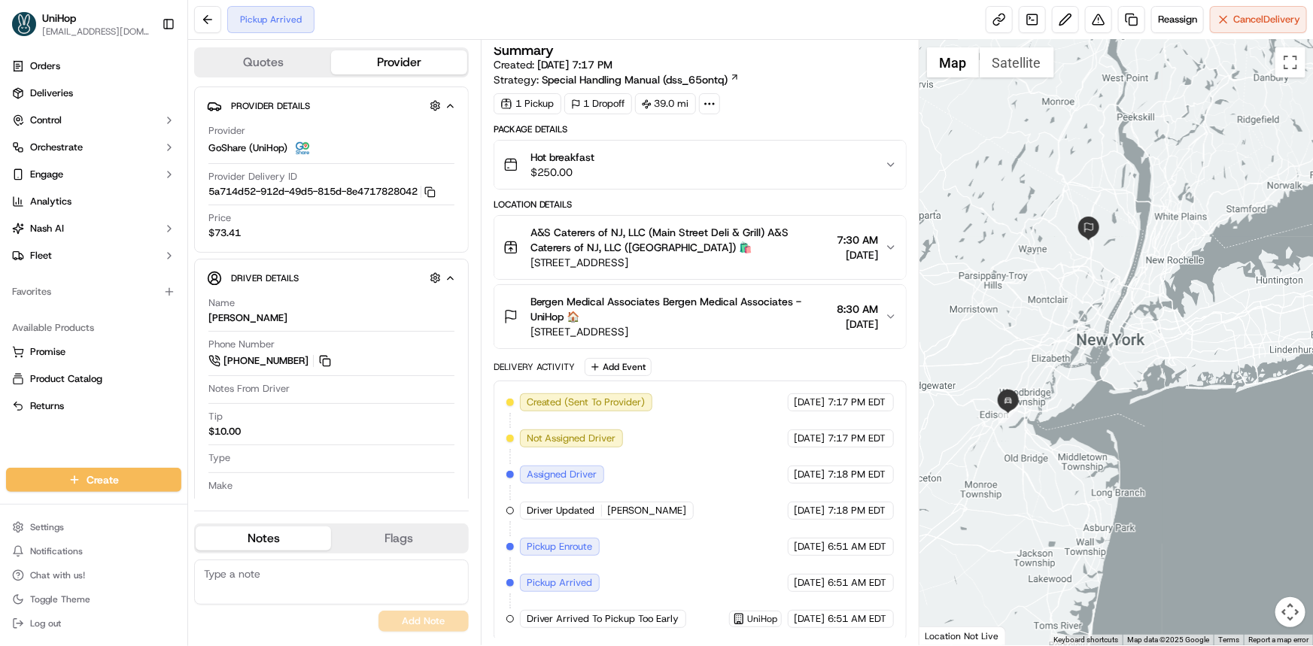
click at [1013, 364] on div at bounding box center [1115, 343] width 393 height 606
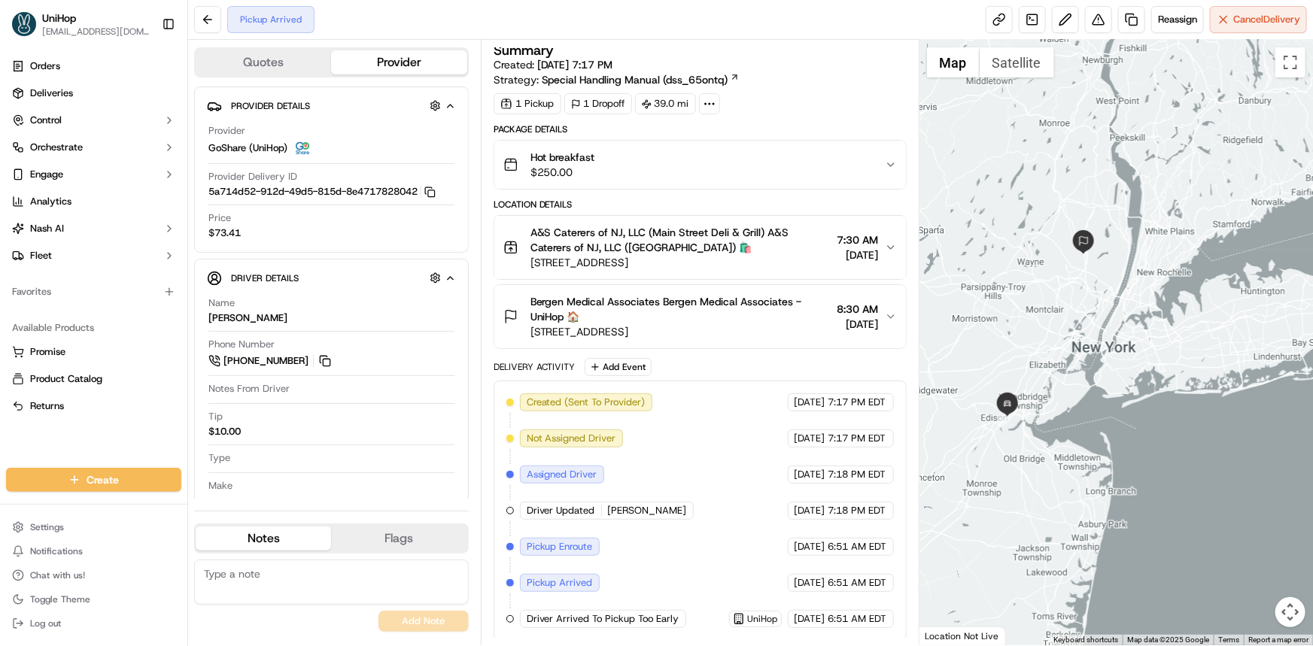
scroll to position [0, 0]
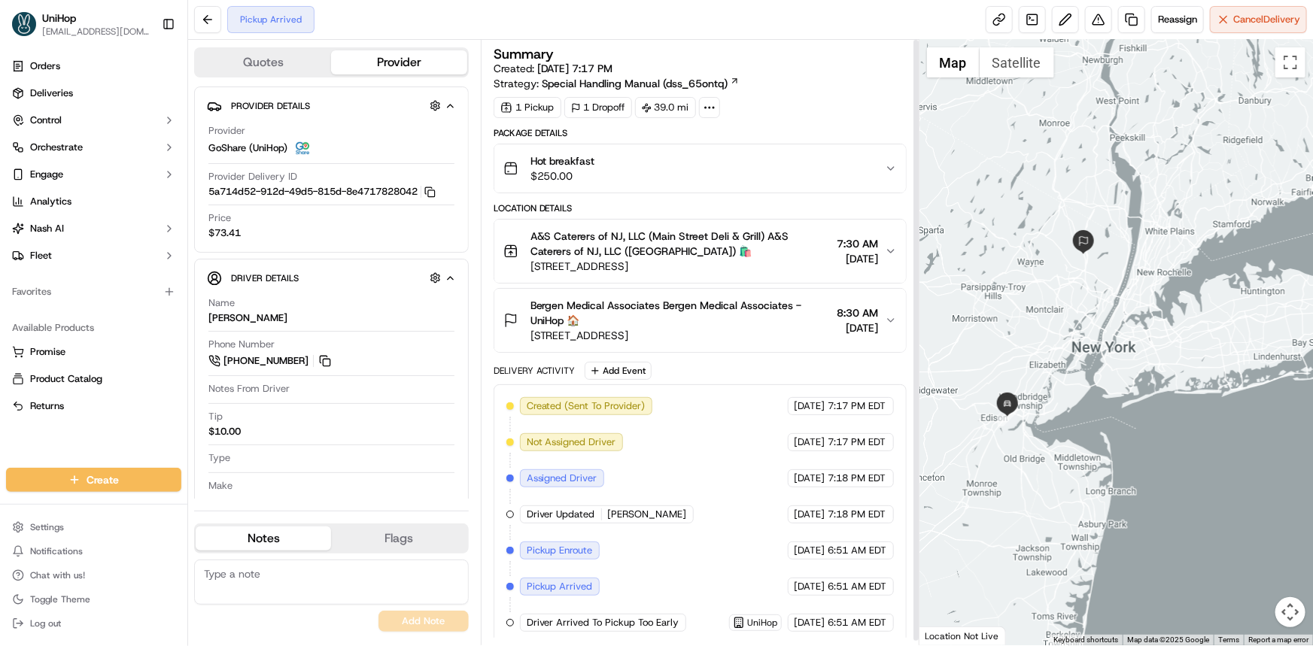
click at [1101, 403] on div at bounding box center [1115, 343] width 393 height 606
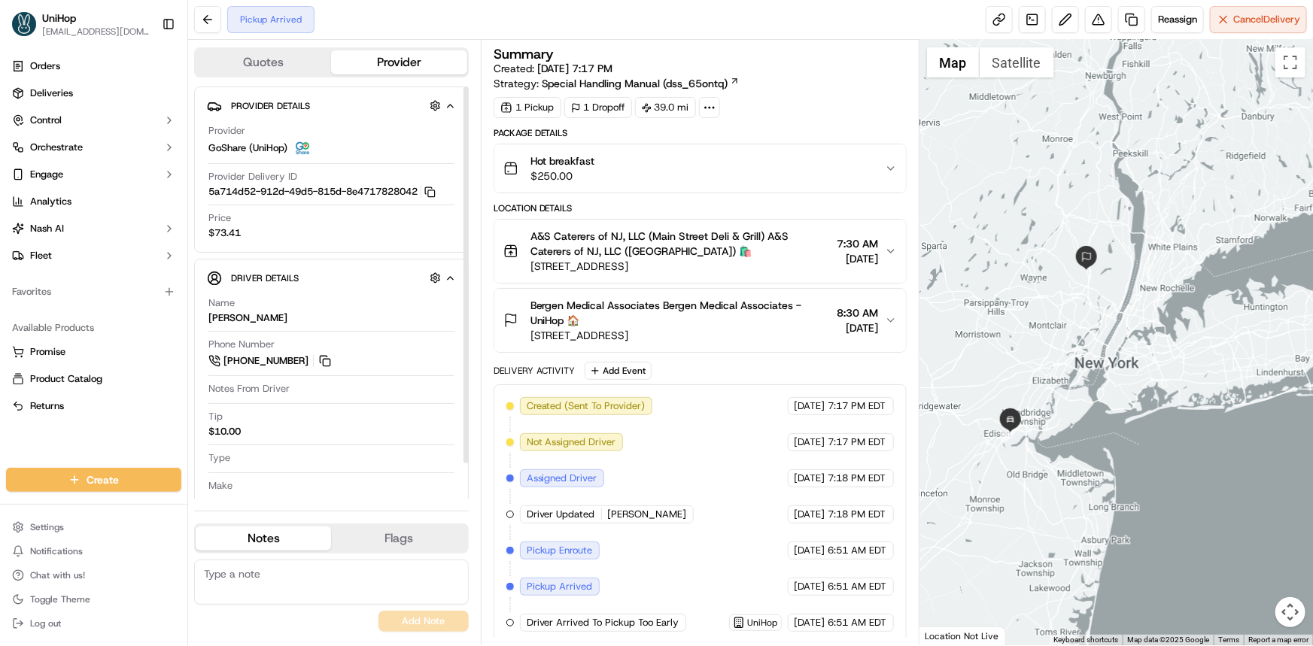
click at [1028, 315] on div at bounding box center [1115, 343] width 393 height 606
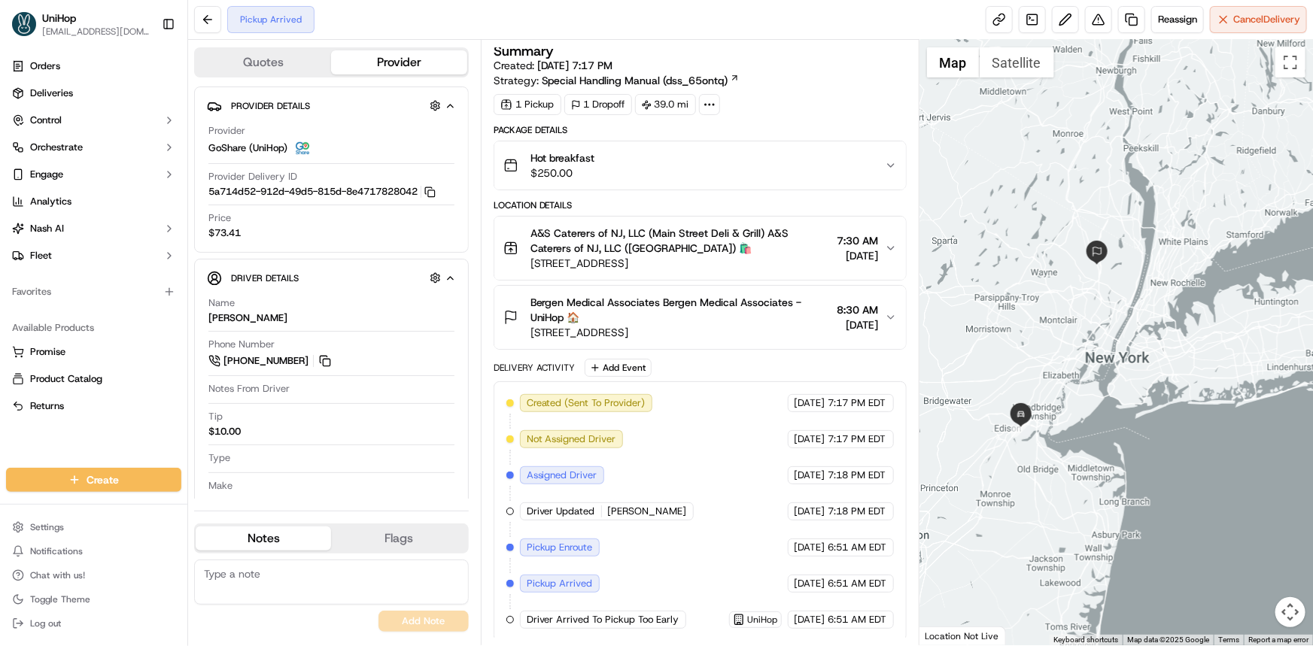
scroll to position [4, 0]
drag, startPoint x: 1113, startPoint y: 360, endPoint x: 1120, endPoint y: 351, distance: 10.9
click at [1120, 354] on div at bounding box center [1115, 343] width 393 height 606
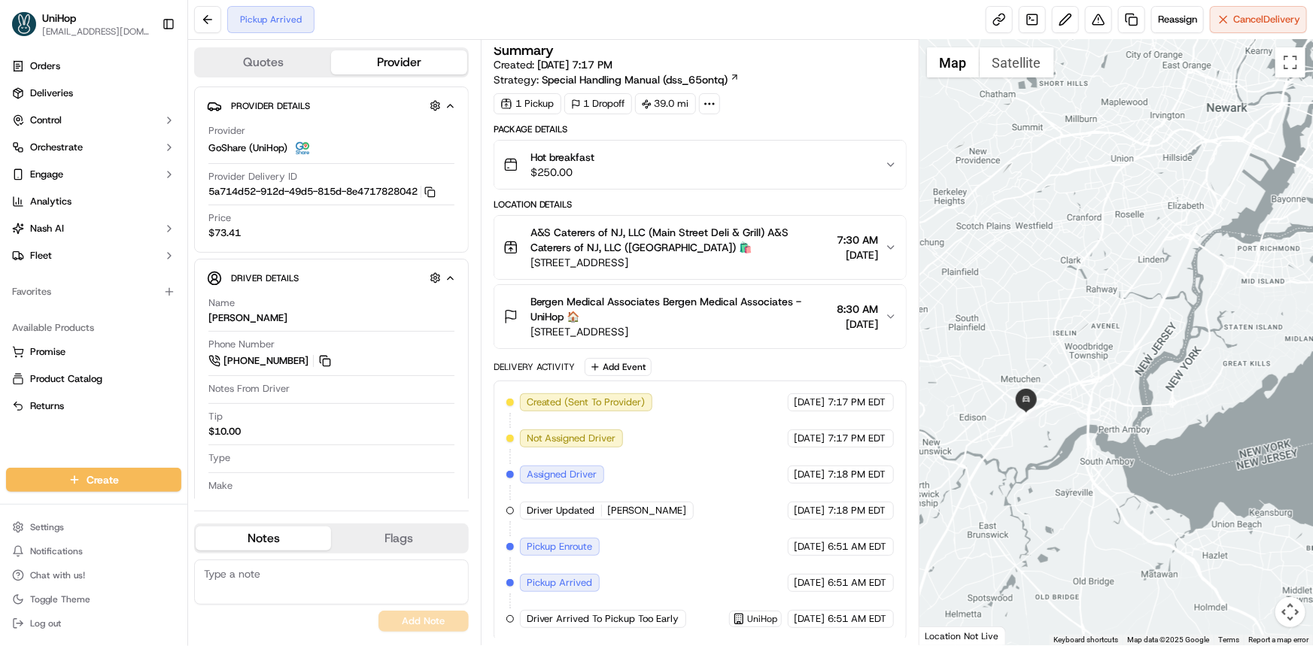
click at [1121, 345] on div at bounding box center [1115, 343] width 393 height 606
click at [320, 360] on button at bounding box center [325, 361] width 17 height 17
click at [140, 429] on div "Orders Deliveries Control Orchestrate Engage Analytics [PERSON_NAME] Fleet Favo…" at bounding box center [93, 252] width 187 height 408
click at [1059, 352] on div at bounding box center [1115, 343] width 393 height 606
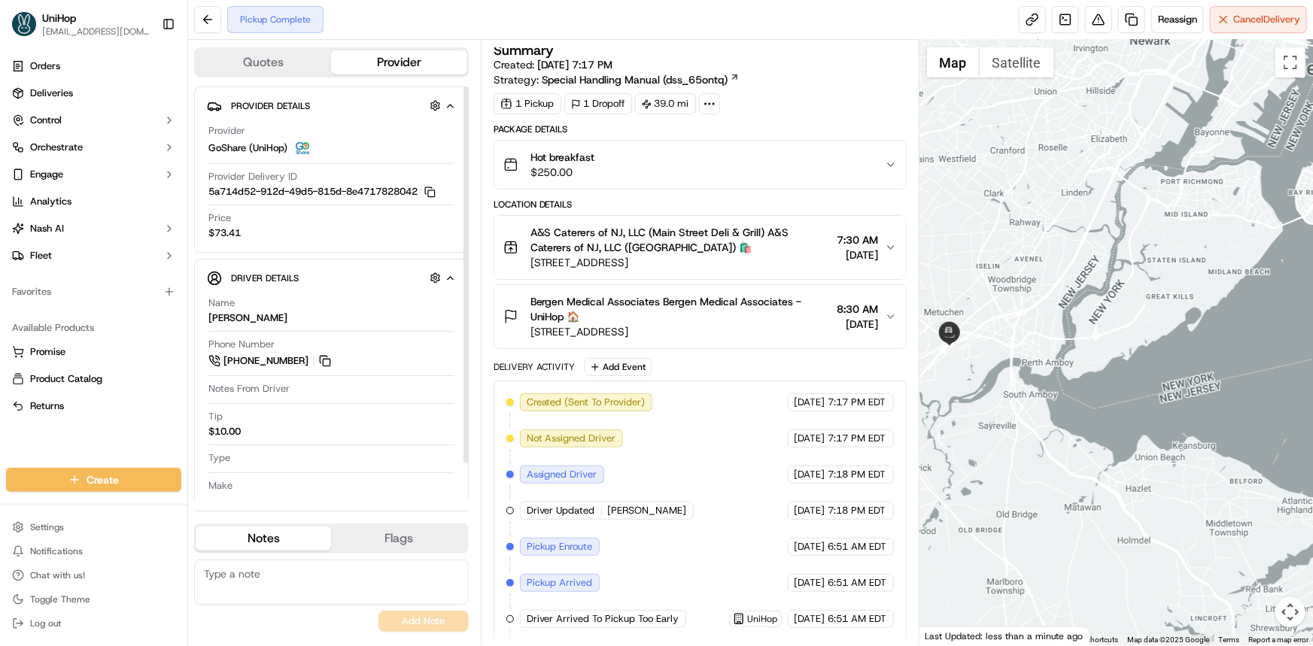
drag, startPoint x: 1049, startPoint y: 324, endPoint x: 1096, endPoint y: 310, distance: 49.5
click at [1093, 311] on div at bounding box center [1115, 343] width 393 height 606
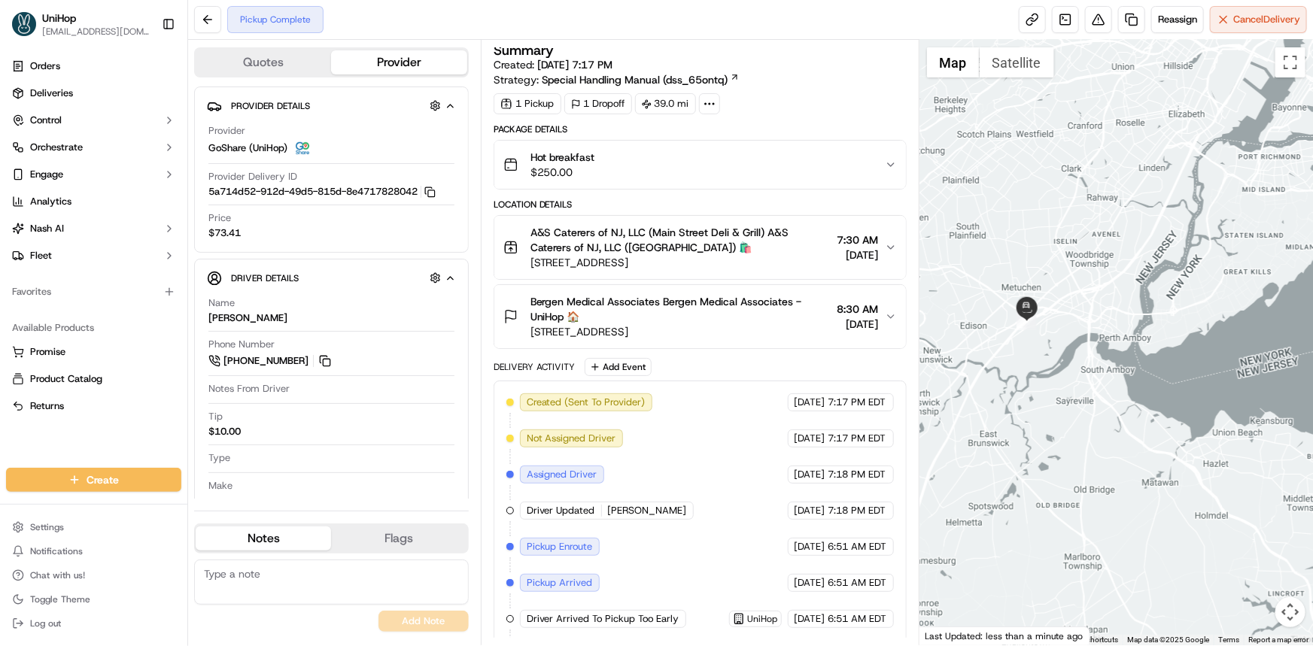
drag, startPoint x: 1071, startPoint y: 366, endPoint x: 792, endPoint y: 519, distance: 317.5
click at [1074, 377] on div at bounding box center [1115, 343] width 393 height 606
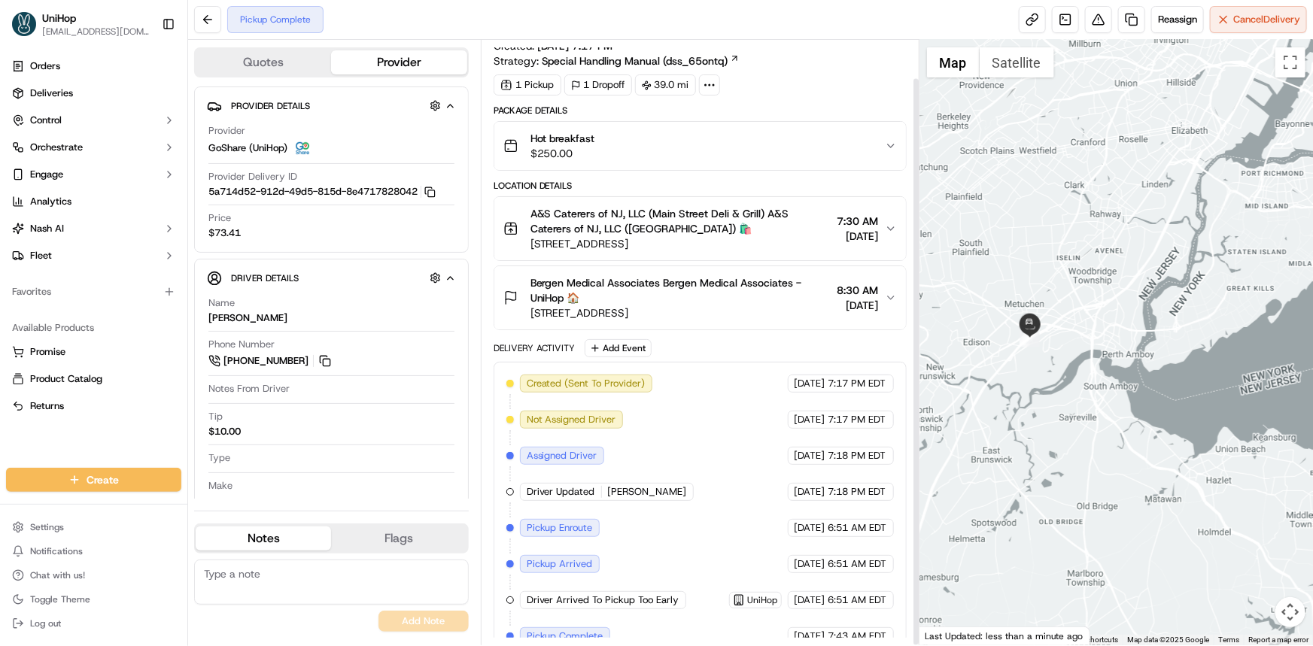
scroll to position [40, 0]
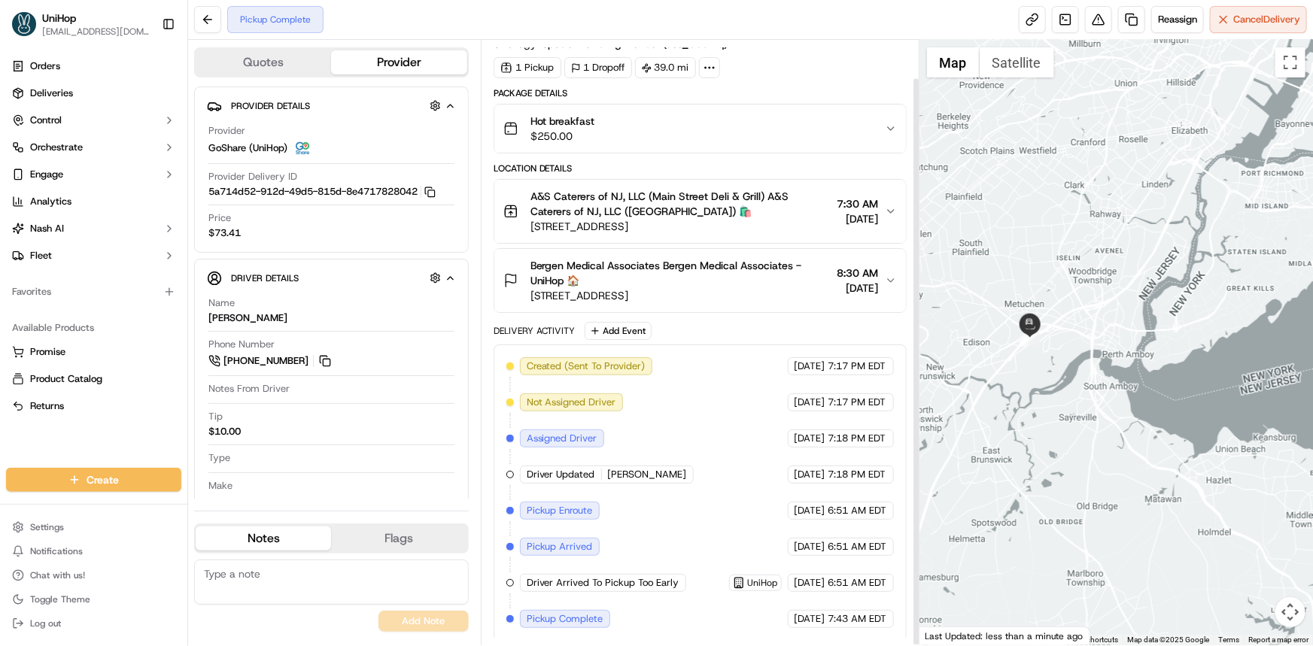
drag, startPoint x: 985, startPoint y: 439, endPoint x: 979, endPoint y: 471, distance: 32.2
click at [985, 466] on div at bounding box center [1115, 343] width 393 height 606
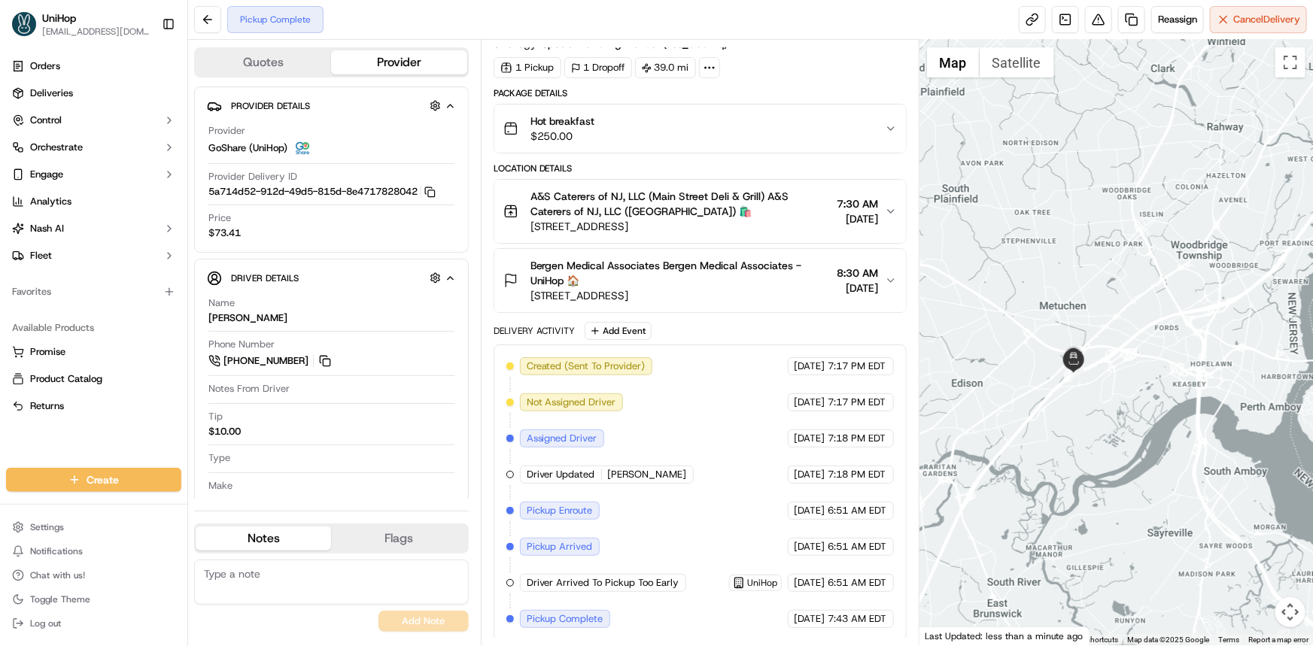
drag, startPoint x: 1128, startPoint y: 439, endPoint x: 1076, endPoint y: 442, distance: 52.0
click at [1103, 443] on div at bounding box center [1115, 343] width 393 height 606
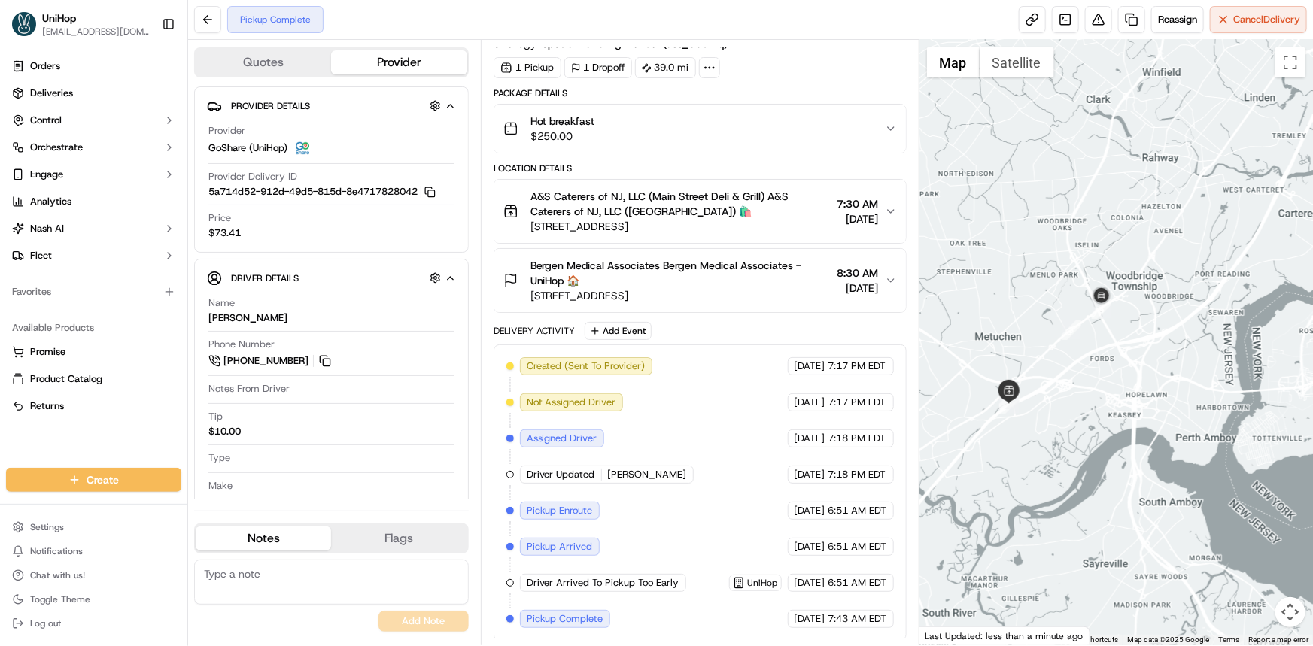
drag, startPoint x: 1073, startPoint y: 415, endPoint x: 1076, endPoint y: 434, distance: 19.8
click at [1076, 434] on div at bounding box center [1115, 343] width 393 height 606
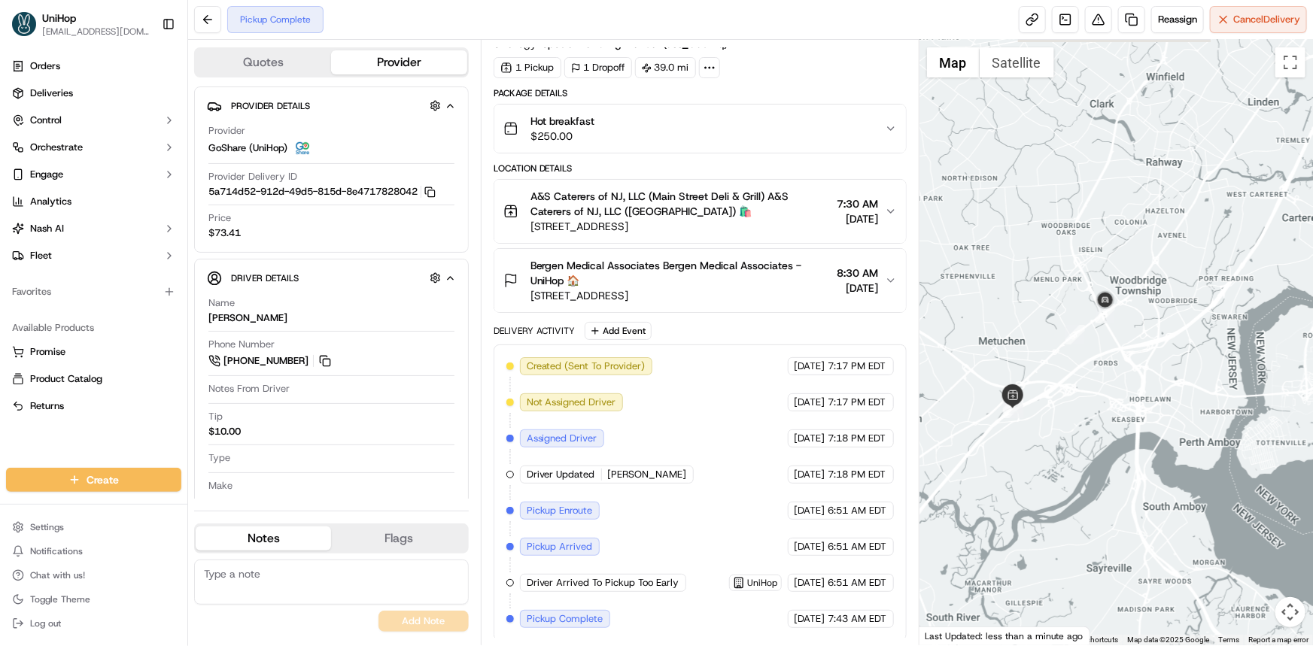
click at [1083, 436] on div at bounding box center [1115, 343] width 393 height 606
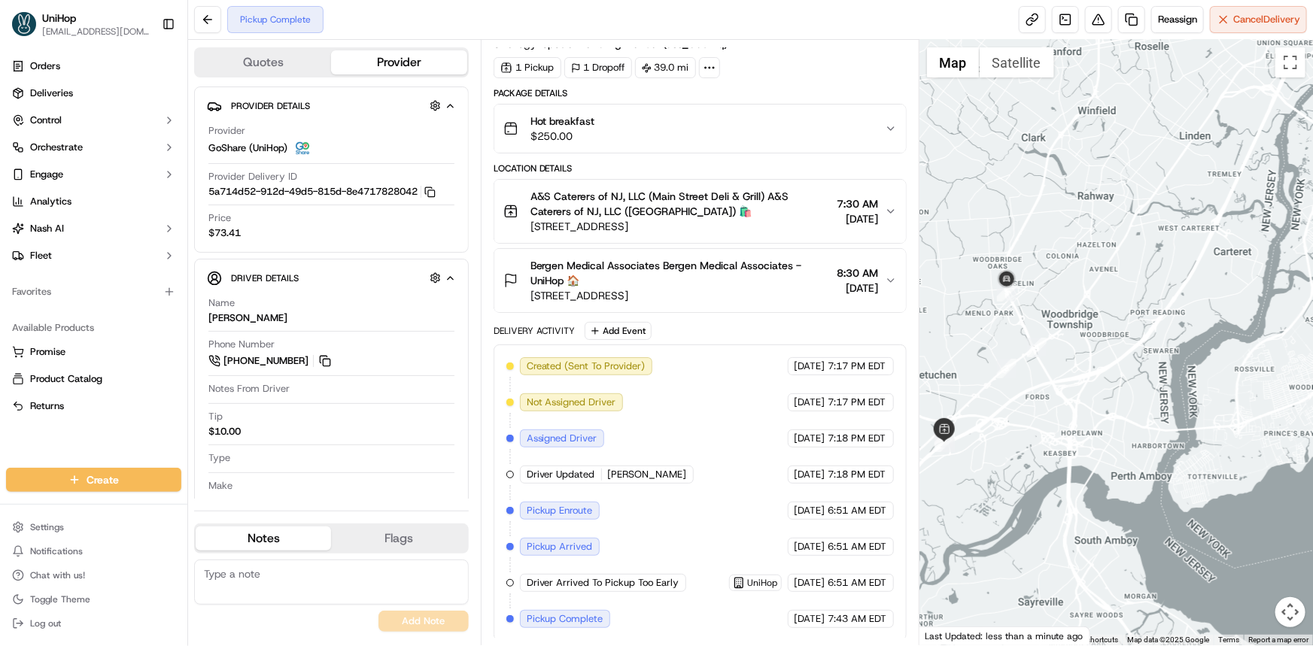
drag, startPoint x: 1166, startPoint y: 378, endPoint x: 1156, endPoint y: 421, distance: 43.3
click at [1156, 420] on div at bounding box center [1115, 343] width 393 height 606
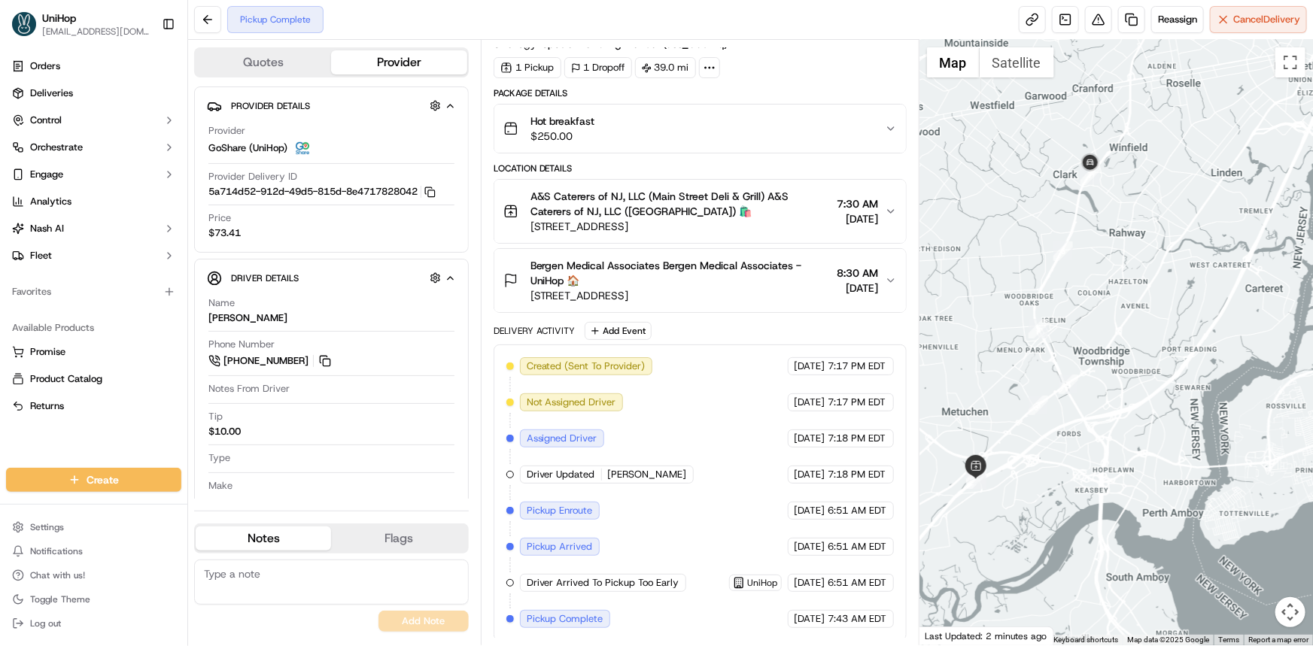
click at [1164, 282] on div at bounding box center [1115, 343] width 393 height 606
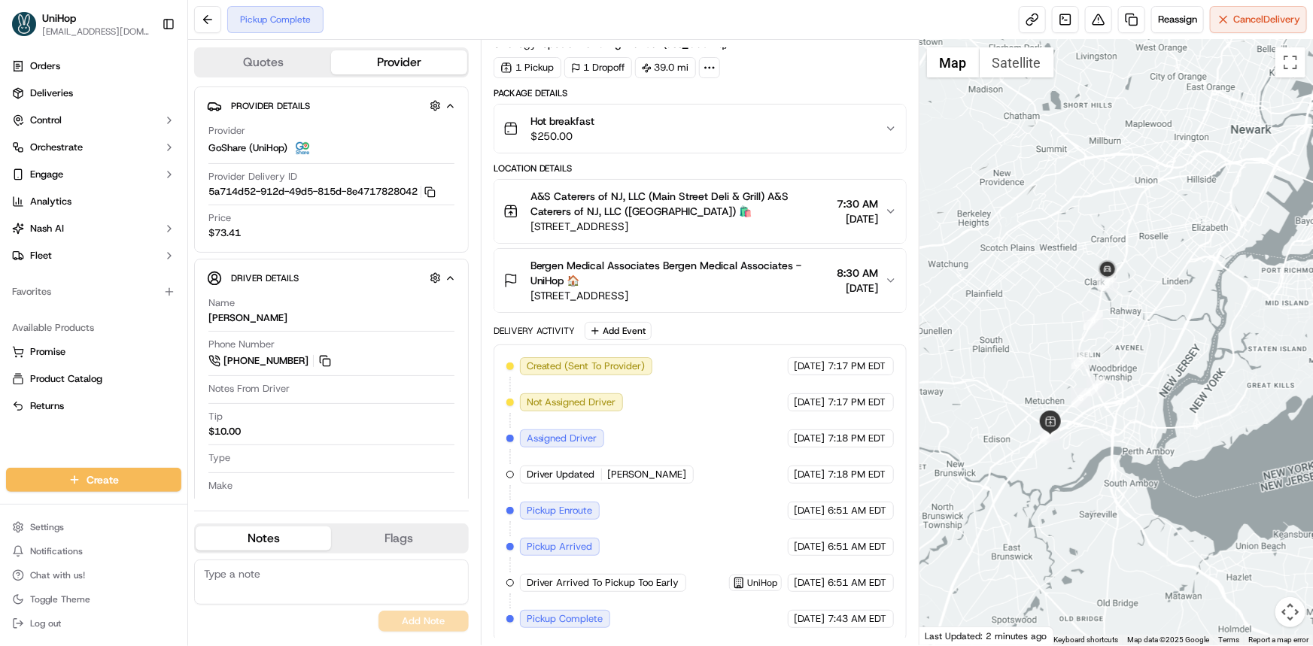
click at [1082, 311] on div at bounding box center [1115, 343] width 393 height 606
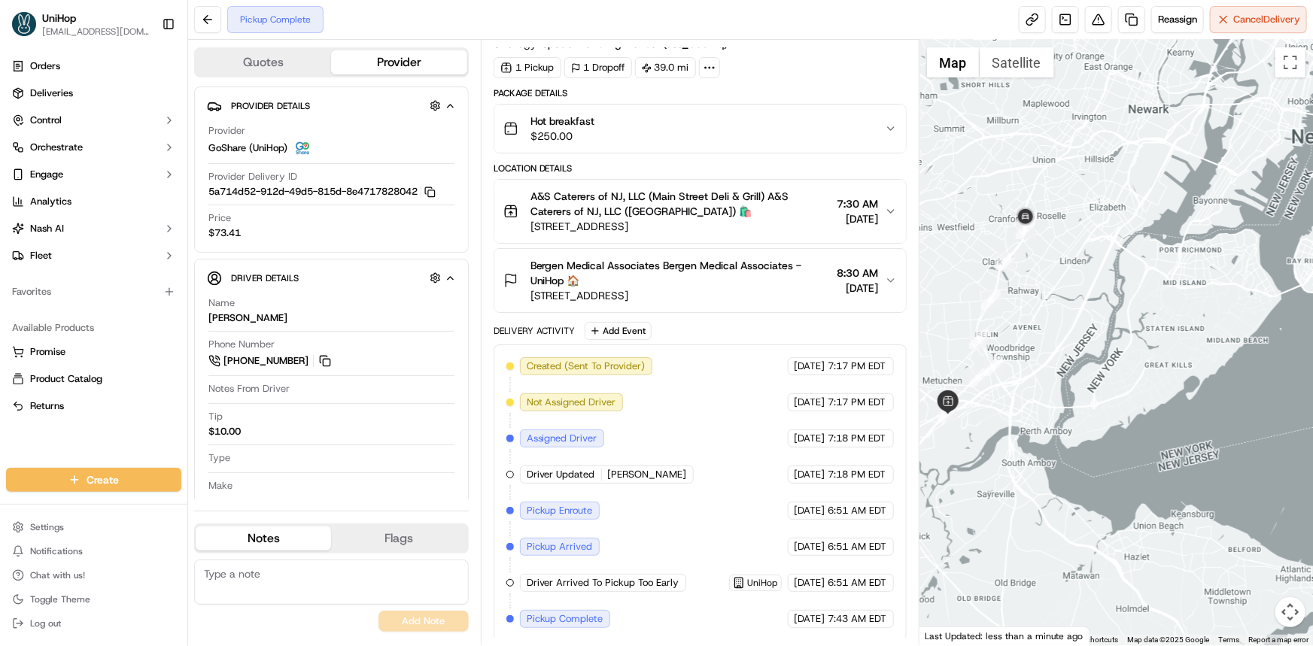
drag, startPoint x: 1015, startPoint y: 360, endPoint x: 1032, endPoint y: 420, distance: 62.6
click at [1025, 424] on div at bounding box center [1115, 343] width 393 height 606
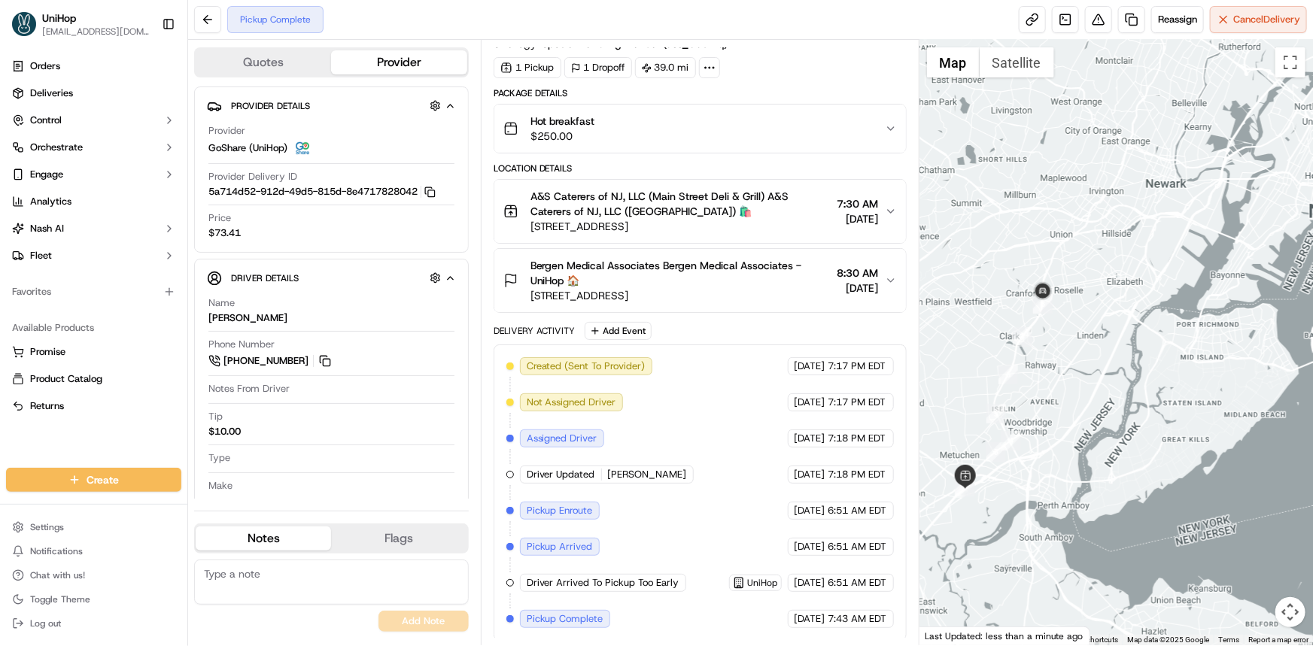
drag, startPoint x: 1058, startPoint y: 357, endPoint x: 1066, endPoint y: 332, distance: 26.2
click at [1066, 366] on div at bounding box center [1115, 343] width 393 height 606
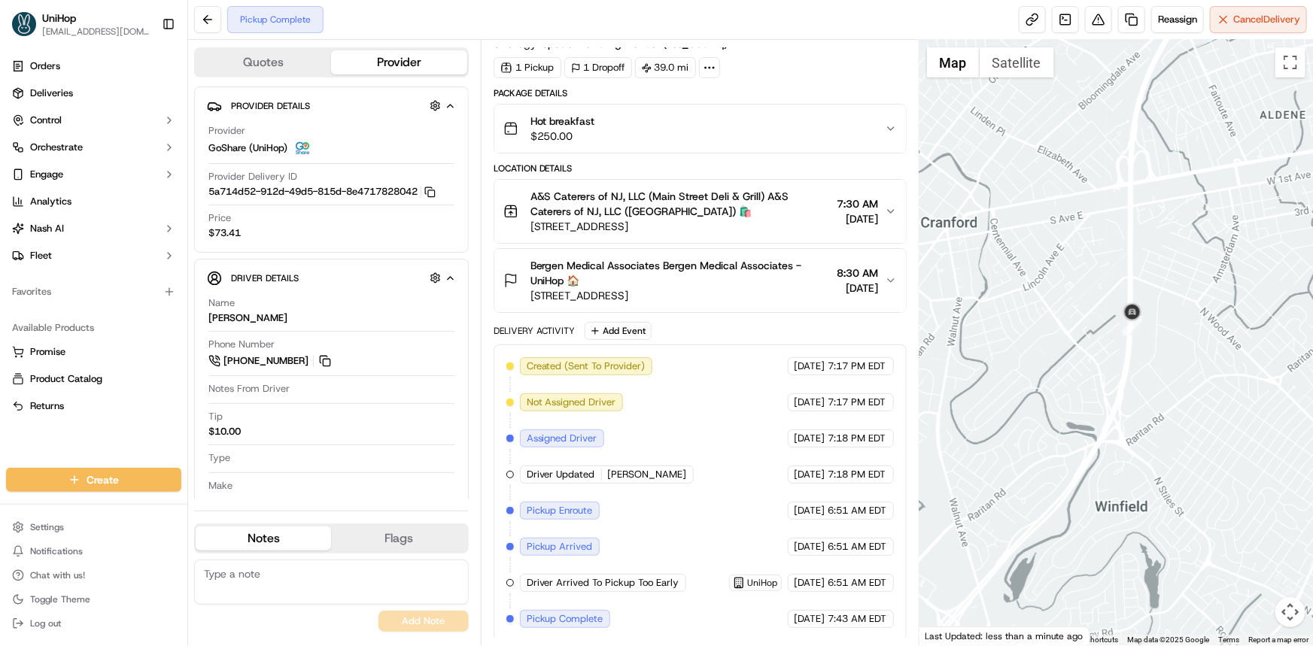
drag, startPoint x: 1195, startPoint y: 280, endPoint x: 1110, endPoint y: 326, distance: 97.3
click at [1129, 315] on div at bounding box center [1115, 343] width 393 height 606
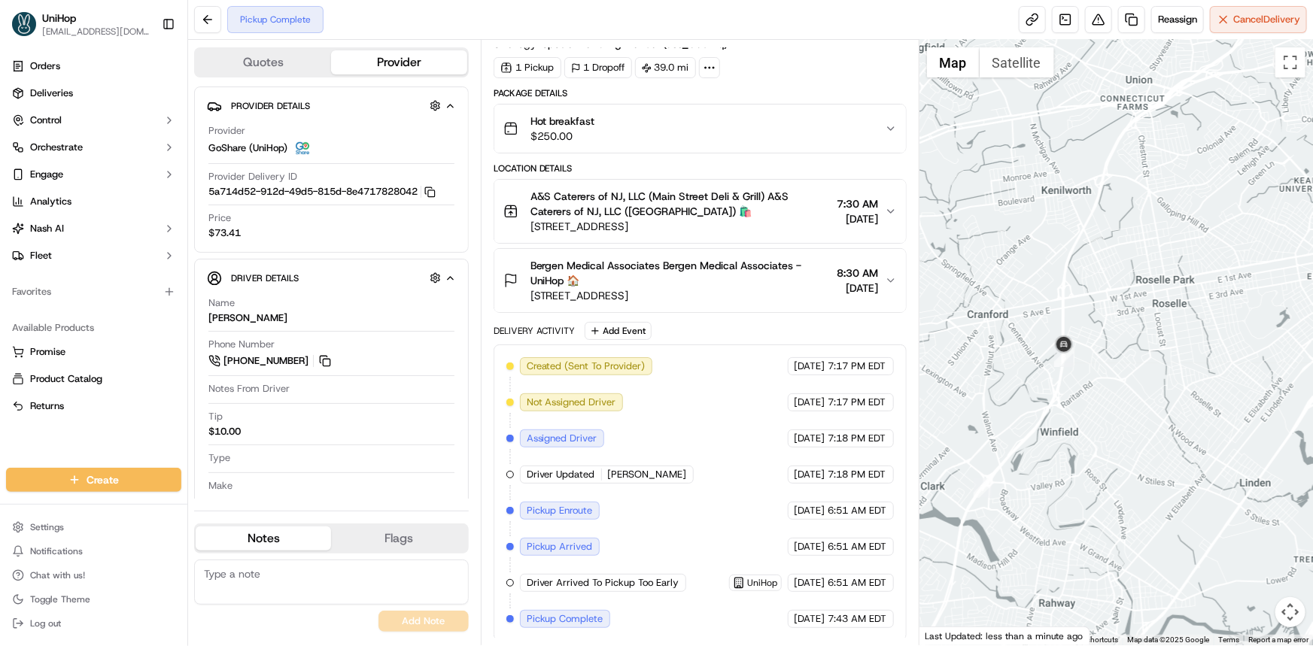
drag, startPoint x: 1143, startPoint y: 340, endPoint x: 1111, endPoint y: 387, distance: 56.3
click at [1139, 344] on div at bounding box center [1115, 343] width 393 height 606
drag, startPoint x: 1071, startPoint y: 261, endPoint x: 1038, endPoint y: 323, distance: 69.7
click at [1054, 314] on div at bounding box center [1115, 343] width 393 height 606
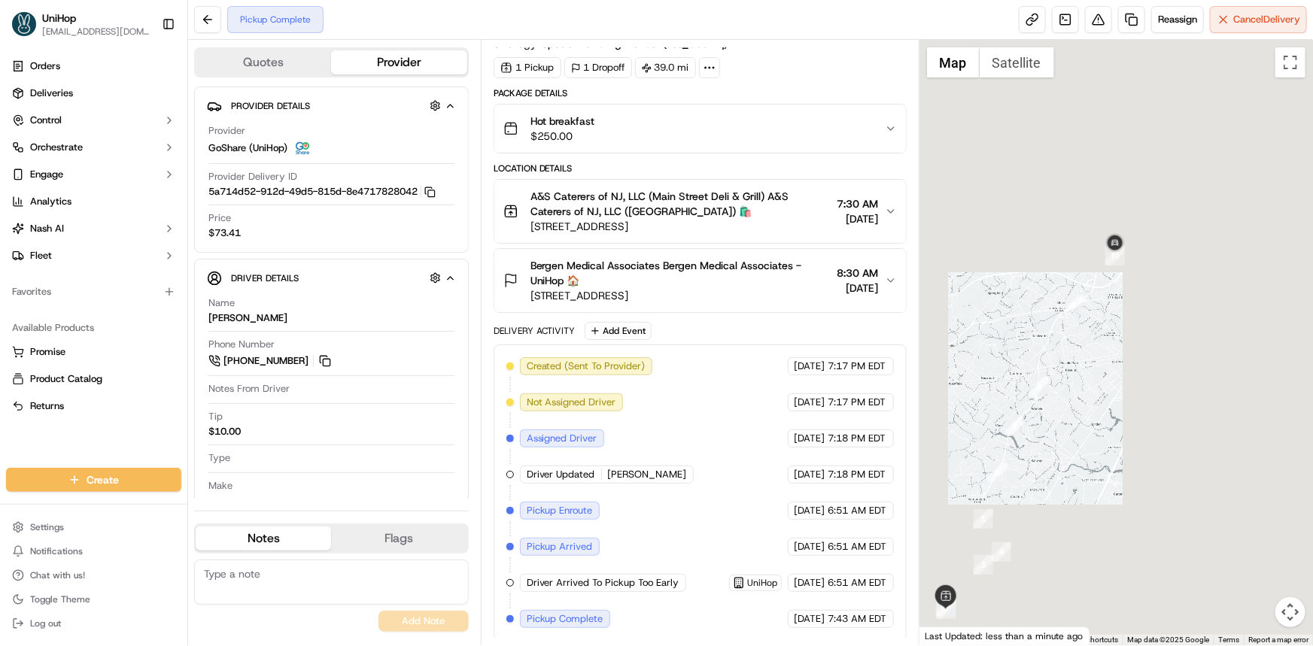
drag, startPoint x: 1172, startPoint y: 274, endPoint x: 1107, endPoint y: 362, distance: 109.2
click at [1121, 324] on div at bounding box center [1115, 343] width 393 height 606
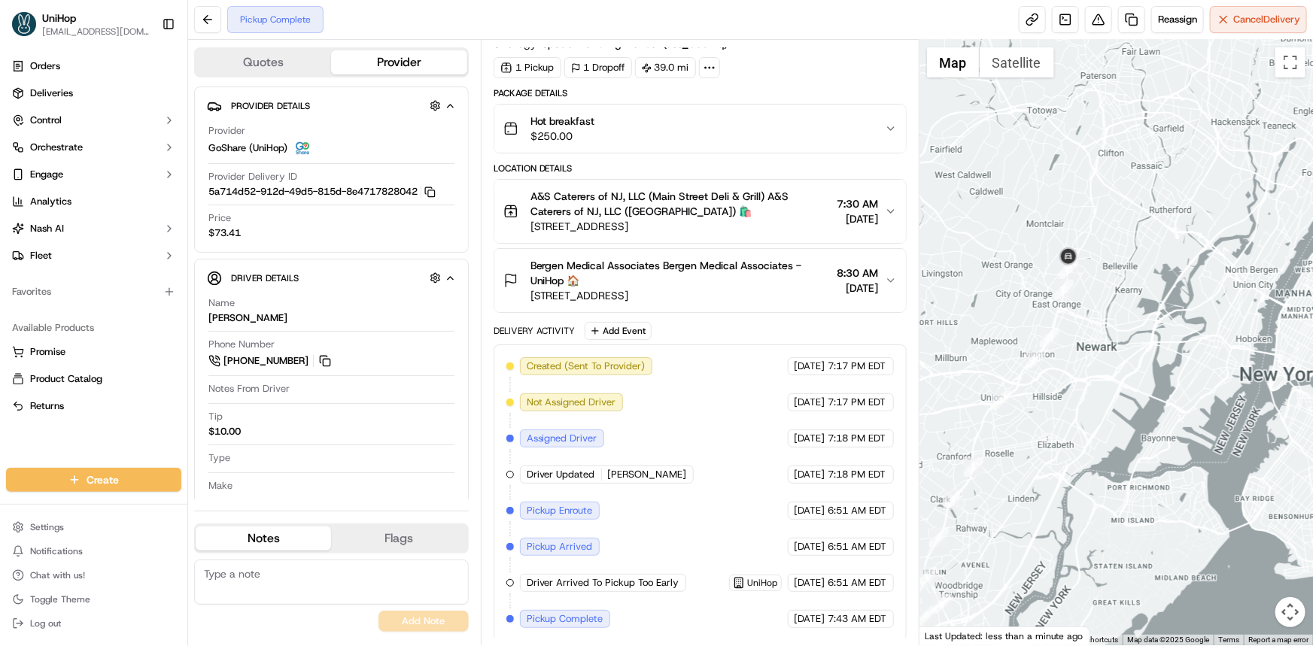
drag, startPoint x: 1134, startPoint y: 414, endPoint x: 1117, endPoint y: 432, distance: 24.5
click at [1121, 430] on div at bounding box center [1115, 343] width 393 height 606
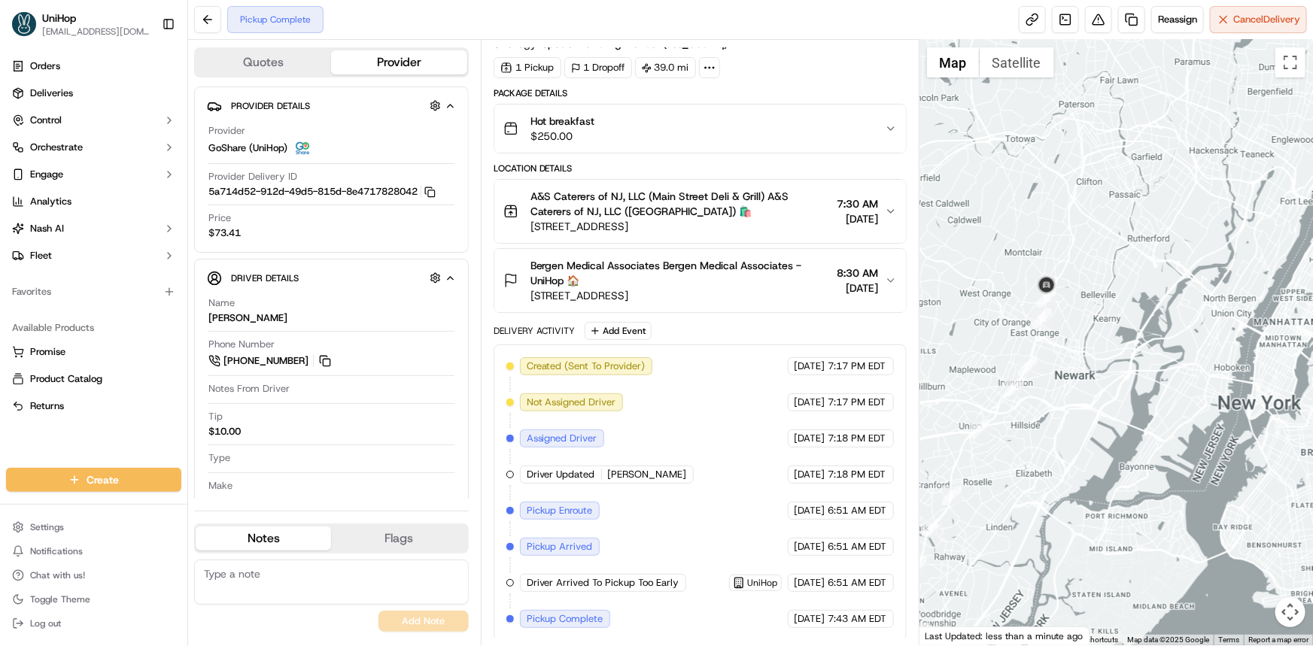
click at [1071, 344] on div at bounding box center [1115, 343] width 393 height 606
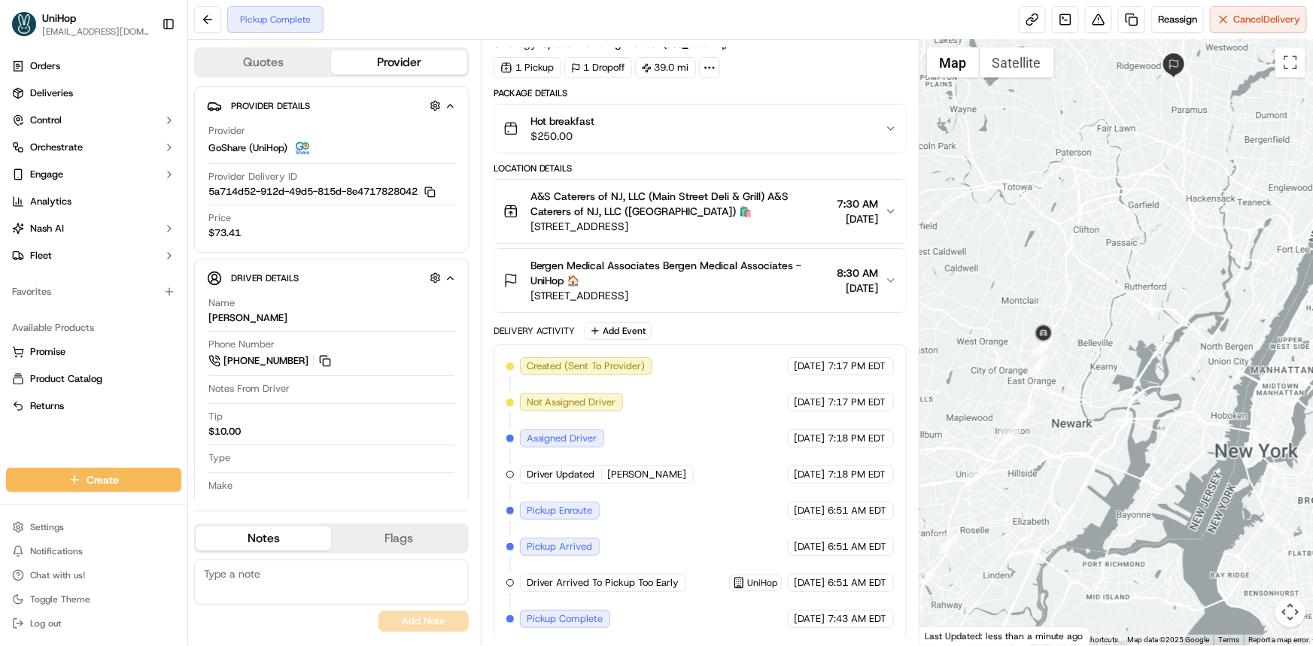
click at [1134, 296] on div at bounding box center [1115, 343] width 393 height 606
drag, startPoint x: 1104, startPoint y: 322, endPoint x: 1092, endPoint y: 338, distance: 19.9
click at [1092, 344] on div at bounding box center [1115, 343] width 393 height 606
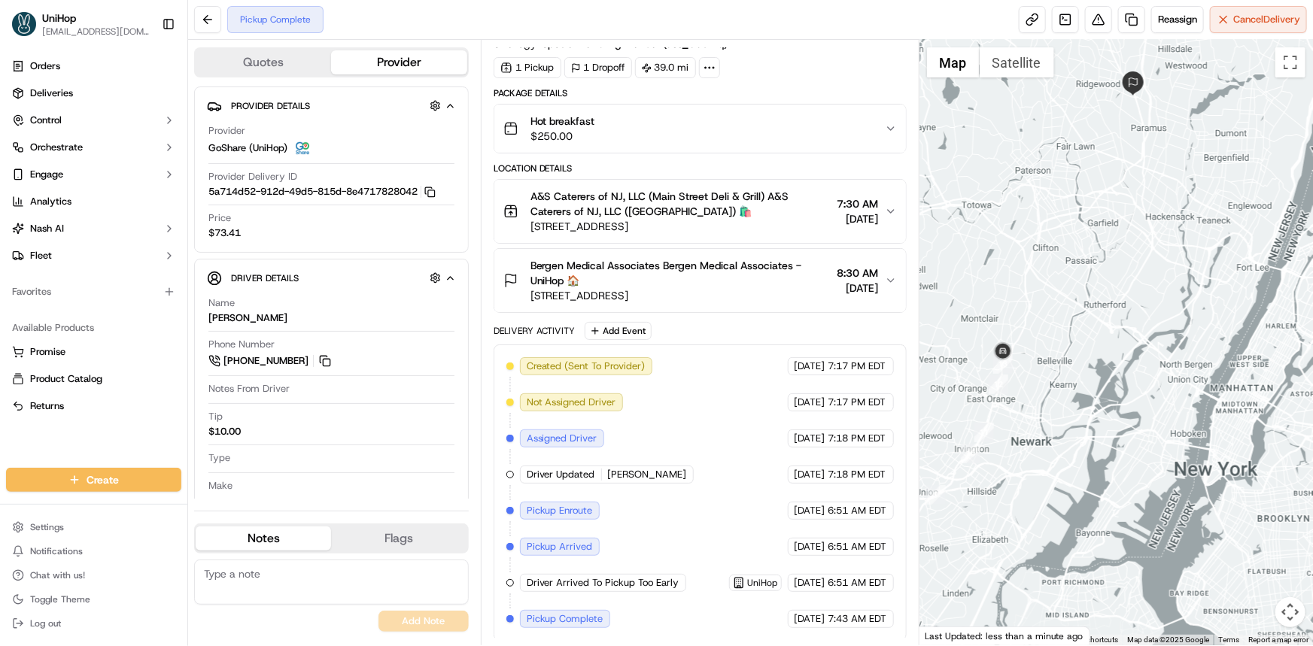
drag, startPoint x: 1059, startPoint y: 256, endPoint x: 1026, endPoint y: 321, distance: 73.0
click at [1024, 305] on div at bounding box center [1115, 343] width 393 height 606
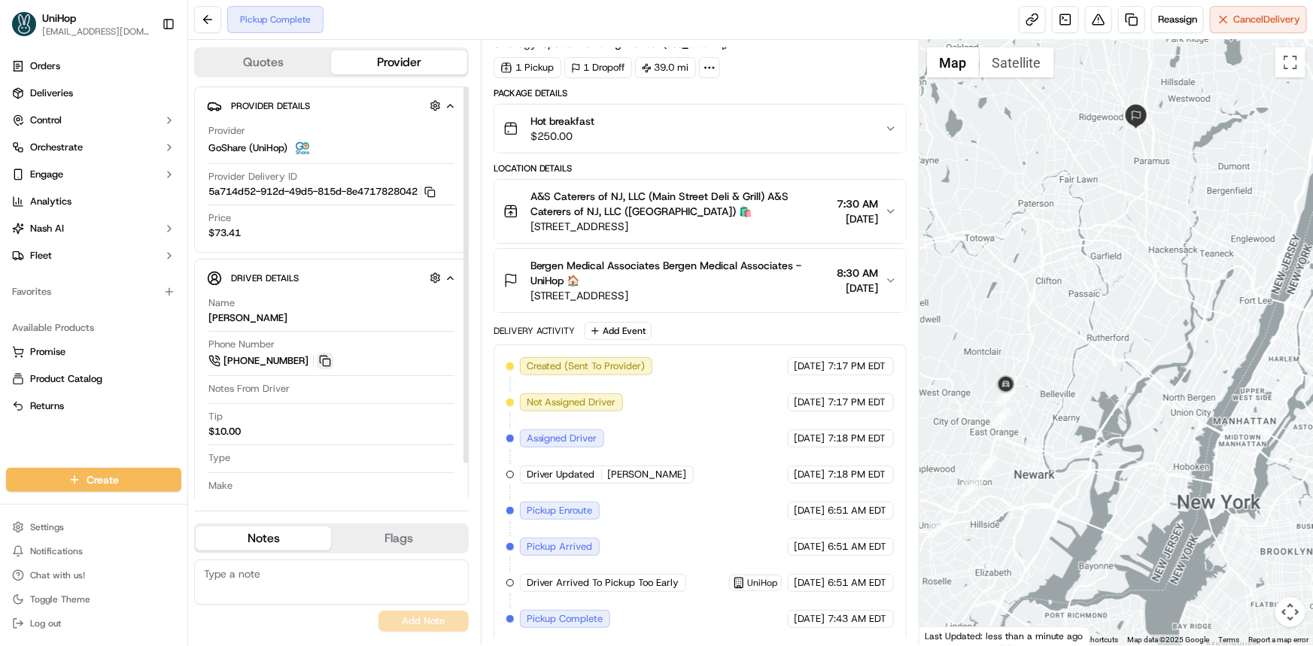
click at [331, 354] on button at bounding box center [325, 361] width 17 height 17
click at [74, 440] on div "Orders Deliveries Control Orchestrate Engage Analytics [PERSON_NAME] Fleet Favo…" at bounding box center [93, 252] width 187 height 408
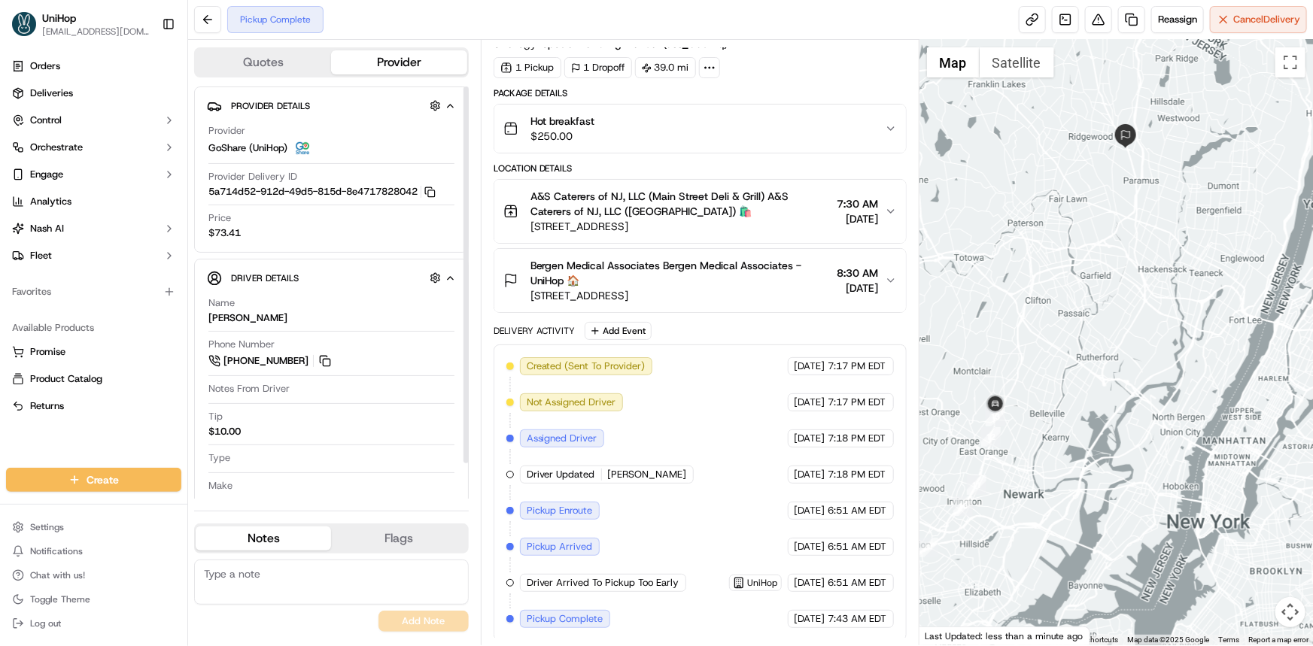
drag, startPoint x: 1057, startPoint y: 360, endPoint x: 1043, endPoint y: 381, distance: 25.5
click at [1047, 379] on div at bounding box center [1115, 343] width 393 height 606
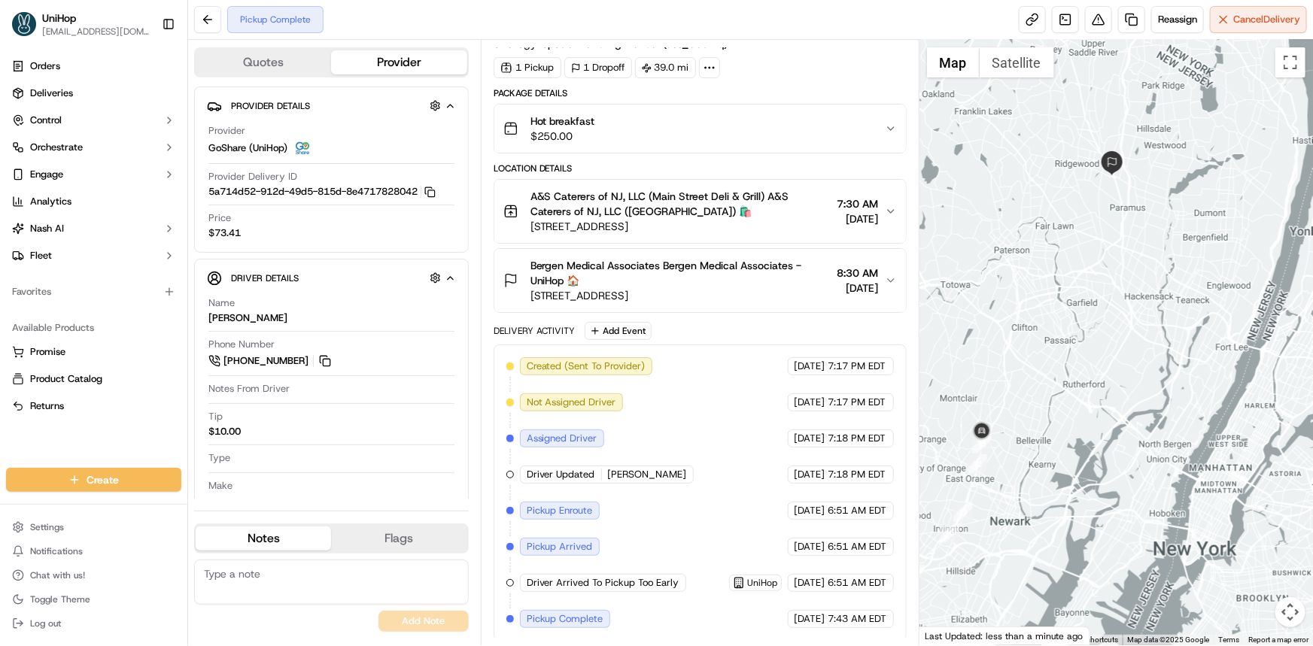
click at [1068, 348] on div at bounding box center [1115, 343] width 393 height 606
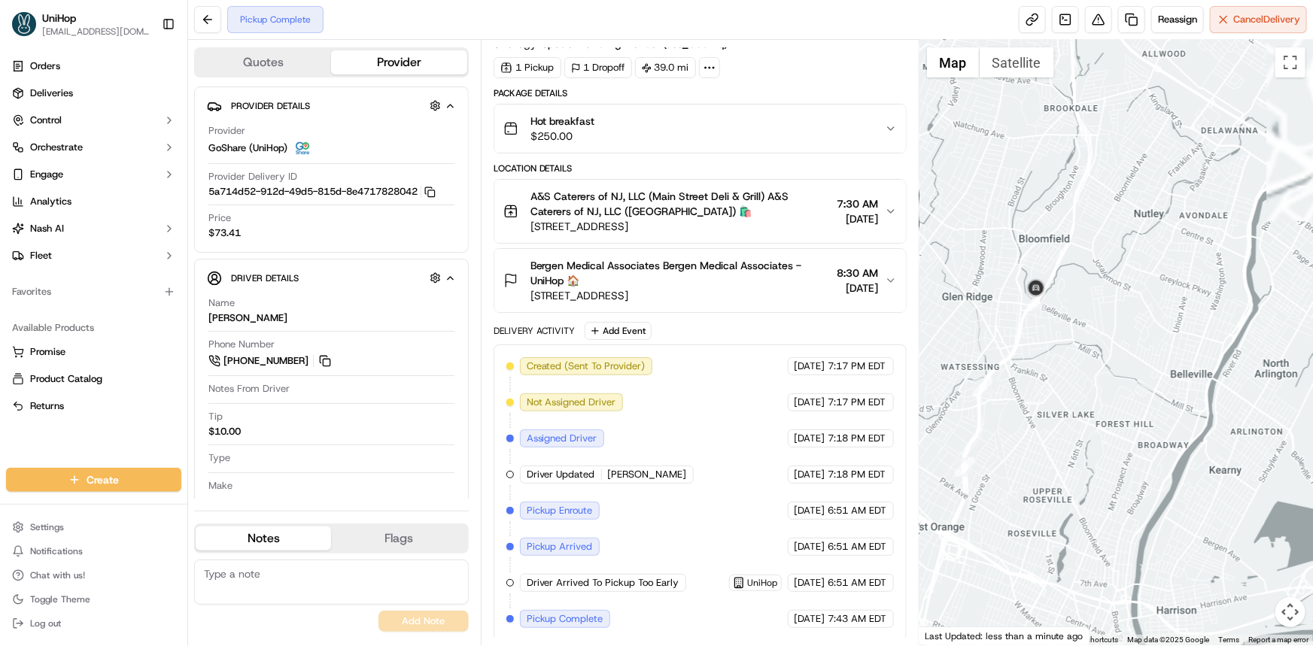
drag, startPoint x: 1053, startPoint y: 381, endPoint x: 1150, endPoint y: 414, distance: 103.0
click at [1152, 416] on div at bounding box center [1115, 343] width 393 height 606
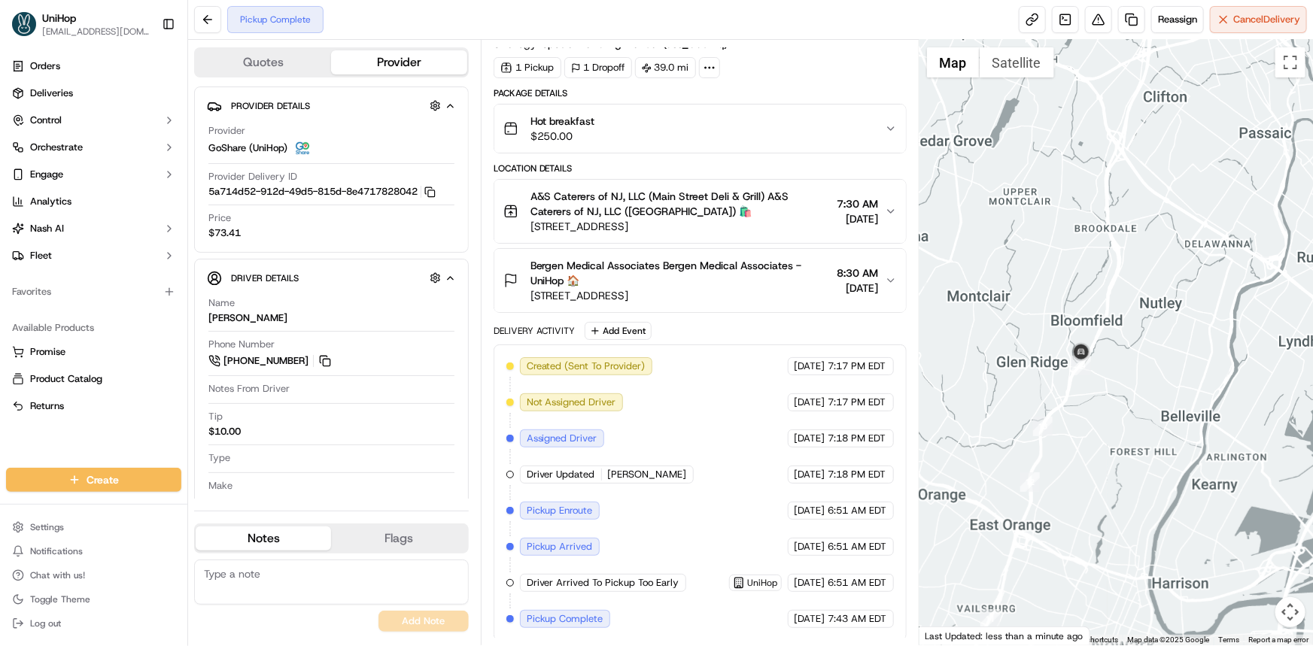
drag, startPoint x: 1141, startPoint y: 342, endPoint x: 1098, endPoint y: 387, distance: 62.3
click at [1103, 372] on div at bounding box center [1115, 343] width 393 height 606
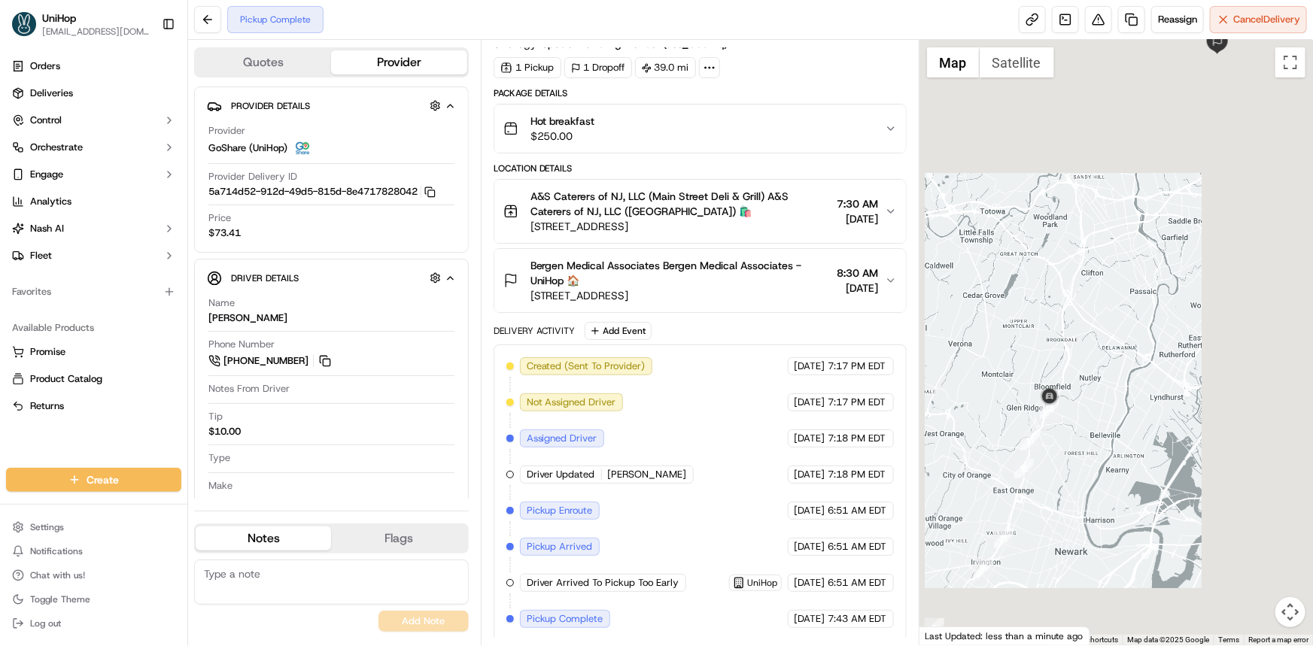
drag, startPoint x: 1086, startPoint y: 363, endPoint x: 1078, endPoint y: 394, distance: 32.5
click at [1062, 409] on div at bounding box center [1115, 343] width 393 height 606
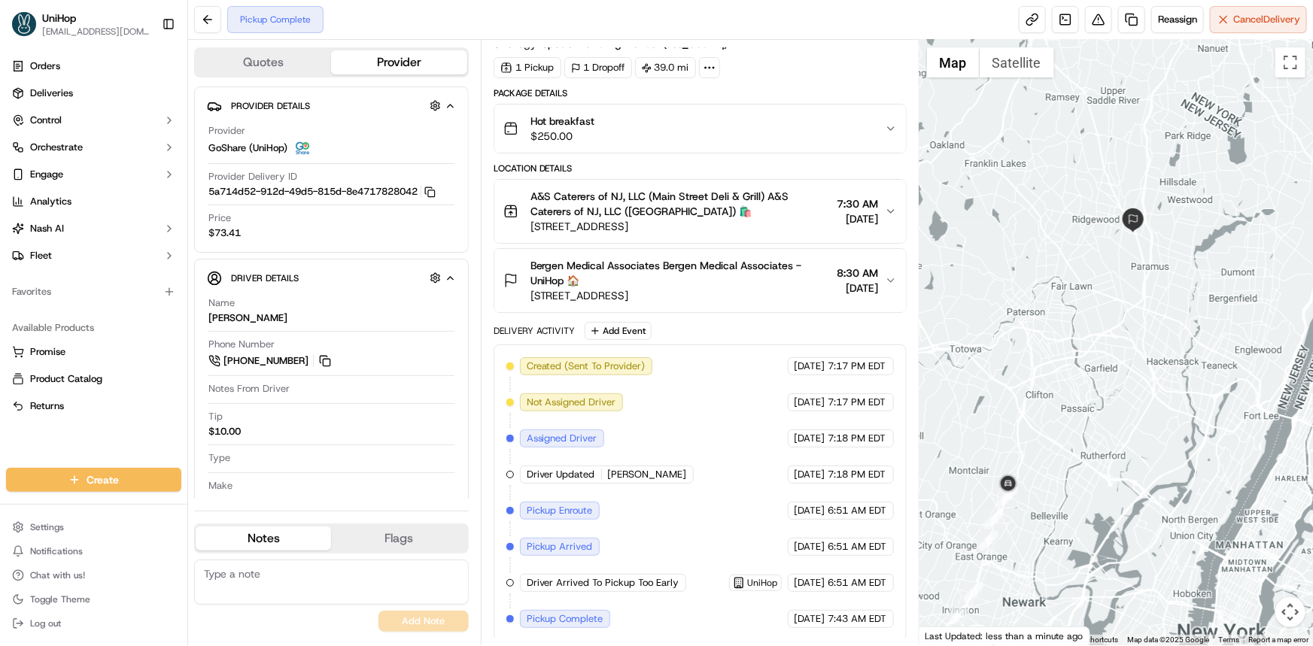
drag, startPoint x: 1068, startPoint y: 399, endPoint x: 1063, endPoint y: 414, distance: 15.9
click at [1061, 405] on div at bounding box center [1115, 343] width 393 height 606
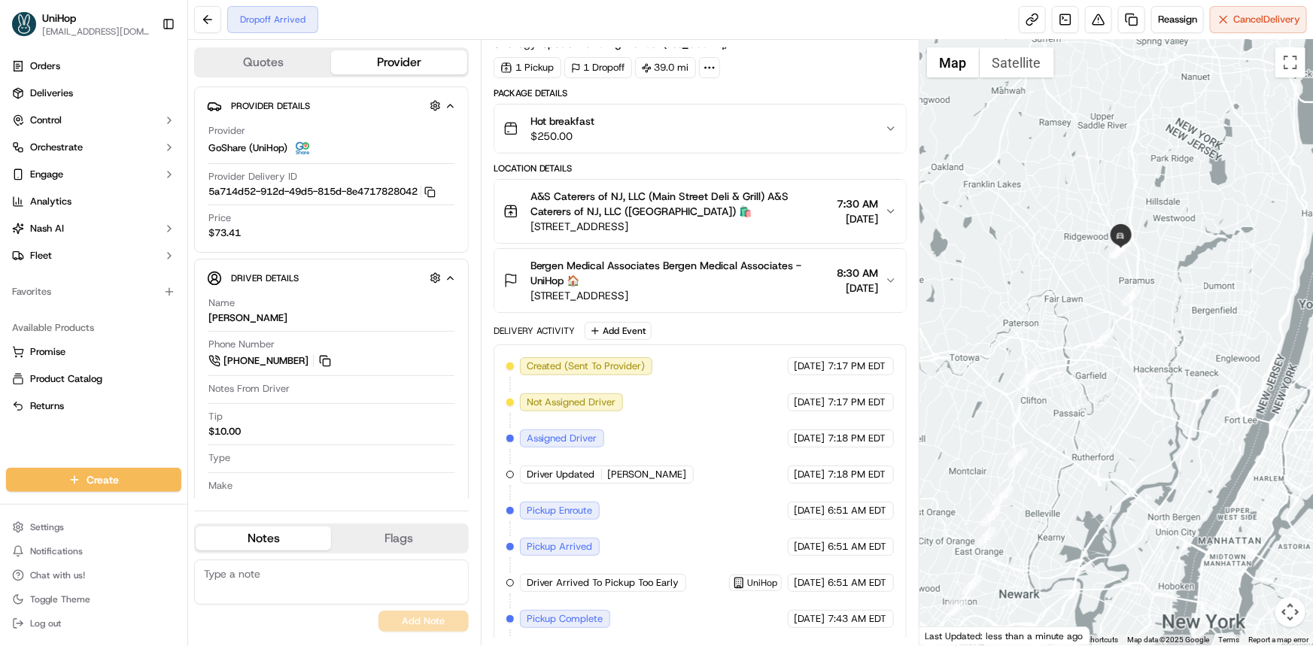
drag, startPoint x: 1034, startPoint y: 254, endPoint x: 1035, endPoint y: 241, distance: 12.9
click at [1034, 245] on div at bounding box center [1115, 343] width 393 height 606
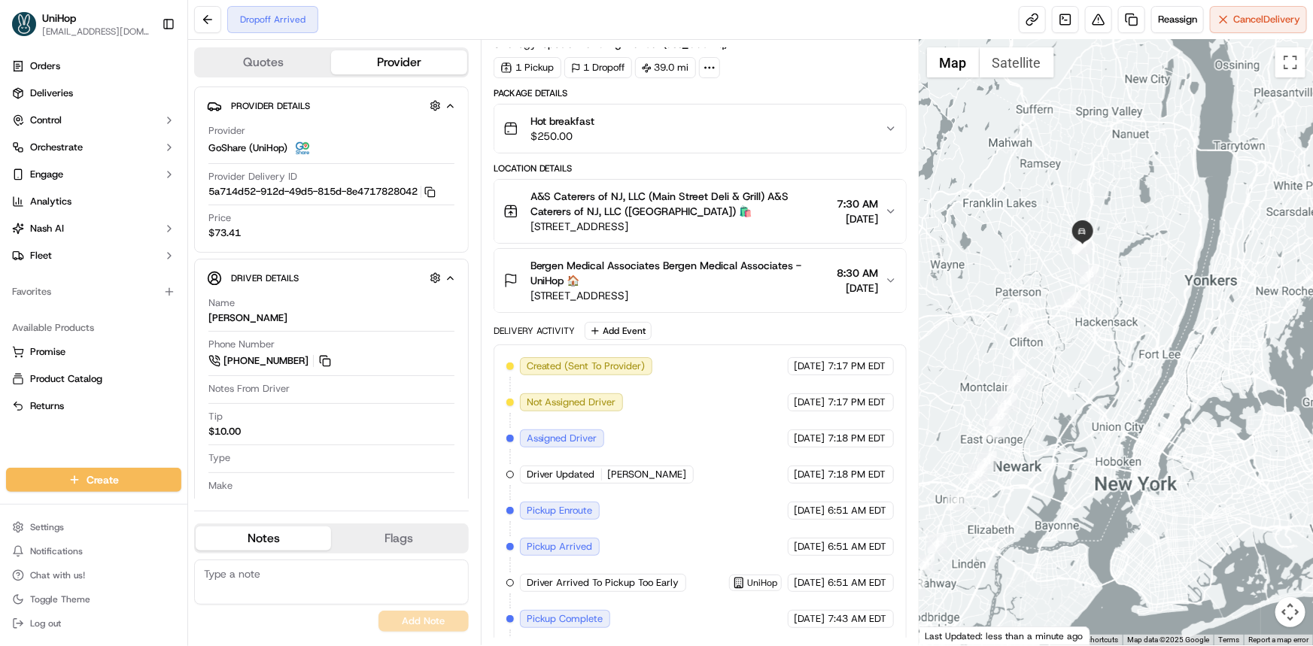
drag, startPoint x: 1080, startPoint y: 276, endPoint x: 1077, endPoint y: 292, distance: 16.1
click at [1080, 284] on img "18" at bounding box center [1090, 275] width 20 height 20
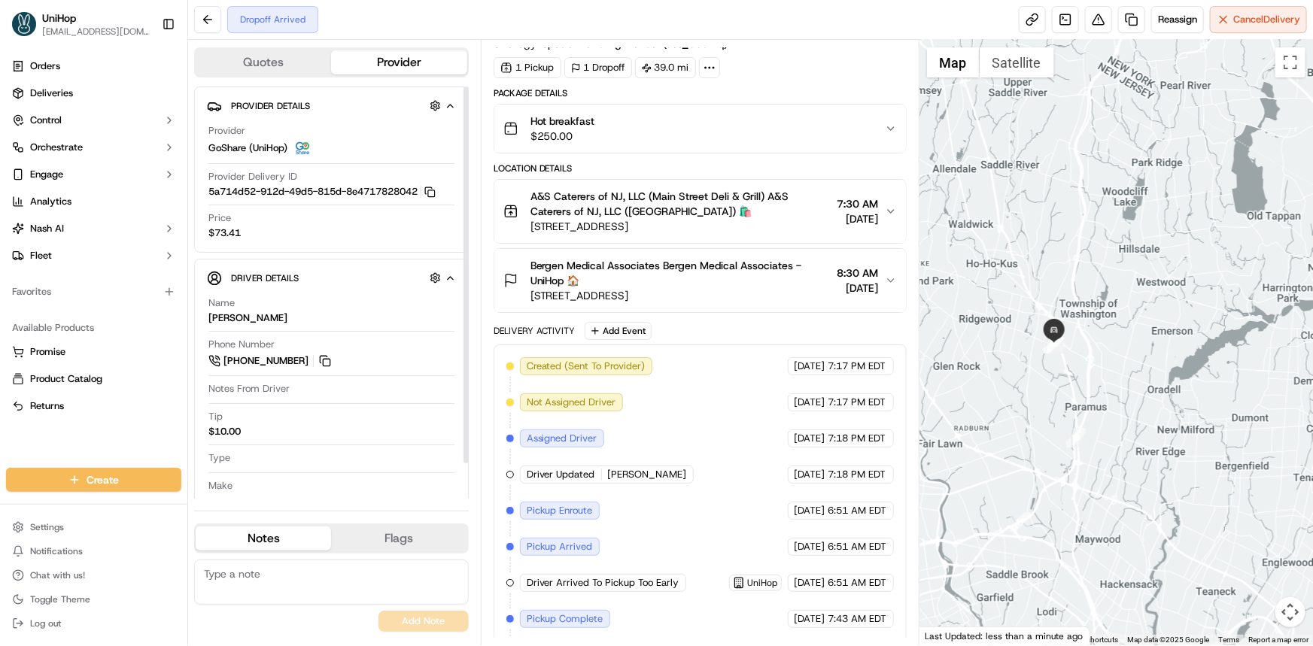
drag, startPoint x: 1090, startPoint y: 376, endPoint x: 1071, endPoint y: 365, distance: 21.9
click at [1079, 369] on div "To navigate, press the arrow keys." at bounding box center [1115, 343] width 393 height 606
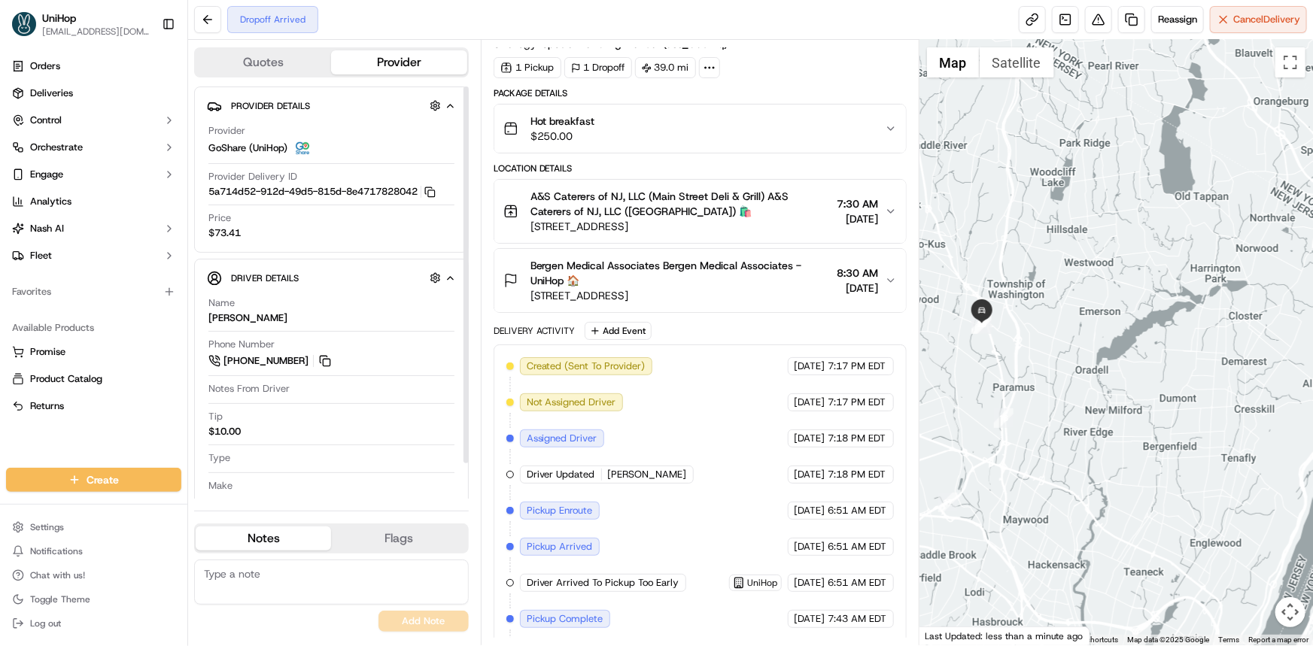
drag, startPoint x: 1030, startPoint y: 336, endPoint x: 1032, endPoint y: 324, distance: 12.2
click at [1031, 324] on div at bounding box center [1115, 343] width 393 height 606
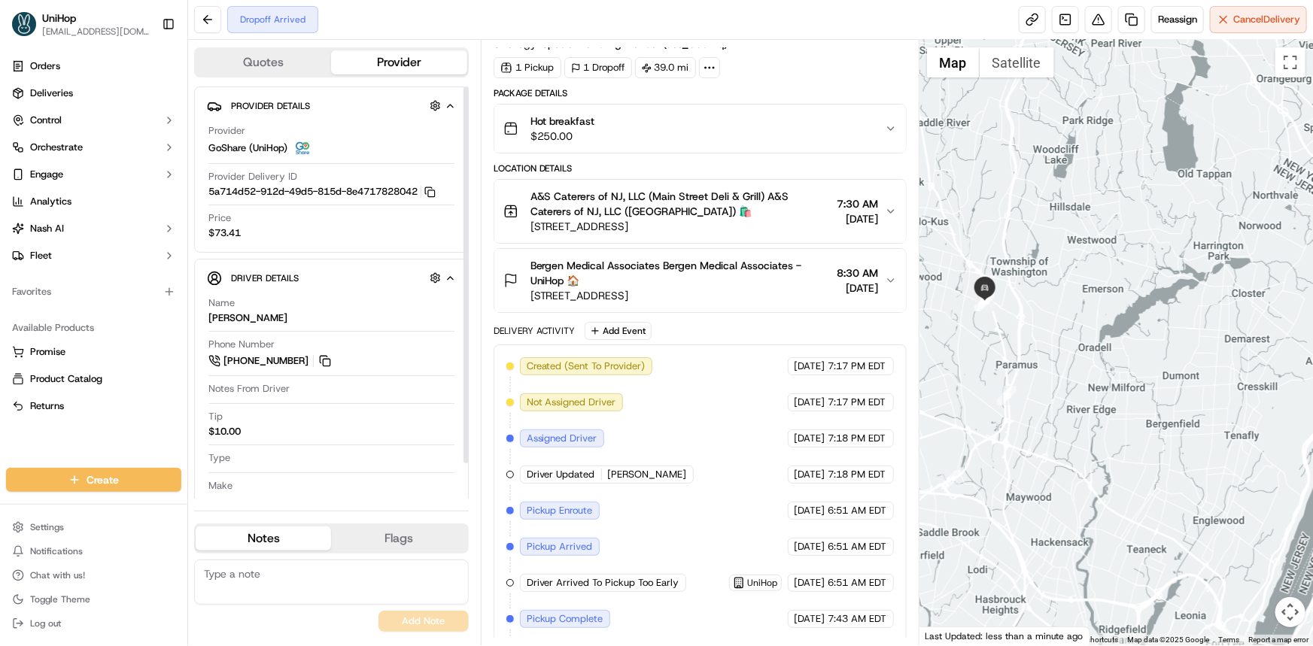
drag, startPoint x: 1048, startPoint y: 375, endPoint x: 532, endPoint y: 135, distance: 569.5
click at [1047, 377] on div at bounding box center [1115, 343] width 393 height 606
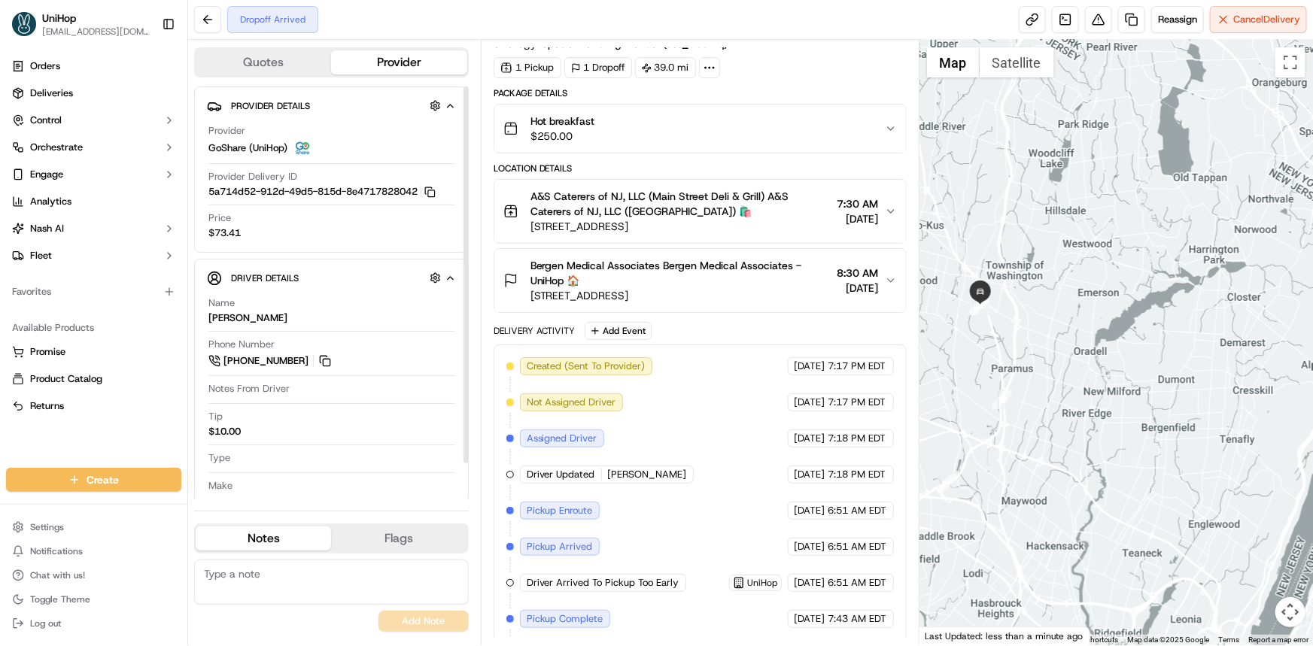
click at [1067, 348] on div at bounding box center [1115, 343] width 393 height 606
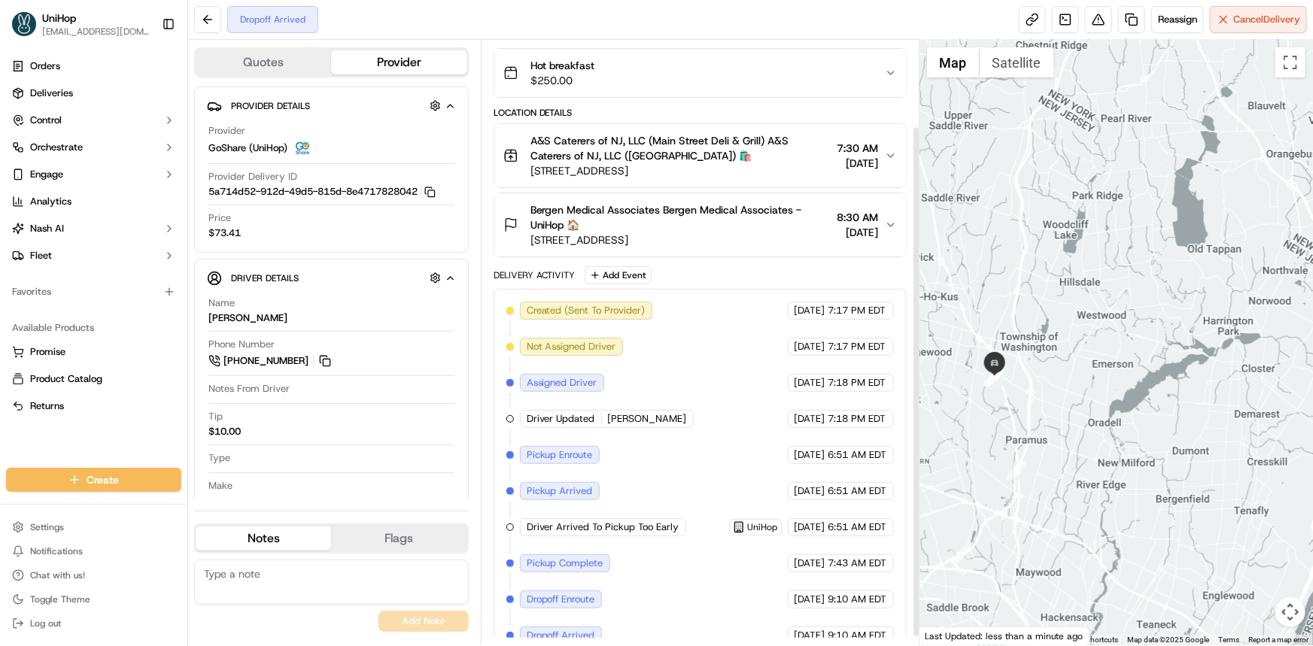
scroll to position [112, 0]
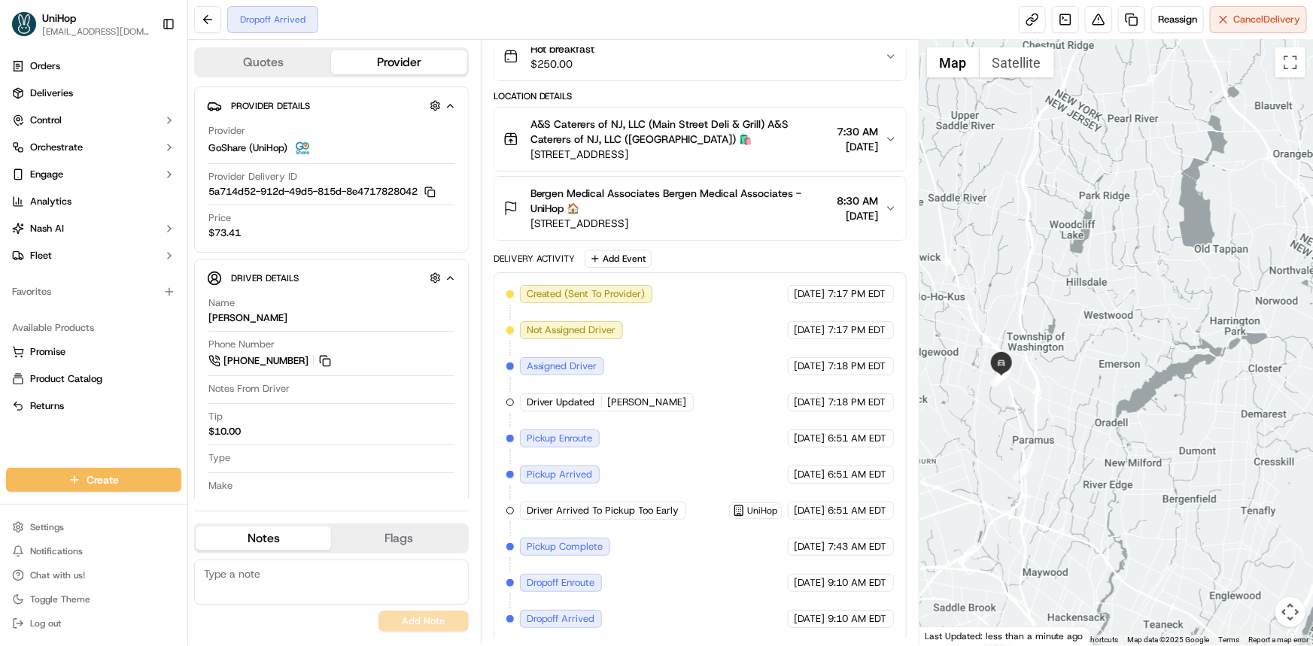
drag, startPoint x: 1077, startPoint y: 398, endPoint x: 1086, endPoint y: 408, distance: 13.3
click at [1086, 408] on div at bounding box center [1115, 343] width 393 height 606
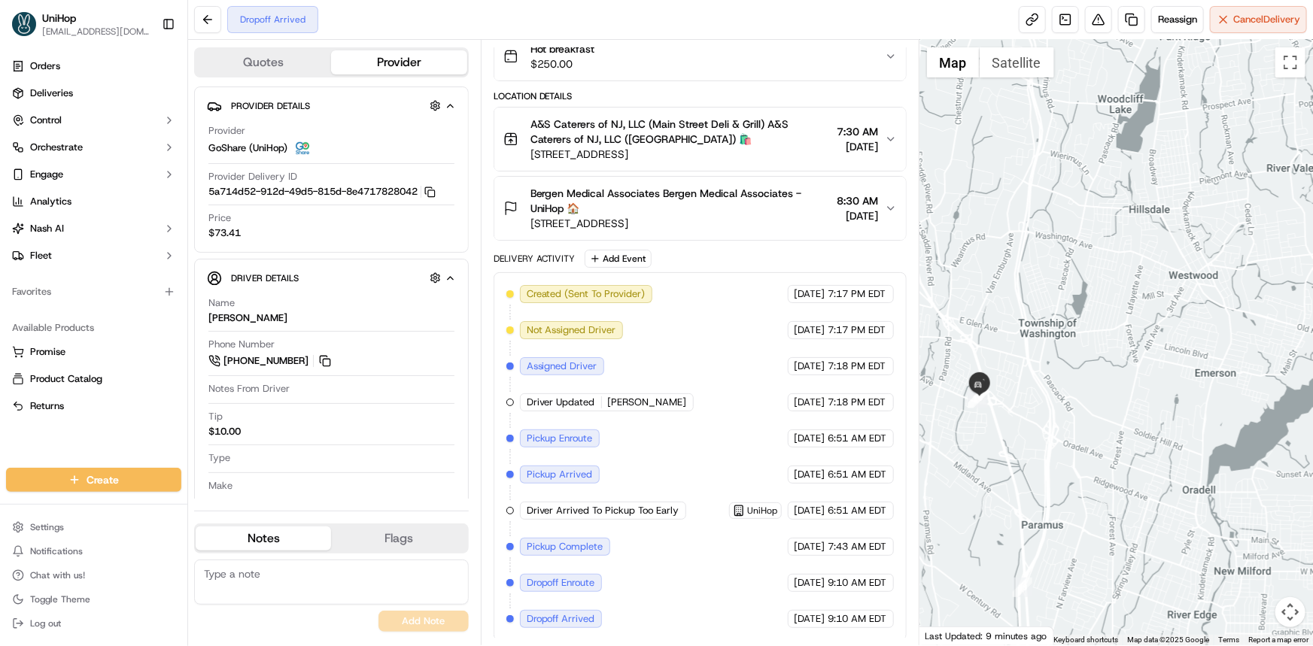
drag, startPoint x: 1077, startPoint y: 334, endPoint x: 1083, endPoint y: 378, distance: 44.8
click at [1077, 330] on div at bounding box center [1115, 343] width 393 height 606
drag, startPoint x: 1083, startPoint y: 378, endPoint x: 1092, endPoint y: 384, distance: 9.8
click at [1092, 384] on div at bounding box center [1115, 343] width 393 height 606
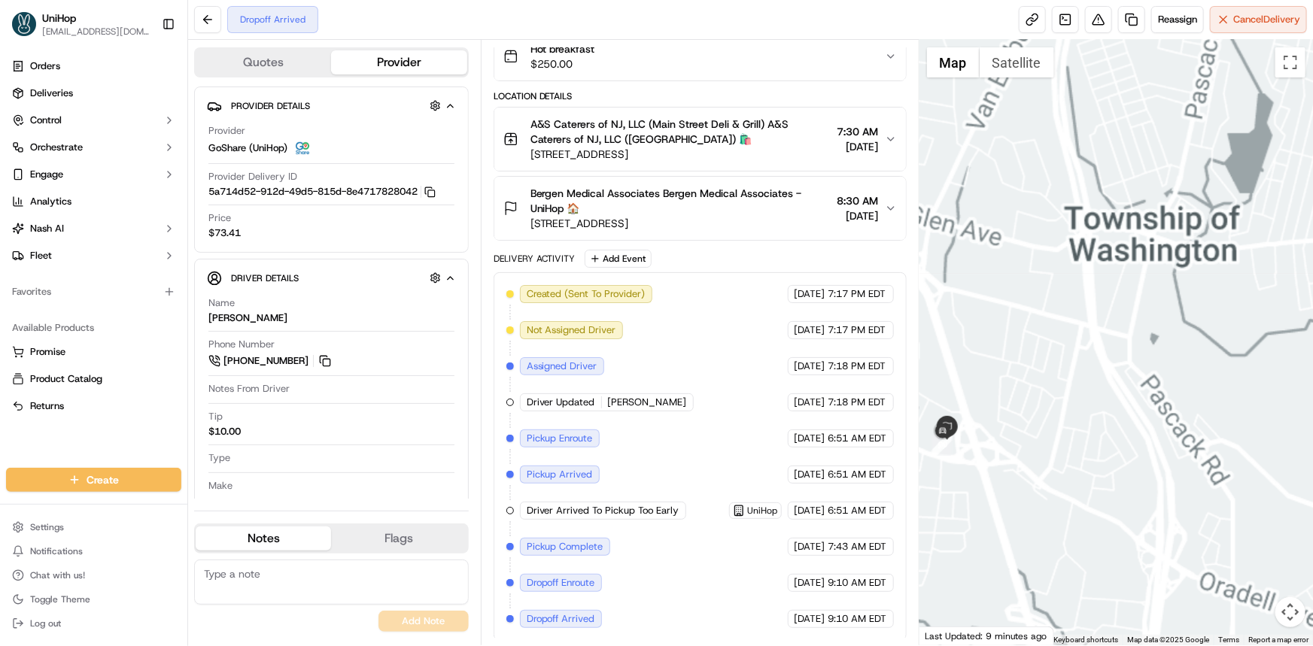
drag, startPoint x: 1001, startPoint y: 454, endPoint x: 1055, endPoint y: 435, distance: 57.3
click at [1055, 436] on div at bounding box center [1115, 343] width 393 height 606
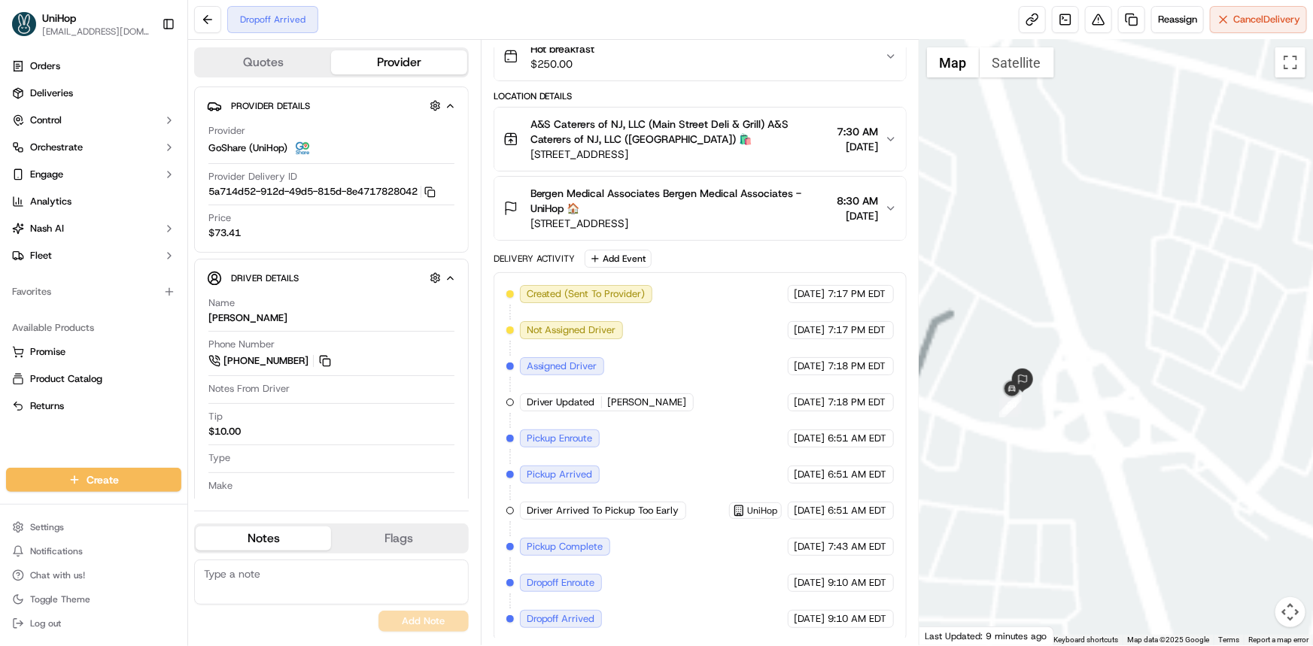
drag, startPoint x: 1111, startPoint y: 383, endPoint x: 1137, endPoint y: 367, distance: 30.1
click at [1132, 367] on div at bounding box center [1115, 343] width 393 height 606
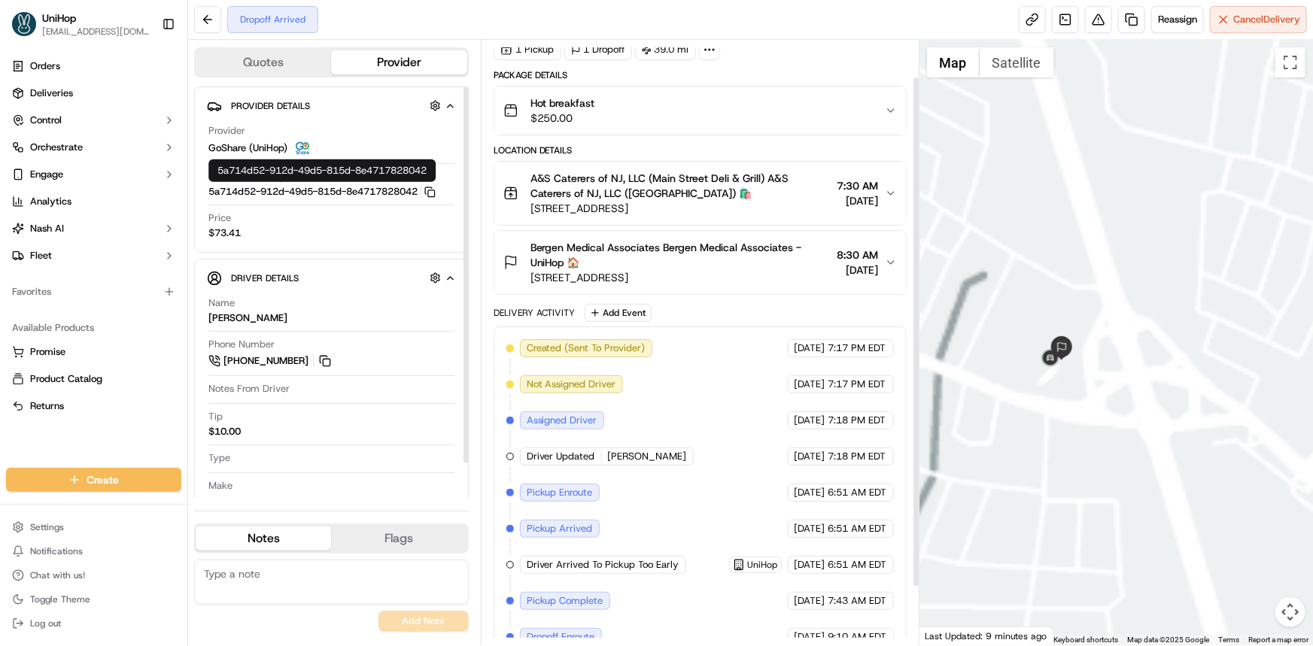
scroll to position [44, 0]
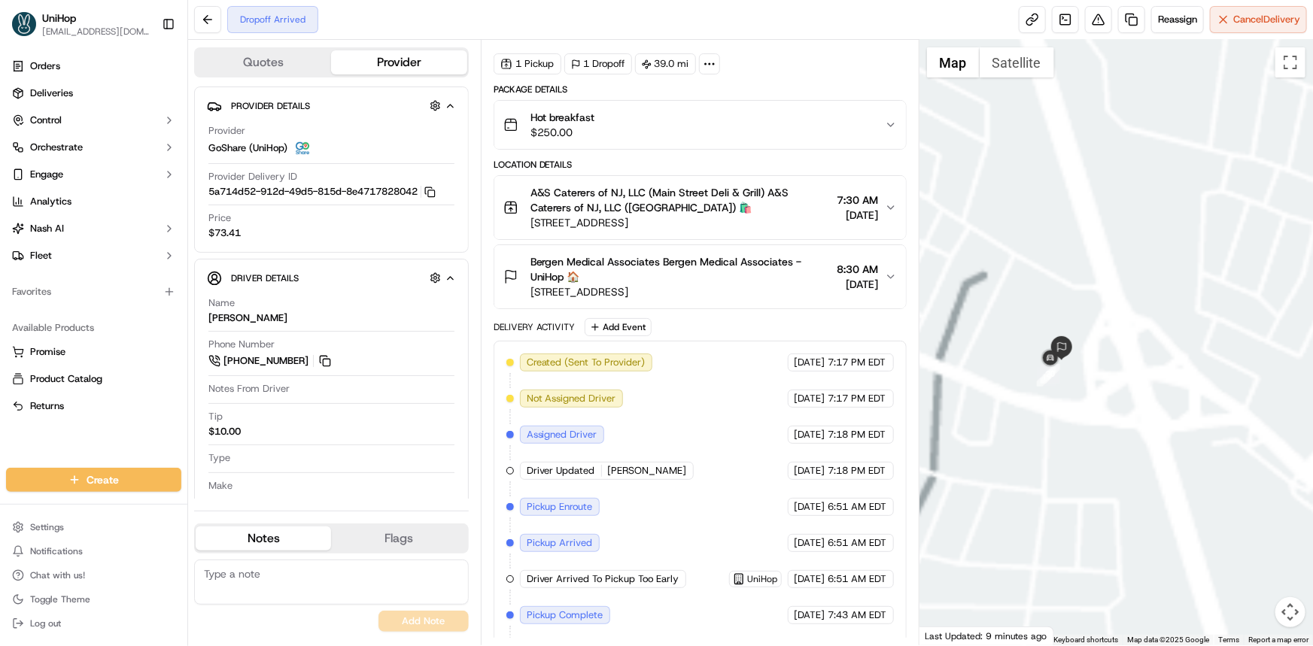
drag, startPoint x: 1146, startPoint y: 383, endPoint x: 1144, endPoint y: 397, distance: 14.5
click at [1143, 389] on div at bounding box center [1115, 343] width 393 height 606
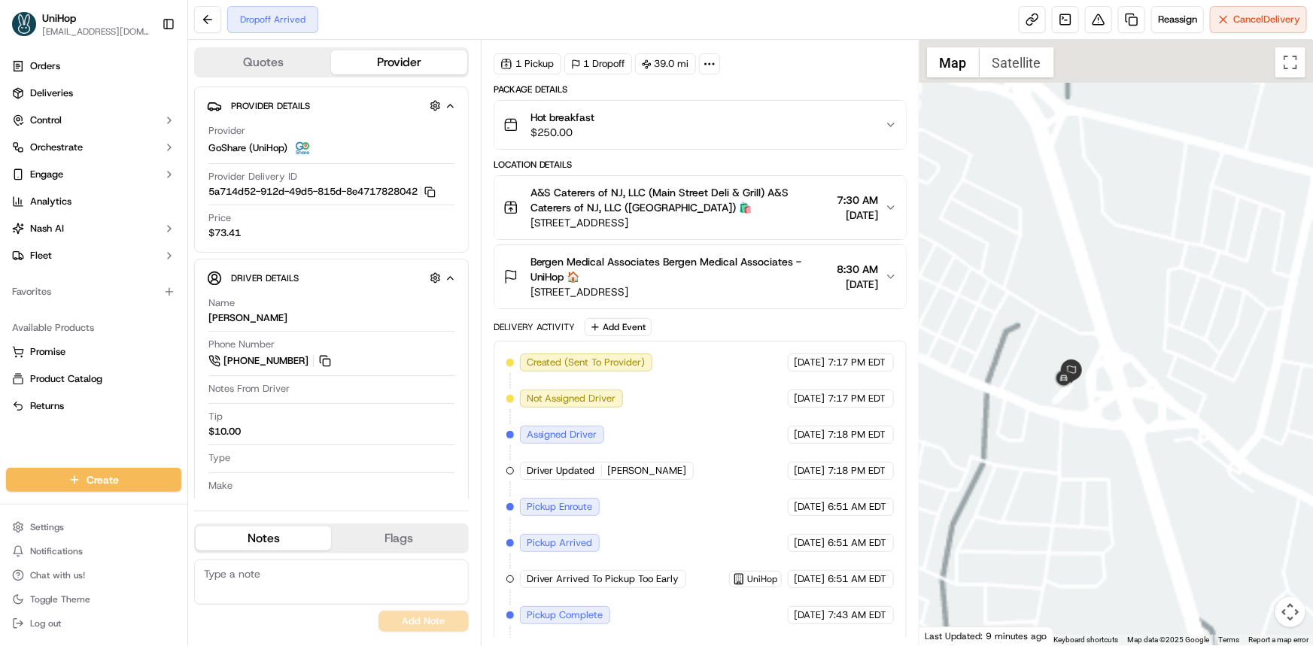
click at [1121, 415] on div at bounding box center [1115, 343] width 393 height 606
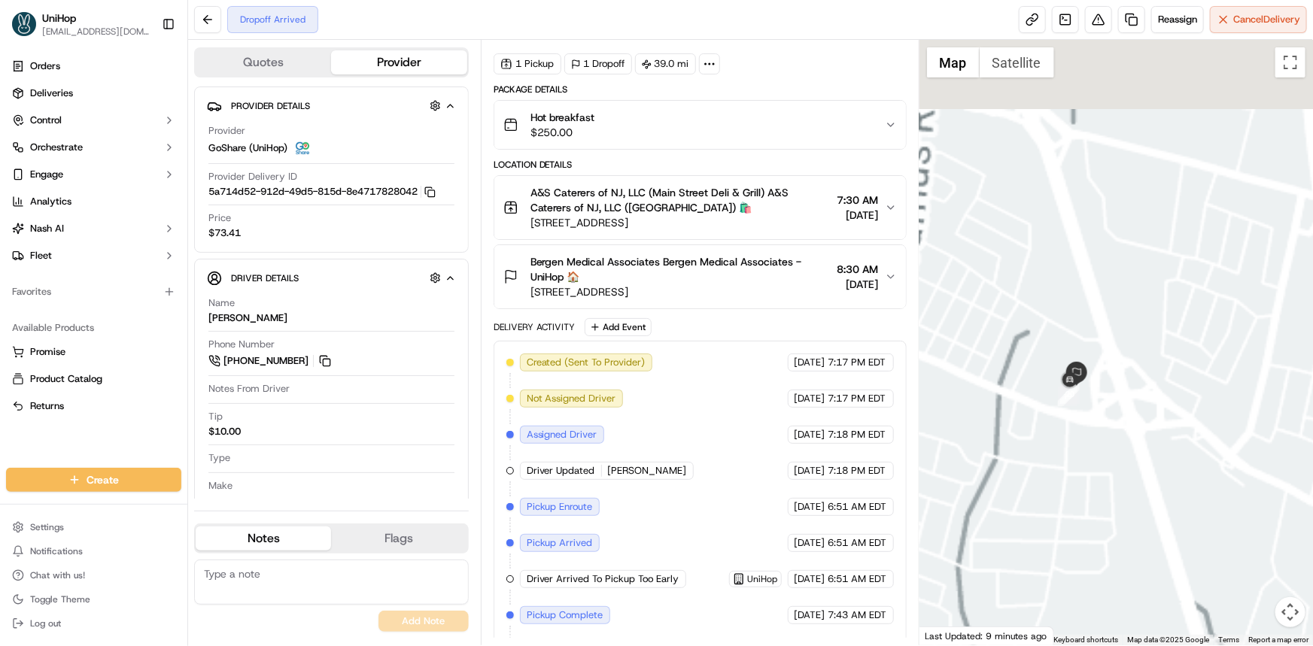
click at [804, 272] on span "Bergen Medical Associates Bergen Medical Associates - UniHop 🏠" at bounding box center [680, 269] width 301 height 30
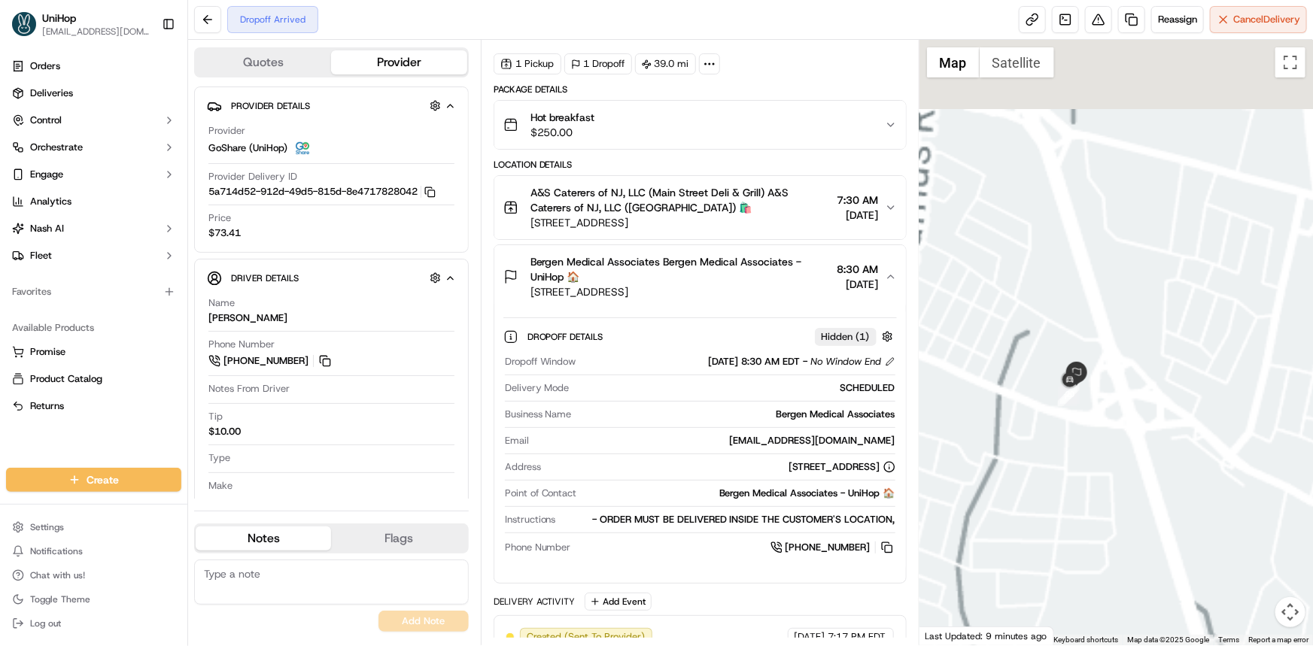
click at [837, 275] on span "8:30 AM" at bounding box center [857, 269] width 41 height 15
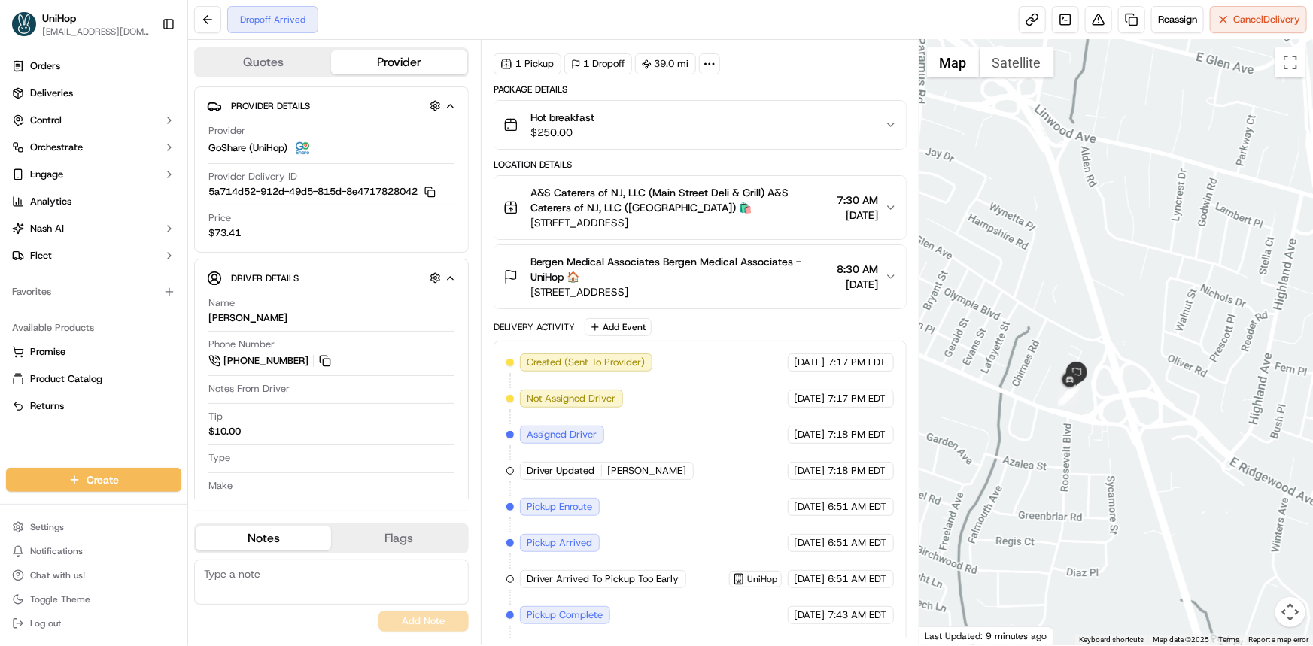
drag, startPoint x: 1138, startPoint y: 381, endPoint x: 1138, endPoint y: 363, distance: 18.1
click at [1138, 359] on div at bounding box center [1115, 343] width 393 height 606
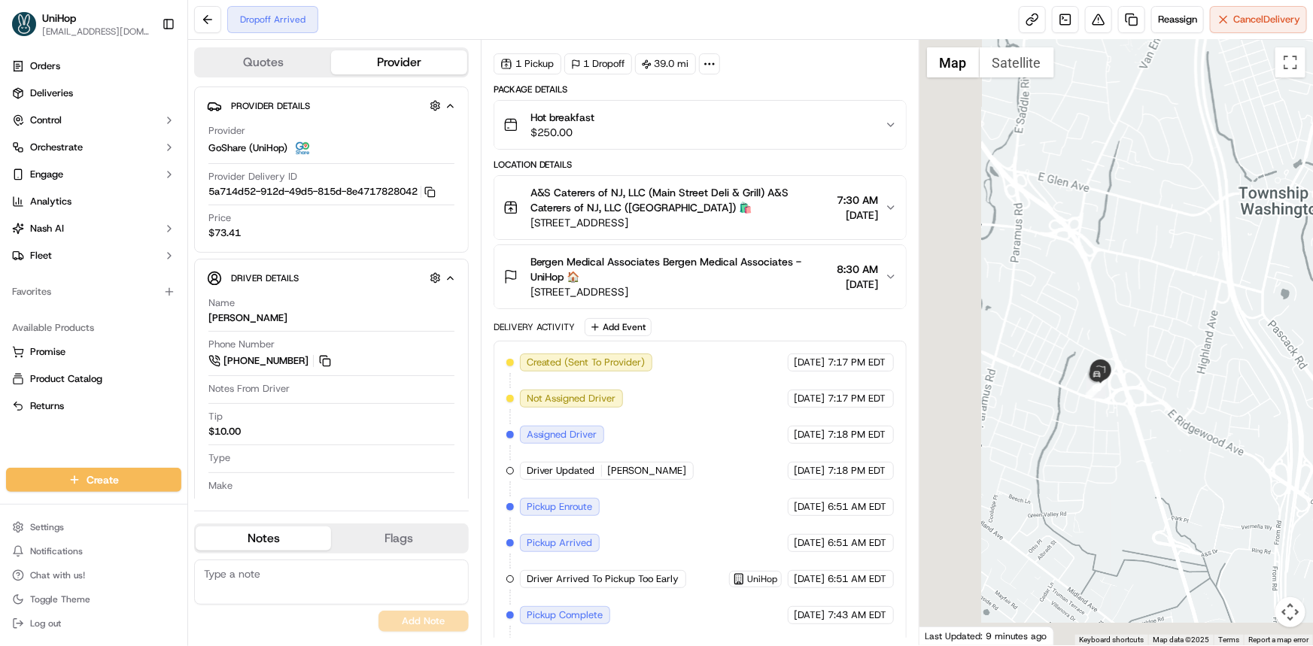
click at [1114, 391] on div at bounding box center [1115, 343] width 393 height 606
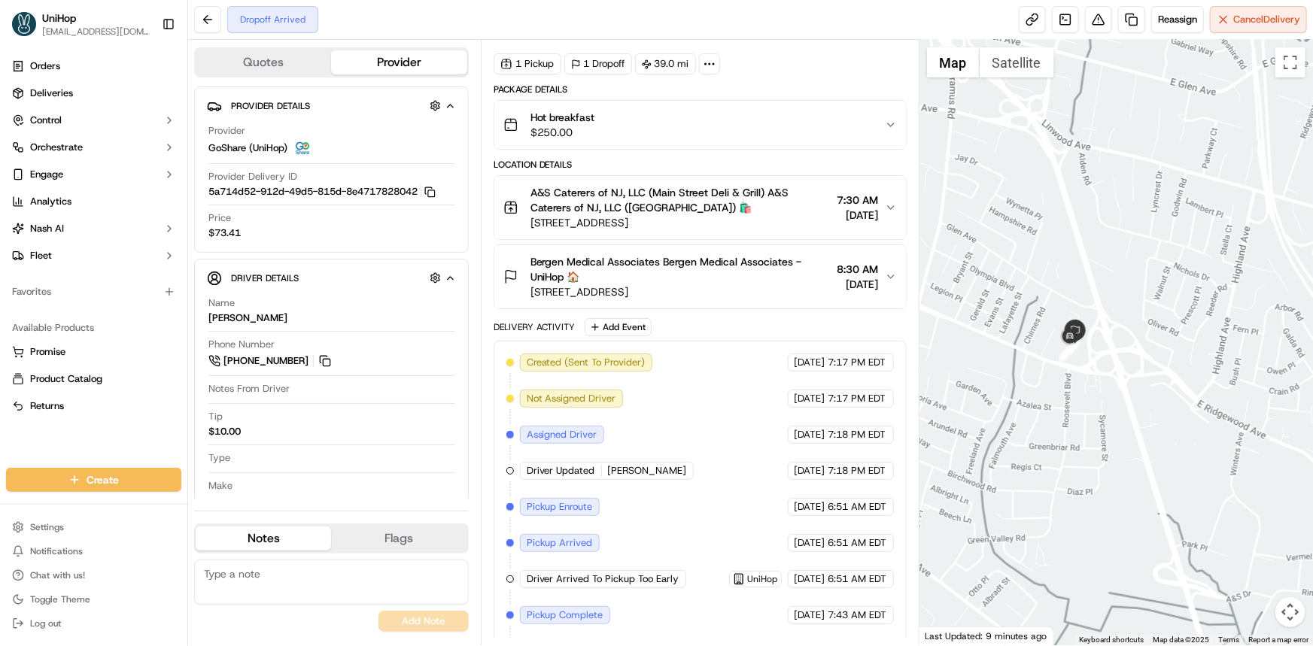
drag, startPoint x: 1131, startPoint y: 285, endPoint x: 1107, endPoint y: 258, distance: 36.2
click at [1123, 275] on div at bounding box center [1115, 343] width 393 height 606
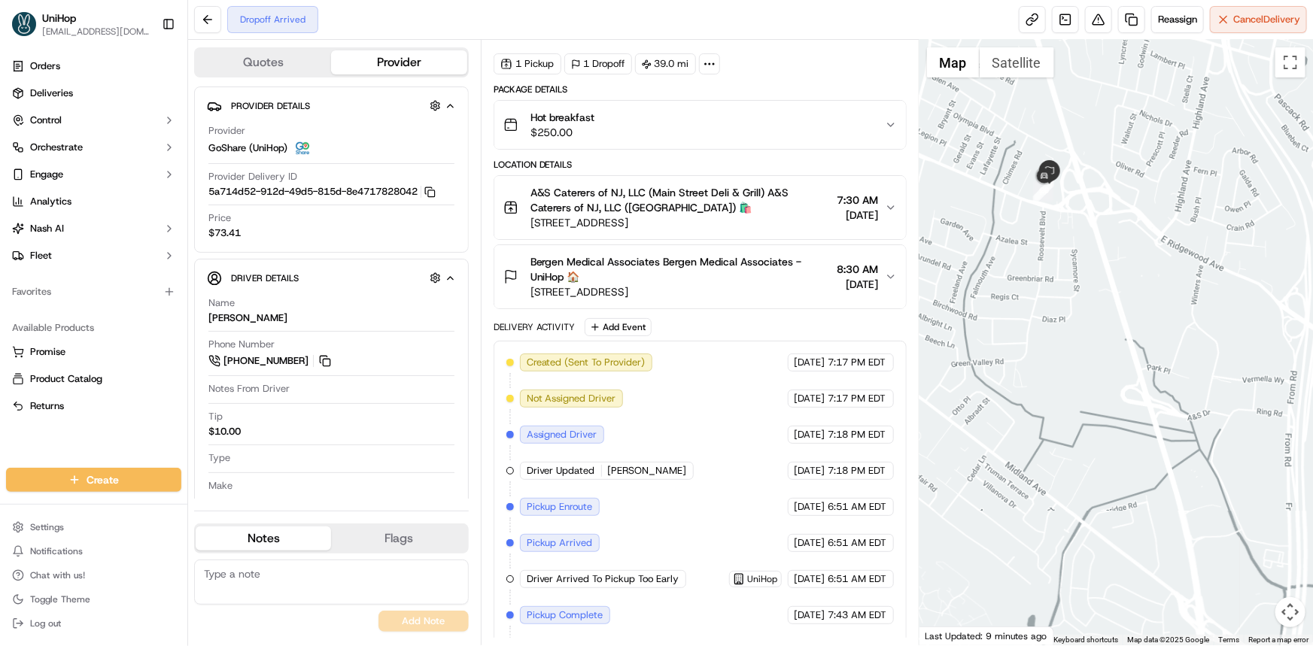
drag, startPoint x: 1098, startPoint y: 382, endPoint x: 1090, endPoint y: 429, distance: 47.4
click at [1092, 415] on div at bounding box center [1115, 343] width 393 height 606
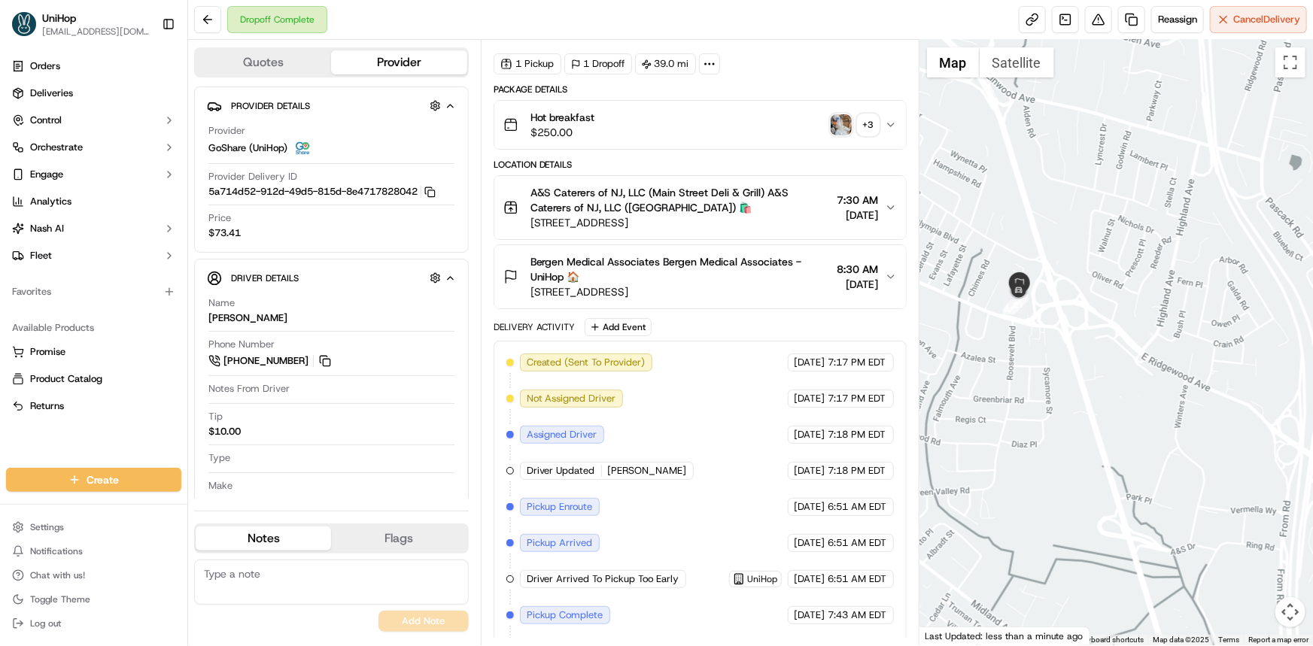
click at [836, 126] on img "button" at bounding box center [841, 124] width 21 height 21
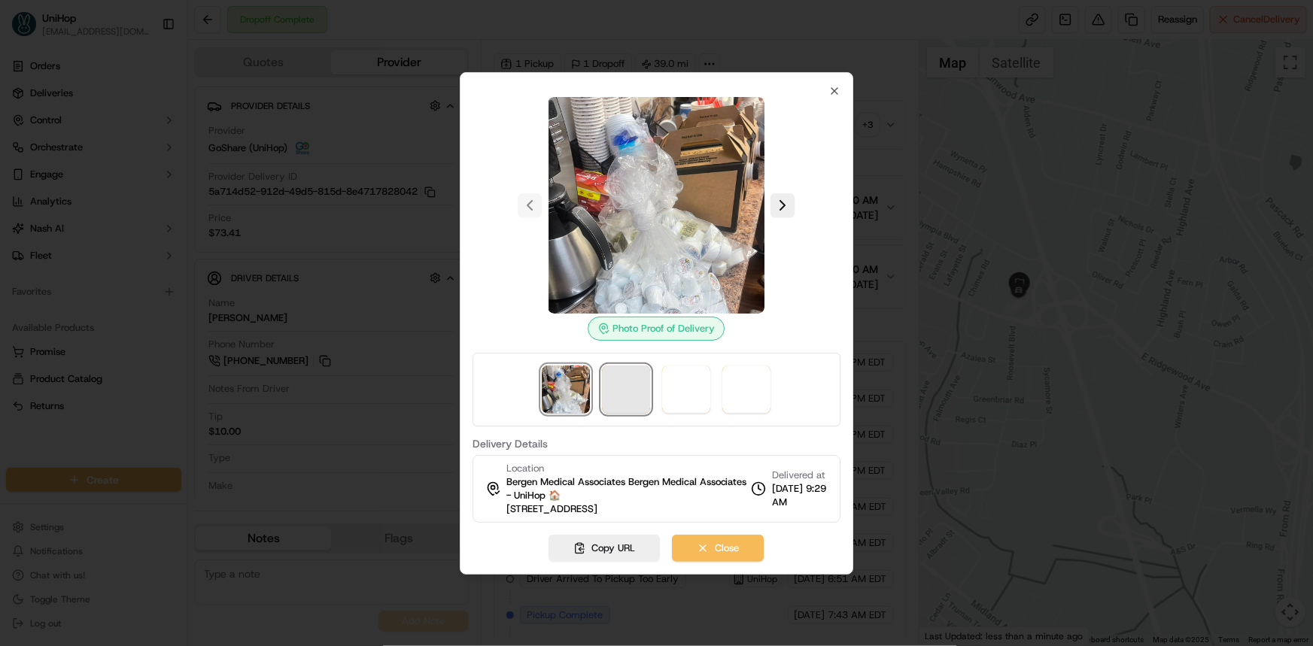
click at [628, 400] on span at bounding box center [627, 390] width 48 height 48
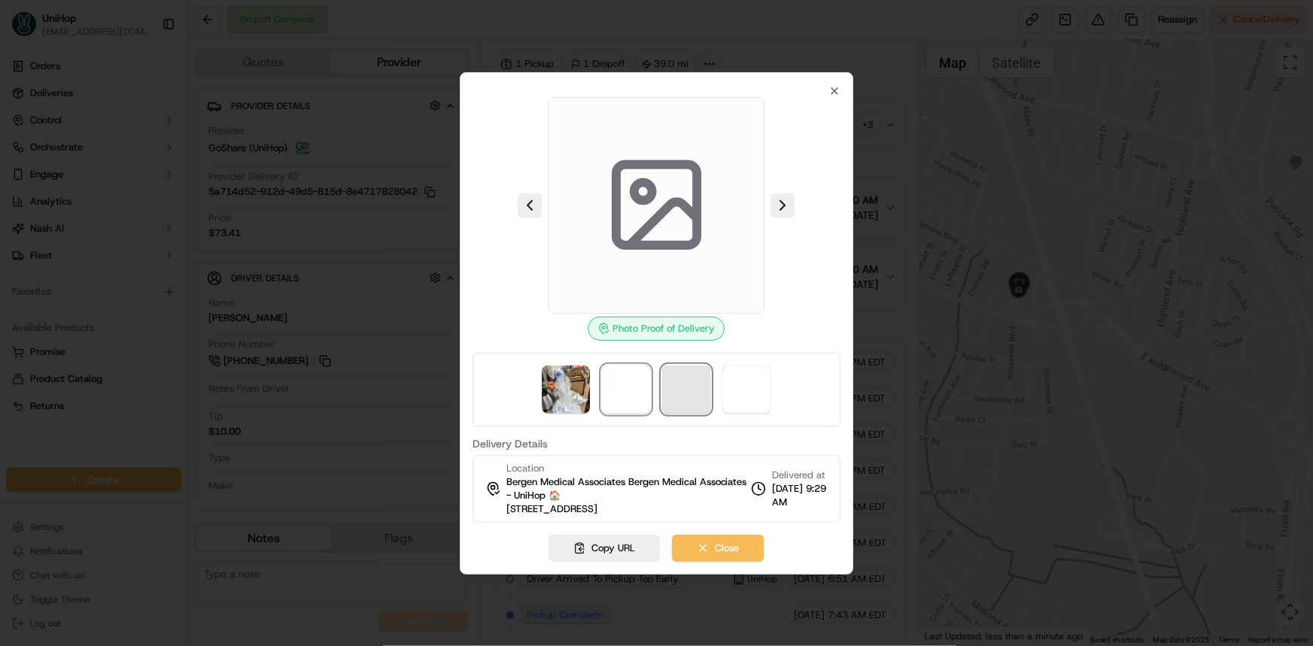
click at [688, 395] on span at bounding box center [687, 390] width 48 height 48
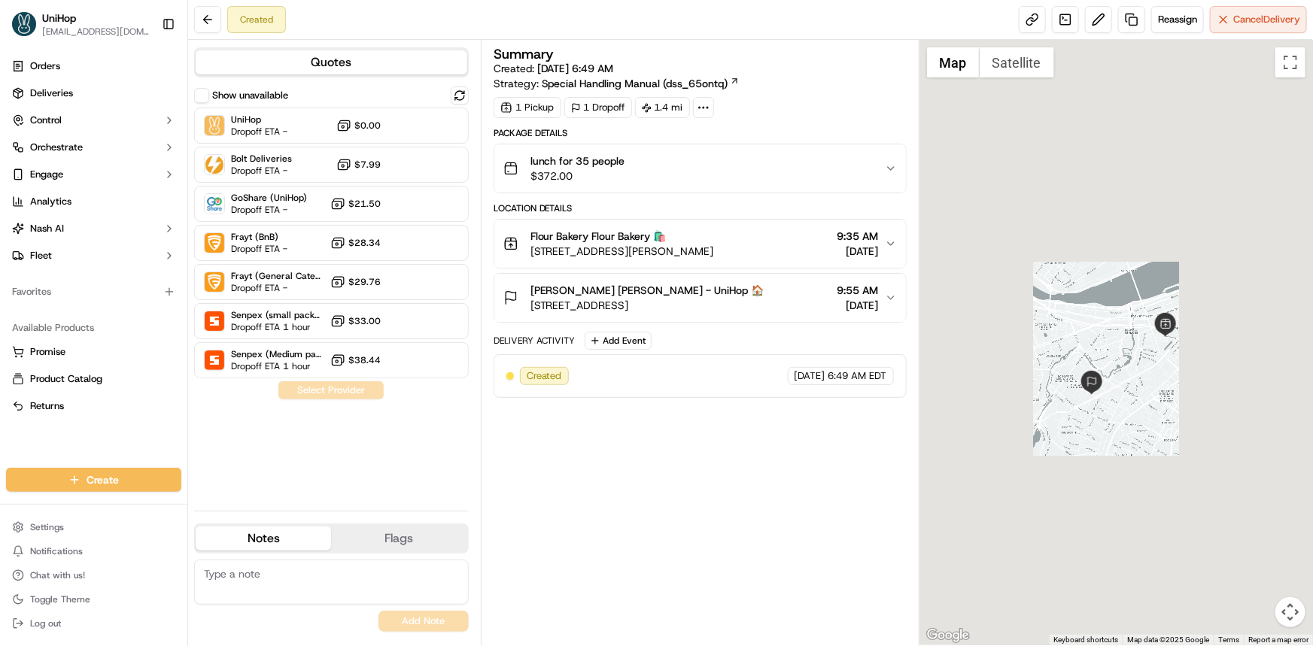
drag, startPoint x: 1116, startPoint y: 410, endPoint x: 1121, endPoint y: 417, distance: 8.6
click at [1120, 415] on div at bounding box center [1115, 343] width 393 height 606
click at [1121, 417] on div at bounding box center [1115, 343] width 393 height 606
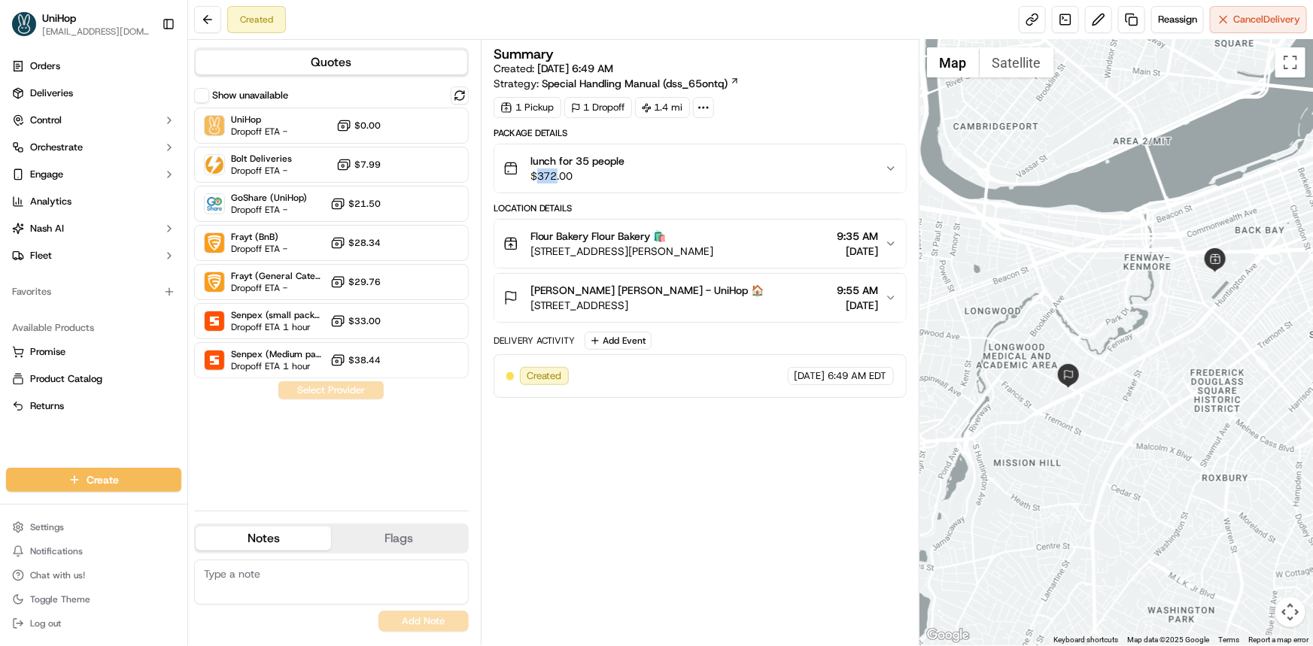
drag, startPoint x: 539, startPoint y: 174, endPoint x: 557, endPoint y: 172, distance: 17.4
click at [557, 172] on span "$372.00" at bounding box center [577, 176] width 95 height 15
copy span "372"
click at [1098, 19] on button at bounding box center [1098, 19] width 27 height 27
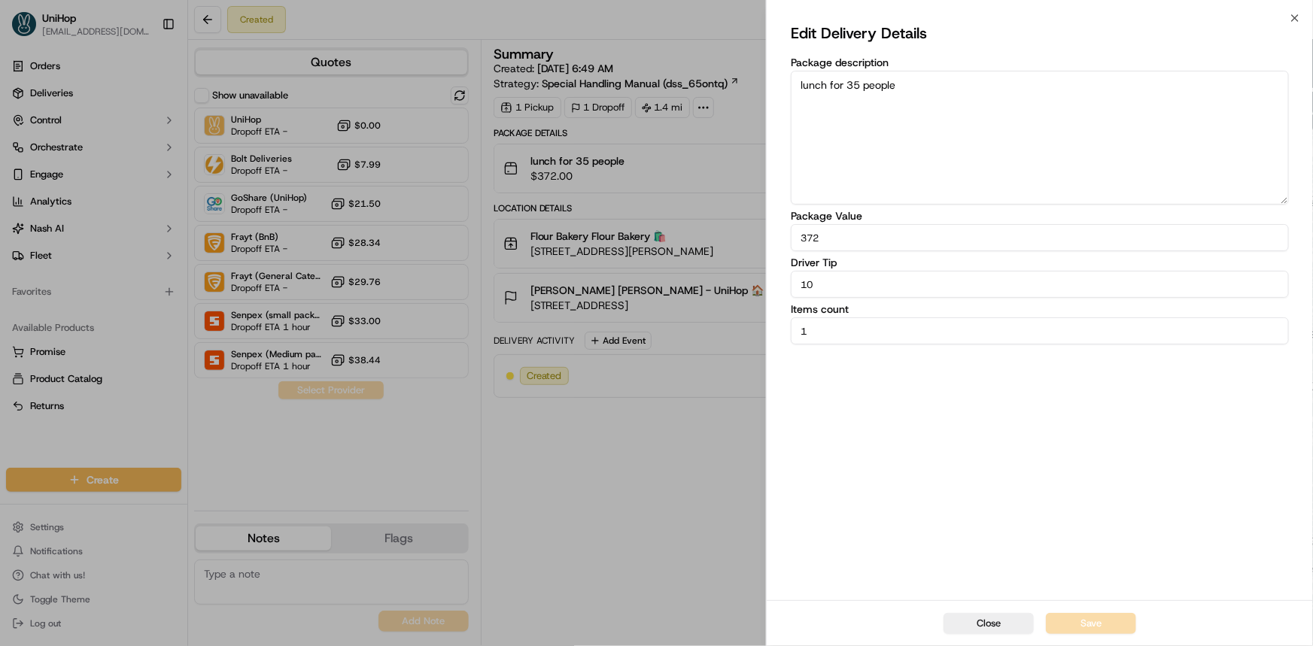
drag, startPoint x: 833, startPoint y: 282, endPoint x: 752, endPoint y: 281, distance: 81.3
click at [752, 282] on body "UniHop dispatch@unihop.app Toggle Sidebar Orders Deliveries Control Orchestrate…" at bounding box center [656, 323] width 1313 height 646
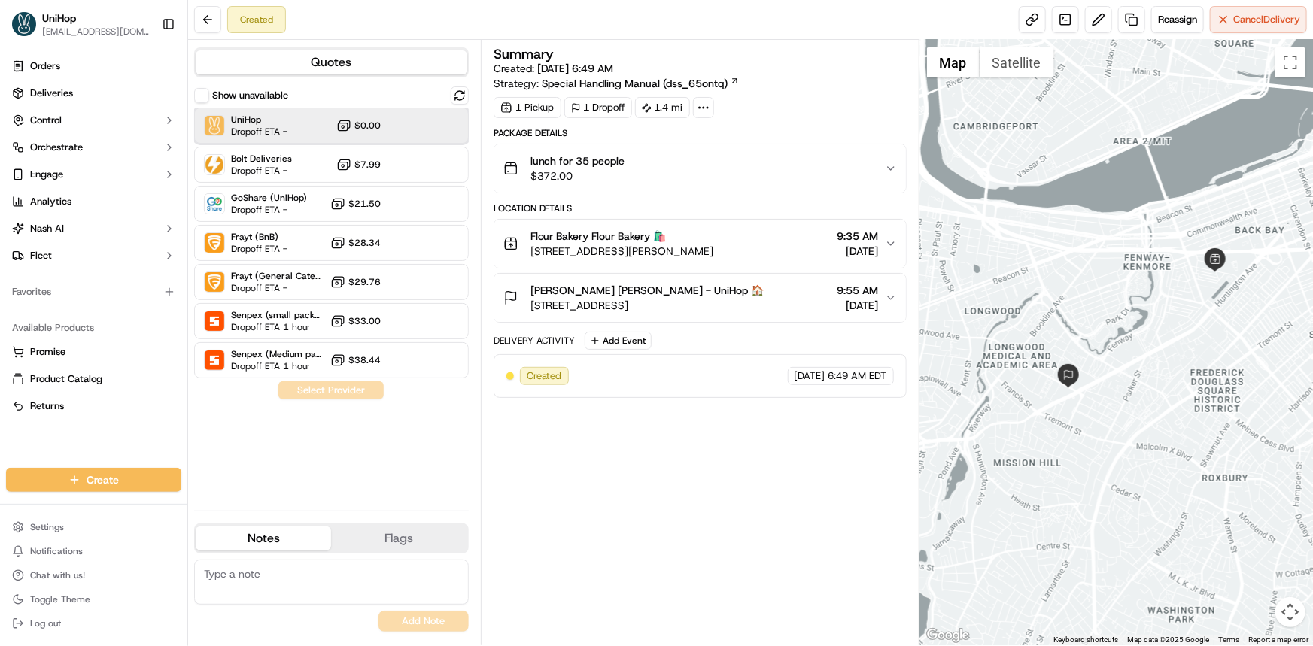
click at [323, 120] on div "UniHop Dropoff ETA - $0.00" at bounding box center [331, 126] width 275 height 36
click at [359, 392] on button "Assign Provider" at bounding box center [331, 390] width 107 height 18
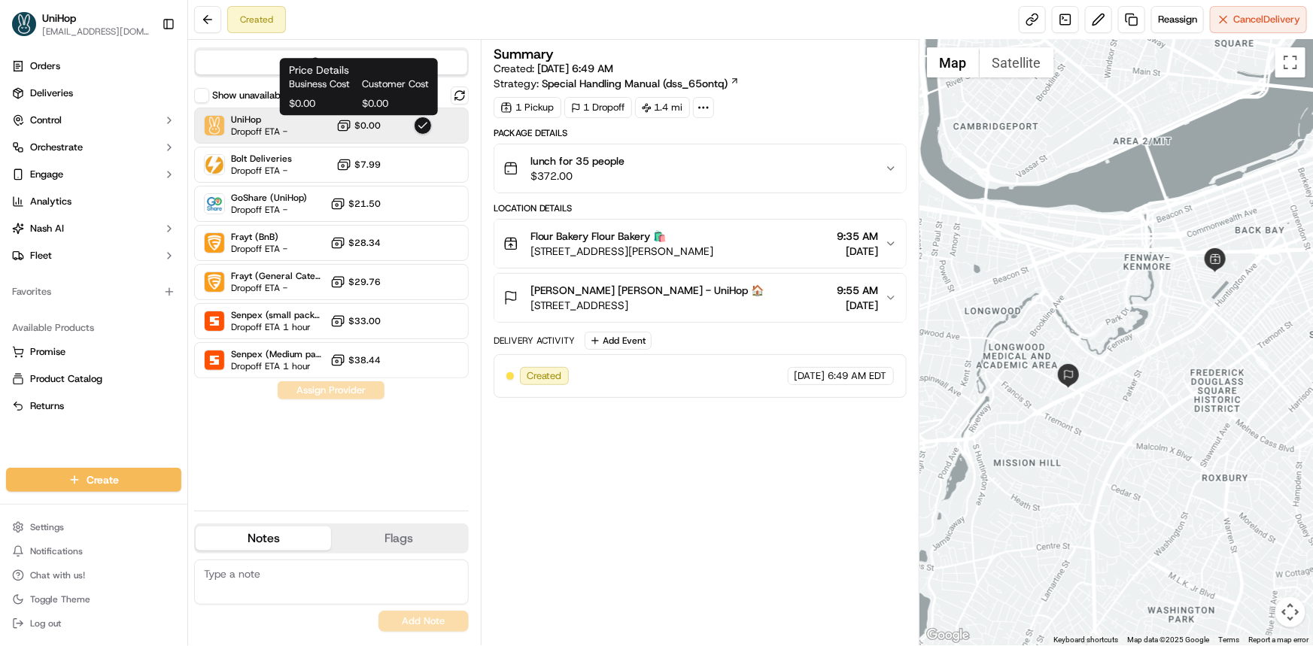
click at [369, 123] on span "$0.00" at bounding box center [367, 126] width 26 height 12
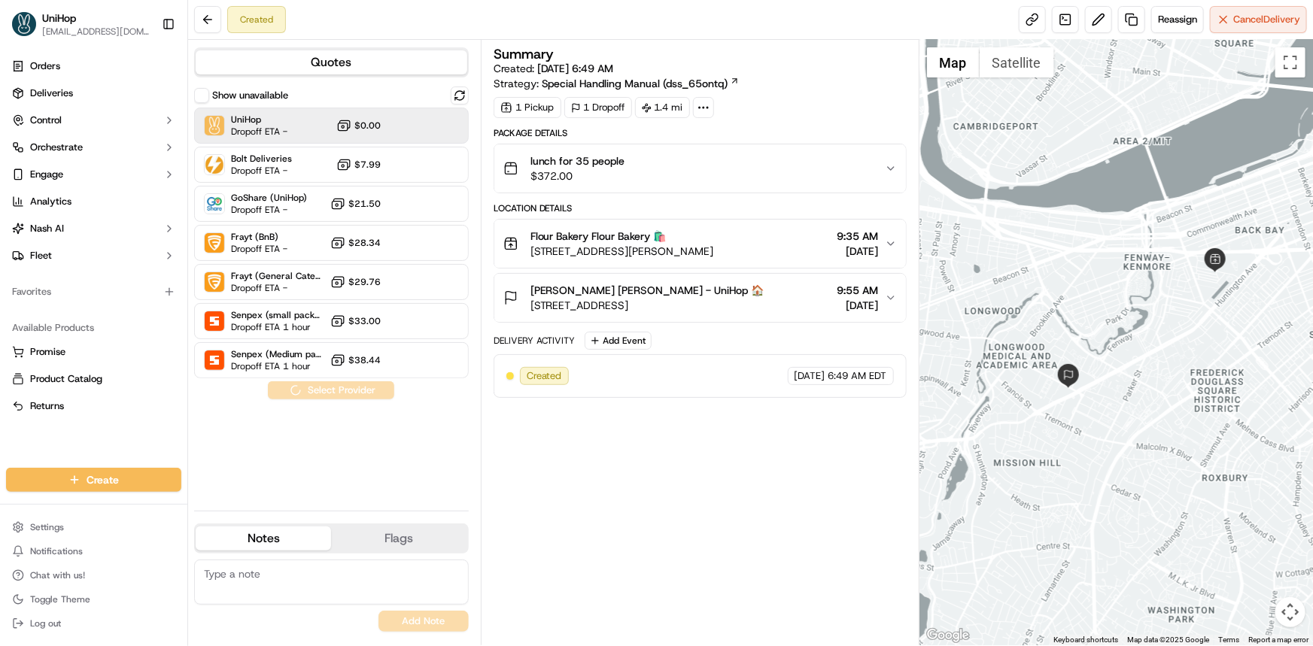
click at [371, 123] on span "$0.00" at bounding box center [367, 126] width 26 height 12
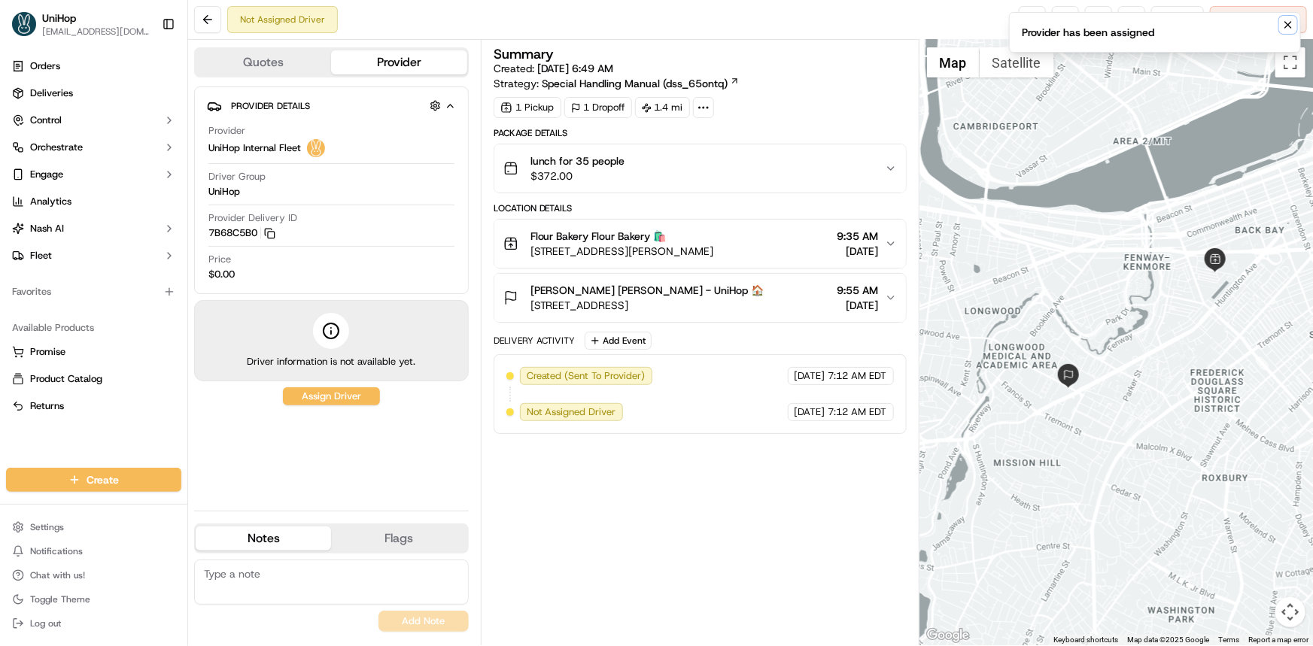
click at [1284, 26] on icon "Notifications (F8)" at bounding box center [1288, 25] width 12 height 12
click at [1165, 21] on span "Reassign" at bounding box center [1177, 20] width 39 height 14
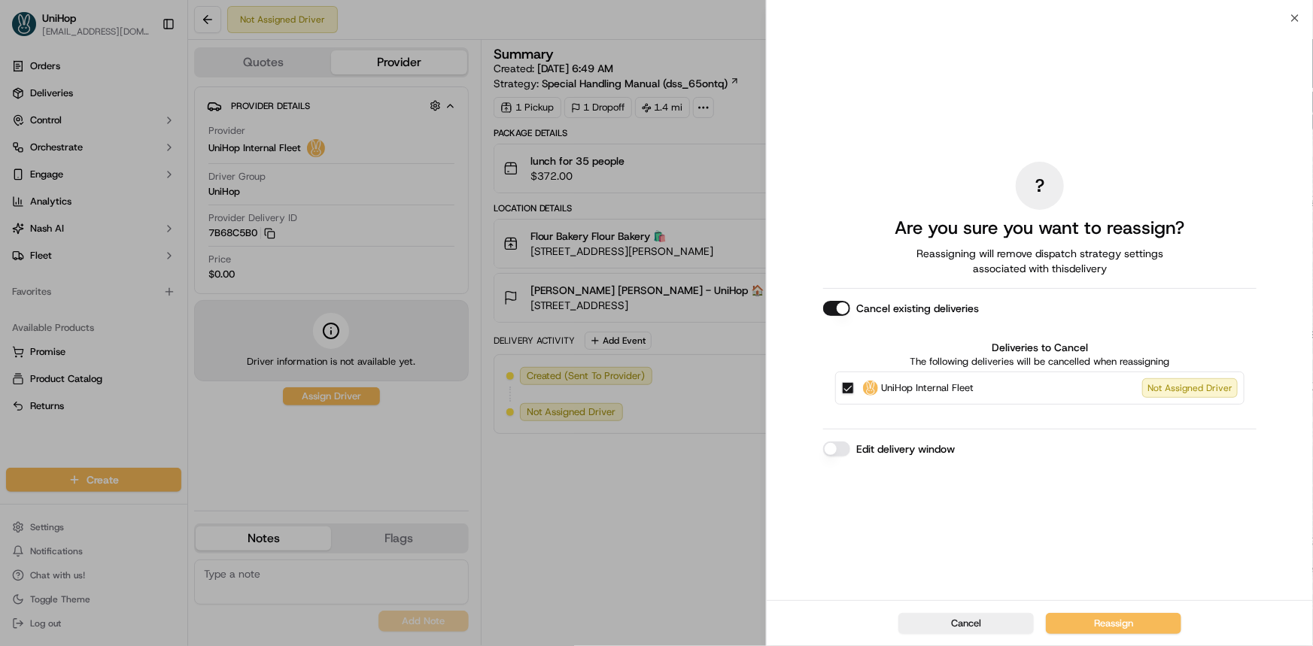
click at [845, 308] on button "Cancel existing deliveries" at bounding box center [836, 308] width 27 height 15
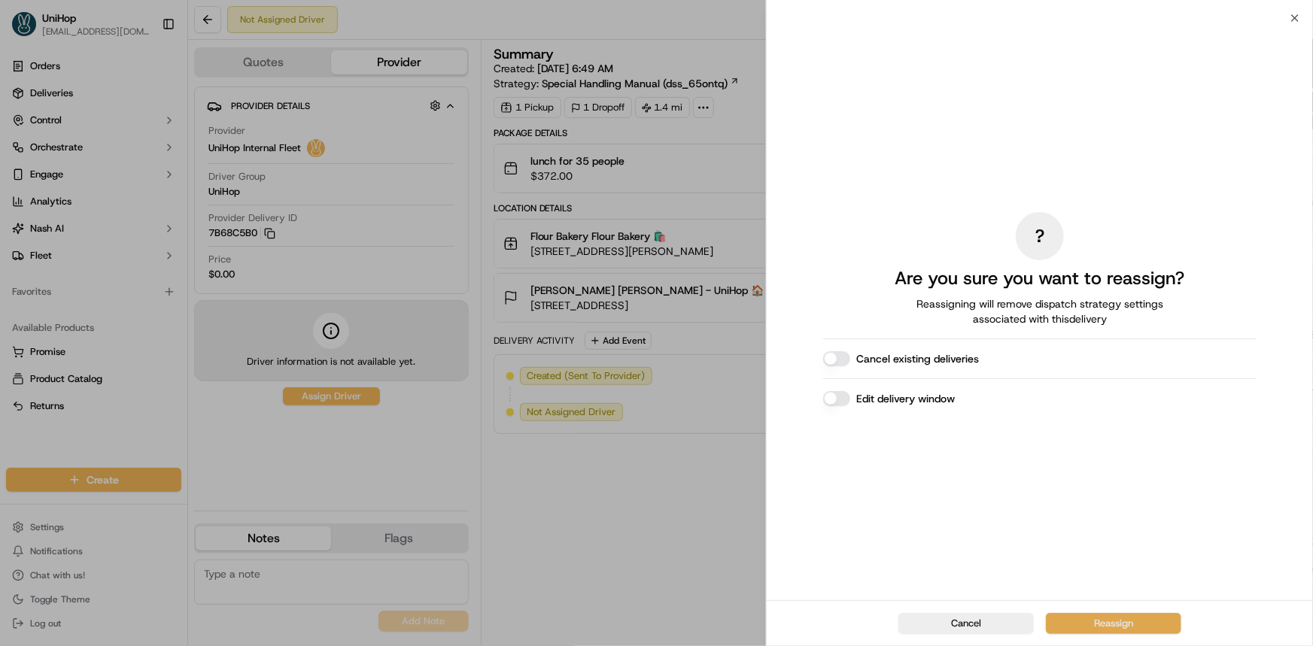
click at [1139, 629] on button "Reassign" at bounding box center [1113, 623] width 135 height 21
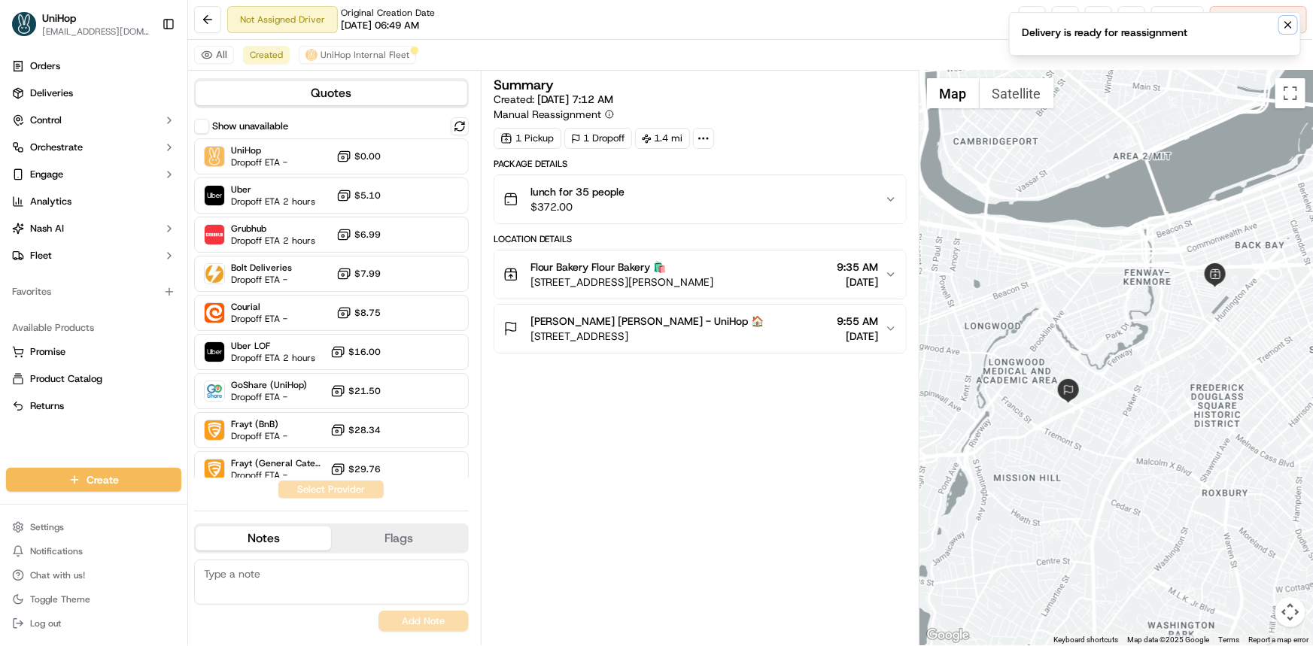
click at [1286, 27] on icon "Notifications (F8)" at bounding box center [1288, 25] width 6 height 6
click at [1095, 24] on button at bounding box center [1098, 19] width 27 height 27
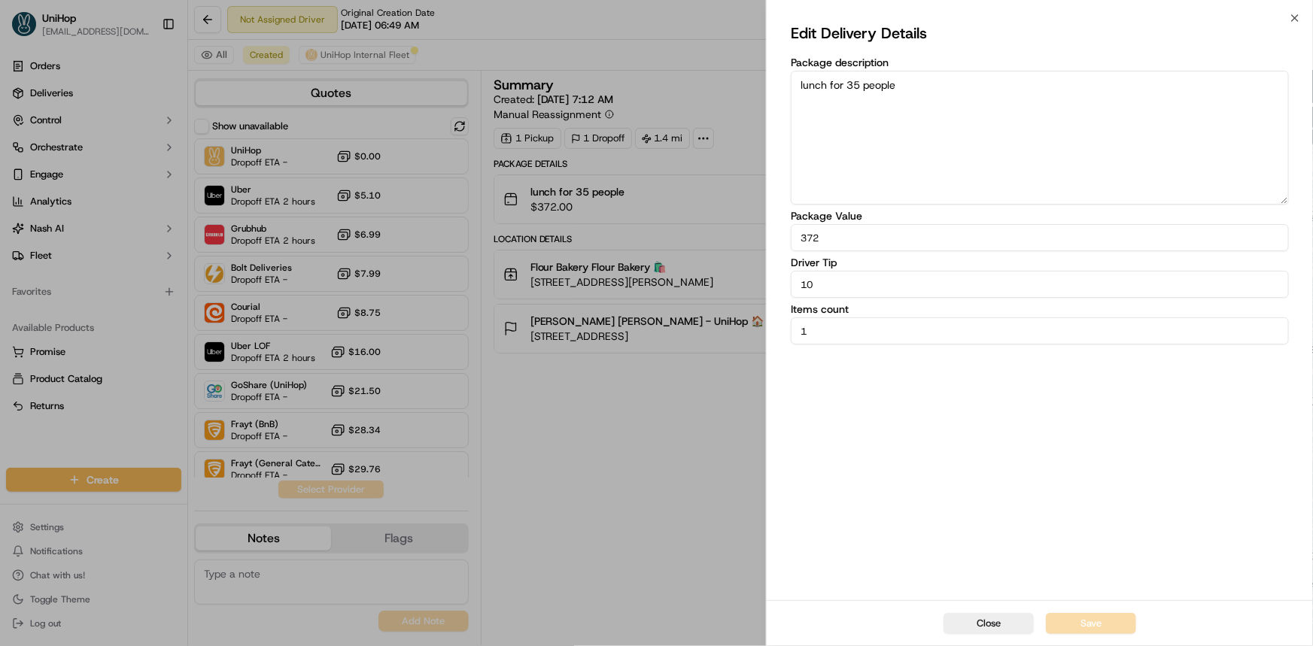
drag, startPoint x: 813, startPoint y: 293, endPoint x: 753, endPoint y: 293, distance: 59.4
click at [731, 293] on body "UniHop dispatch@unihop.app Toggle Sidebar Orders Deliveries Control Orchestrate…" at bounding box center [656, 323] width 1313 height 646
paste input "5"
type input "15"
click at [1074, 624] on button "Save" at bounding box center [1091, 623] width 90 height 21
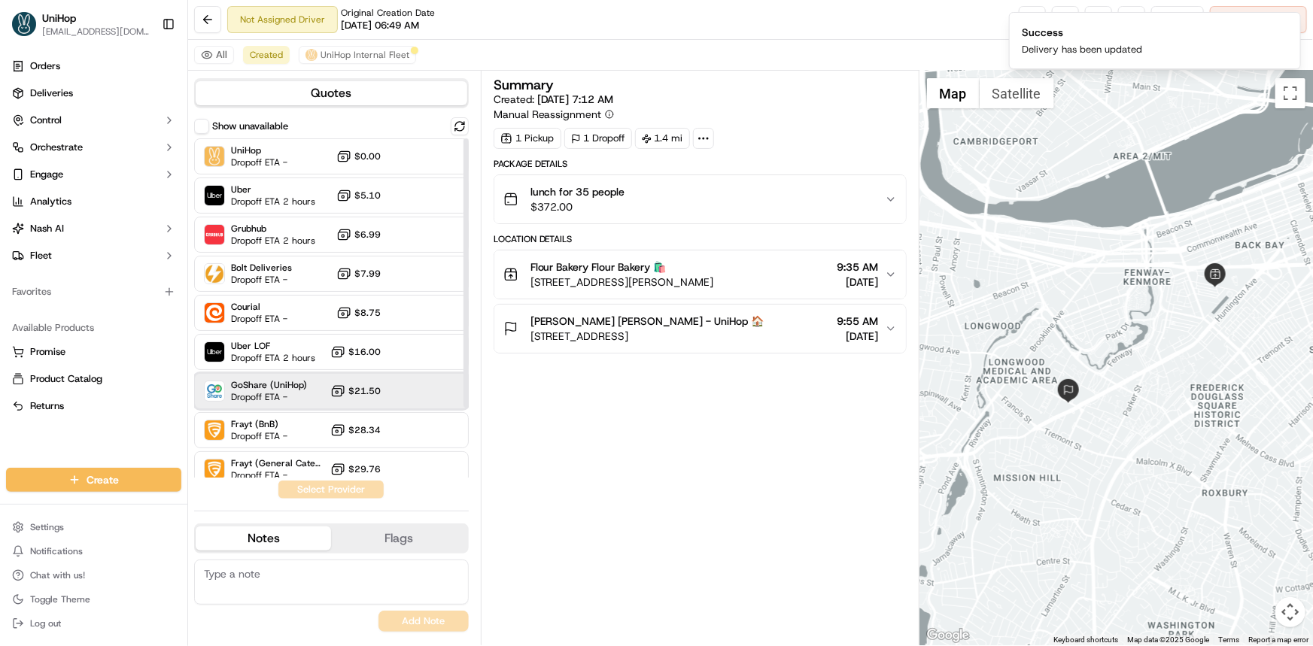
click at [418, 387] on div at bounding box center [423, 391] width 18 height 18
click at [378, 495] on button "Assign Provider" at bounding box center [331, 490] width 107 height 18
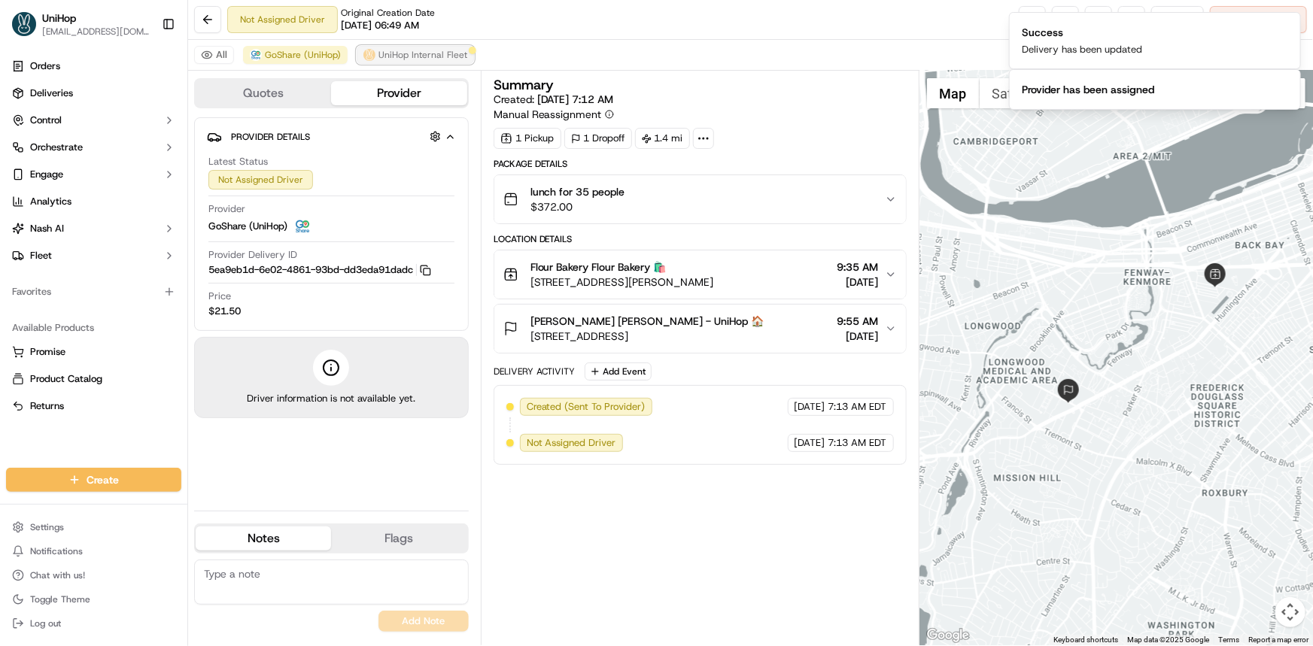
click at [426, 50] on span "UniHop Internal Fleet" at bounding box center [422, 55] width 89 height 12
click at [1281, 17] on button "Notifications (F8)" at bounding box center [1288, 25] width 18 height 18
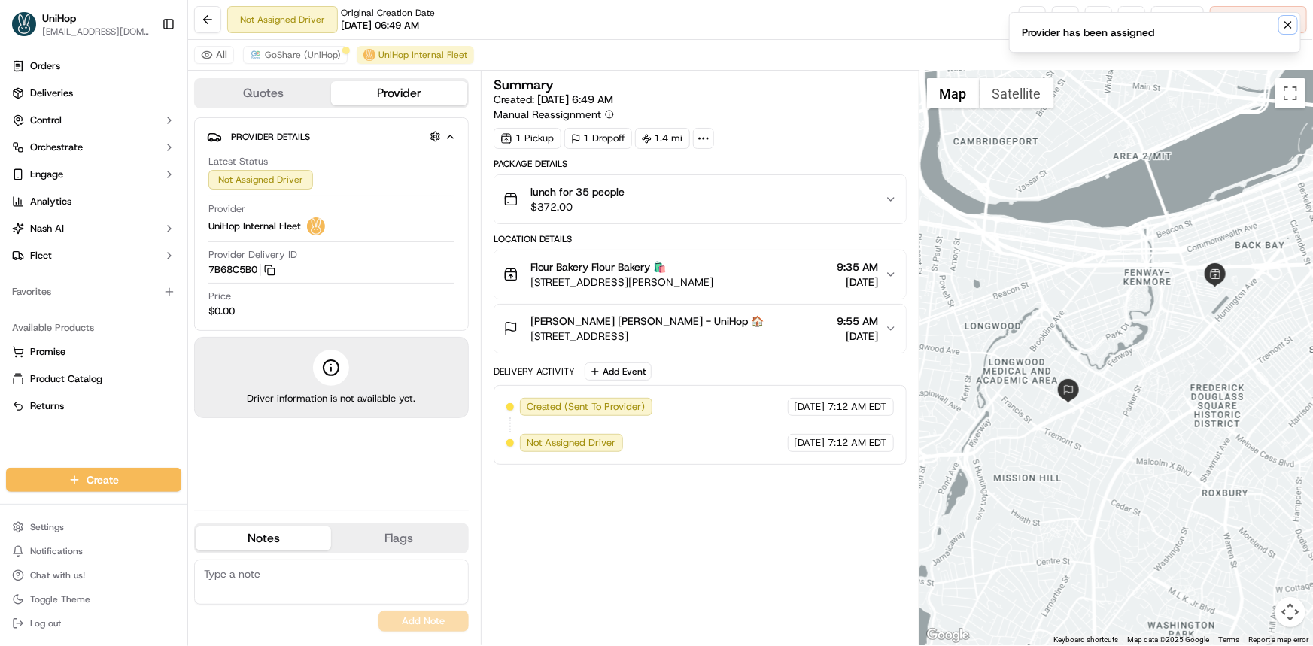
click at [1290, 24] on icon "Notifications (F8)" at bounding box center [1288, 25] width 12 height 12
click at [1266, 17] on span "Cancel Delivery" at bounding box center [1266, 20] width 67 height 14
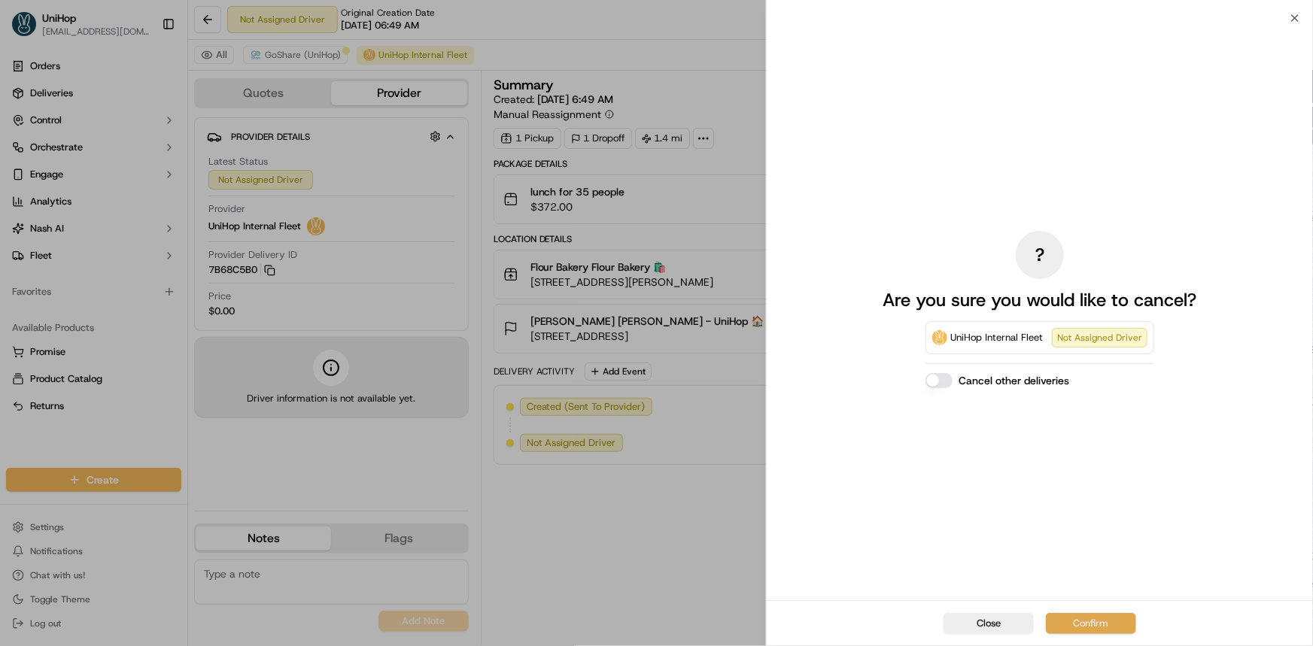
click at [1092, 620] on button "Confirm" at bounding box center [1091, 623] width 90 height 21
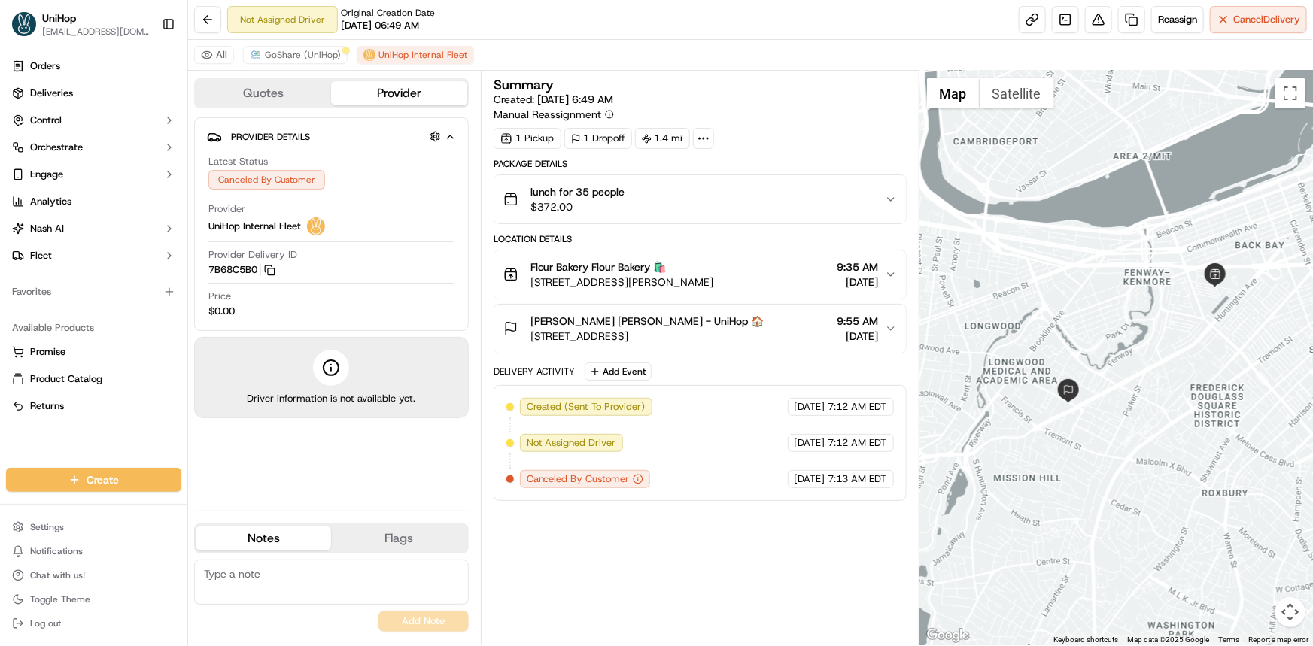
click at [298, 38] on div "Not Assigned Driver Original Creation Date 09/16/2025 06:49 AM Reassign Cancel …" at bounding box center [750, 20] width 1125 height 40
click at [303, 53] on span "GoShare (UniHop)" at bounding box center [303, 55] width 76 height 12
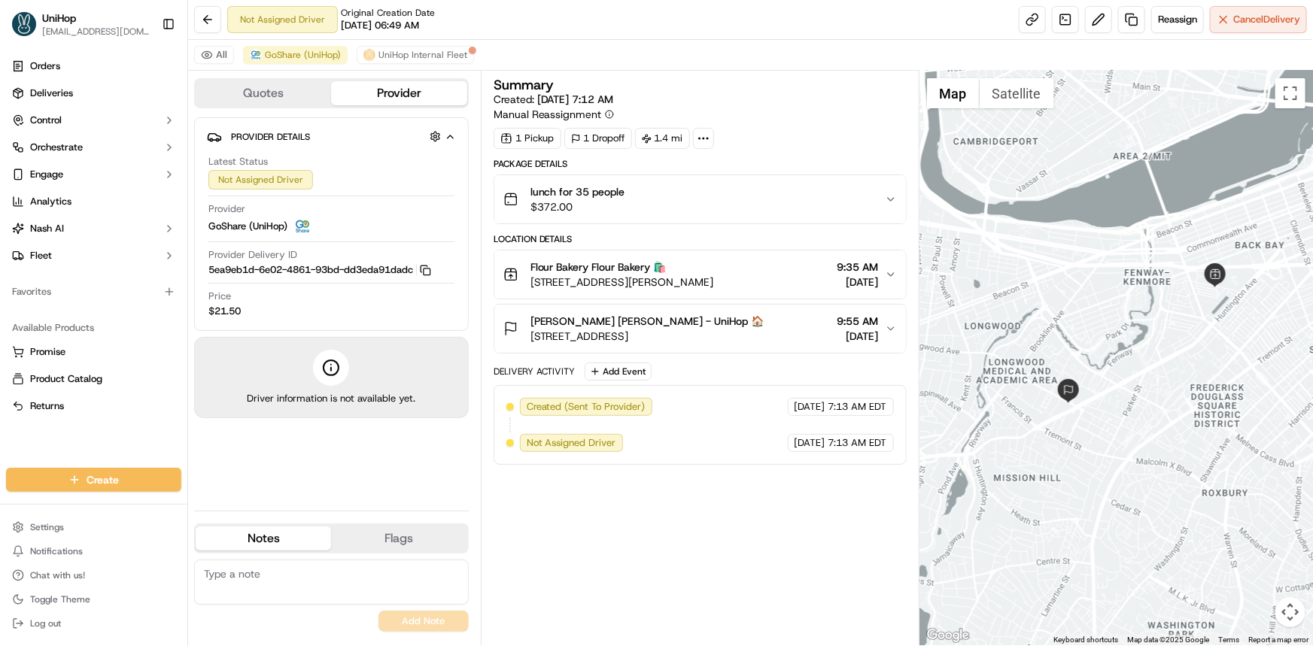
drag, startPoint x: 1059, startPoint y: 429, endPoint x: 1050, endPoint y: 439, distance: 13.4
click at [1056, 429] on div at bounding box center [1115, 358] width 393 height 575
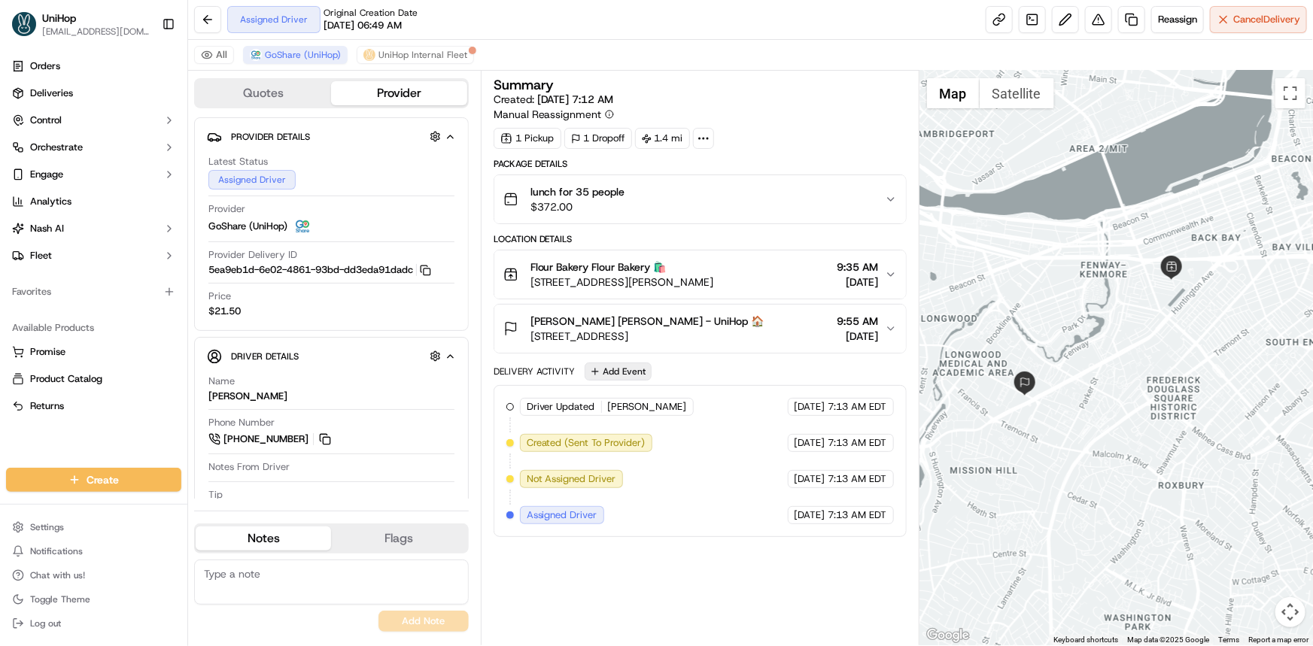
click at [637, 369] on button "Add Event" at bounding box center [618, 372] width 67 height 18
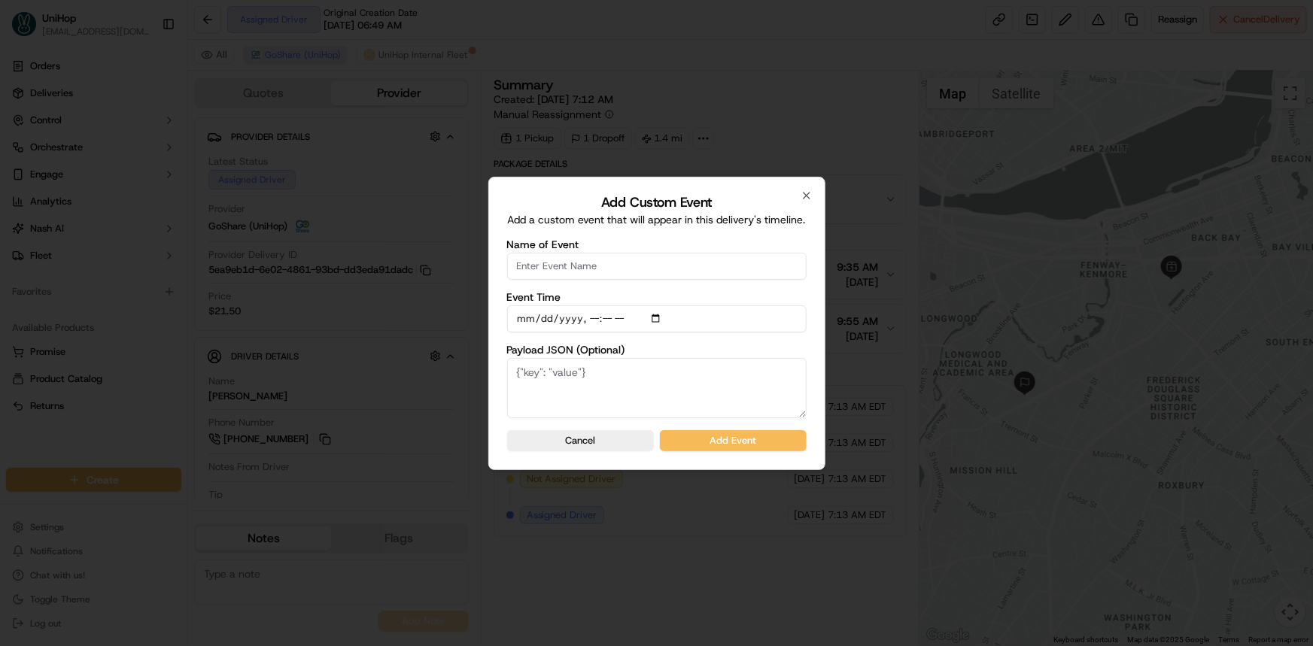
click at [587, 272] on input "Name of Event" at bounding box center [656, 266] width 299 height 27
type input "Driver confirmed"
click at [760, 445] on button "Add Event" at bounding box center [733, 440] width 147 height 21
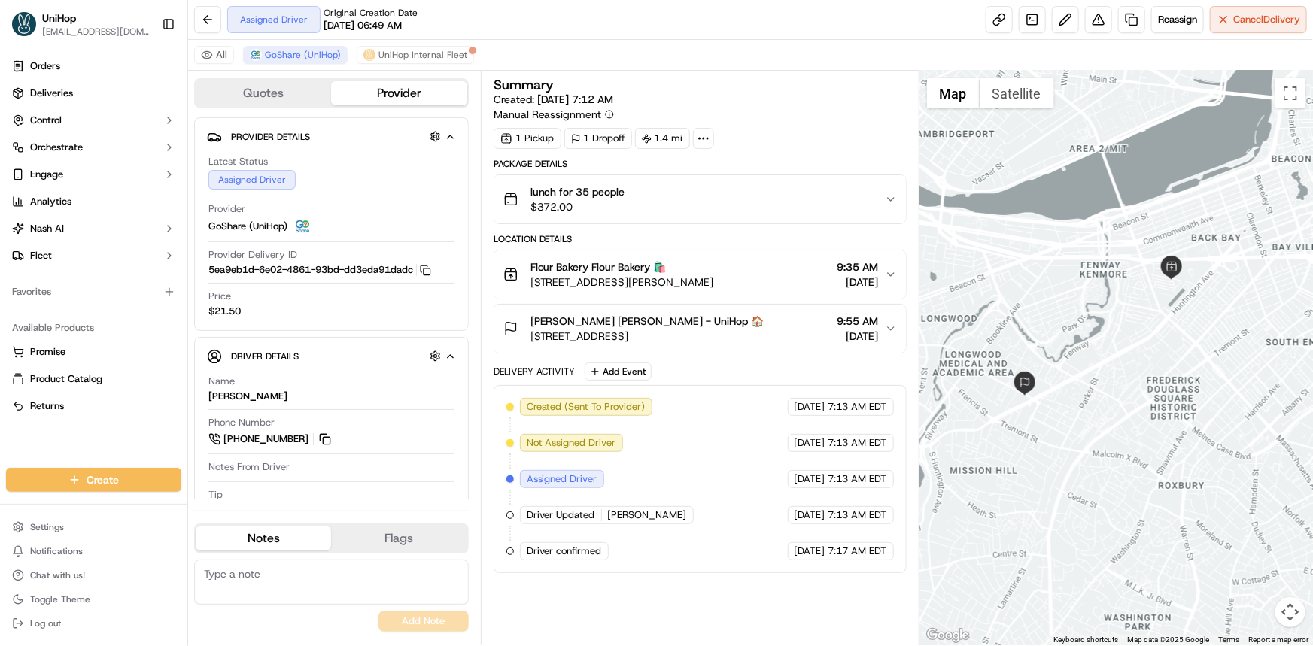
click at [354, 591] on textarea at bounding box center [331, 582] width 275 height 45
type textarea "1st"
click at [403, 624] on button "Add Note" at bounding box center [423, 621] width 90 height 21
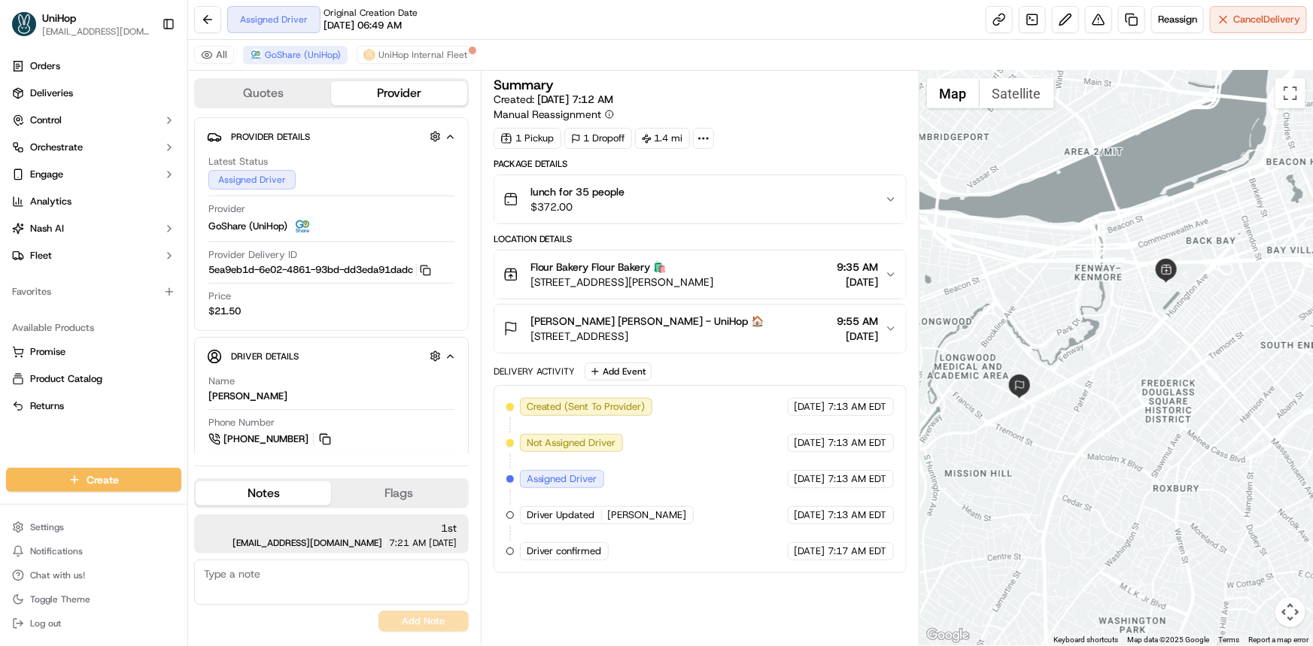
click at [976, 415] on div at bounding box center [1115, 358] width 393 height 575
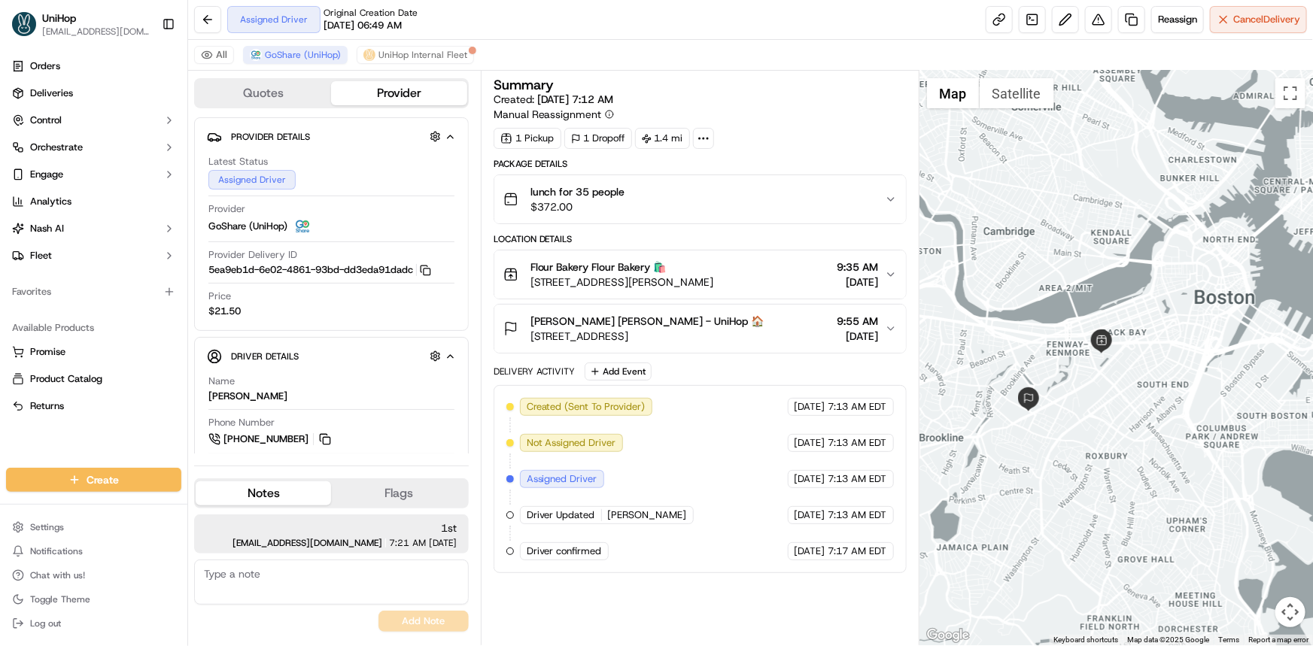
drag, startPoint x: 1059, startPoint y: 320, endPoint x: 1053, endPoint y: 330, distance: 11.8
click at [1056, 328] on div at bounding box center [1115, 358] width 393 height 575
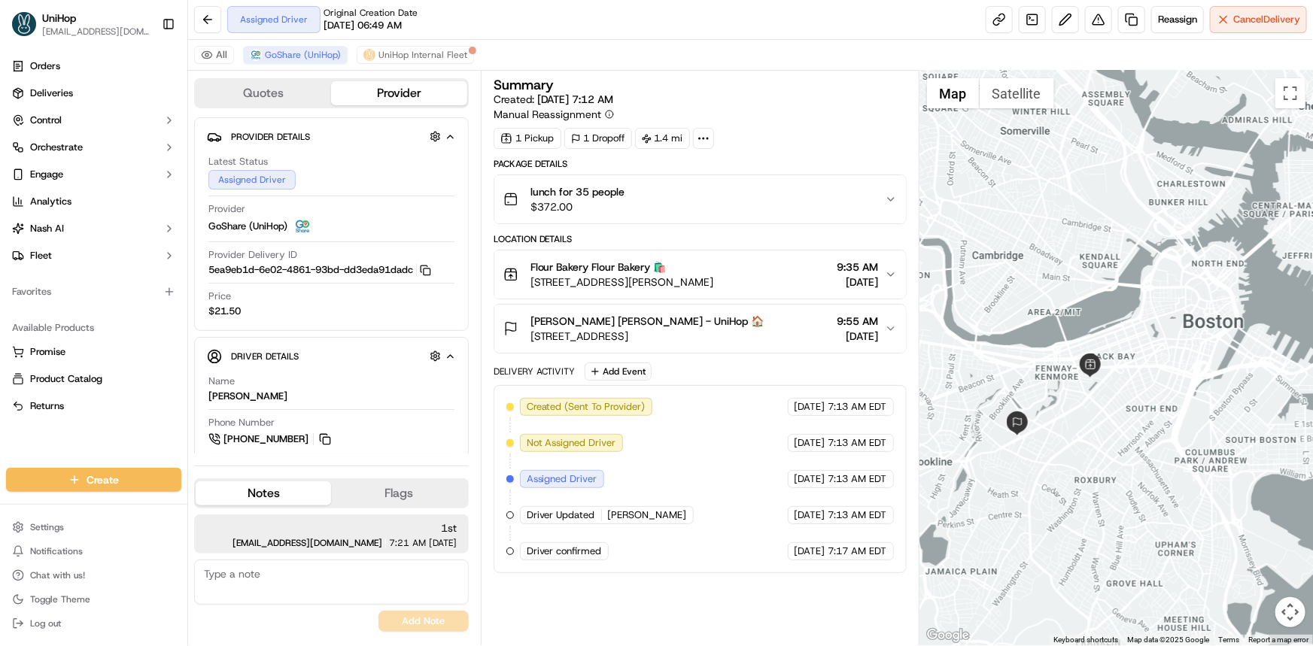
click at [1041, 317] on div at bounding box center [1115, 358] width 393 height 575
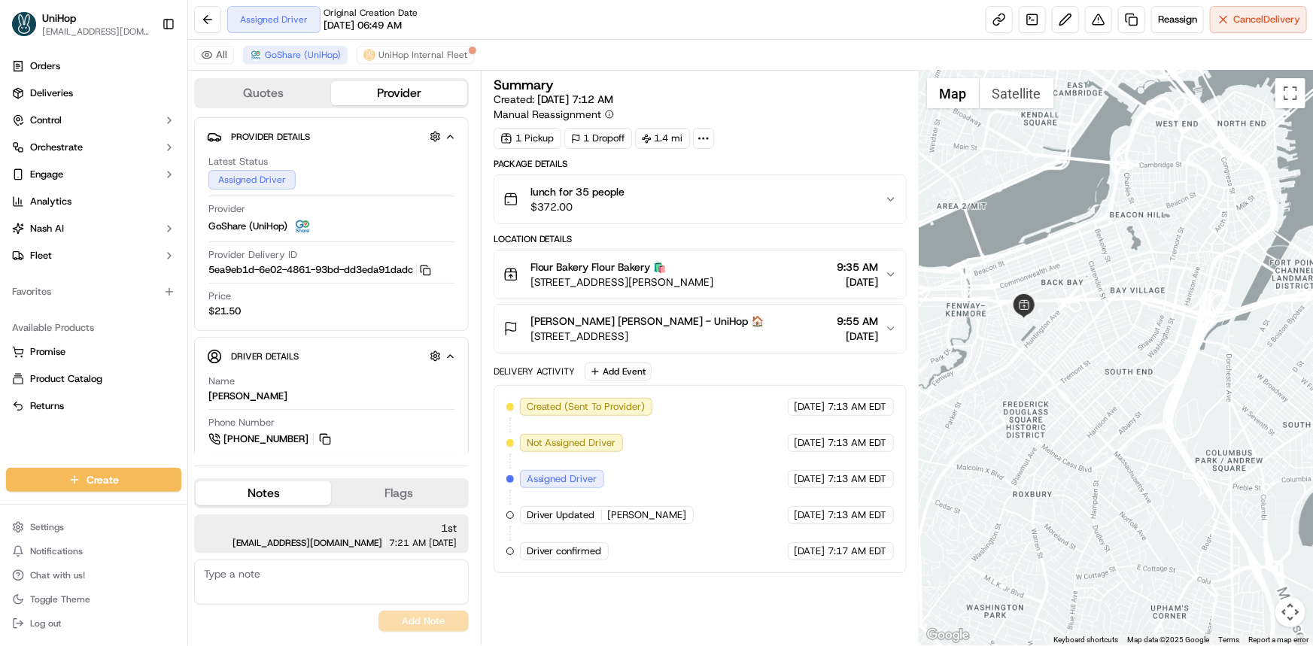
click at [1040, 398] on div at bounding box center [1115, 358] width 393 height 575
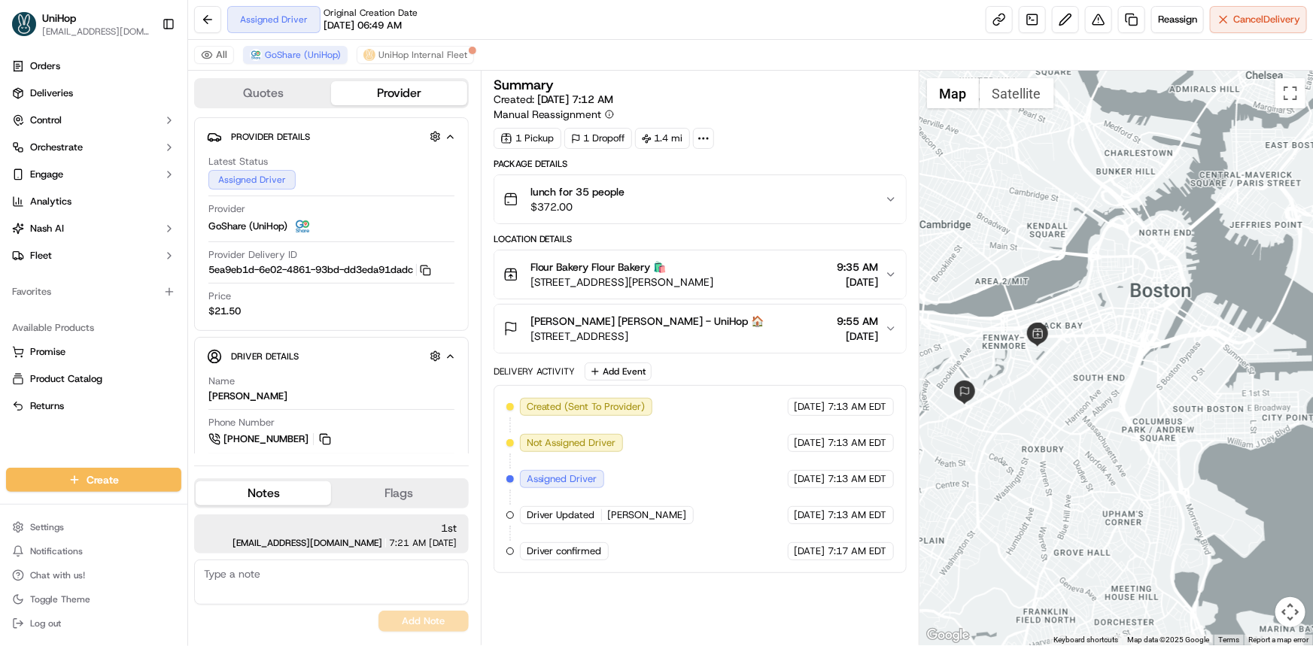
drag, startPoint x: 921, startPoint y: 319, endPoint x: 981, endPoint y: 364, distance: 75.2
click at [922, 317] on div at bounding box center [1115, 358] width 393 height 575
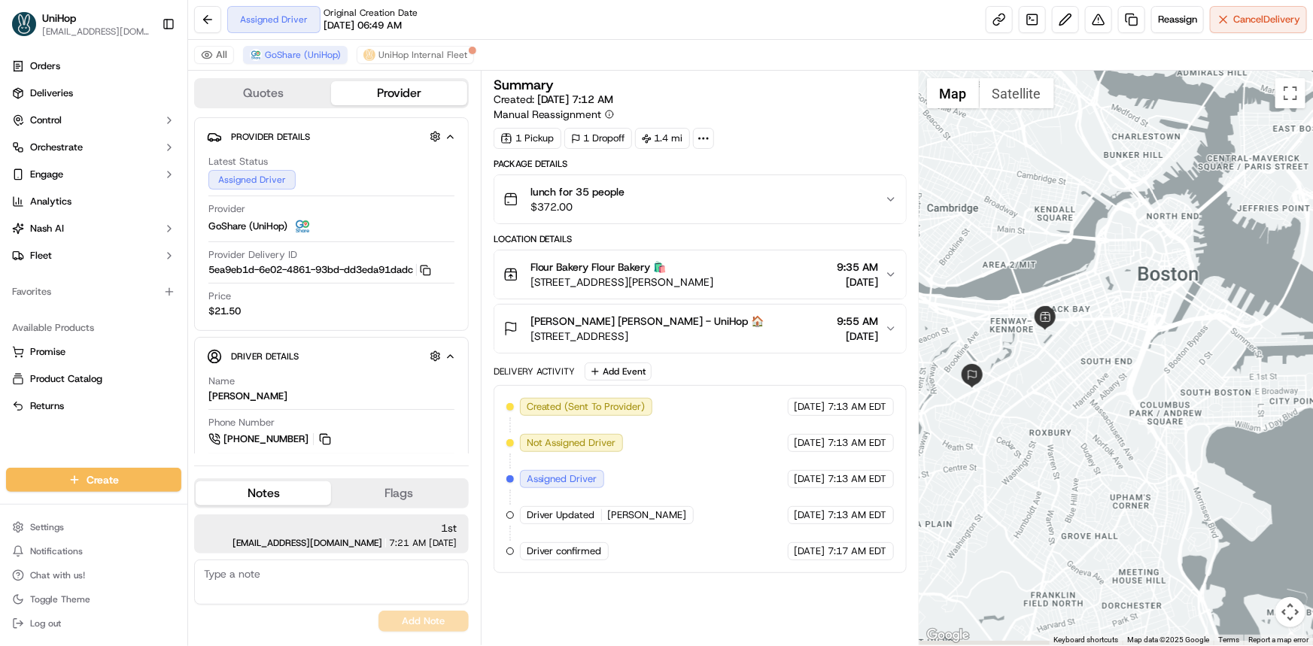
drag, startPoint x: 1087, startPoint y: 363, endPoint x: 1096, endPoint y: 369, distance: 10.9
click at [1090, 360] on div at bounding box center [1115, 358] width 393 height 575
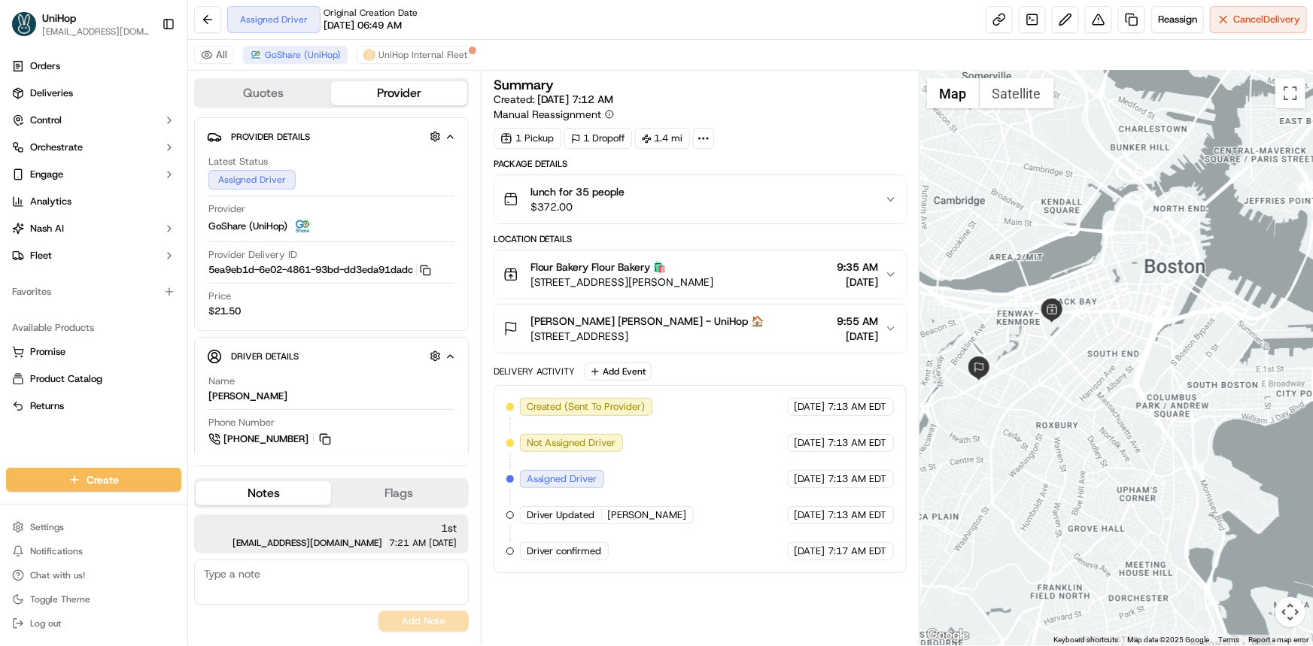
drag, startPoint x: 1135, startPoint y: 348, endPoint x: 1118, endPoint y: 362, distance: 21.4
click at [1118, 356] on div at bounding box center [1115, 358] width 393 height 575
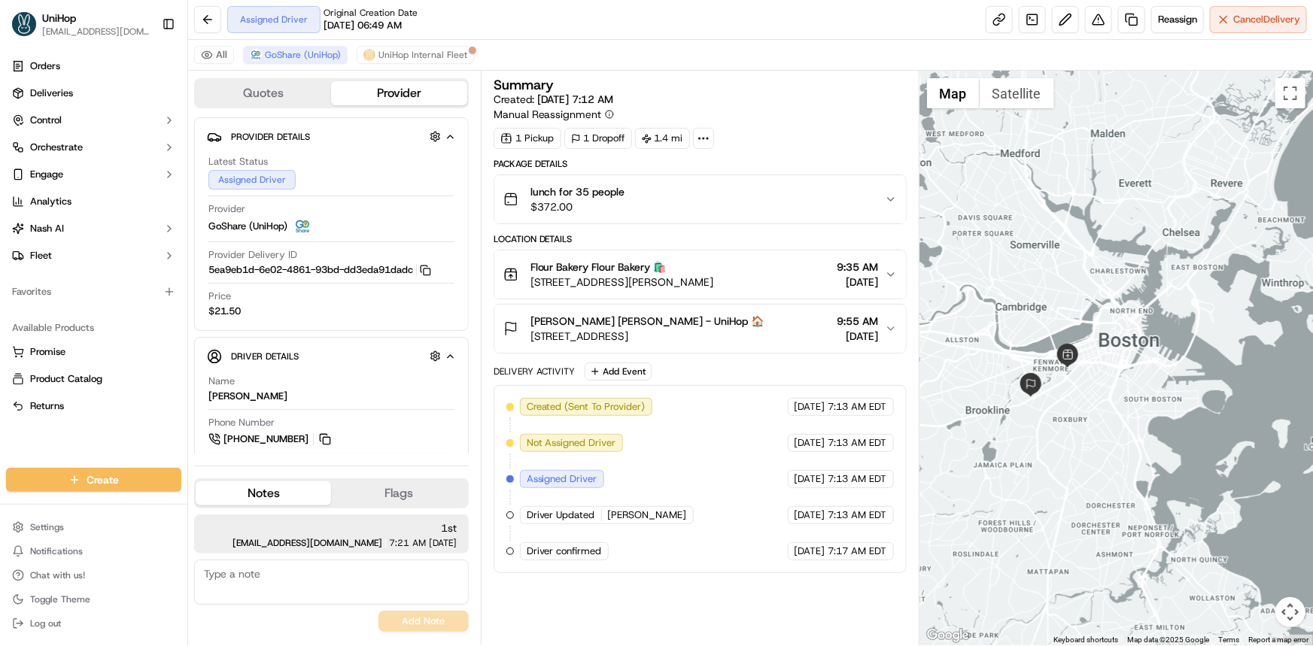
drag, startPoint x: 1084, startPoint y: 383, endPoint x: 1117, endPoint y: 399, distance: 36.0
click at [1102, 396] on div at bounding box center [1115, 358] width 393 height 575
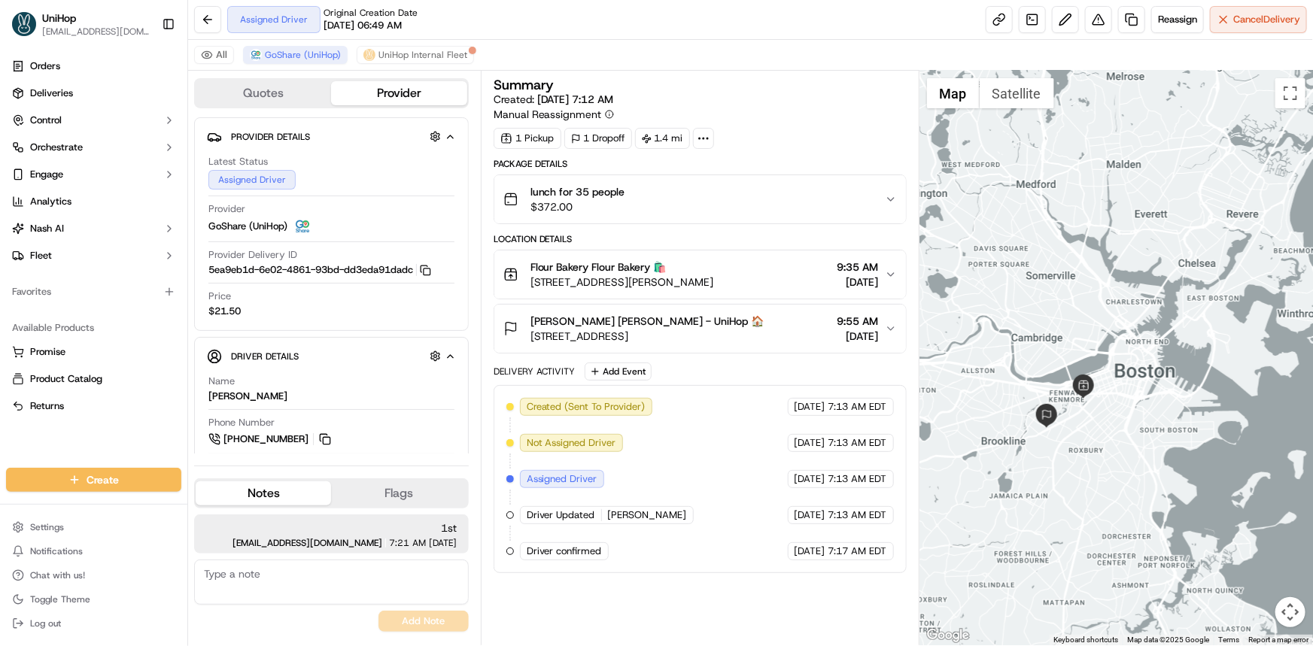
drag, startPoint x: 1065, startPoint y: 423, endPoint x: 1057, endPoint y: 429, distance: 10.2
click at [1063, 432] on div at bounding box center [1115, 358] width 393 height 575
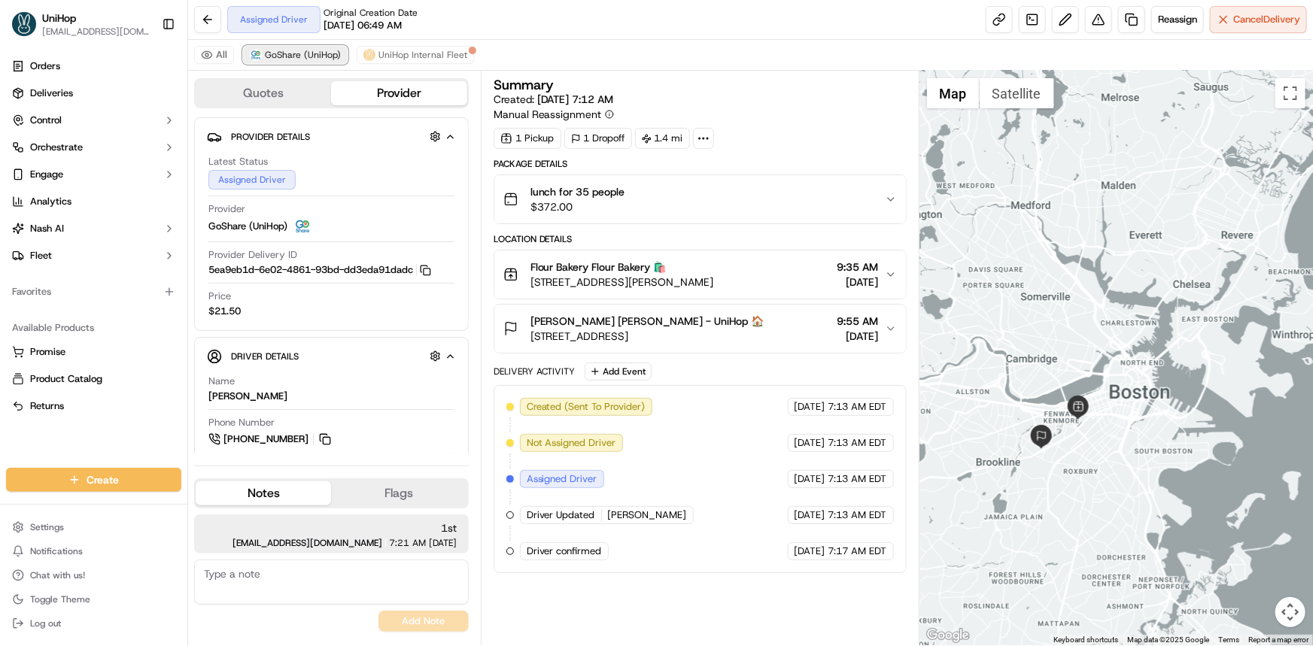
click at [287, 51] on span "GoShare (UniHop)" at bounding box center [303, 55] width 76 height 12
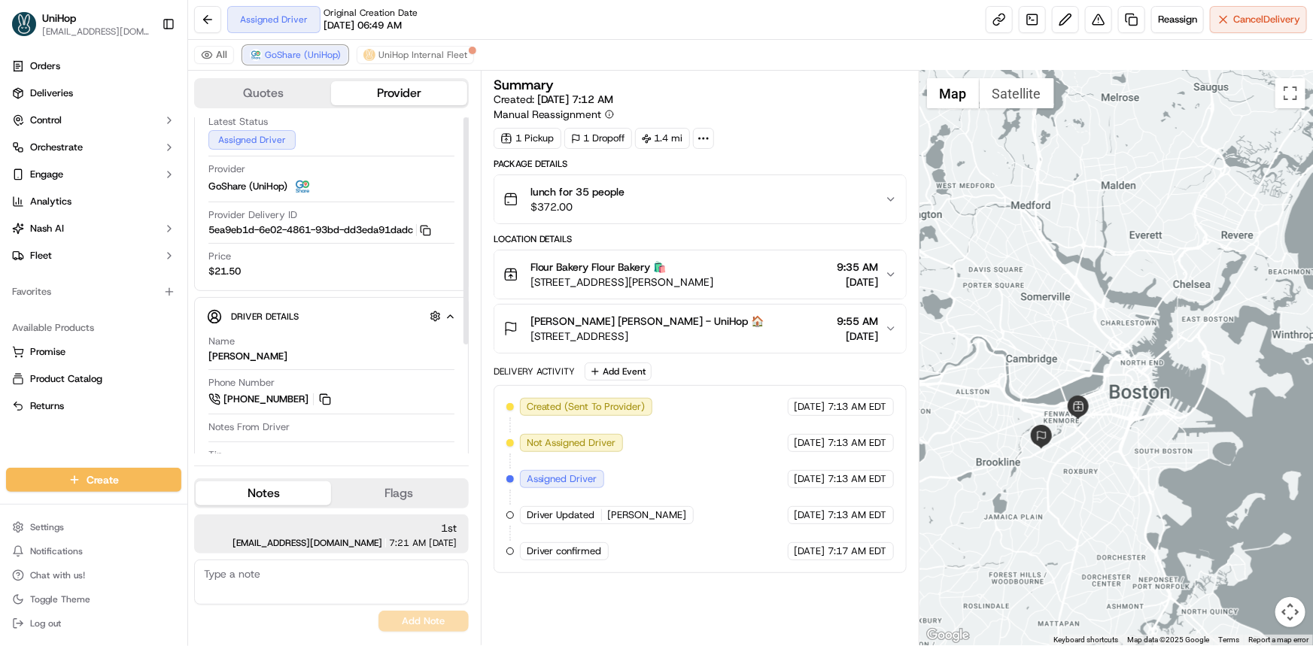
scroll to position [68, 0]
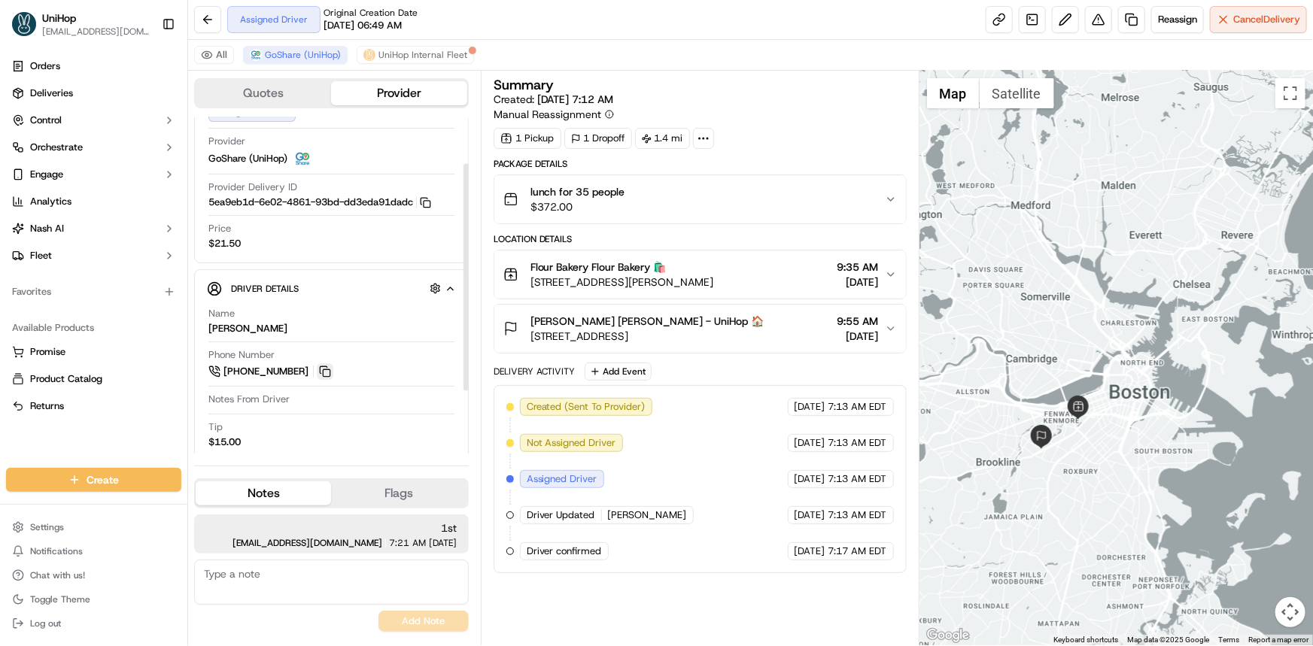
click at [327, 364] on button at bounding box center [325, 371] width 17 height 17
drag, startPoint x: 1030, startPoint y: 327, endPoint x: 1022, endPoint y: 317, distance: 13.4
click at [1016, 323] on div at bounding box center [1115, 358] width 393 height 575
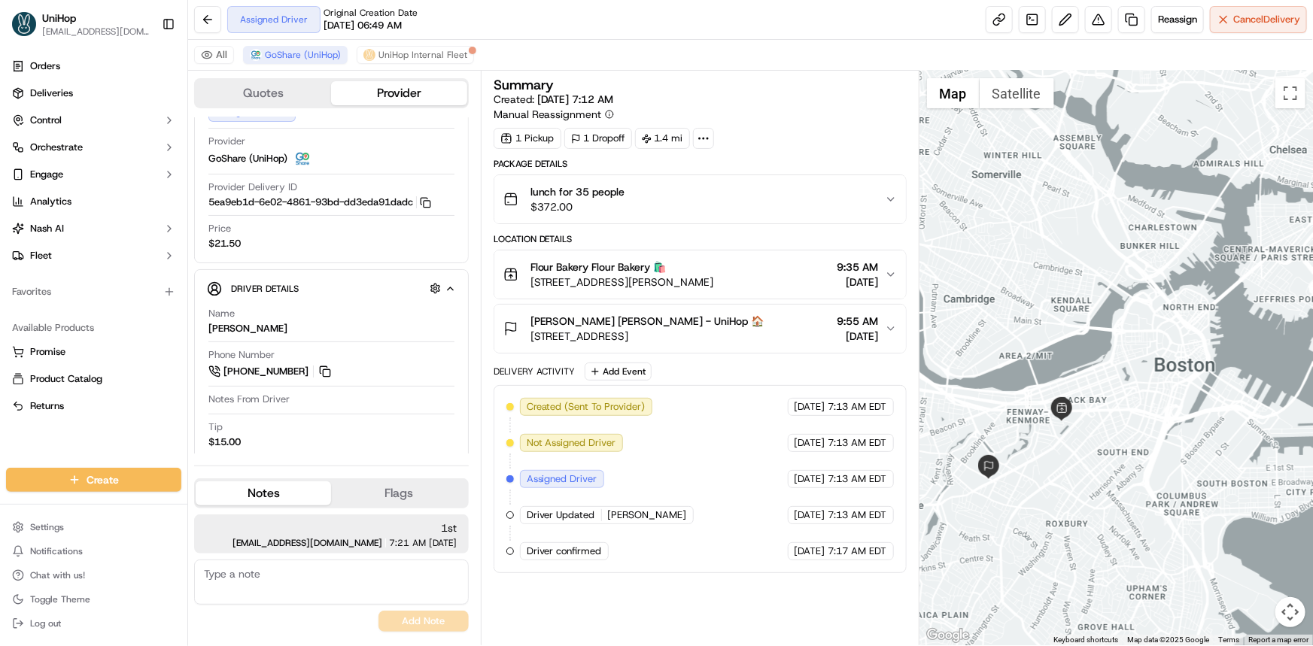
drag, startPoint x: 1046, startPoint y: 472, endPoint x: 1047, endPoint y: 436, distance: 36.1
click at [1047, 439] on div at bounding box center [1115, 358] width 393 height 575
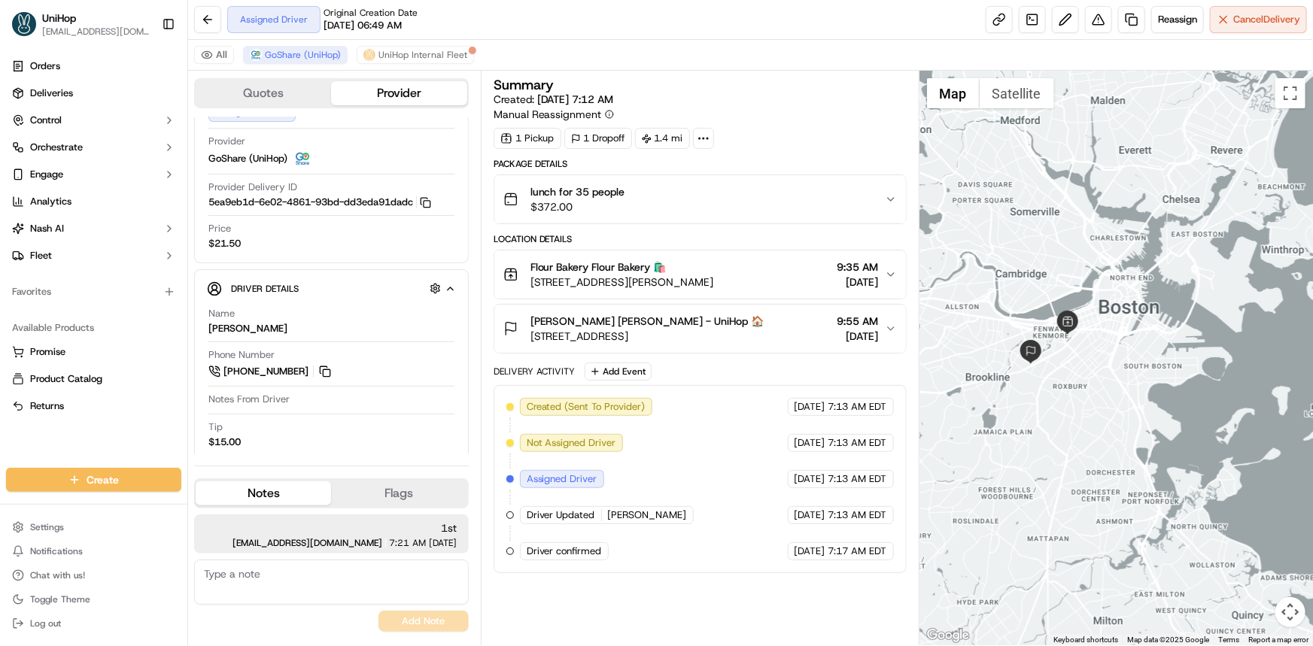
drag, startPoint x: 1053, startPoint y: 327, endPoint x: 1065, endPoint y: 247, distance: 81.4
click at [1065, 247] on div at bounding box center [1115, 358] width 393 height 575
click at [1090, 330] on div at bounding box center [1115, 358] width 393 height 575
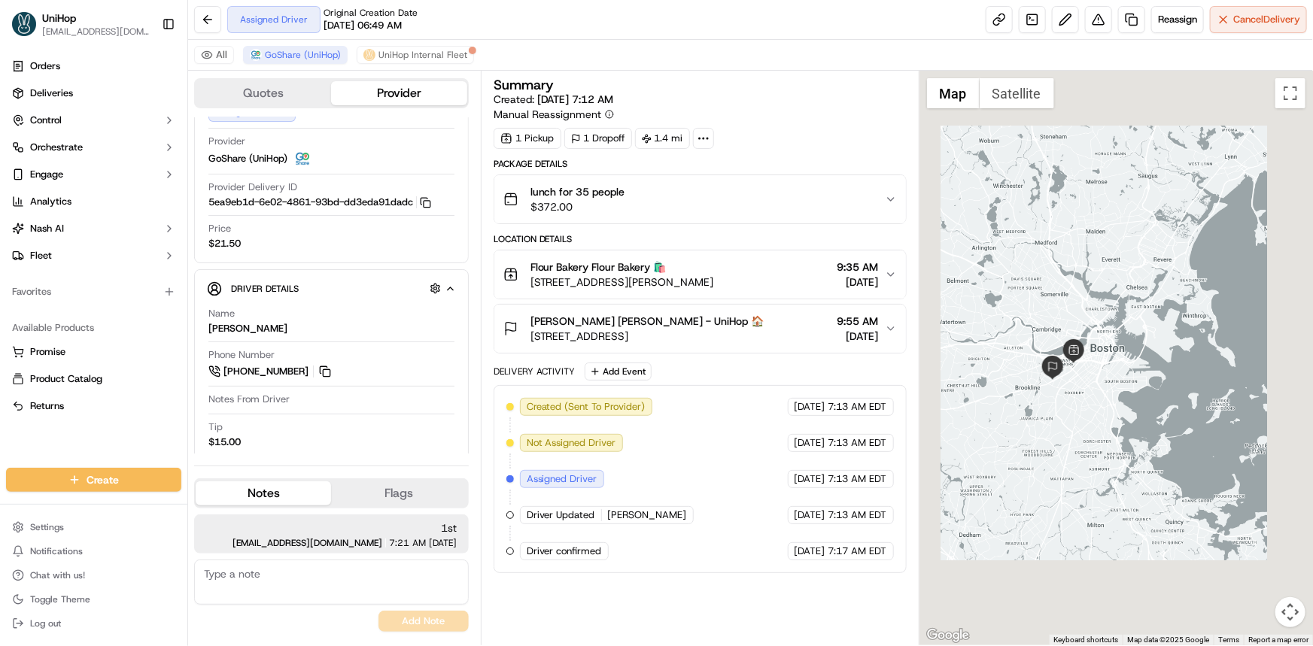
click at [1071, 403] on div at bounding box center [1115, 358] width 393 height 575
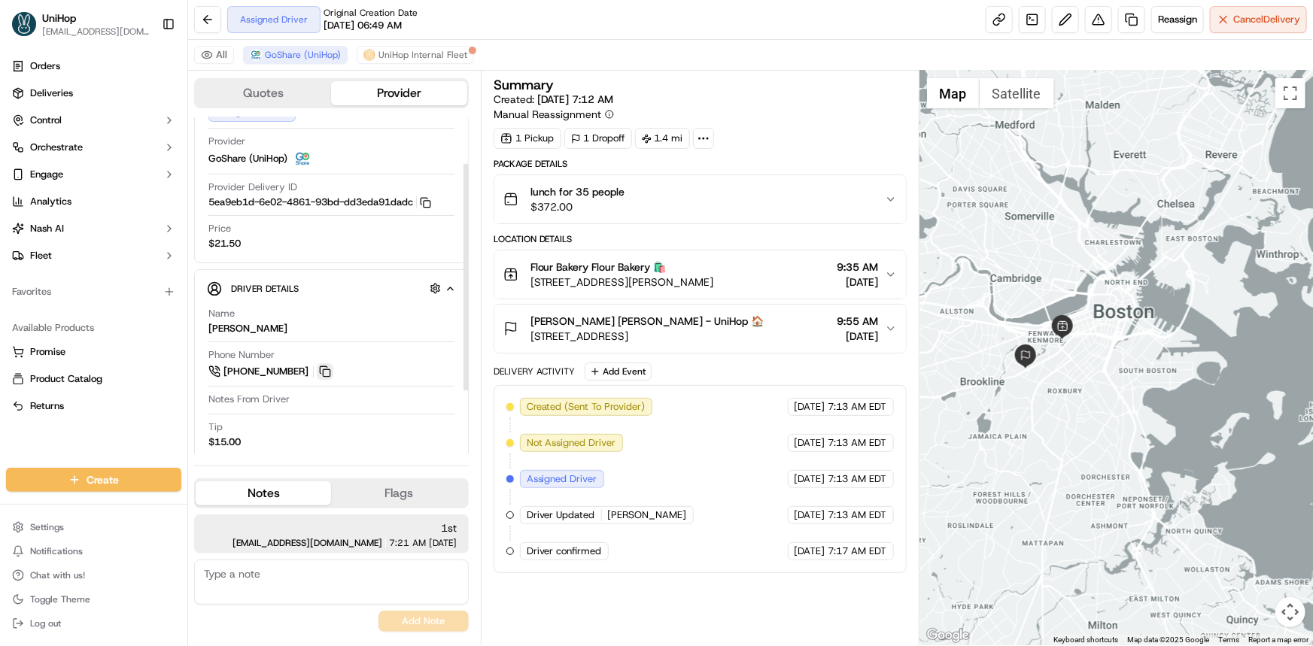
click at [325, 368] on button at bounding box center [325, 371] width 17 height 17
click at [120, 421] on div "Available Products Promise Product Catalog Returns" at bounding box center [93, 367] width 187 height 114
click at [1067, 365] on div at bounding box center [1115, 358] width 393 height 575
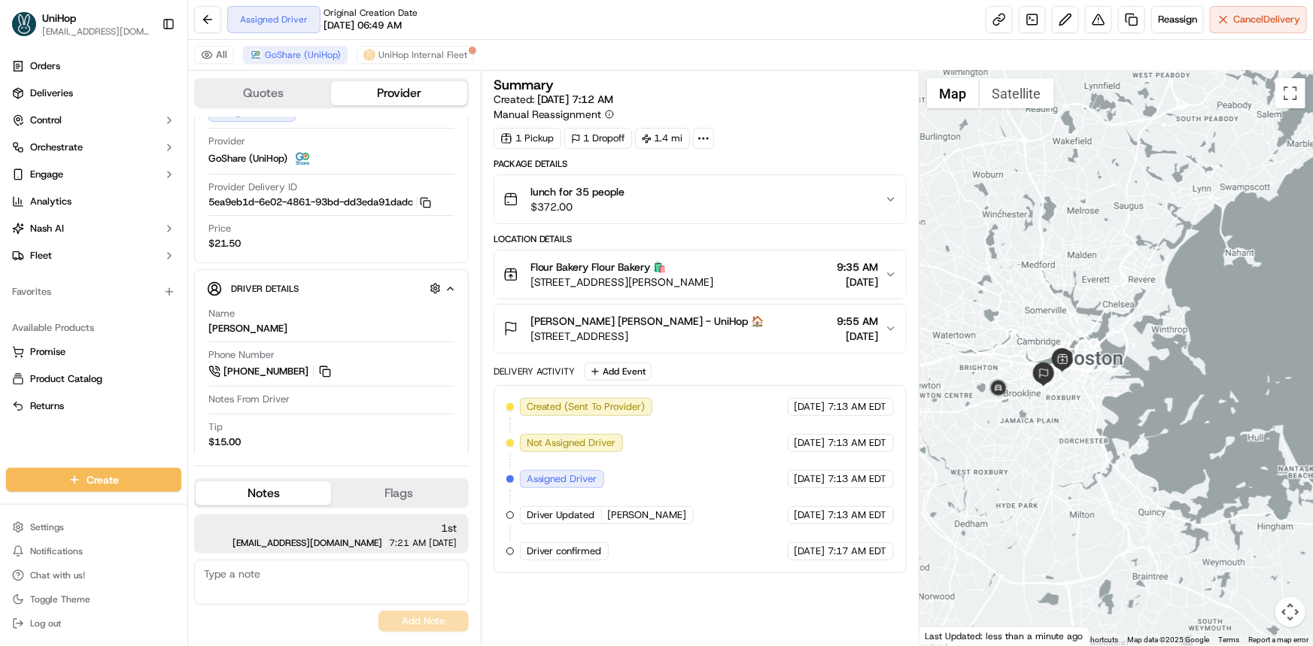
drag, startPoint x: 1065, startPoint y: 417, endPoint x: 1082, endPoint y: 397, distance: 26.1
click at [1087, 400] on div at bounding box center [1115, 358] width 393 height 575
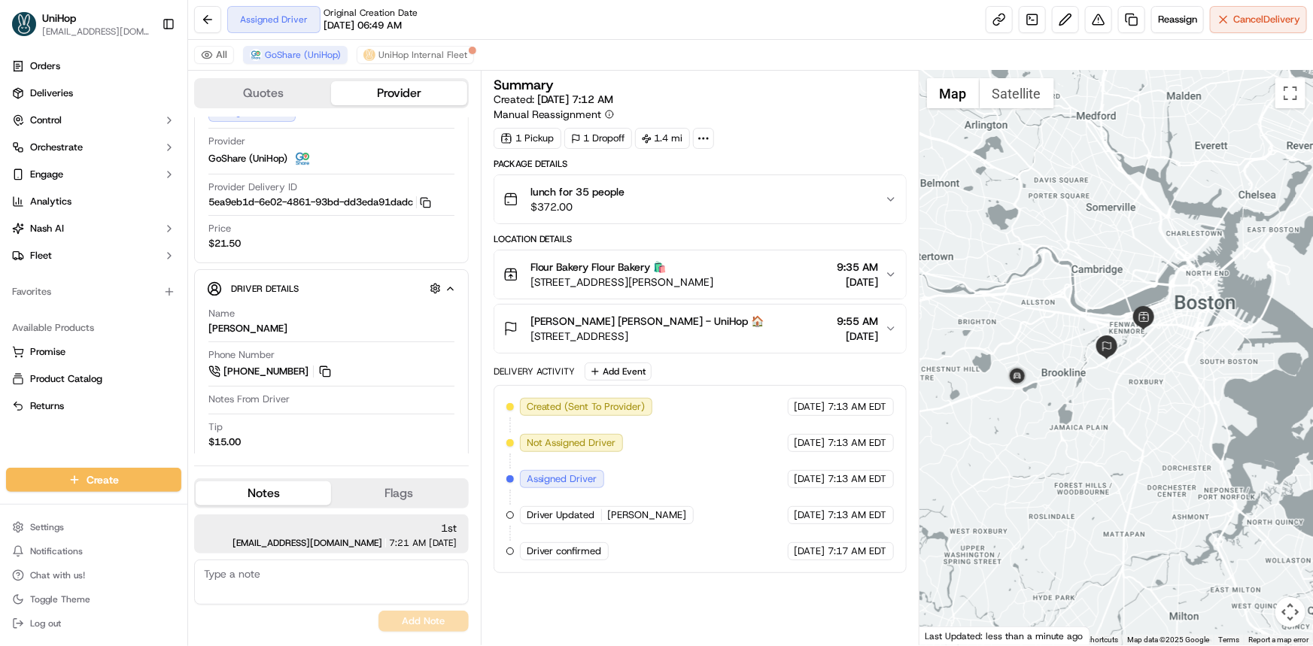
click at [1084, 399] on div at bounding box center [1115, 358] width 393 height 575
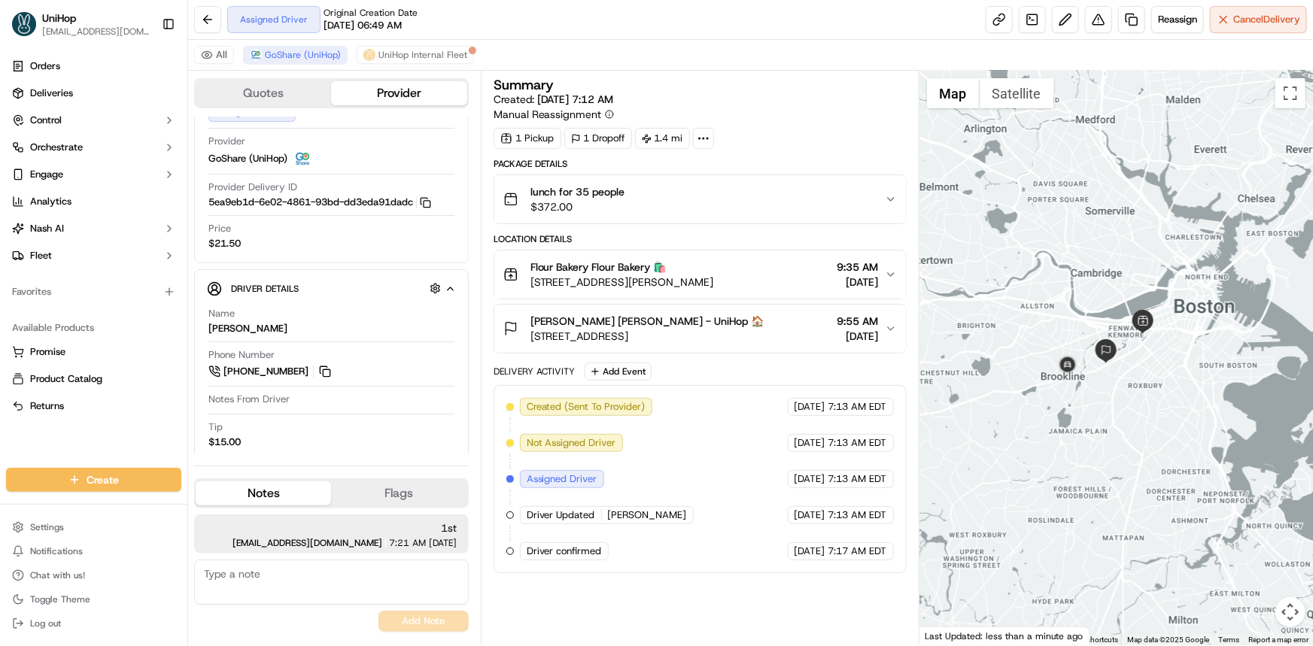
click at [1126, 336] on div at bounding box center [1115, 358] width 393 height 575
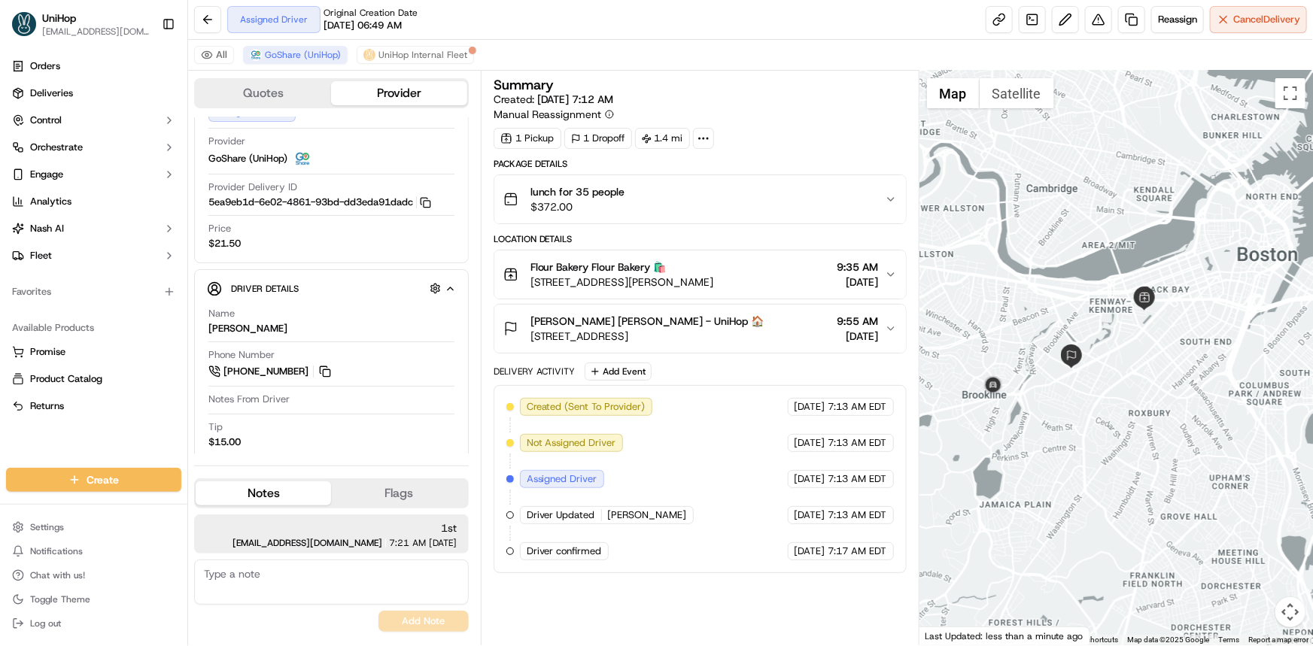
click at [1112, 345] on div at bounding box center [1115, 358] width 393 height 575
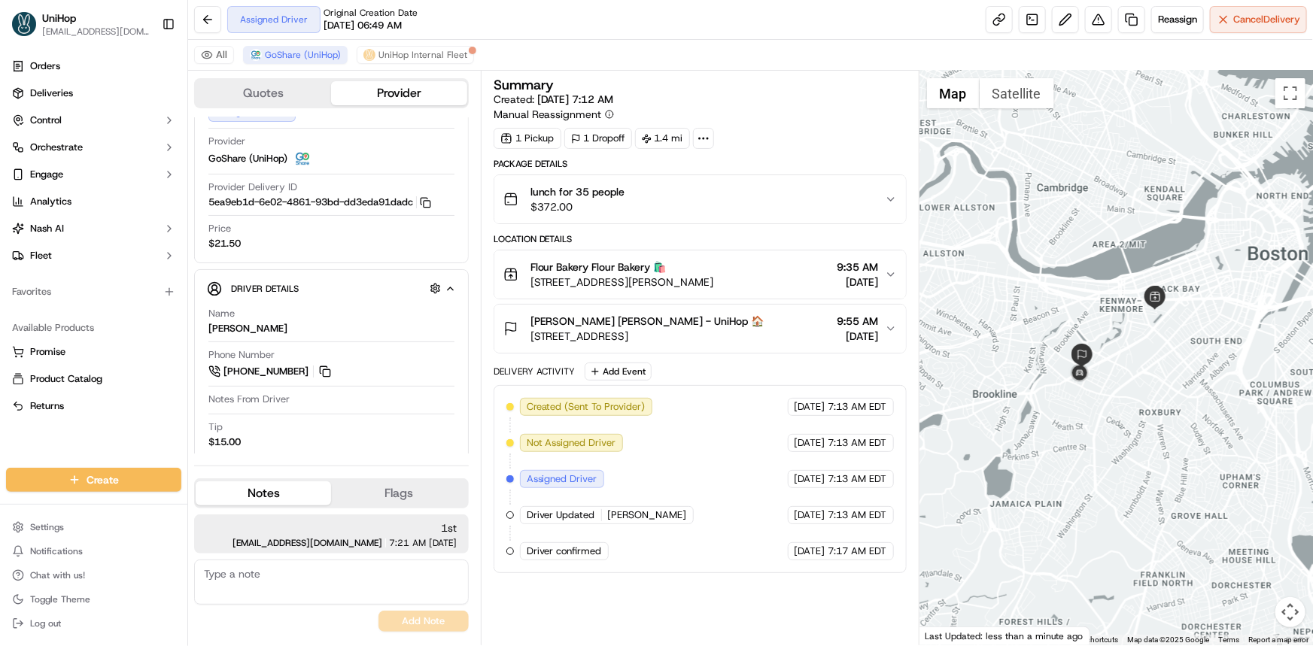
drag, startPoint x: 1140, startPoint y: 348, endPoint x: 1126, endPoint y: 348, distance: 14.3
click at [1126, 348] on div at bounding box center [1115, 358] width 393 height 575
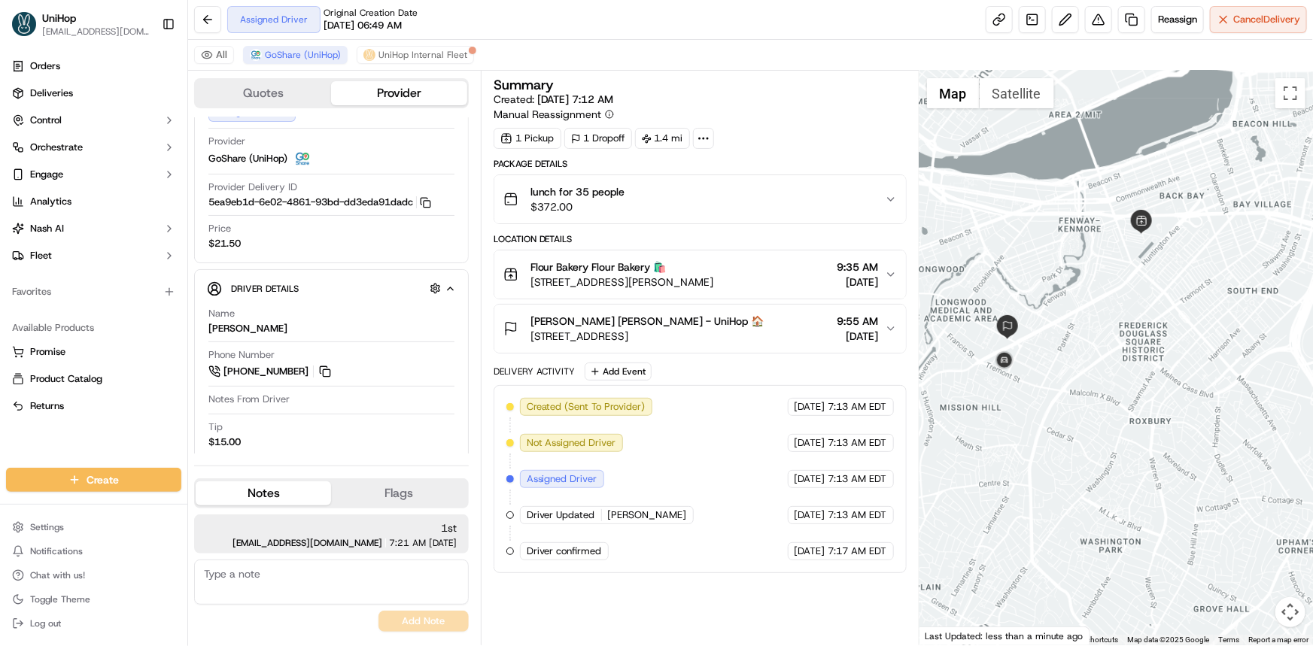
click at [1098, 409] on div at bounding box center [1115, 358] width 393 height 575
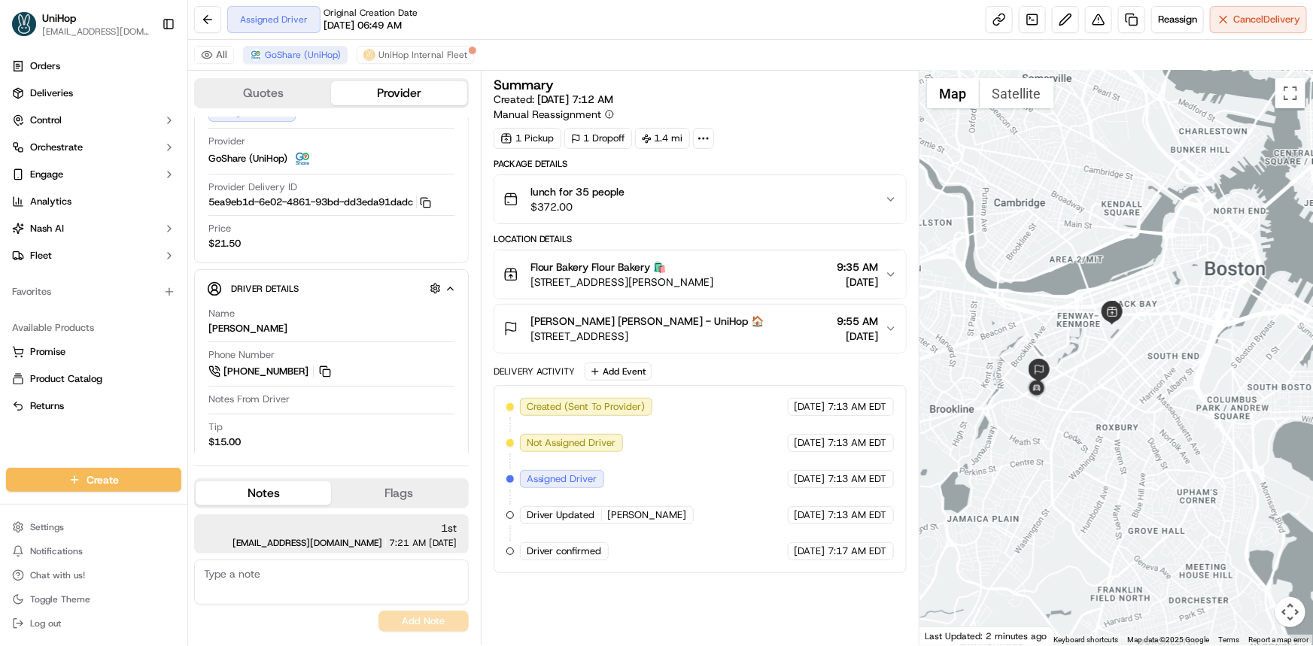
drag, startPoint x: 1086, startPoint y: 314, endPoint x: 1060, endPoint y: 309, distance: 26.1
click at [1079, 305] on div at bounding box center [1115, 358] width 393 height 575
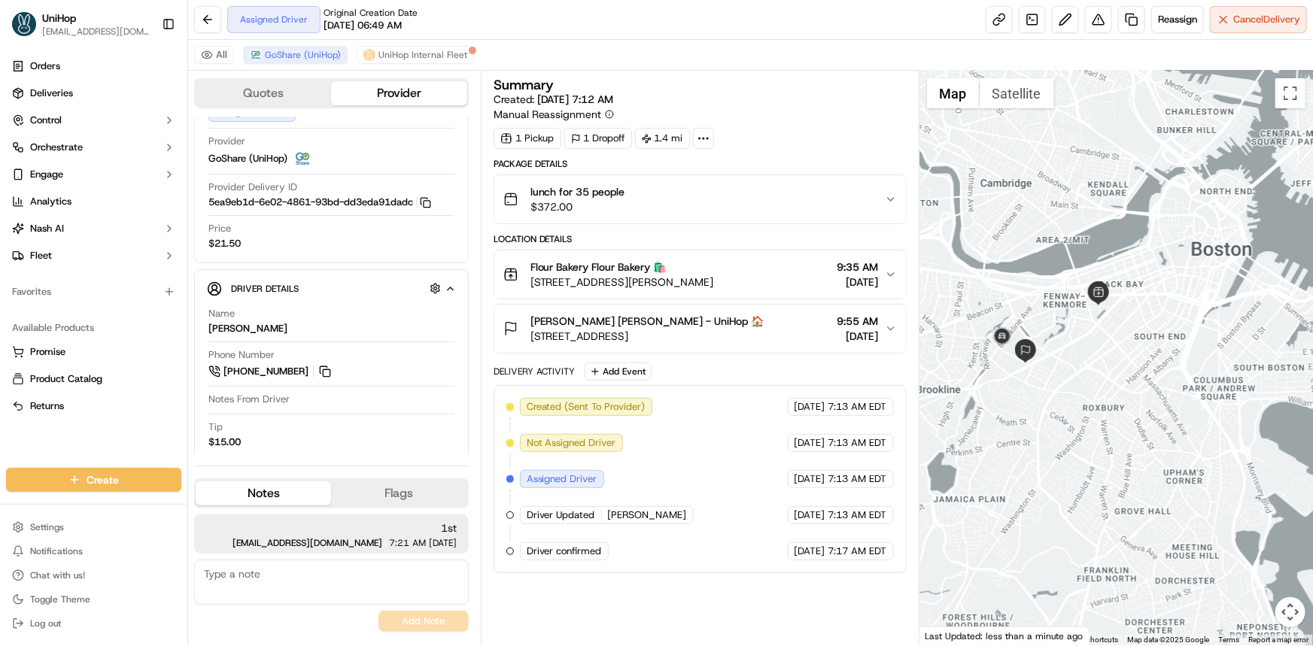
drag, startPoint x: 1094, startPoint y: 385, endPoint x: 1098, endPoint y: 400, distance: 15.7
click at [1094, 388] on div at bounding box center [1115, 358] width 393 height 575
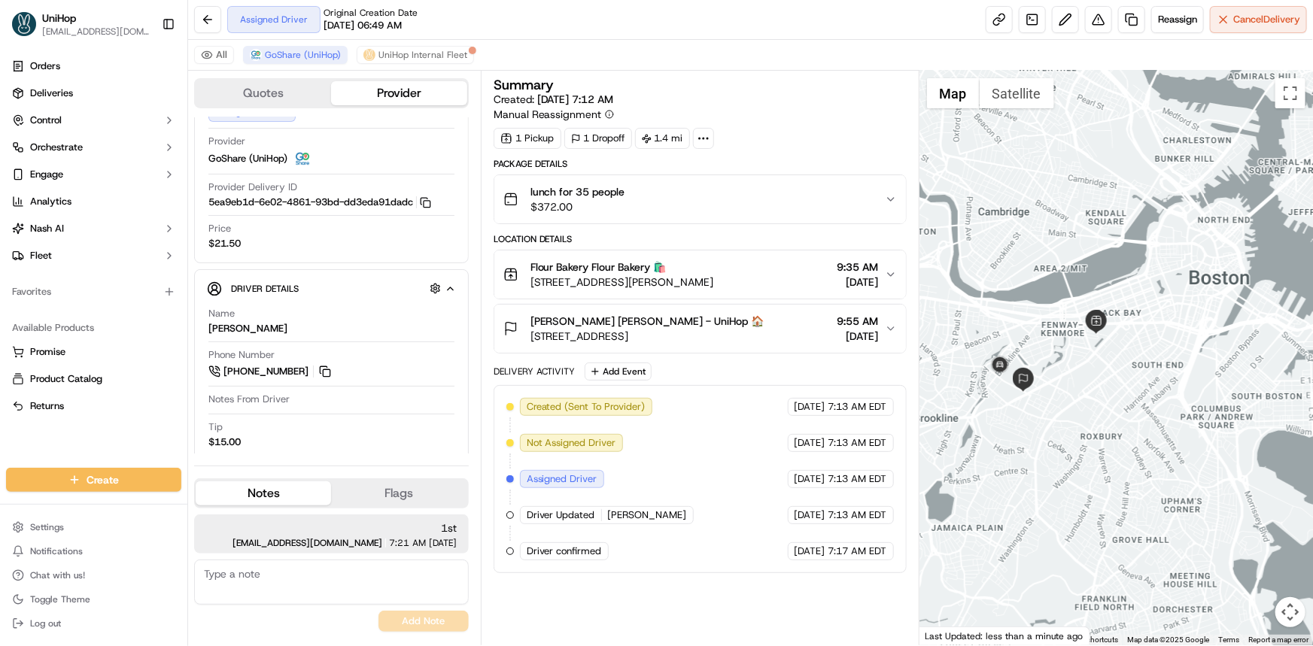
click at [33, 451] on div "Orders Deliveries Control Orchestrate Engage Analytics Nash AI Fleet Favorites …" at bounding box center [93, 252] width 187 height 408
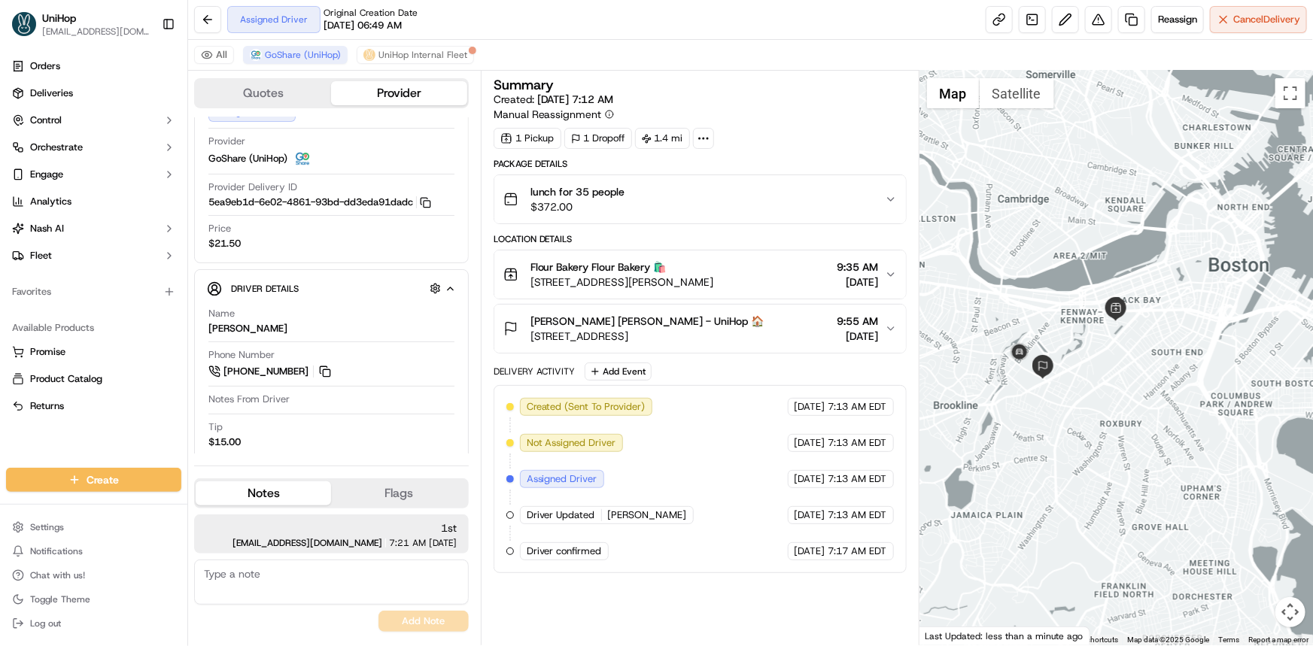
drag, startPoint x: 993, startPoint y: 330, endPoint x: 1001, endPoint y: 308, distance: 24.0
click at [1000, 311] on div at bounding box center [1115, 358] width 393 height 575
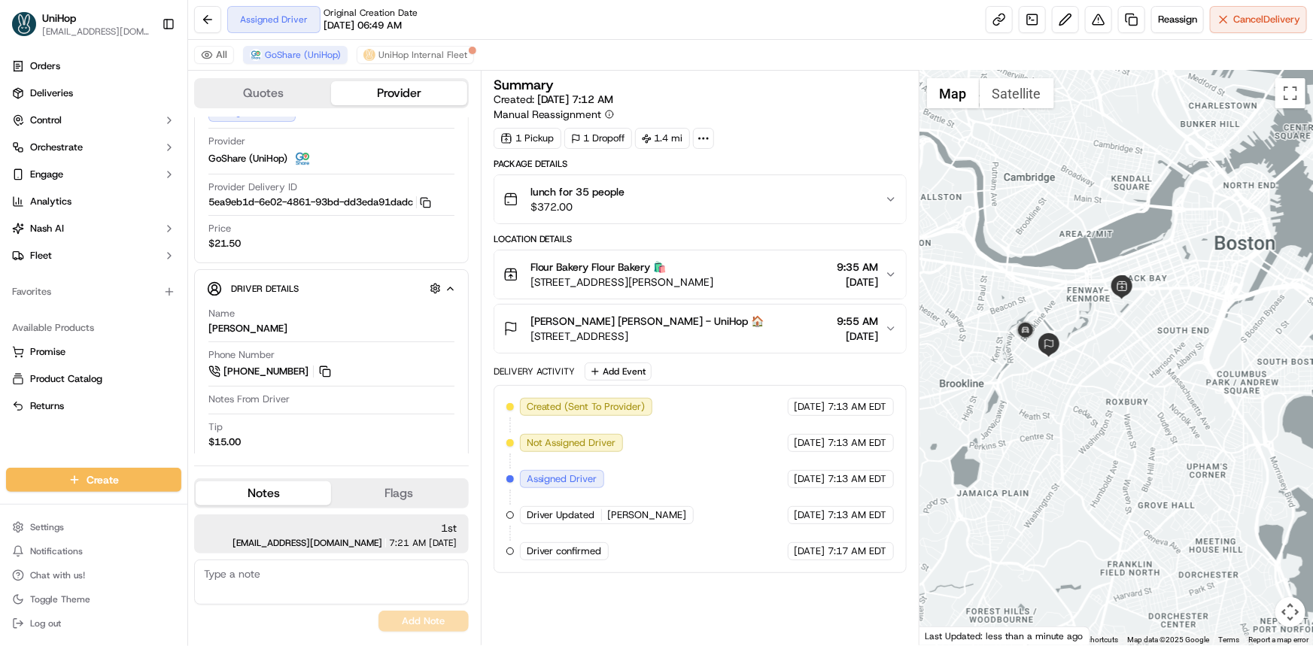
drag, startPoint x: 1104, startPoint y: 345, endPoint x: 1111, endPoint y: 366, distance: 22.4
click at [1108, 366] on div at bounding box center [1115, 358] width 393 height 575
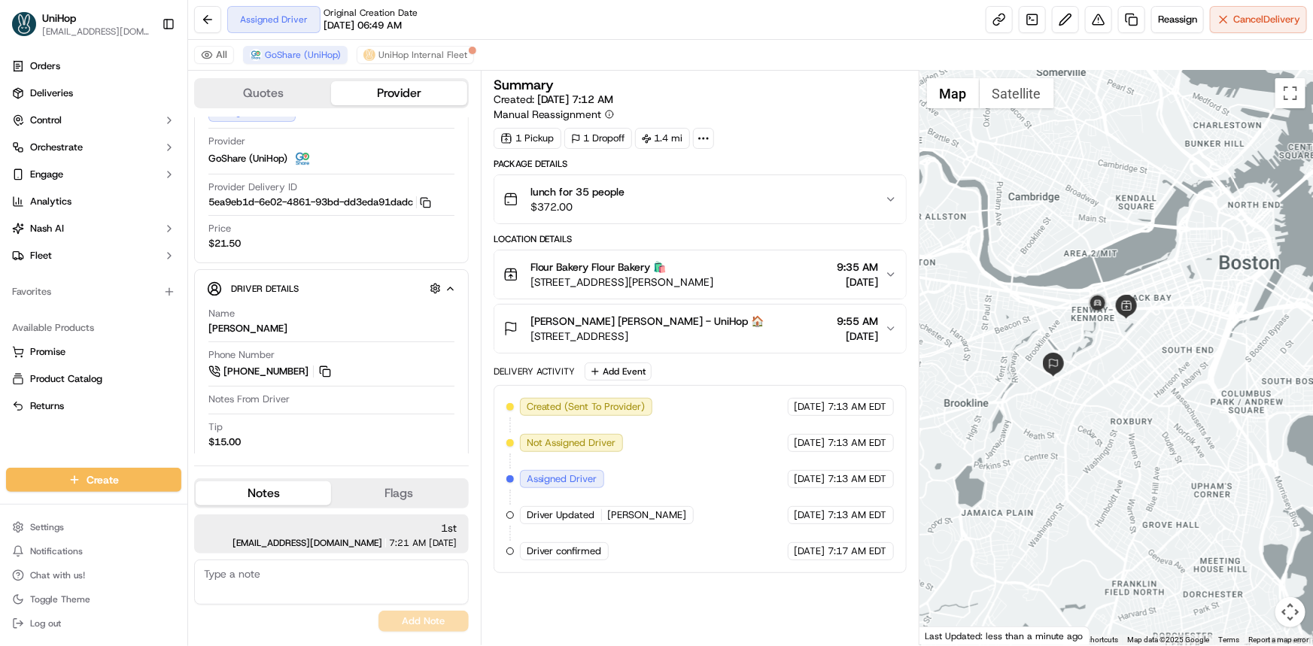
drag, startPoint x: 1159, startPoint y: 414, endPoint x: 1151, endPoint y: 433, distance: 20.5
click at [1151, 433] on div at bounding box center [1115, 358] width 393 height 575
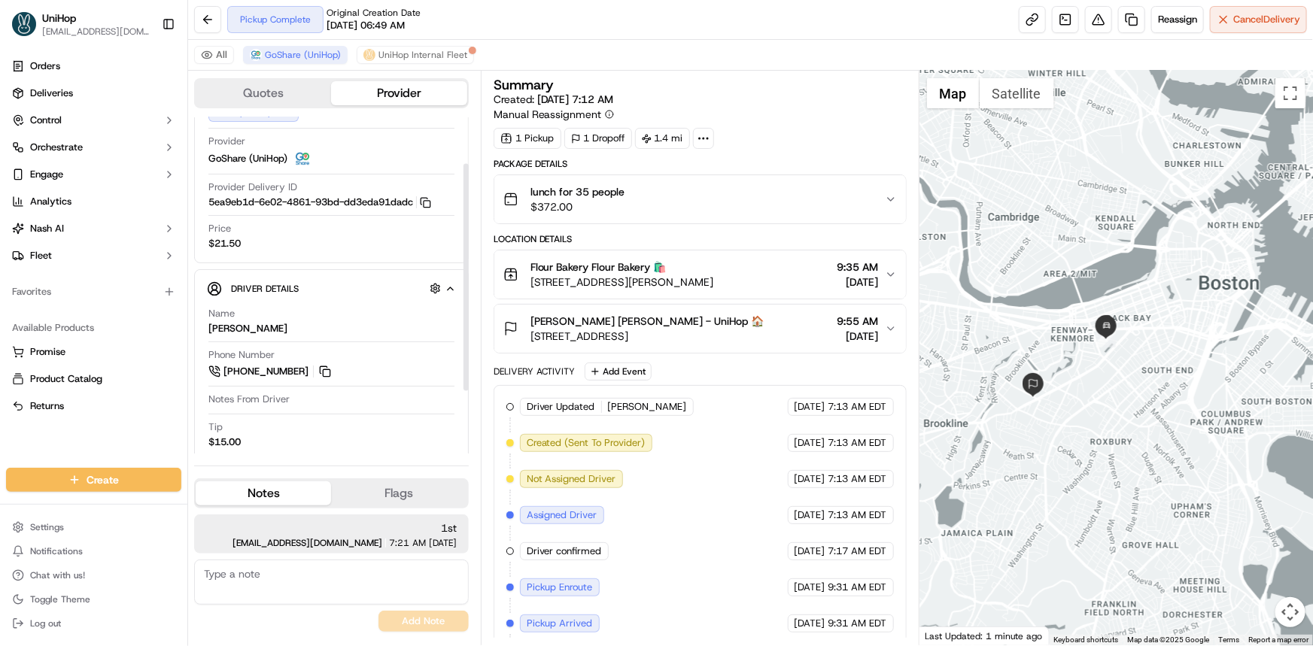
drag, startPoint x: 1141, startPoint y: 296, endPoint x: 1156, endPoint y: 331, distance: 37.7
click at [1136, 293] on div at bounding box center [1115, 358] width 393 height 575
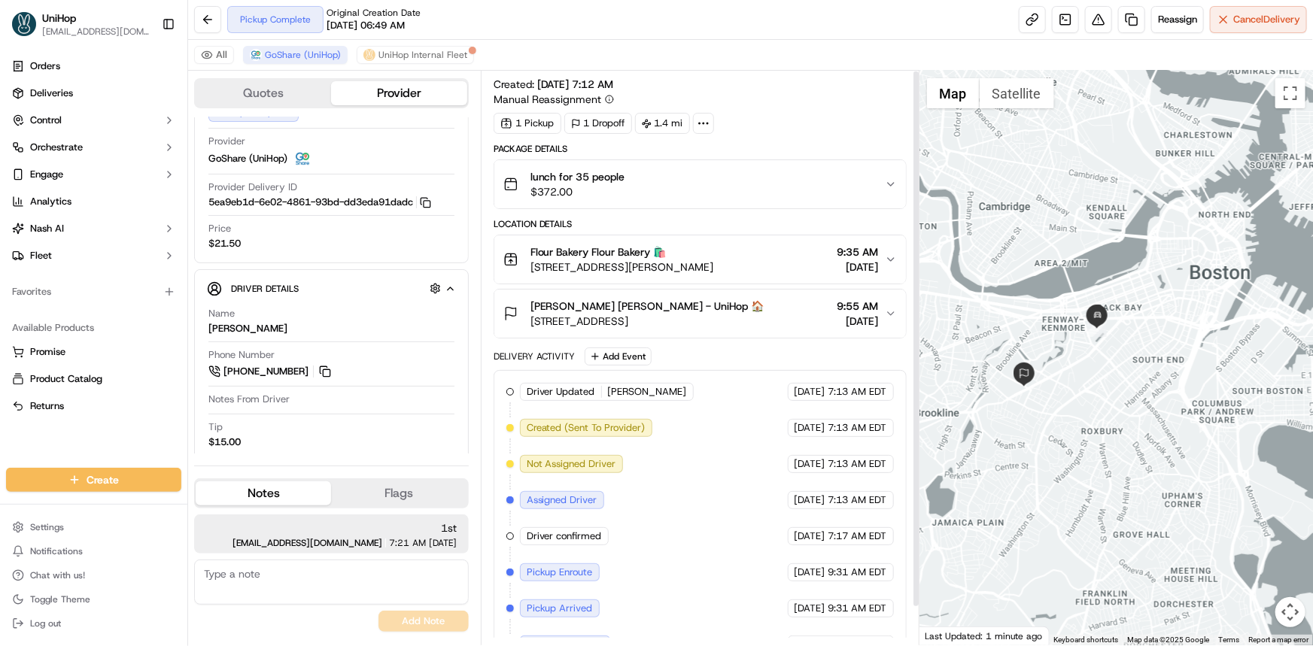
scroll to position [0, 0]
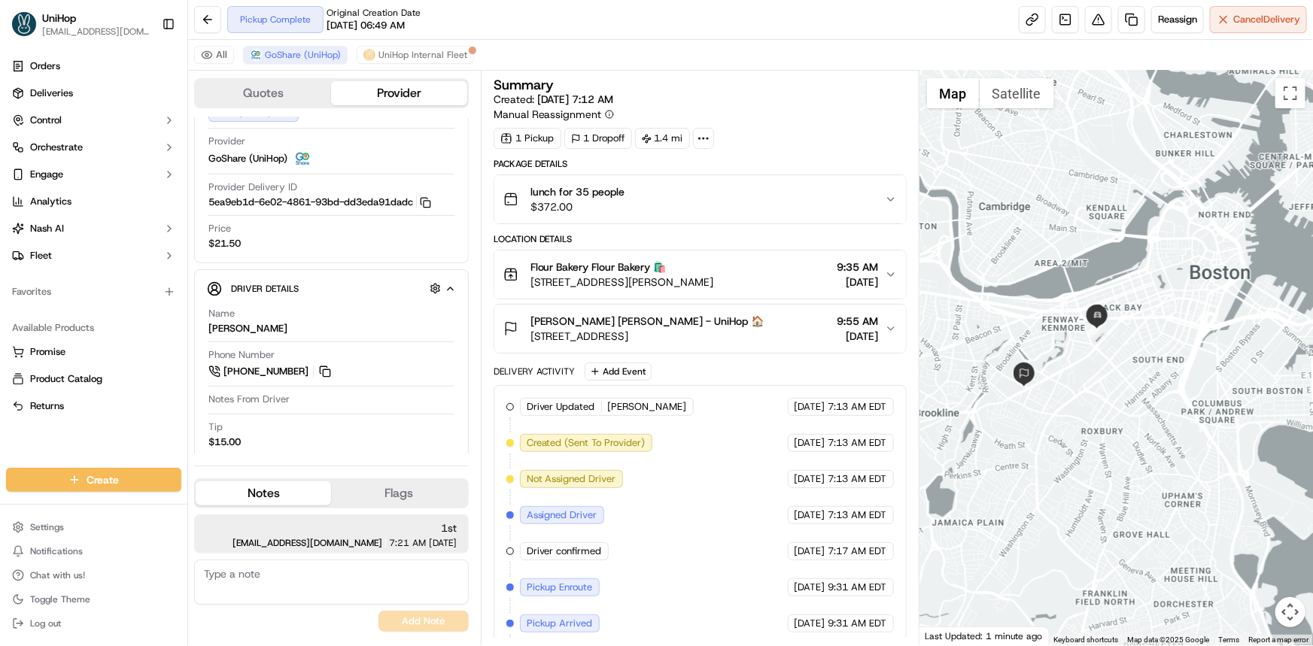
drag, startPoint x: 1013, startPoint y: 304, endPoint x: 1008, endPoint y: 287, distance: 17.2
click at [1012, 296] on div at bounding box center [1115, 358] width 393 height 575
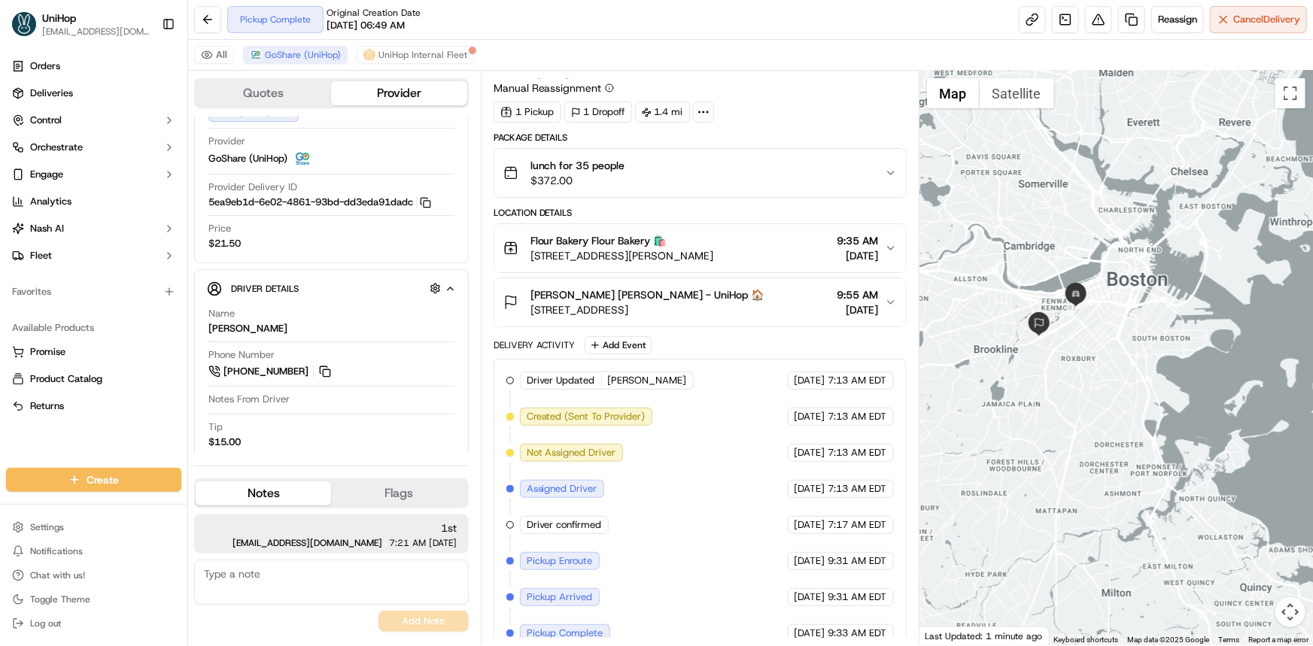
scroll to position [41, 0]
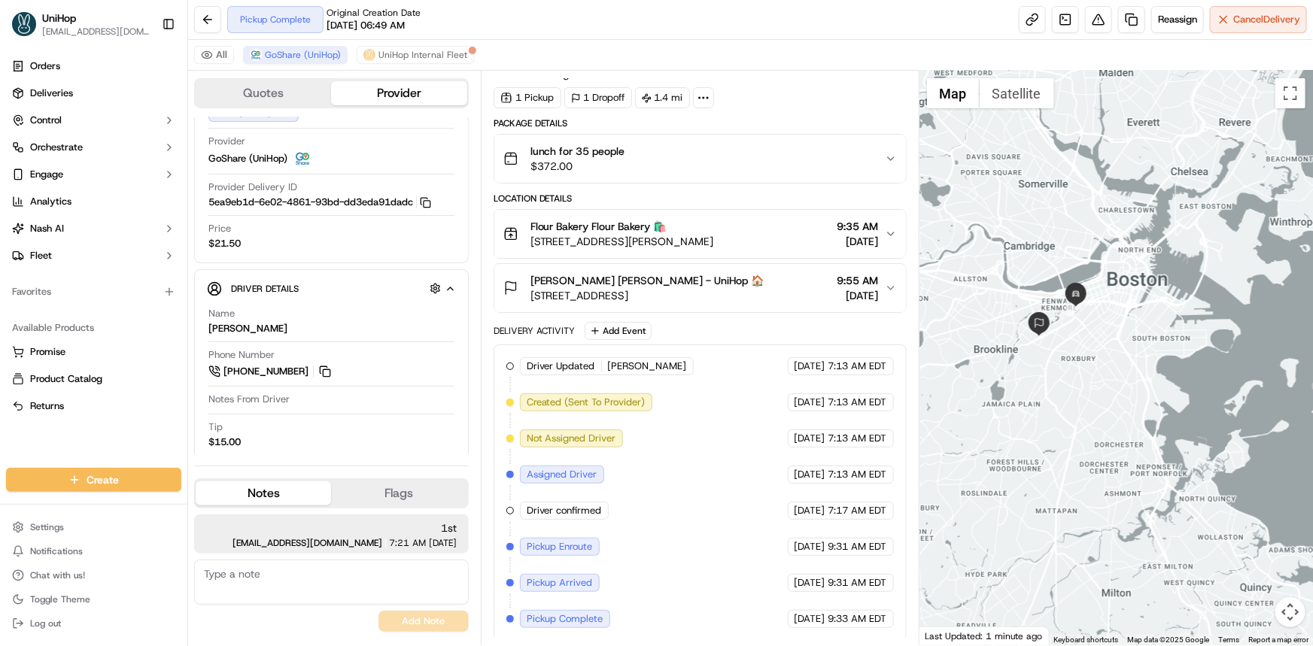
drag, startPoint x: 31, startPoint y: 428, endPoint x: 737, endPoint y: 636, distance: 735.8
click at [31, 428] on div "Orders Deliveries Control Orchestrate Engage Analytics Nash AI Fleet Favorites …" at bounding box center [93, 252] width 187 height 408
click at [1076, 312] on div at bounding box center [1115, 358] width 393 height 575
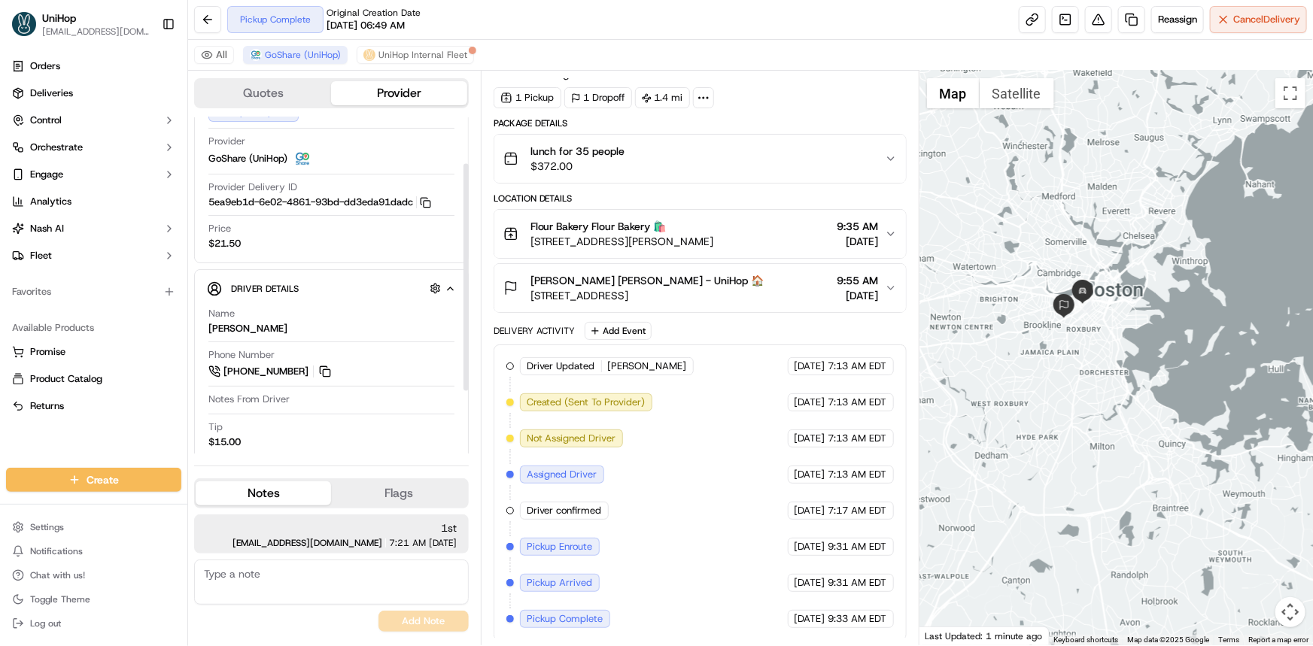
drag, startPoint x: 1039, startPoint y: 388, endPoint x: 1032, endPoint y: 405, distance: 17.9
click at [1034, 387] on div at bounding box center [1115, 358] width 393 height 575
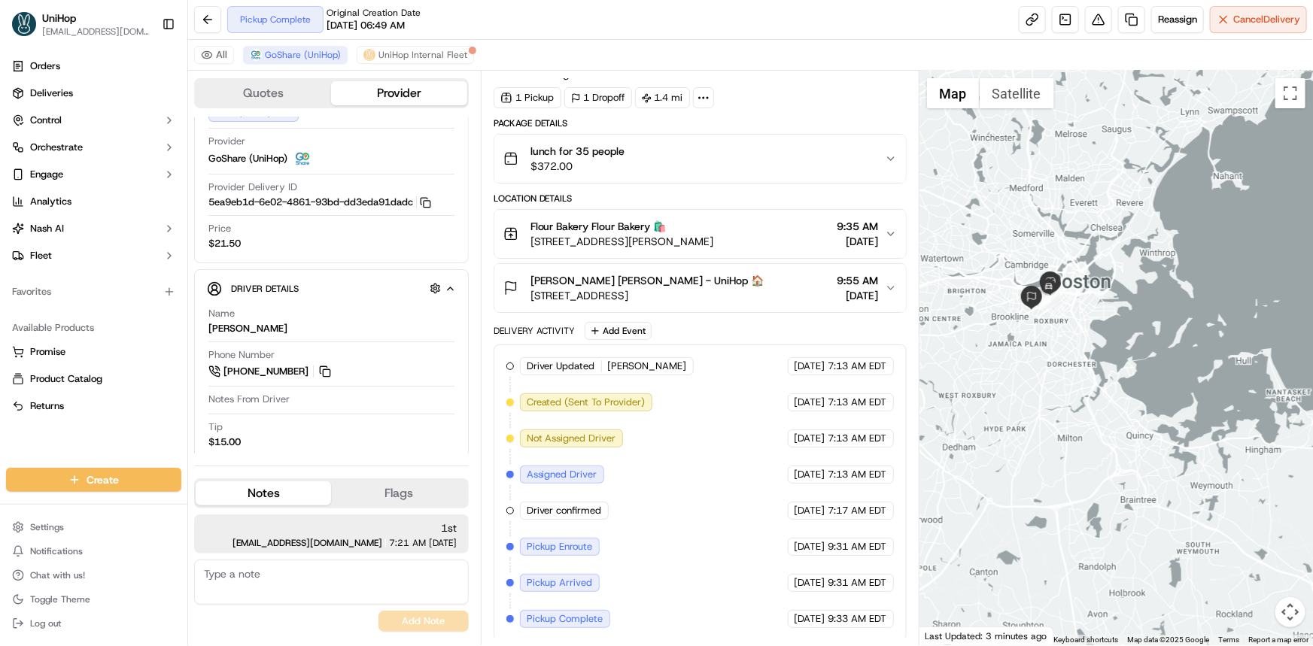
drag, startPoint x: 1053, startPoint y: 346, endPoint x: 1052, endPoint y: 369, distance: 23.4
click at [1050, 369] on div at bounding box center [1115, 358] width 393 height 575
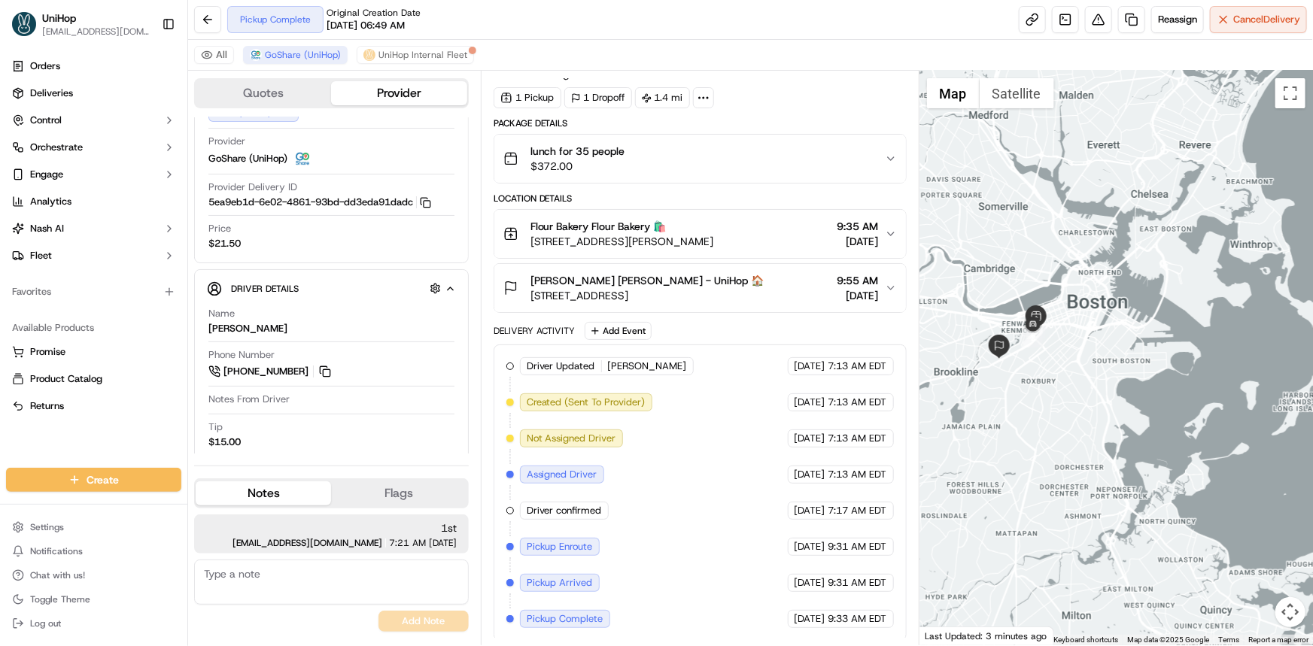
click at [1074, 381] on div at bounding box center [1115, 358] width 393 height 575
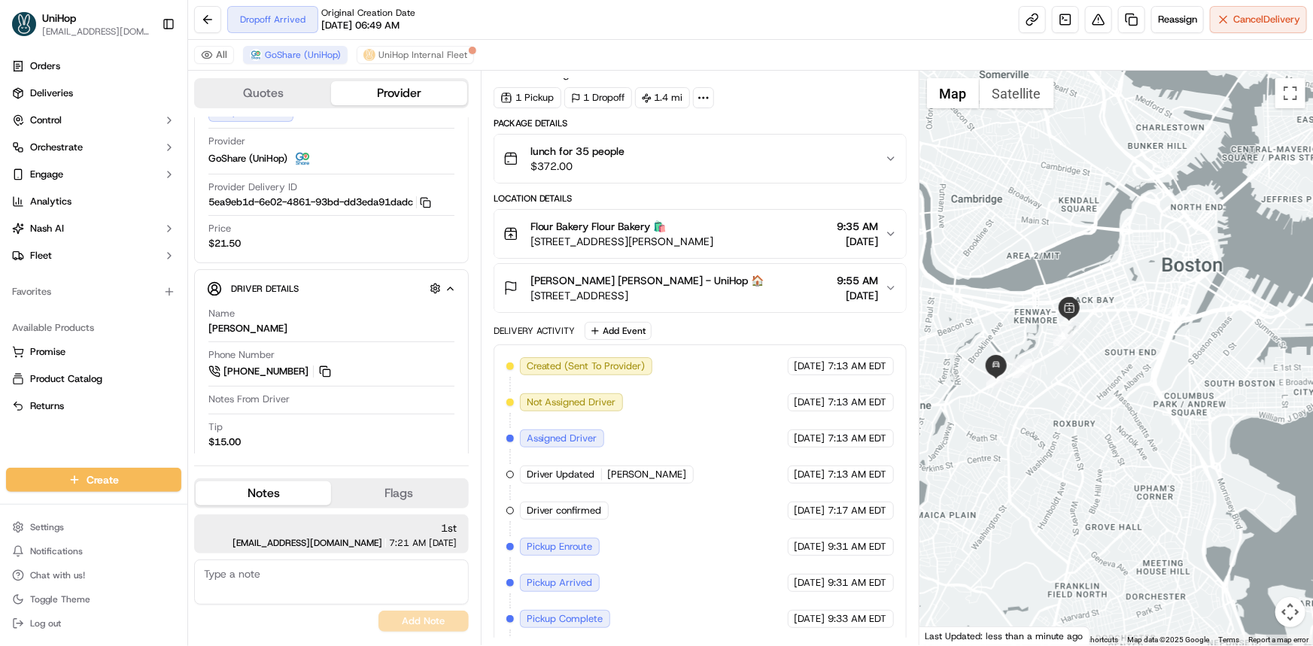
click at [1121, 430] on div at bounding box center [1115, 358] width 393 height 575
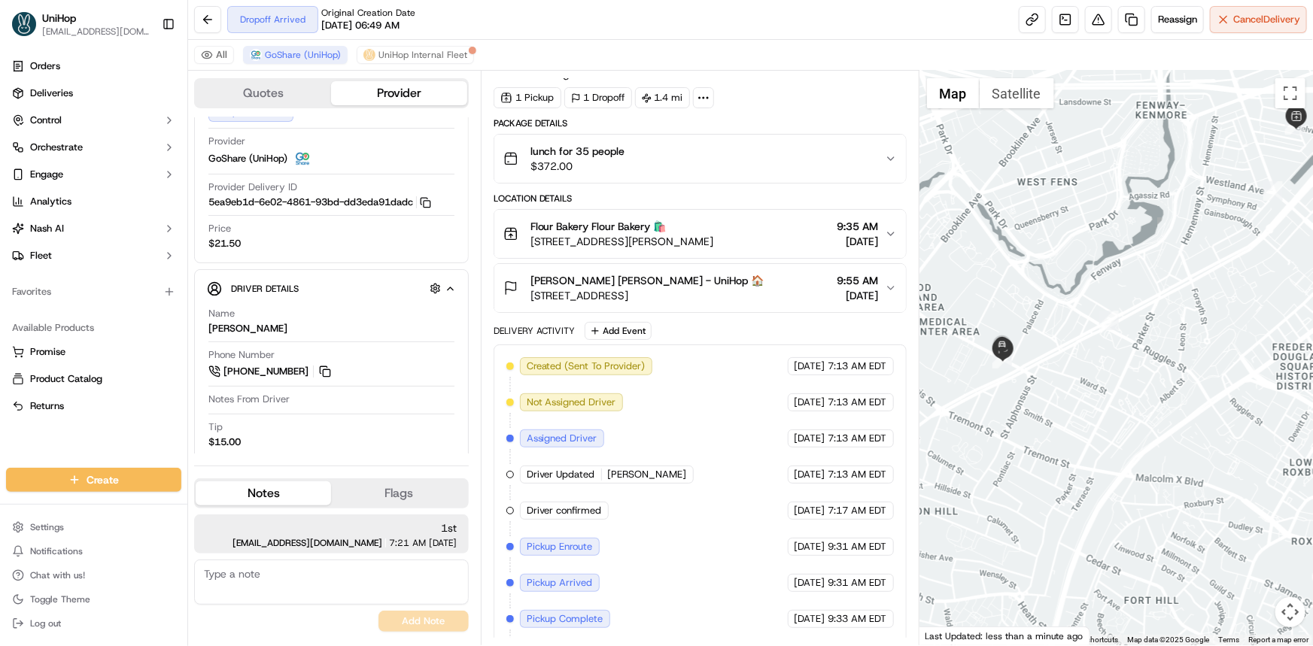
drag, startPoint x: 1044, startPoint y: 366, endPoint x: 1052, endPoint y: 372, distance: 9.6
click at [1052, 372] on div at bounding box center [1115, 358] width 393 height 575
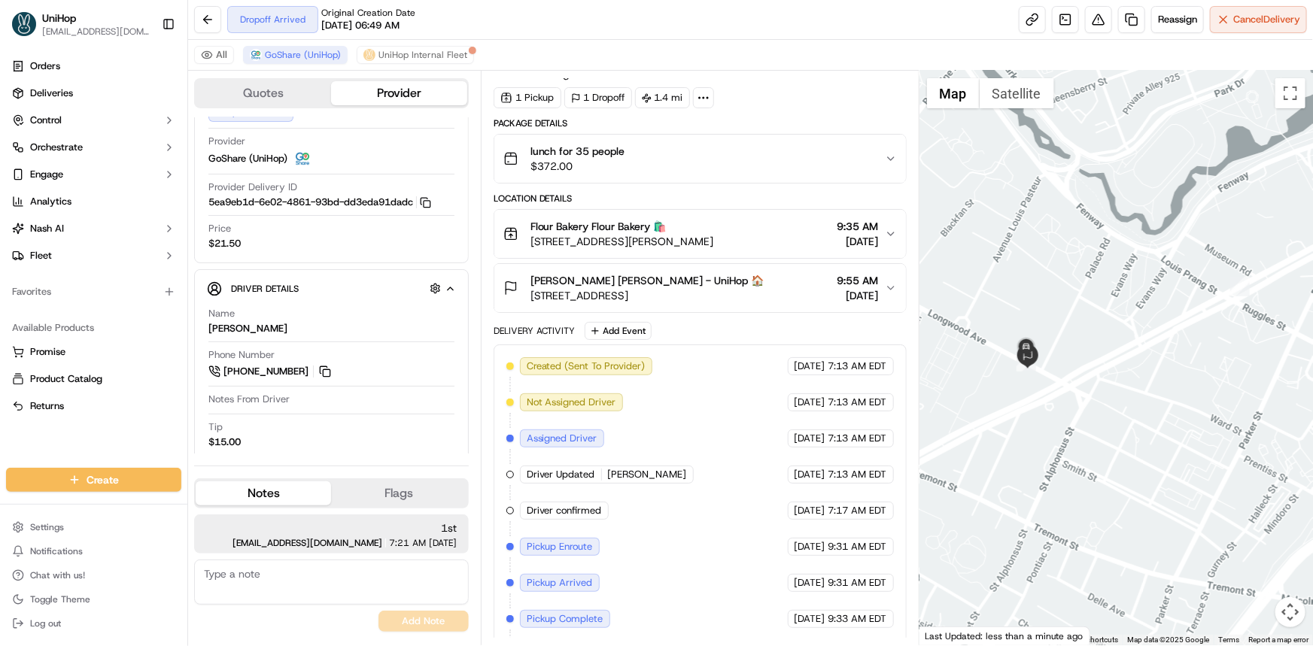
click at [786, 284] on div "Samantha Madison Samantha Madison - UniHop 🏠 180A Longwood Ave, Boston, MA 0211…" at bounding box center [693, 288] width 381 height 30
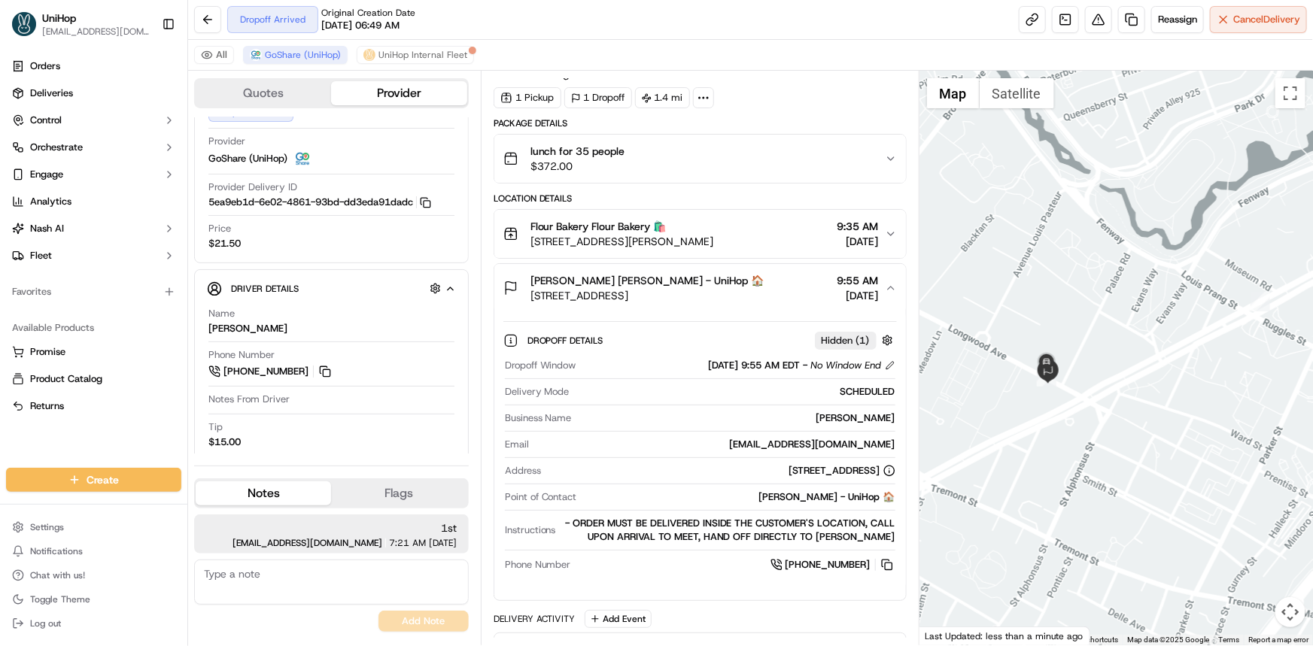
drag, startPoint x: 1126, startPoint y: 484, endPoint x: 1107, endPoint y: 450, distance: 38.4
click at [1128, 485] on div at bounding box center [1115, 358] width 393 height 575
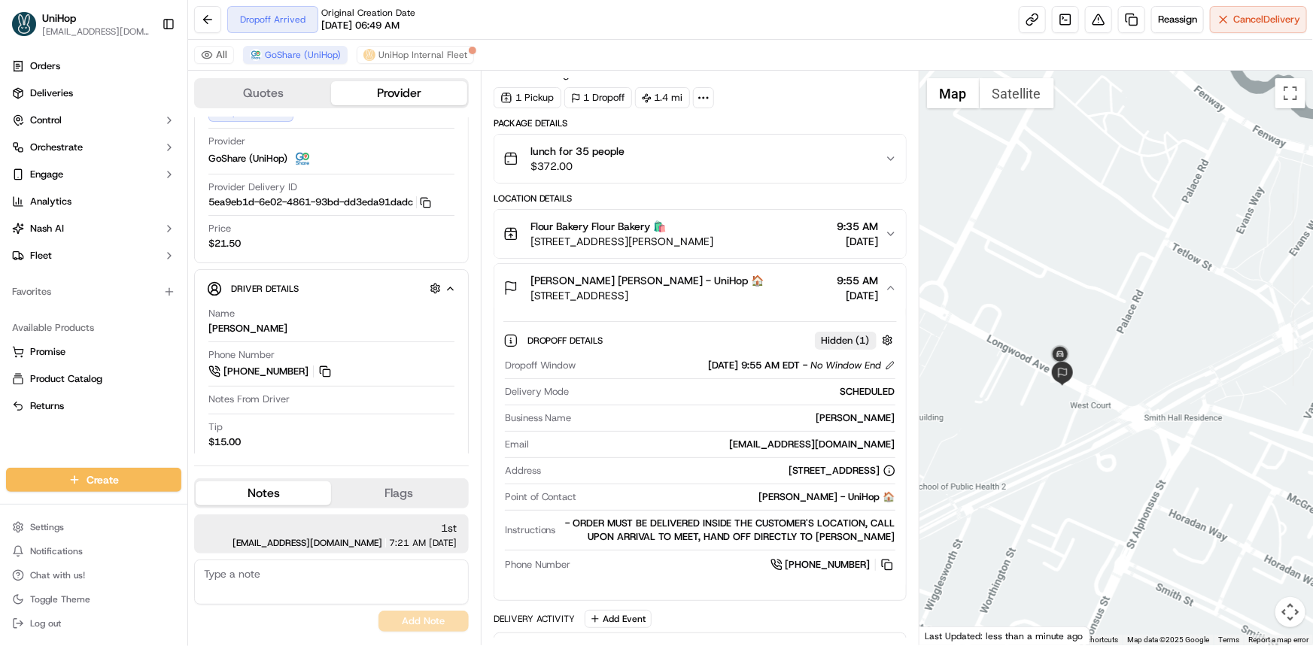
drag, startPoint x: 1087, startPoint y: 415, endPoint x: 1131, endPoint y: 475, distance: 74.3
click at [1132, 475] on div at bounding box center [1115, 358] width 393 height 575
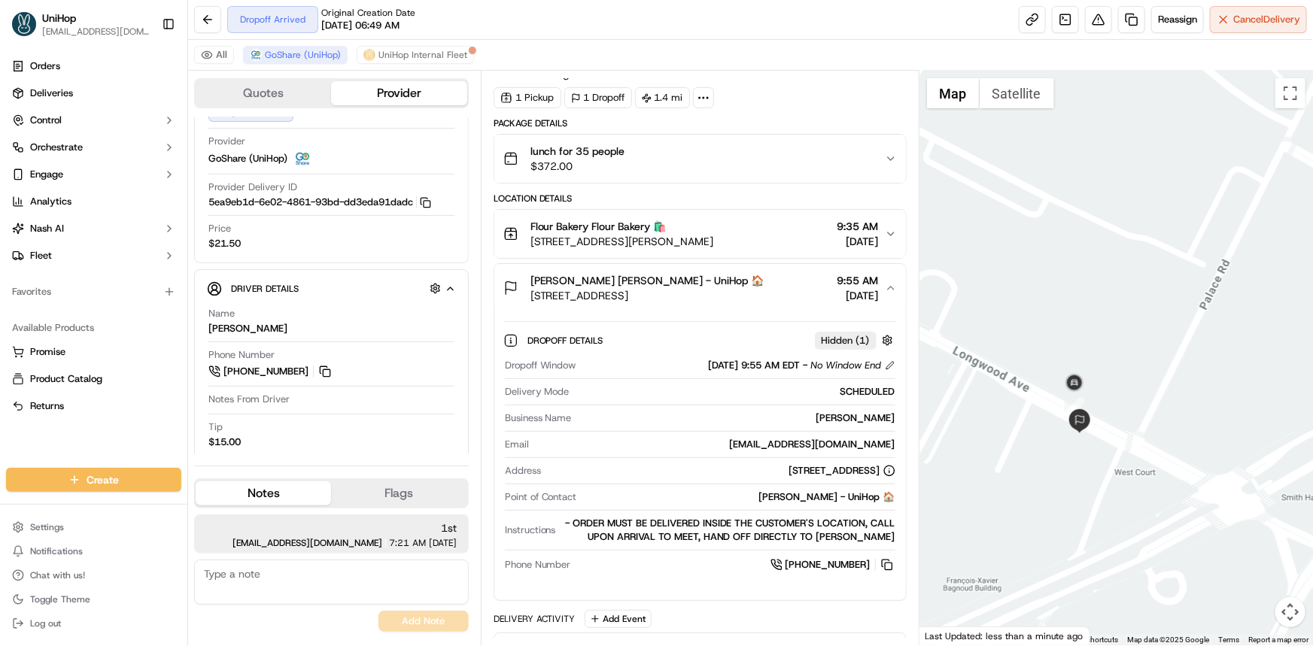
click at [1117, 414] on div at bounding box center [1115, 358] width 393 height 575
click at [885, 564] on button at bounding box center [887, 565] width 17 height 17
click at [109, 444] on div "Orders Deliveries Control Orchestrate Engage Analytics Nash AI Fleet Favorites …" at bounding box center [93, 252] width 187 height 408
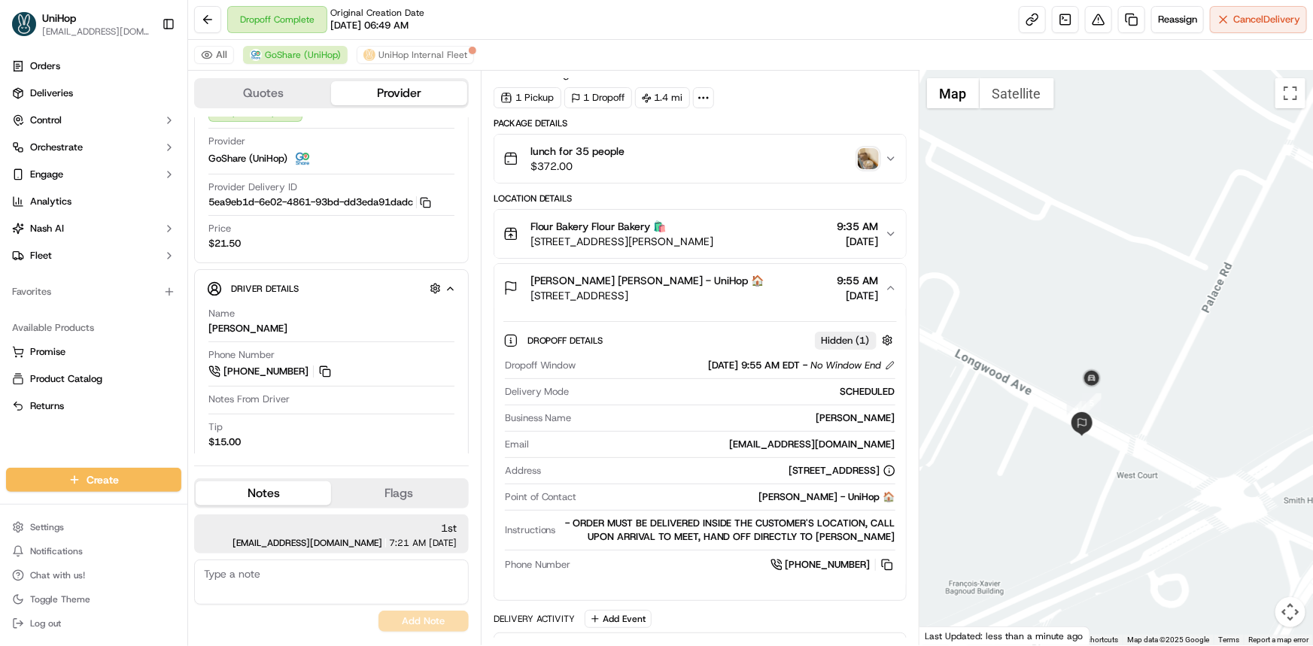
click at [880, 156] on div "lunch for 35 people $372.00" at bounding box center [693, 159] width 381 height 30
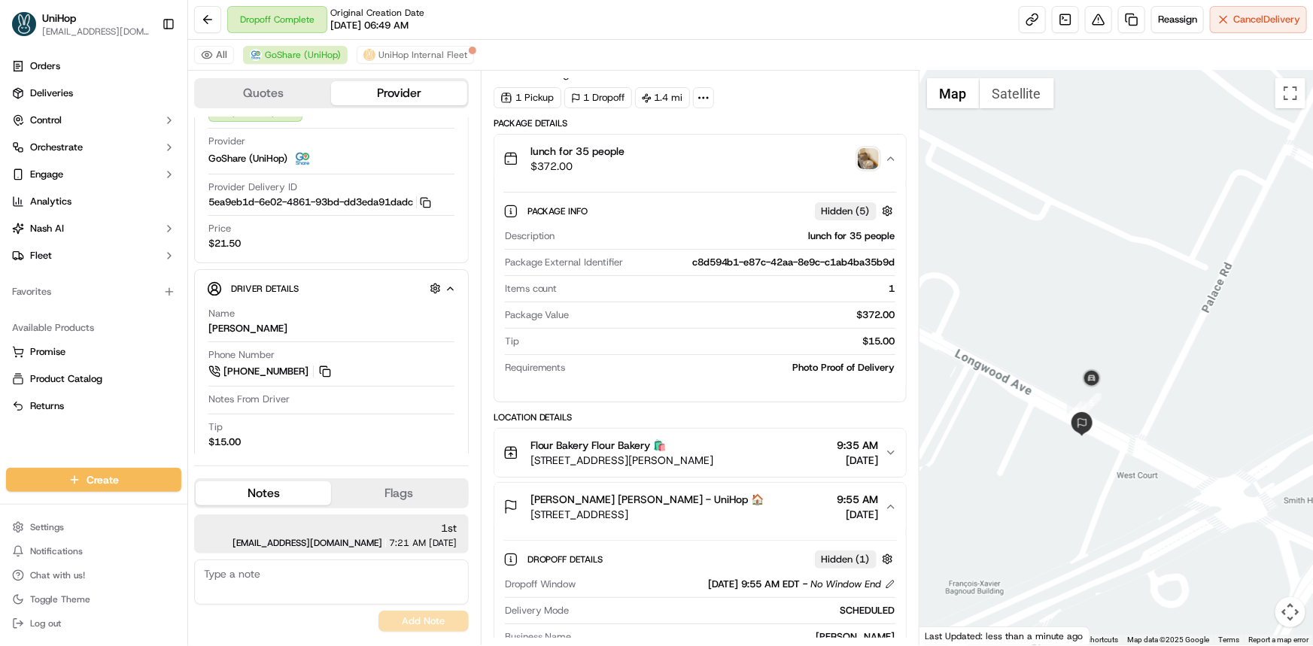
click at [873, 154] on img "button" at bounding box center [868, 158] width 21 height 21
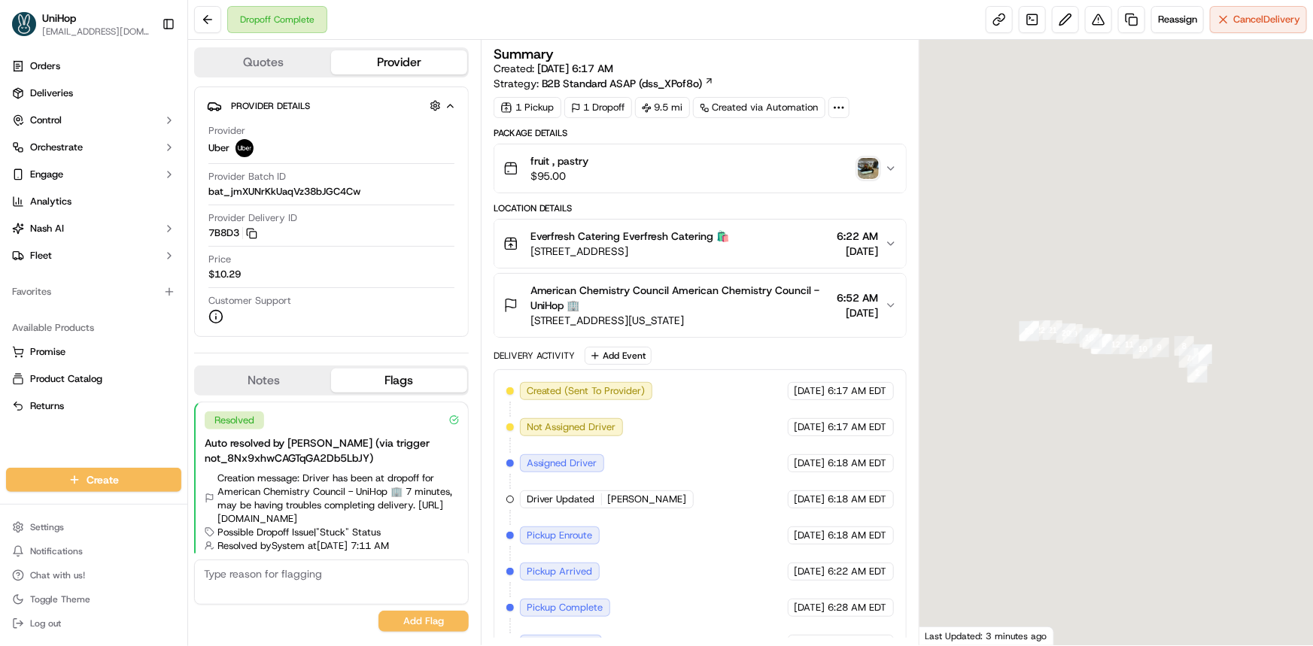
scroll to position [15, 0]
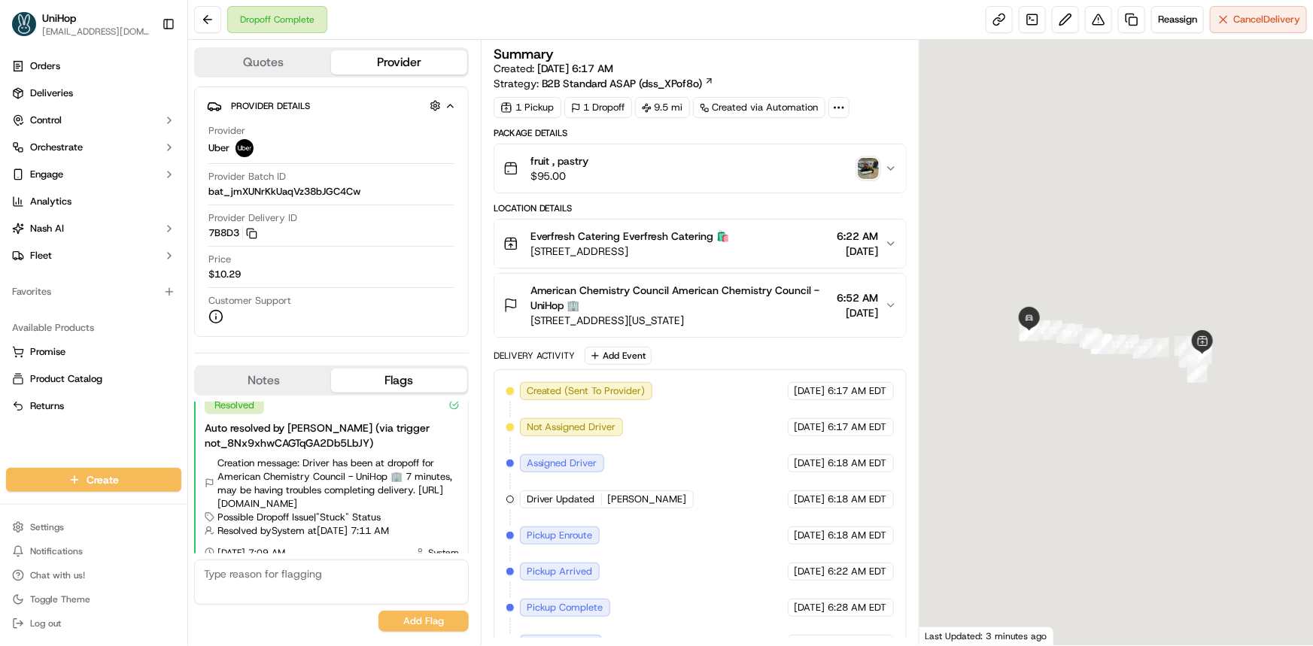
click at [855, 167] on div "fruit , pastry $95.00" at bounding box center [693, 168] width 381 height 30
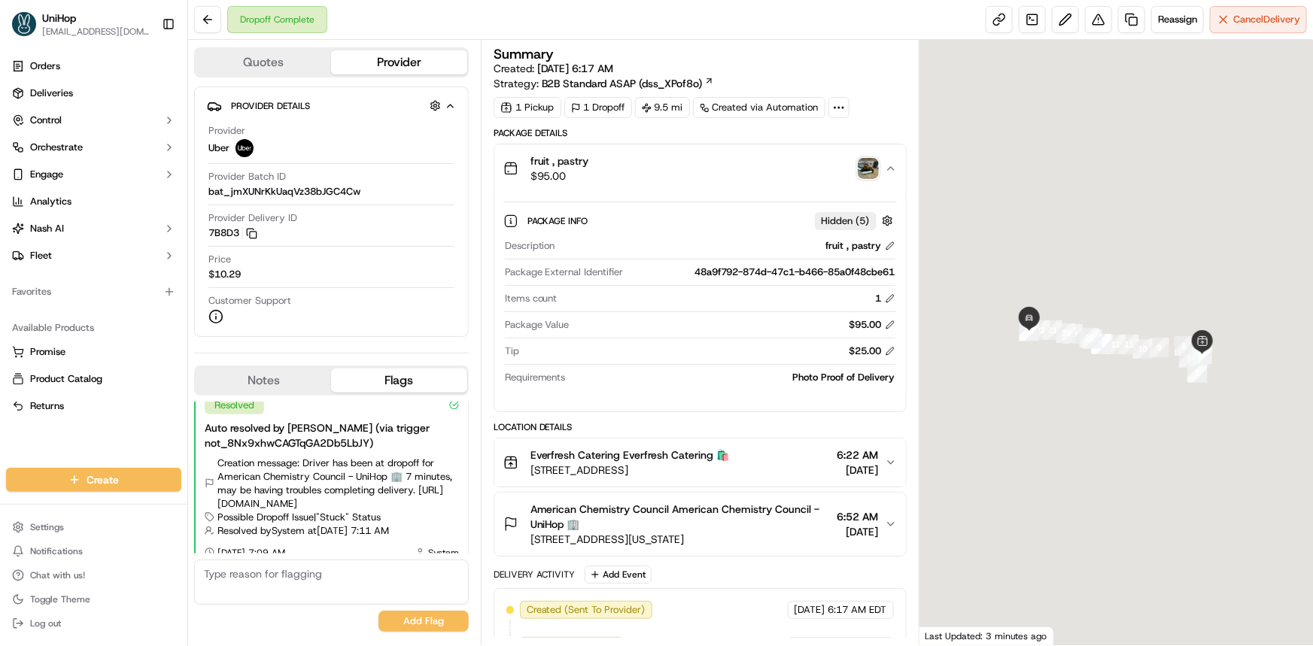
click at [870, 171] on img "button" at bounding box center [868, 168] width 21 height 21
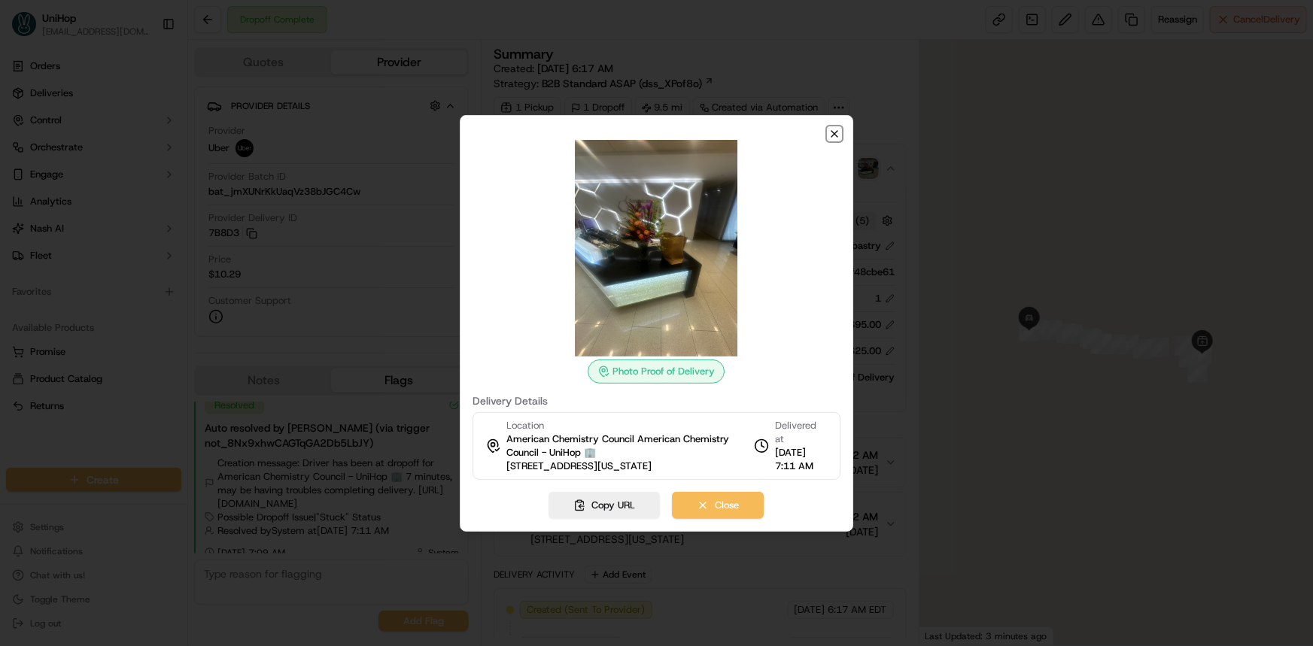
click at [836, 131] on icon "button" at bounding box center [834, 134] width 12 height 12
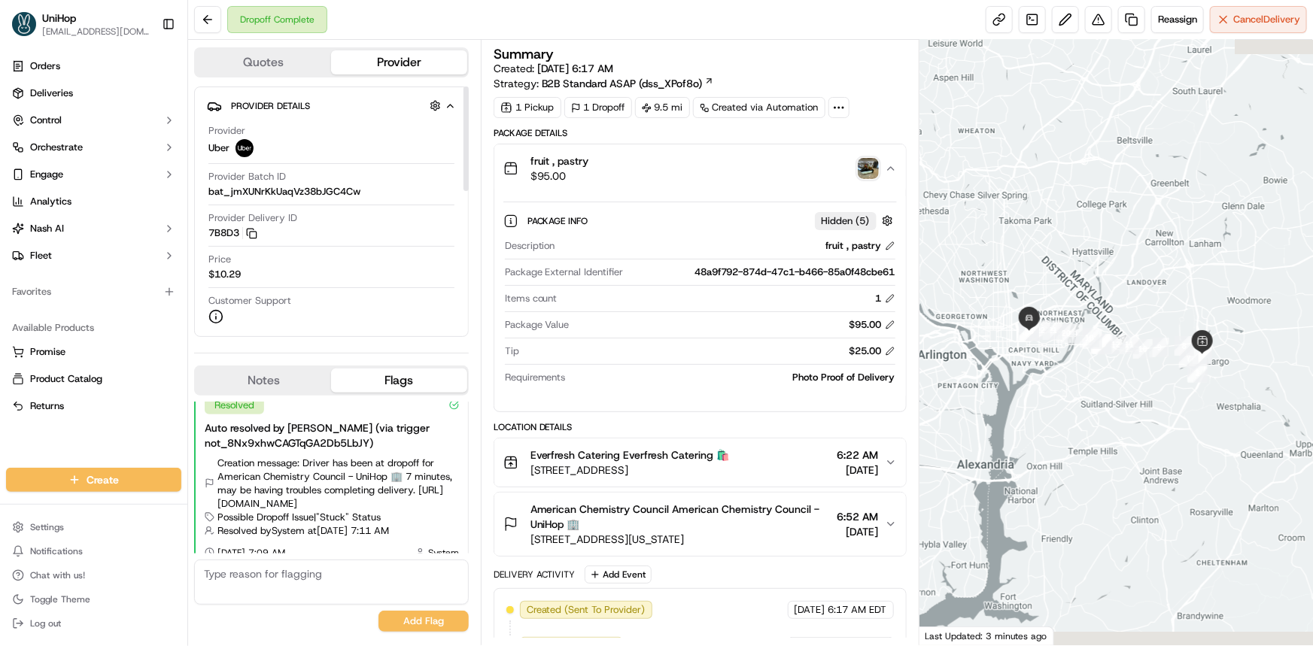
click at [274, 378] on button "Notes" at bounding box center [263, 381] width 135 height 24
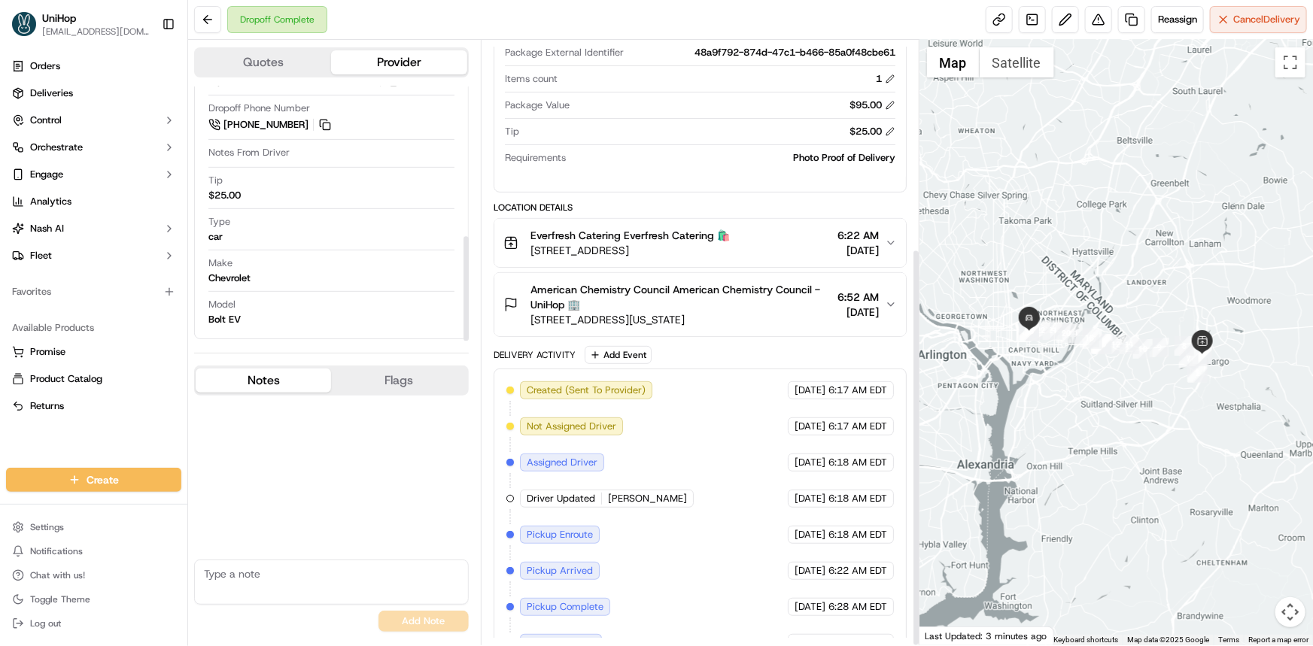
scroll to position [316, 0]
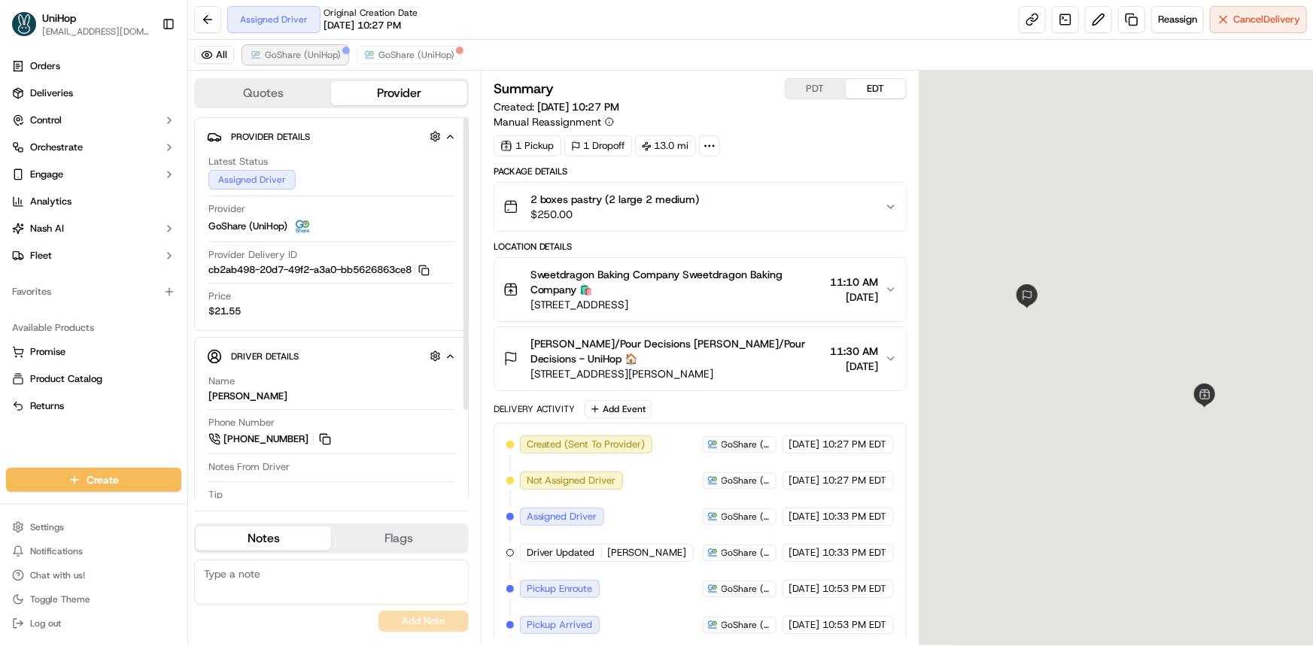
click at [287, 47] on button "GoShare (UniHop)" at bounding box center [295, 55] width 105 height 18
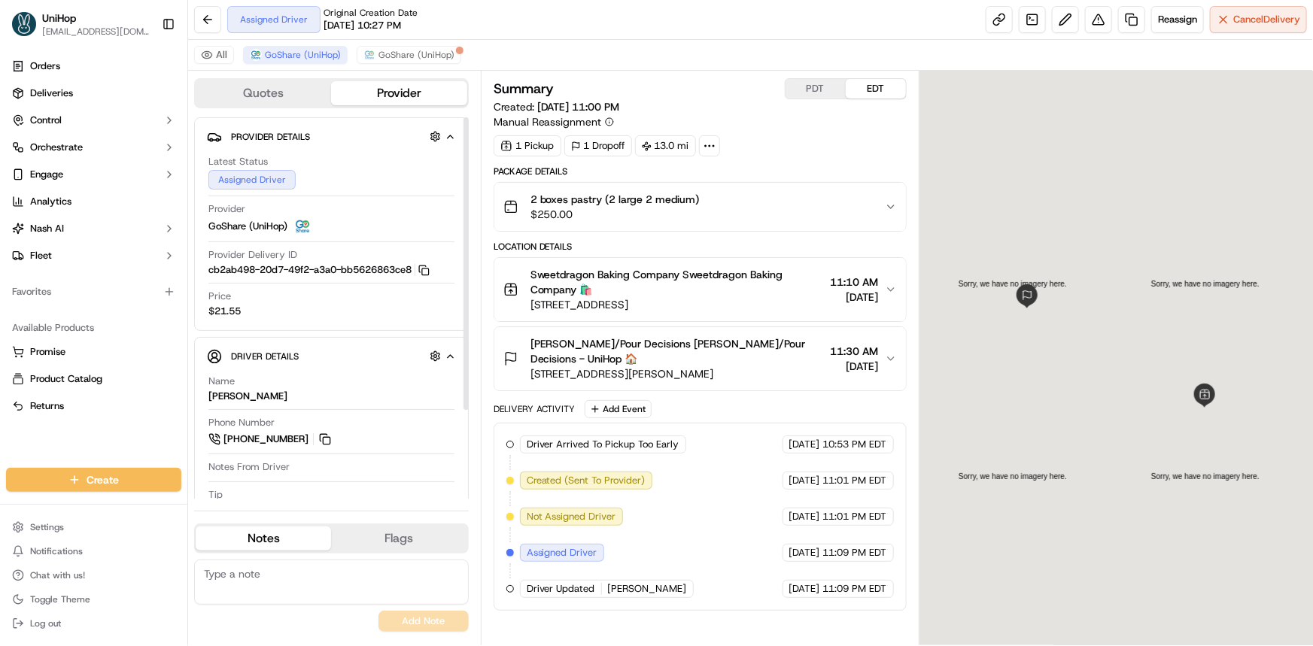
drag, startPoint x: 1041, startPoint y: 380, endPoint x: 1014, endPoint y: 385, distance: 26.9
click at [1016, 378] on div at bounding box center [1115, 358] width 393 height 575
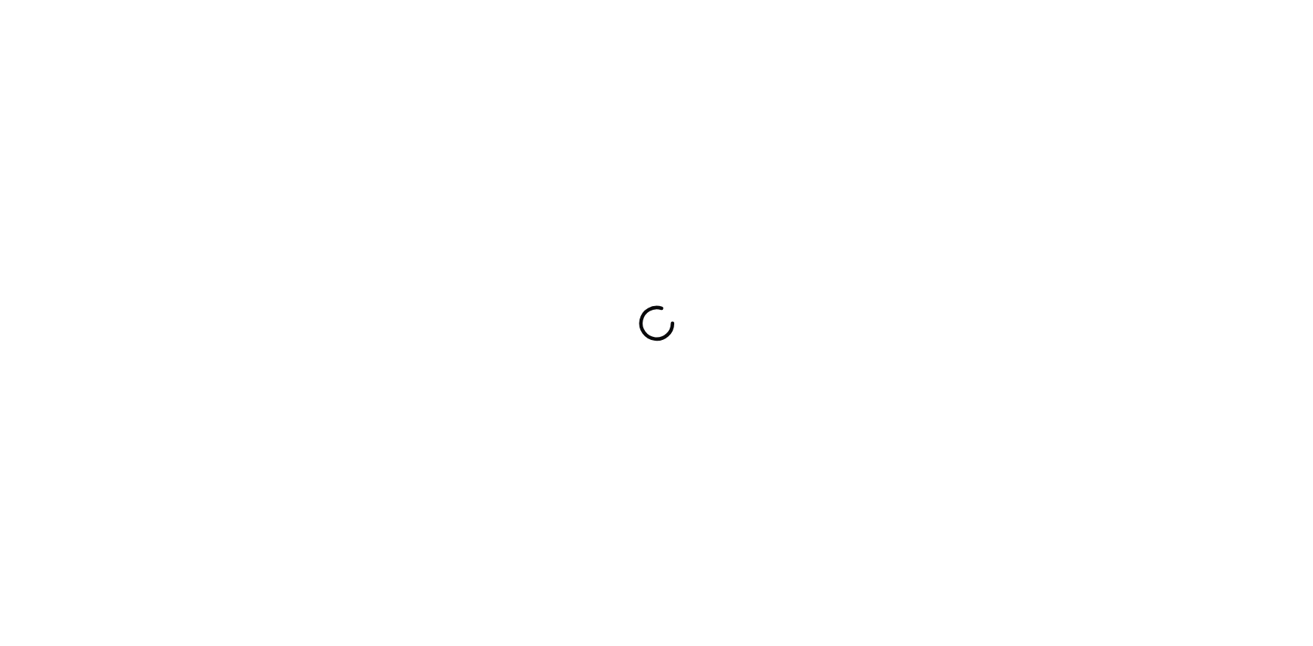
click at [1165, 238] on div at bounding box center [656, 323] width 1313 height 646
click at [960, 237] on div at bounding box center [656, 323] width 1313 height 646
